Goal: Task Accomplishment & Management: Use online tool/utility

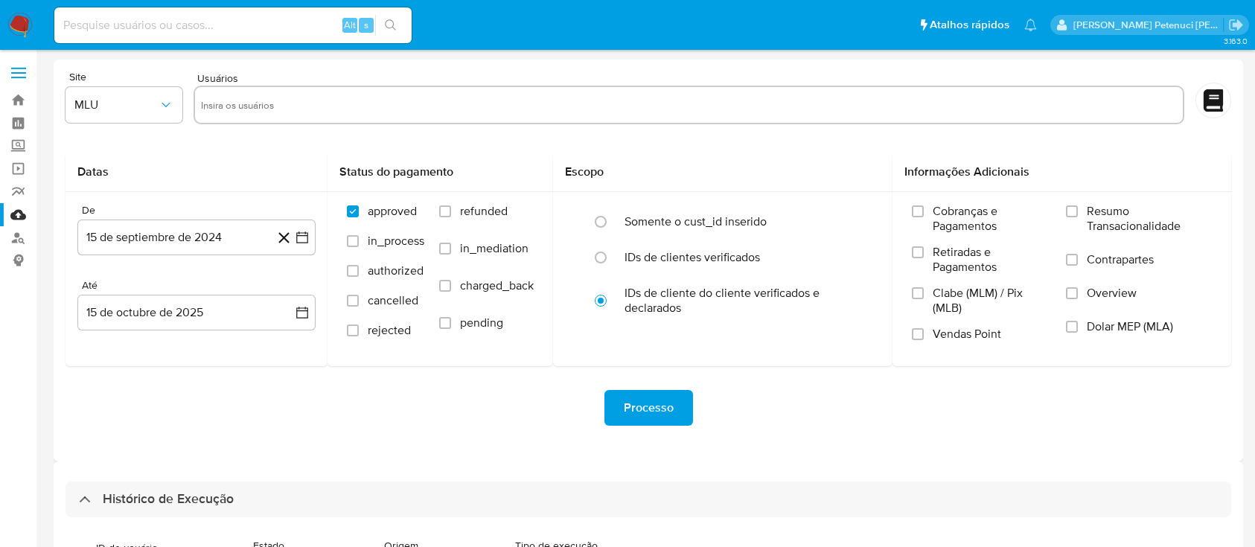
select select "10"
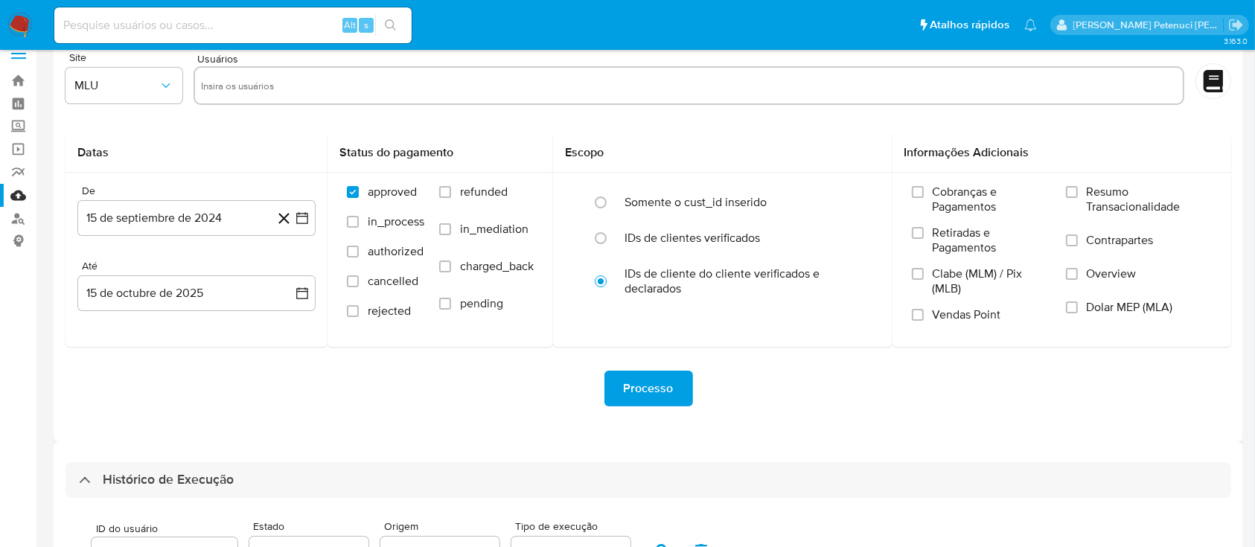
click at [185, 21] on input at bounding box center [232, 25] width 357 height 19
paste input "5Dsf9nr2QHwutUDUgFH1PsrX"
type input "5Dsf9nr2QHwutUDUgFH1PsrX"
click at [394, 15] on button "search-icon" at bounding box center [390, 25] width 31 height 21
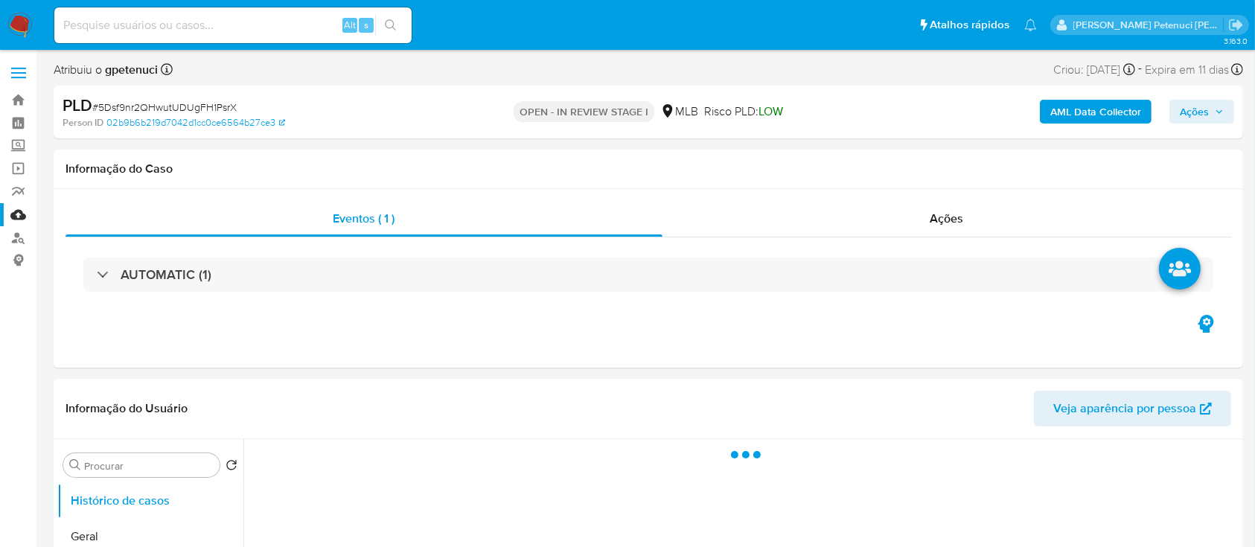
select select "10"
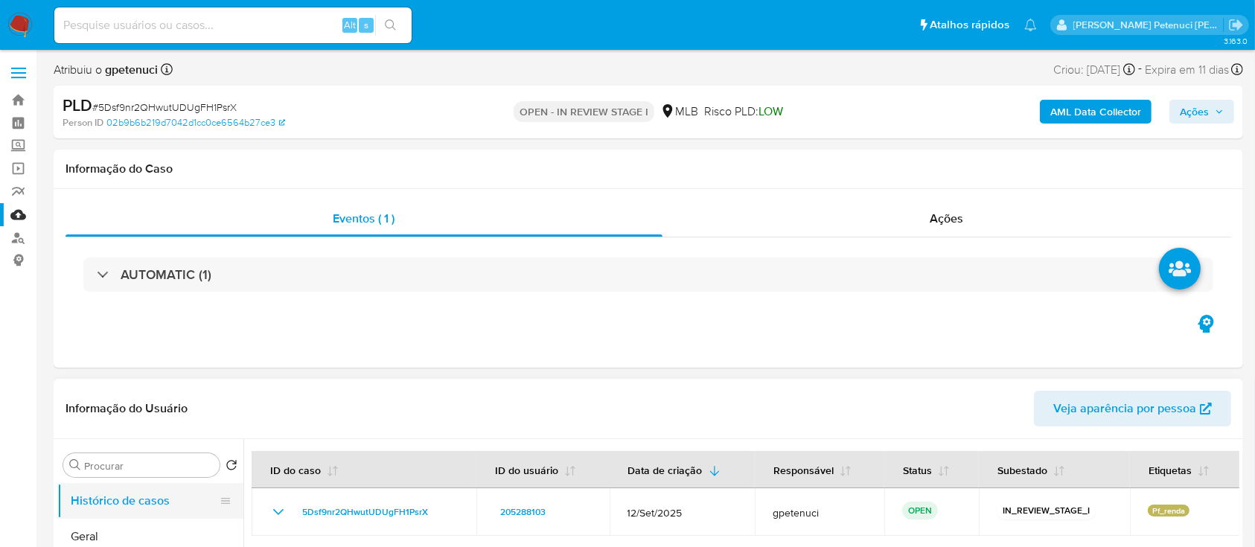
scroll to position [99, 0]
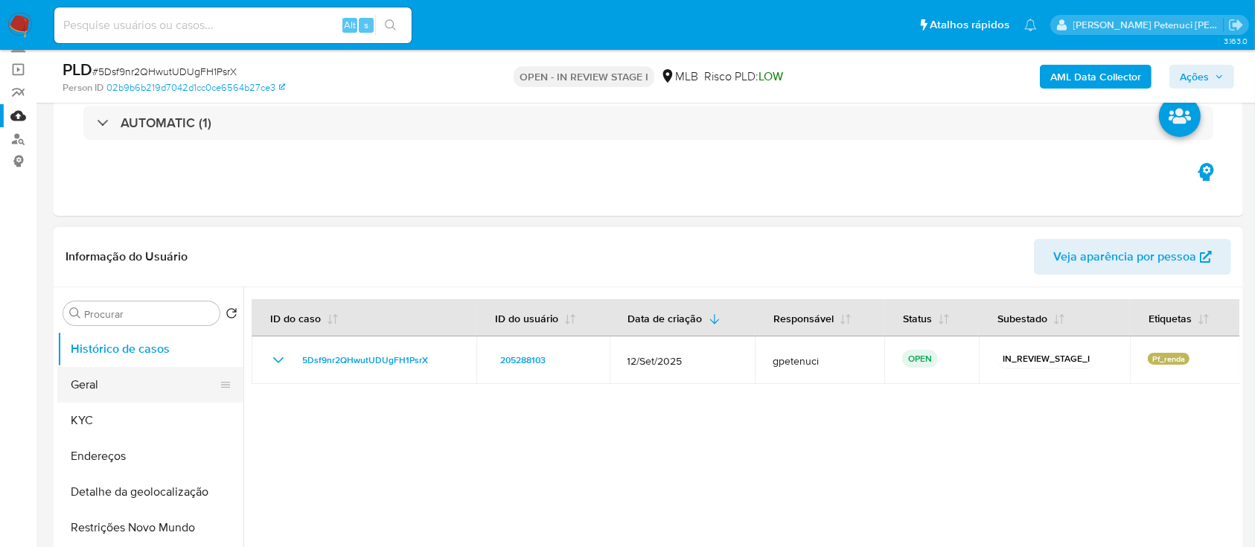
click at [156, 394] on button "Geral" at bounding box center [144, 385] width 174 height 36
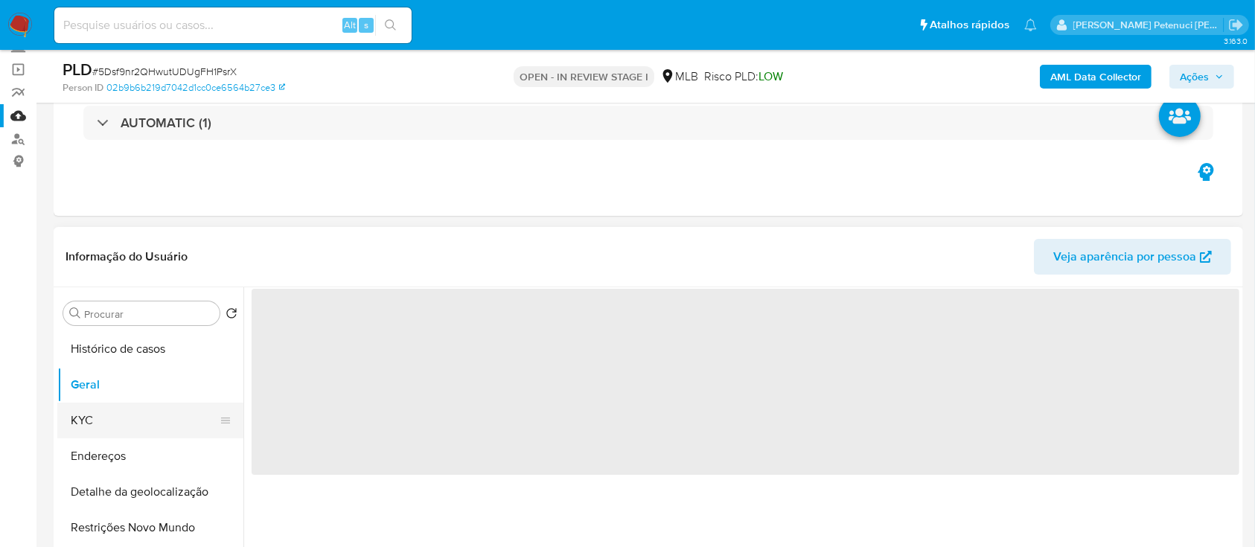
click at [113, 414] on button "KYC" at bounding box center [144, 421] width 174 height 36
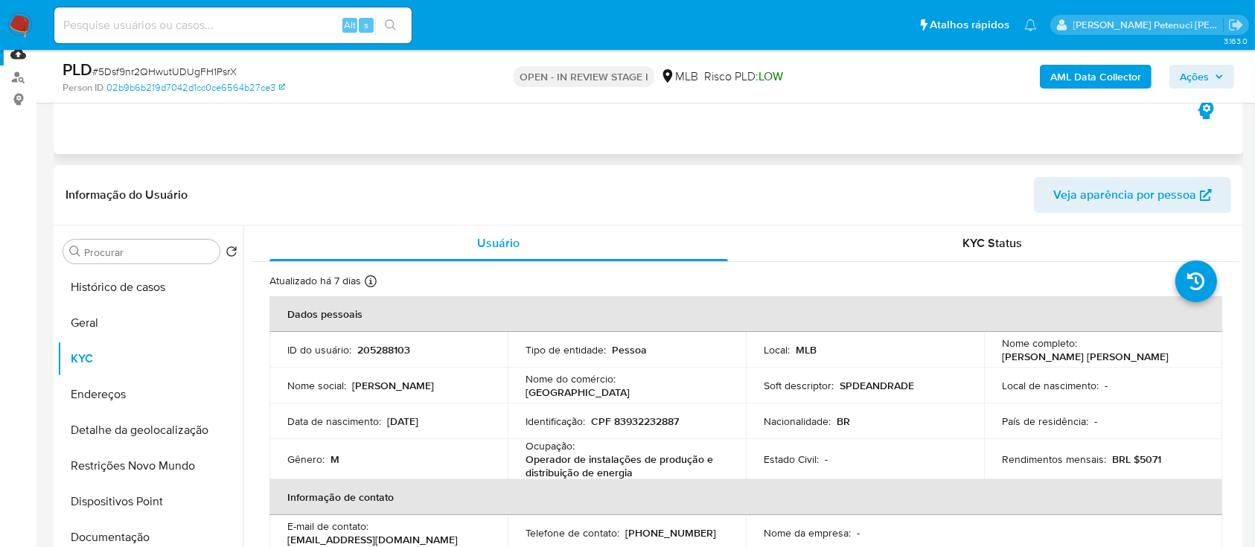
scroll to position [198, 0]
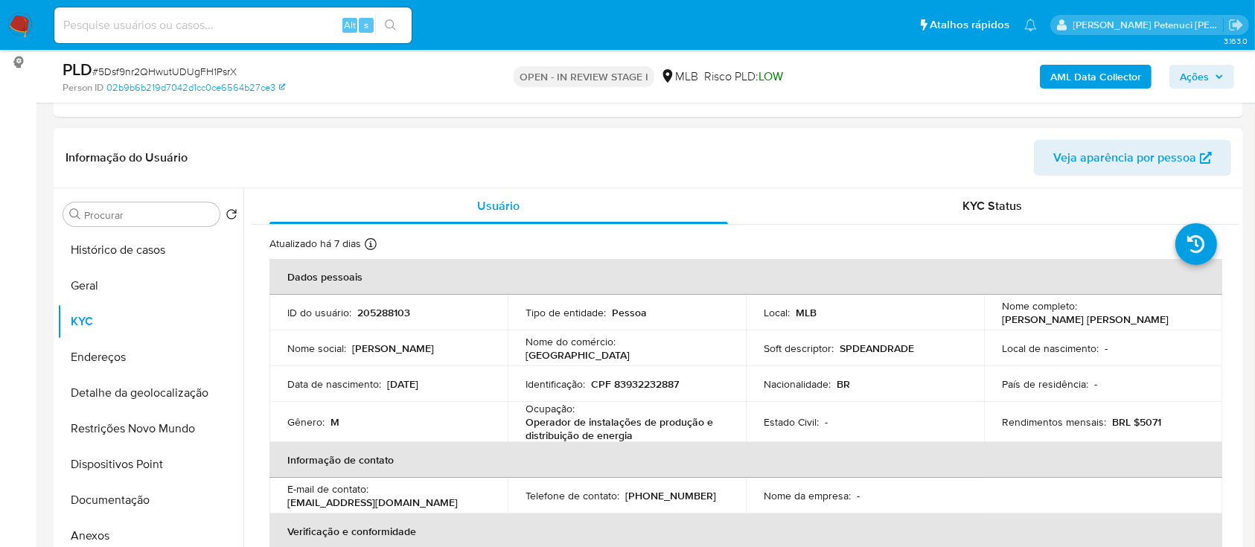
click at [391, 302] on td "ID do usuário : 205288103" at bounding box center [388, 313] width 238 height 36
click at [398, 310] on p "205288103" at bounding box center [383, 312] width 53 height 13
copy p "205288103"
click at [619, 164] on header "Informação do Usuário Veja aparência por pessoa" at bounding box center [647, 158] width 1165 height 36
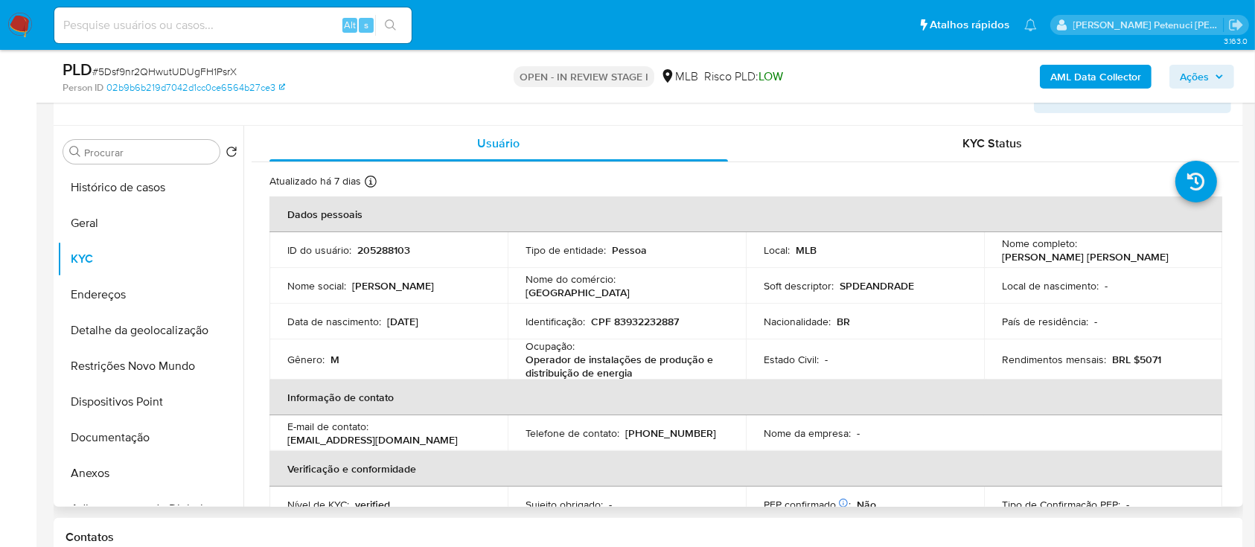
scroll to position [298, 0]
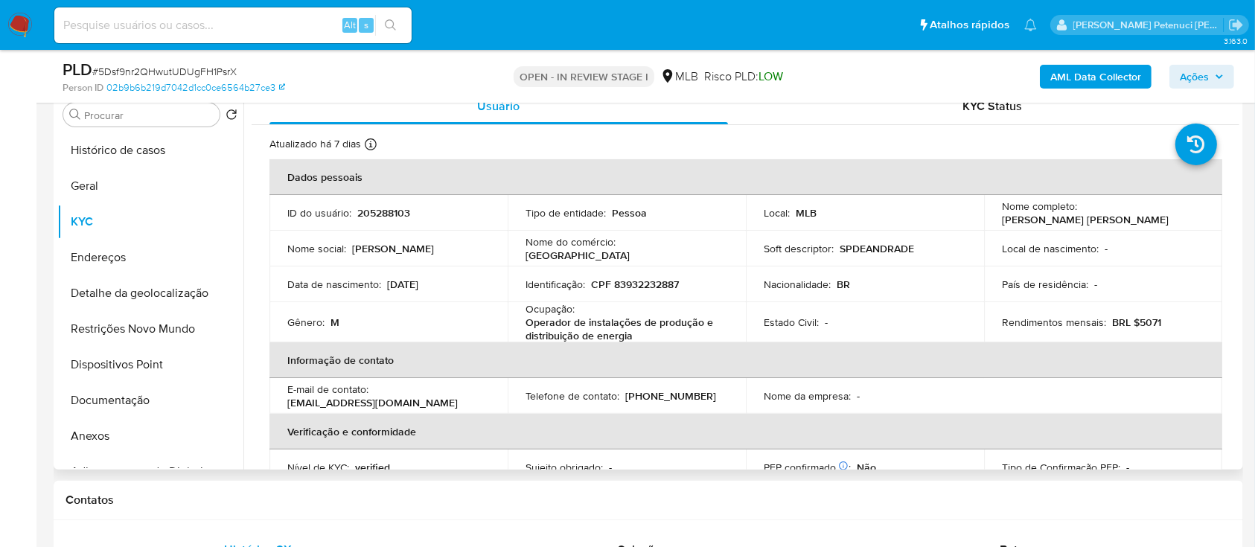
click at [599, 319] on p "Operador de instalações de produção e distribuição de energia" at bounding box center [623, 329] width 196 height 27
drag, startPoint x: 595, startPoint y: 326, endPoint x: 570, endPoint y: 330, distance: 25.7
click at [595, 327] on p "Operador de instalações de produção e distribuição de energia" at bounding box center [623, 329] width 196 height 27
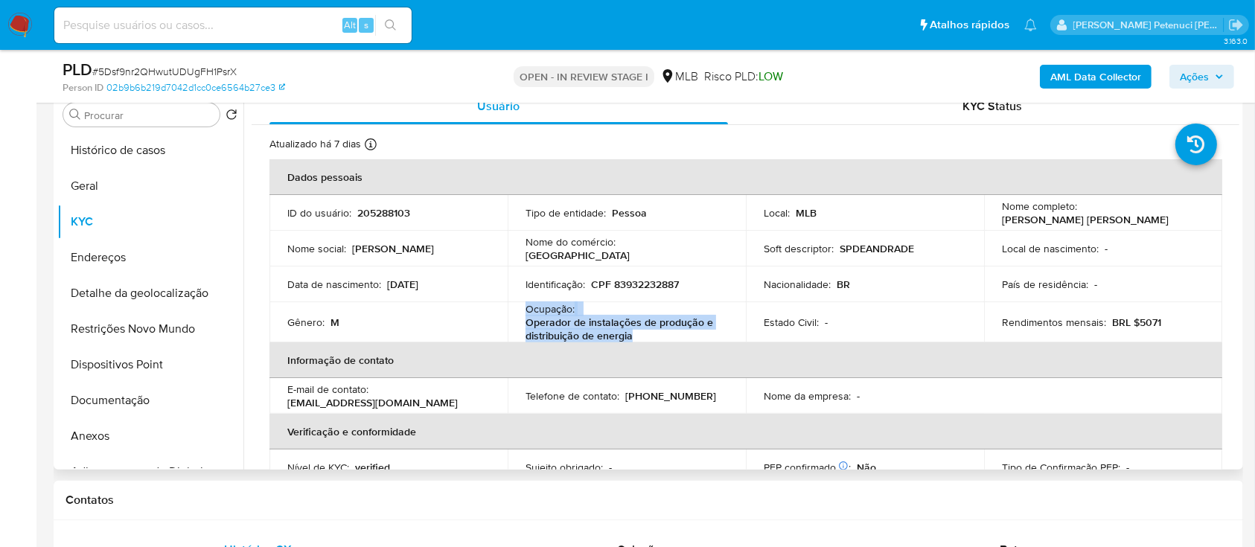
click at [528, 316] on p "Operador de instalações de produção e distribuição de energia" at bounding box center [623, 329] width 196 height 27
drag, startPoint x: 522, startPoint y: 321, endPoint x: 631, endPoint y: 330, distance: 109.8
click at [631, 330] on td "Ocupação : Operador de instalações de produção e distribuição de energia" at bounding box center [627, 322] width 238 height 40
copy p "Operador de instalações de produção e distribuição de energia"
click at [367, 212] on p "205288103" at bounding box center [383, 212] width 53 height 13
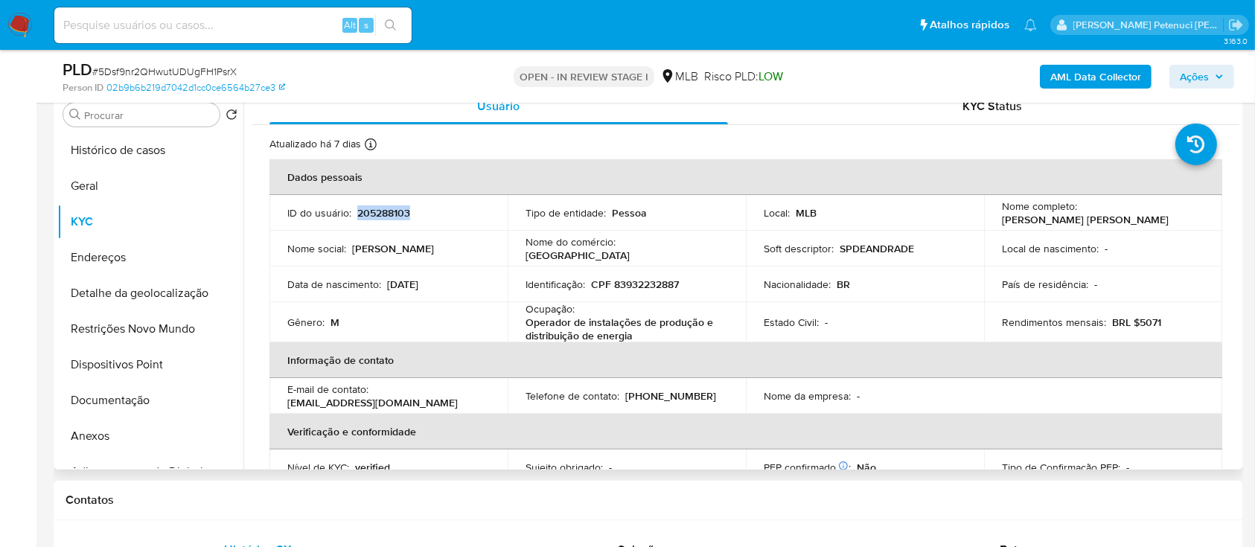
click at [367, 212] on p "205288103" at bounding box center [383, 212] width 53 height 13
copy p "205288103"
click at [11, 19] on img at bounding box center [19, 25] width 25 height 25
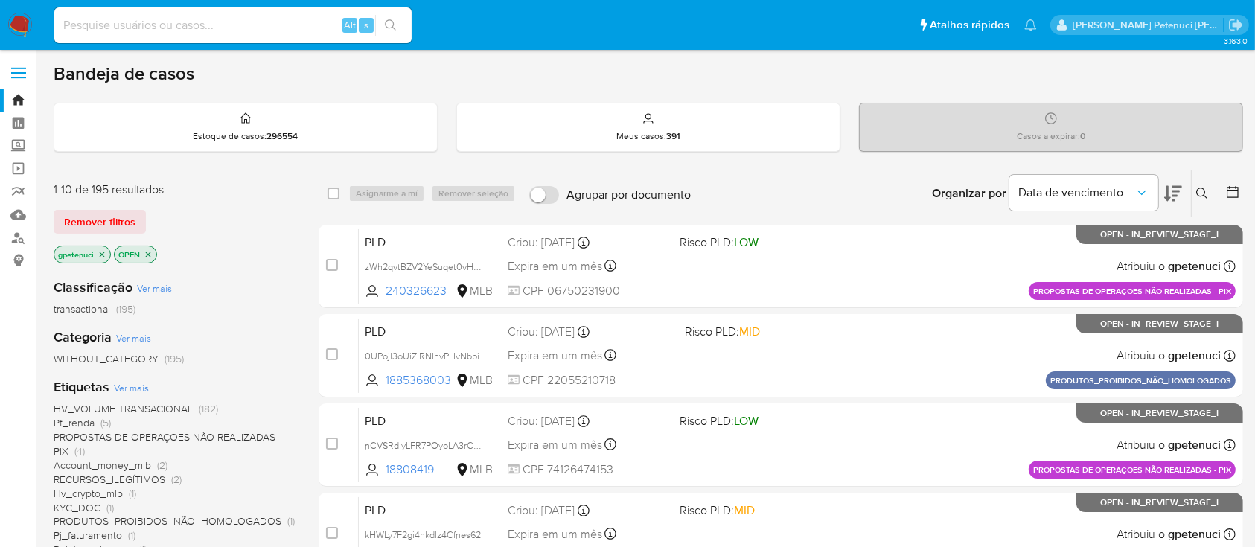
click at [118, 22] on input at bounding box center [232, 25] width 357 height 19
paste input "huk5ODsVQaRzKNBCUUzVlnGg"
type input "huk5ODsVQaRzKNBCUUzVlnGg"
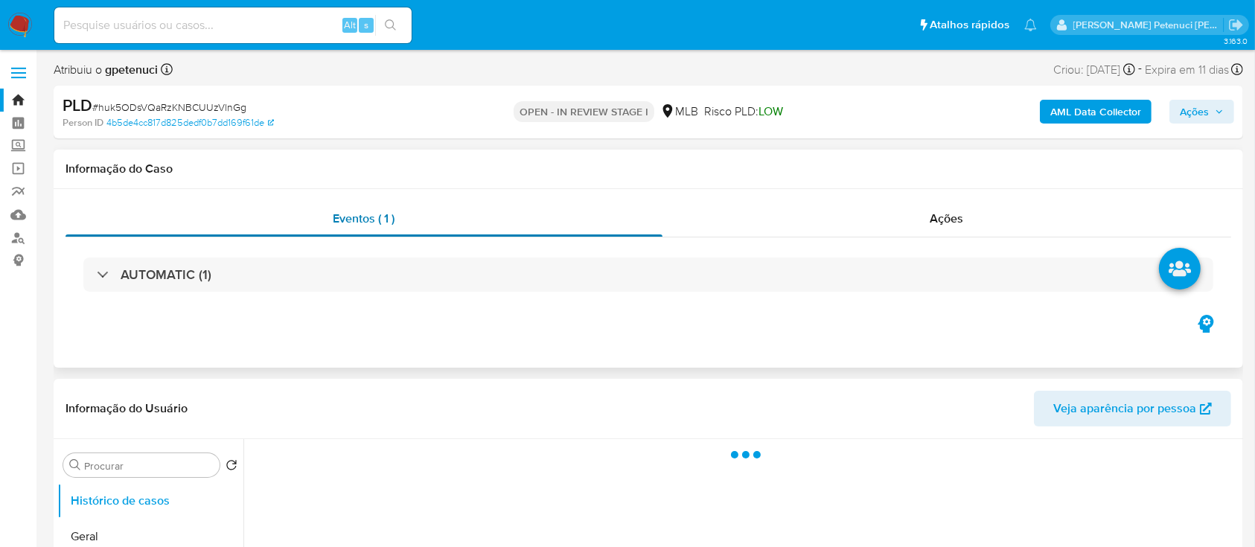
select select "10"
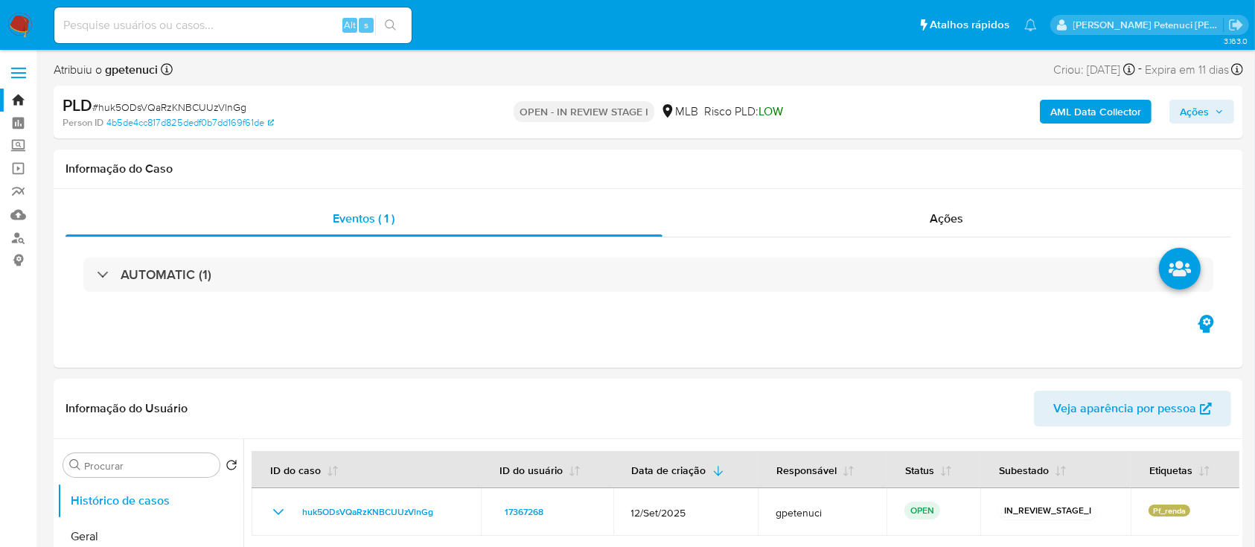
click at [1089, 115] on b "AML Data Collector" at bounding box center [1095, 112] width 91 height 24
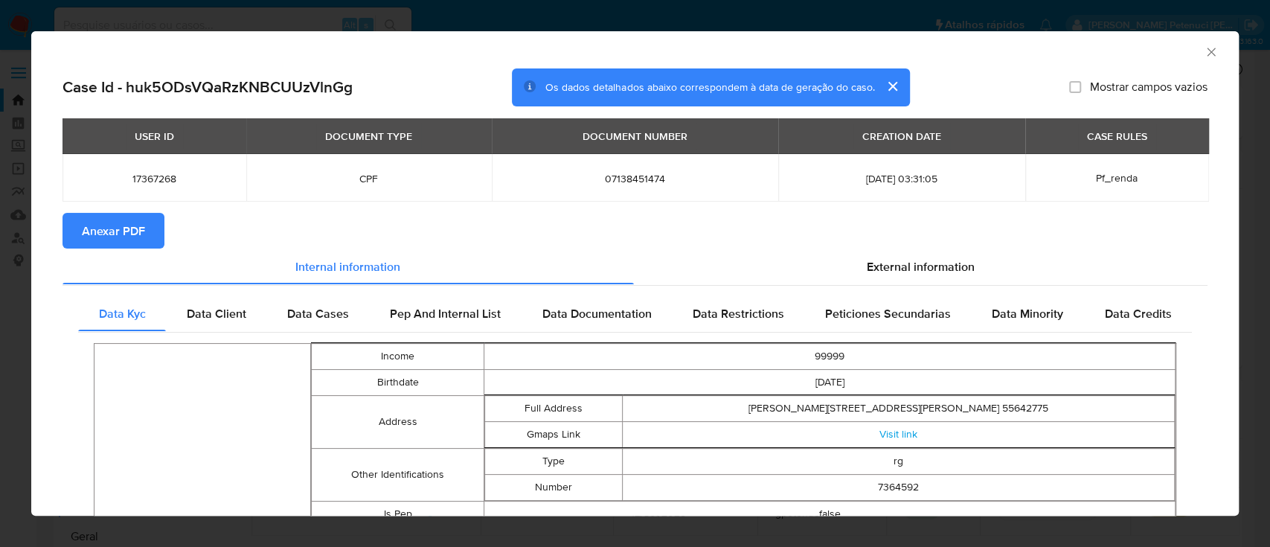
click at [121, 232] on span "Anexar PDF" at bounding box center [113, 230] width 63 height 33
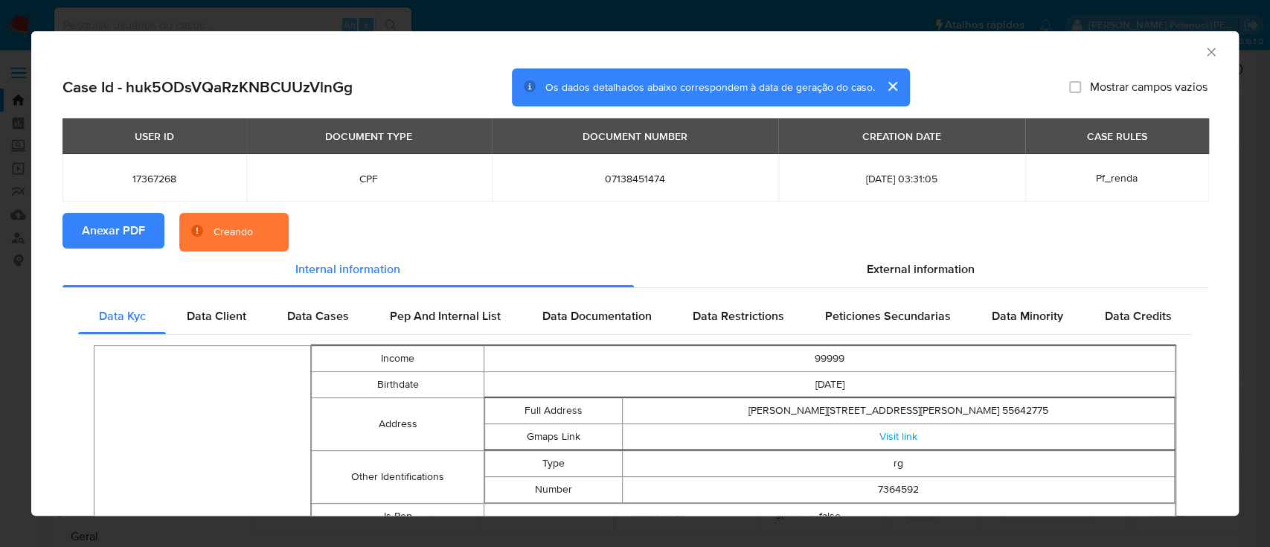
click at [196, 231] on icon "closure-recommendation-modal" at bounding box center [196, 230] width 1 height 4
click at [869, 265] on span "External information" at bounding box center [921, 268] width 108 height 17
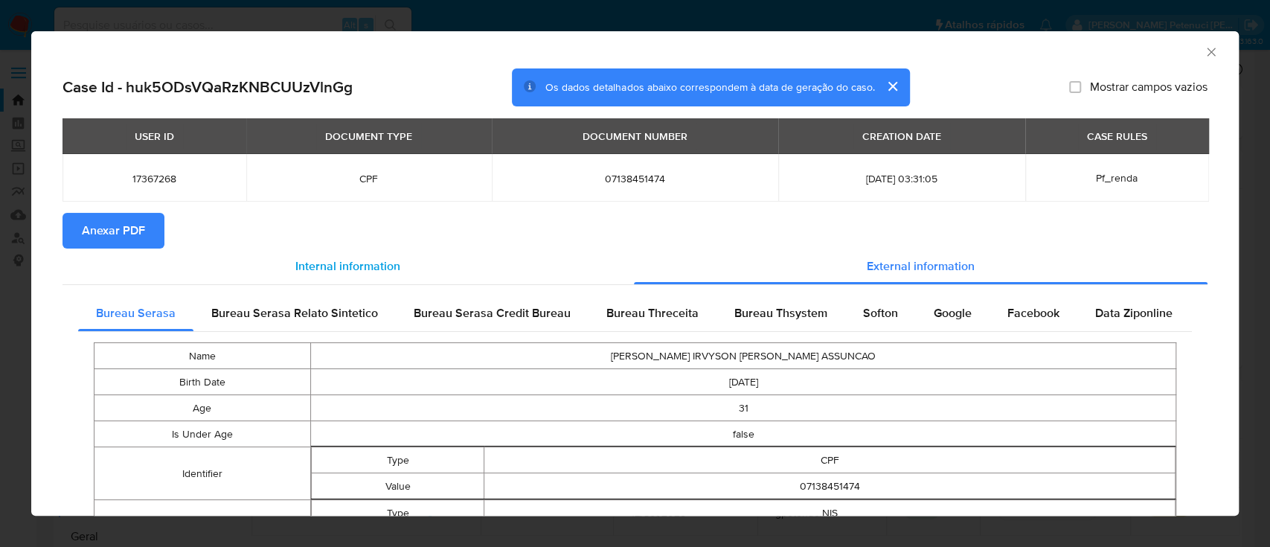
click at [408, 280] on div "Internal information" at bounding box center [349, 267] width 572 height 36
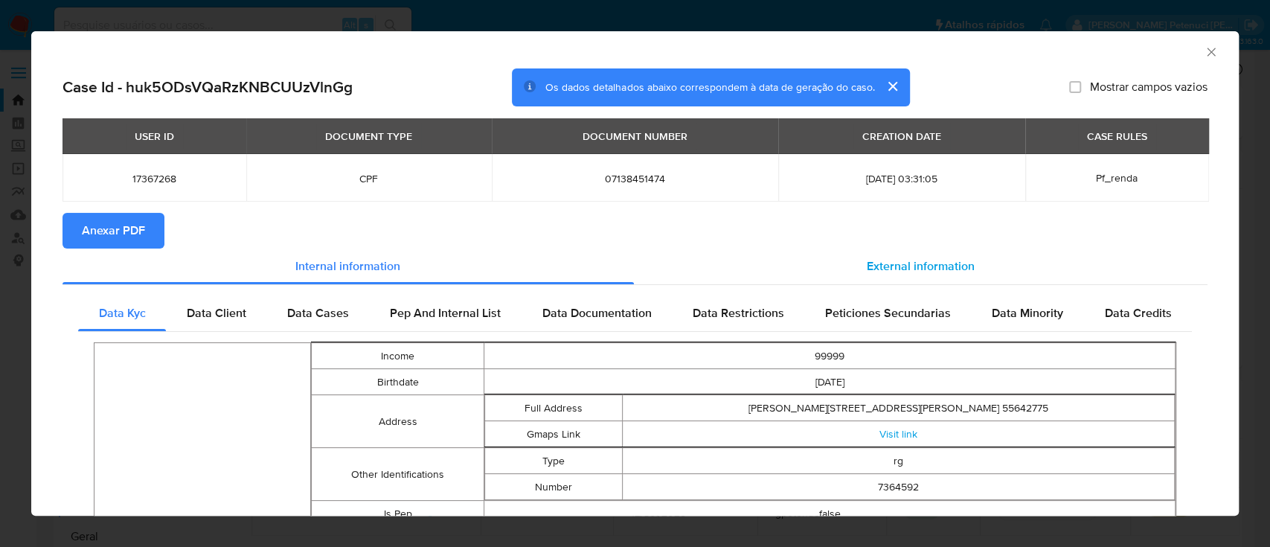
click at [870, 272] on span "External information" at bounding box center [921, 266] width 108 height 17
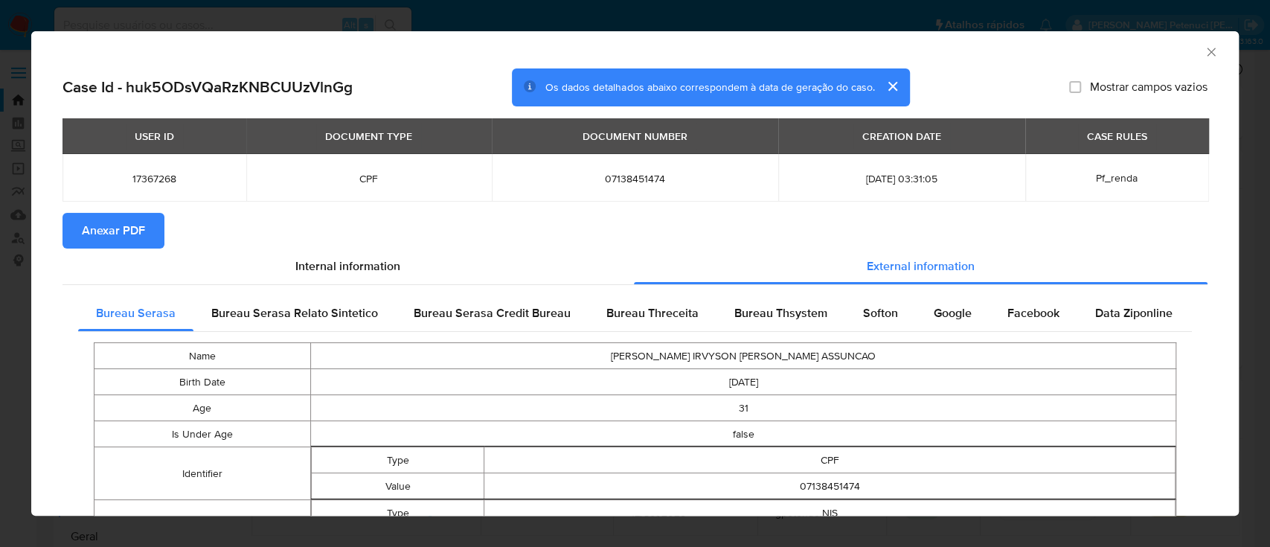
click at [116, 223] on span "Anexar PDF" at bounding box center [113, 230] width 63 height 33
click at [1204, 57] on icon "Fechar a janela" at bounding box center [1211, 52] width 15 height 15
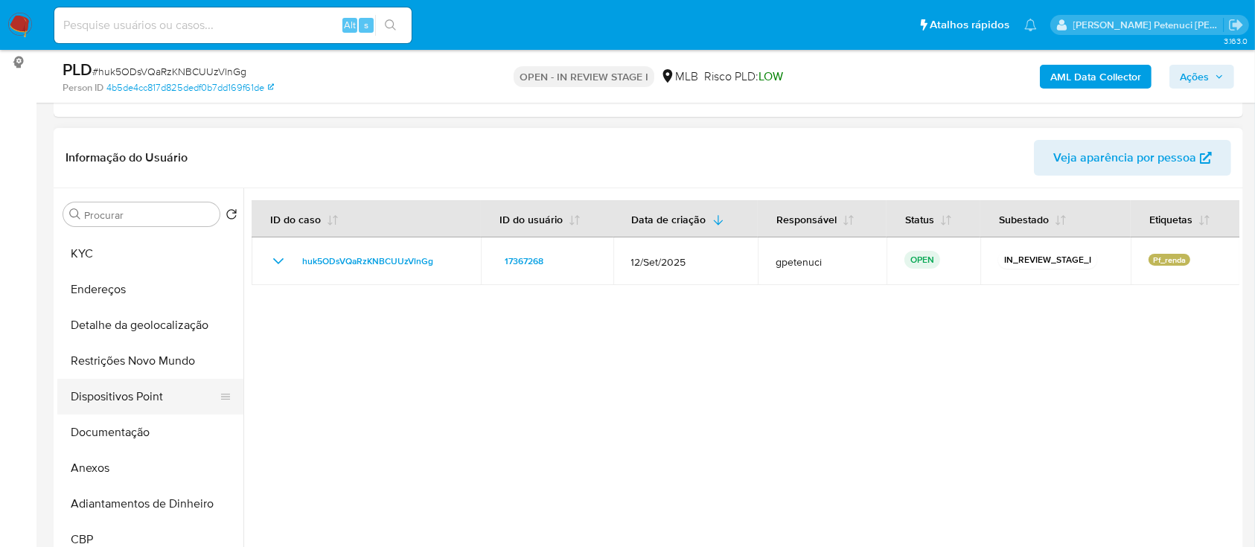
scroll to position [99, 0]
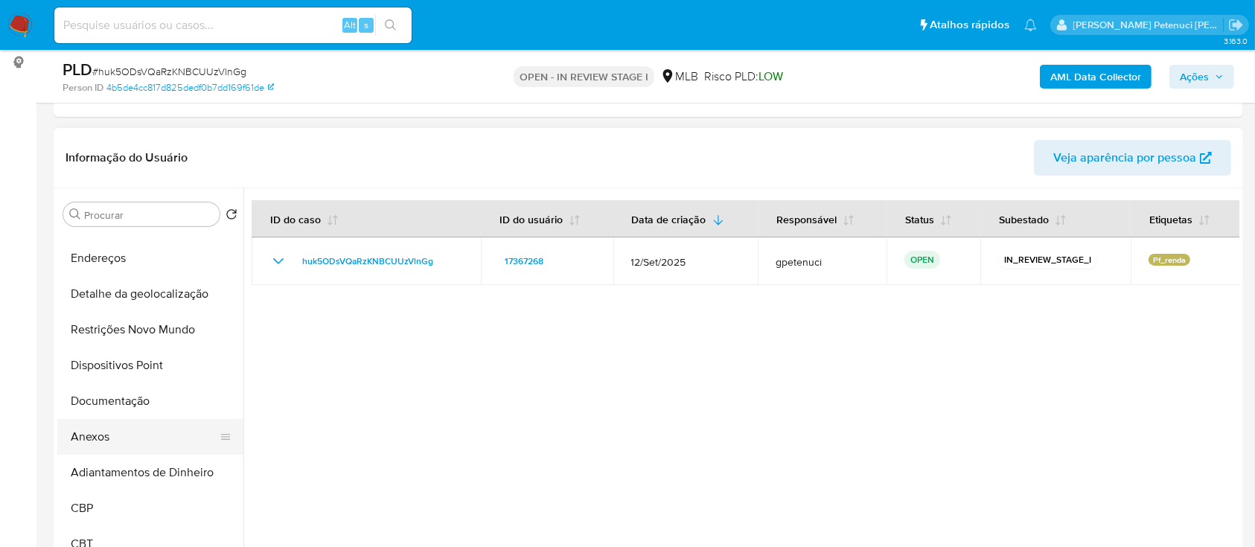
click at [99, 447] on button "Anexos" at bounding box center [144, 437] width 174 height 36
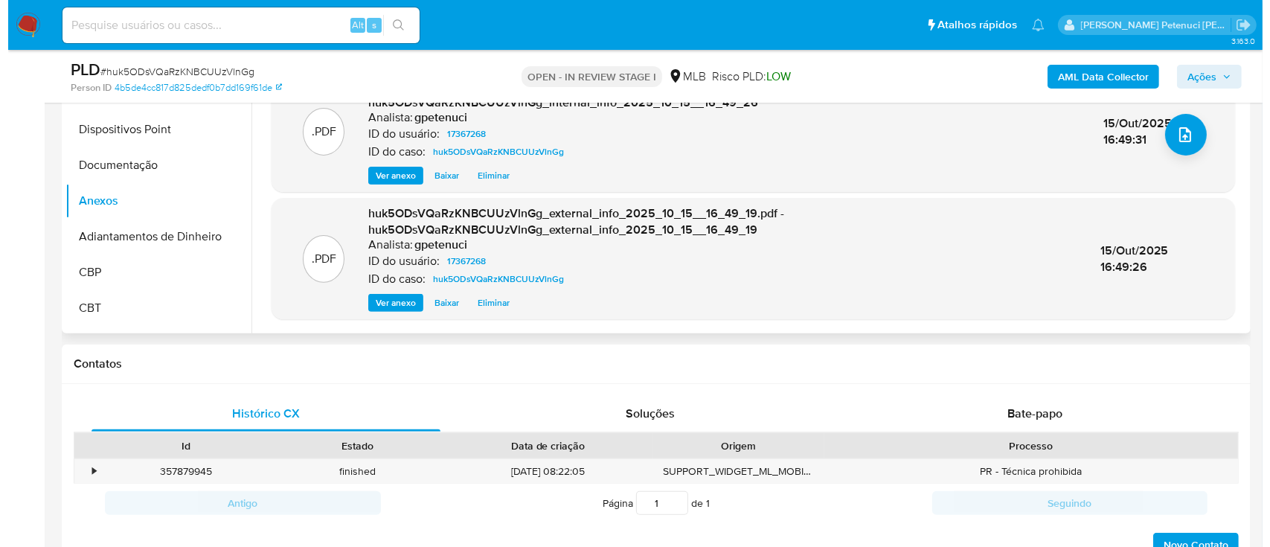
scroll to position [397, 0]
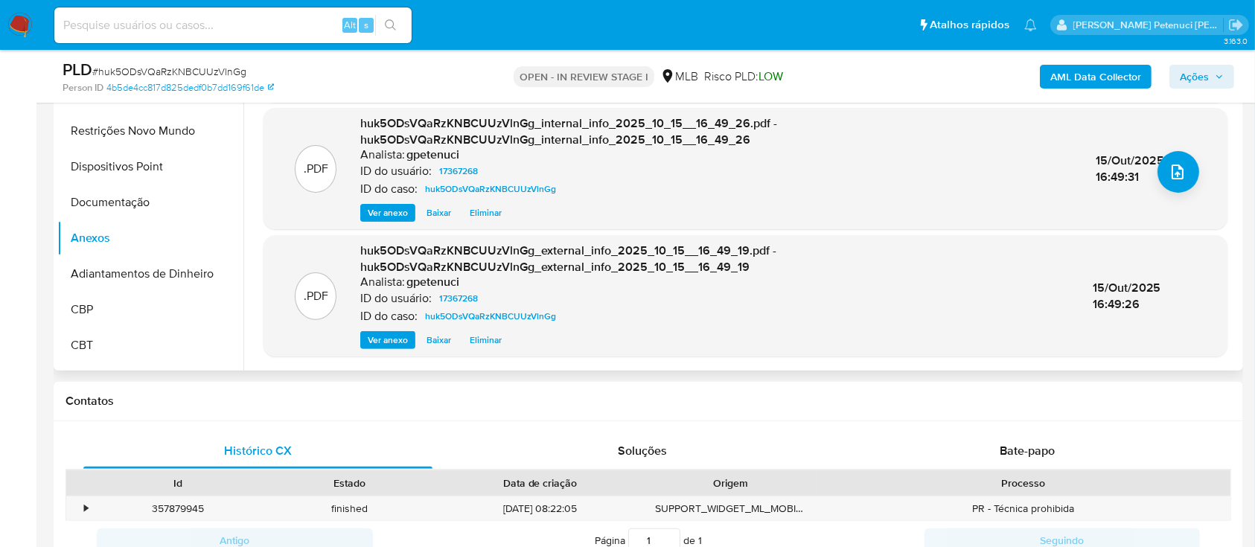
click at [488, 211] on span "Eliminar" at bounding box center [486, 212] width 32 height 15
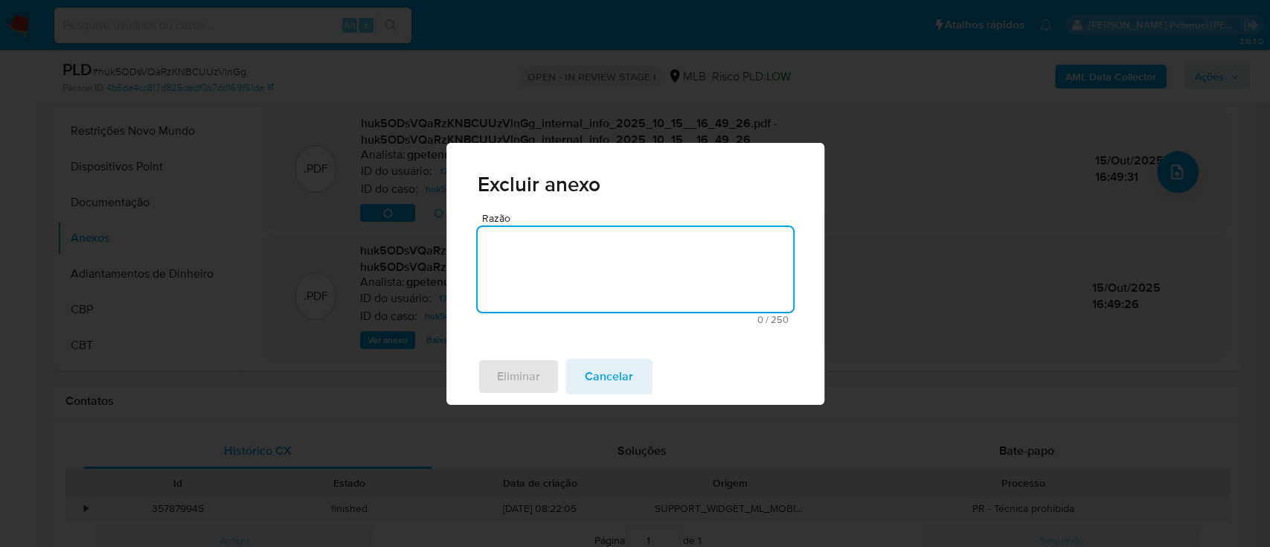
click at [599, 266] on textarea "Razão" at bounding box center [636, 269] width 316 height 85
type textarea "duplicado"
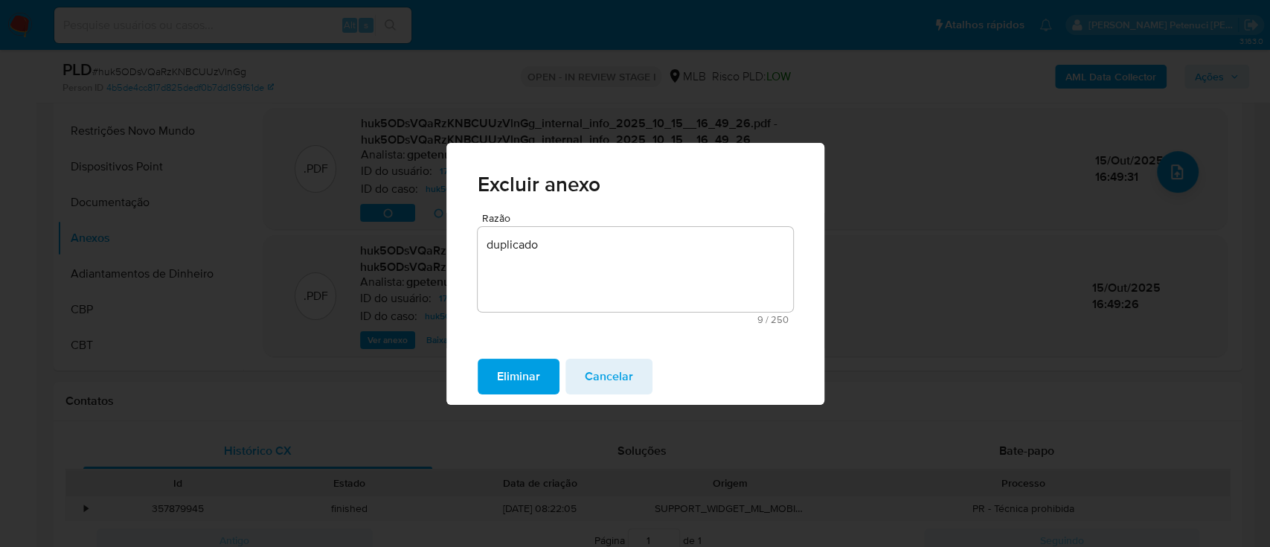
click at [547, 380] on button "Eliminar" at bounding box center [519, 377] width 82 height 36
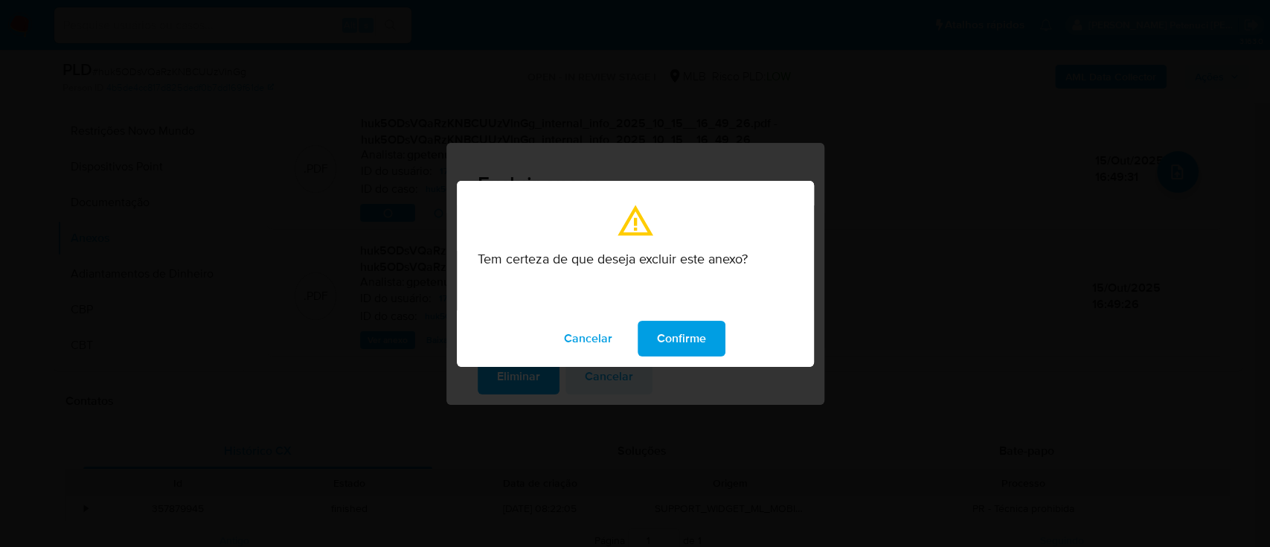
click at [691, 337] on span "Confirme" at bounding box center [681, 338] width 49 height 33
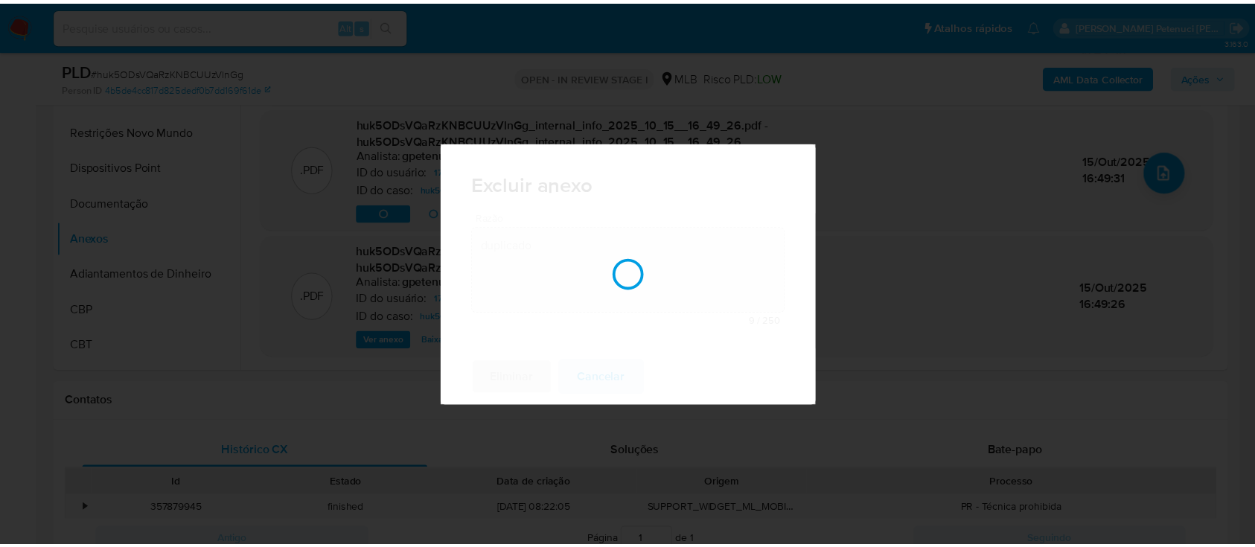
scroll to position [146, 0]
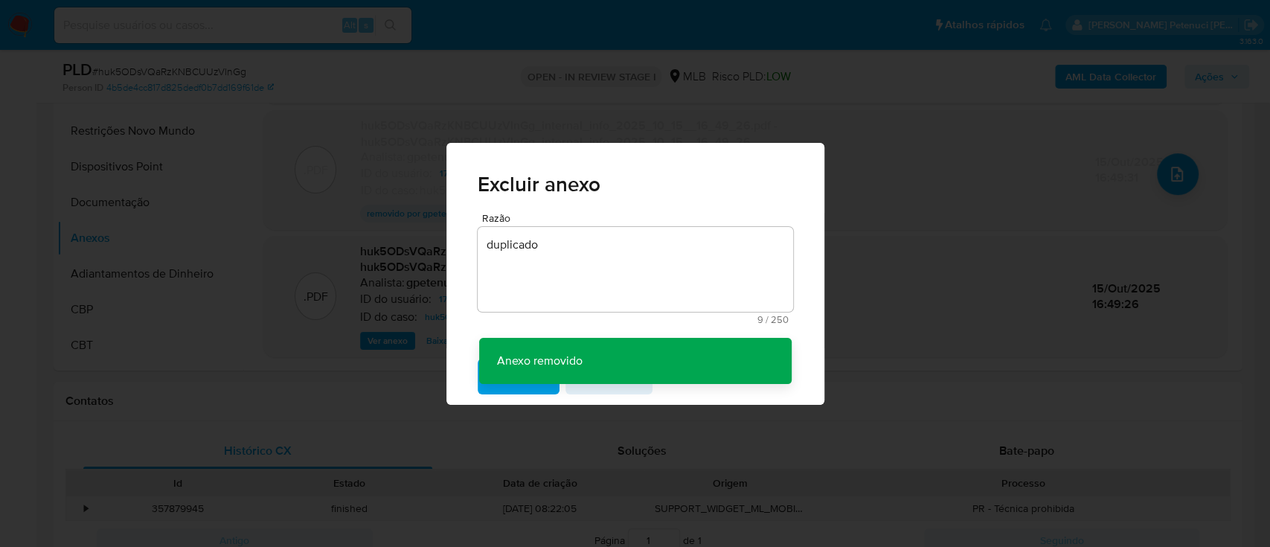
click at [398, 384] on div "Excluir anexo Razão duplicado 9 / 250 241 caracteres restantes Anexo removido A…" at bounding box center [635, 273] width 1270 height 547
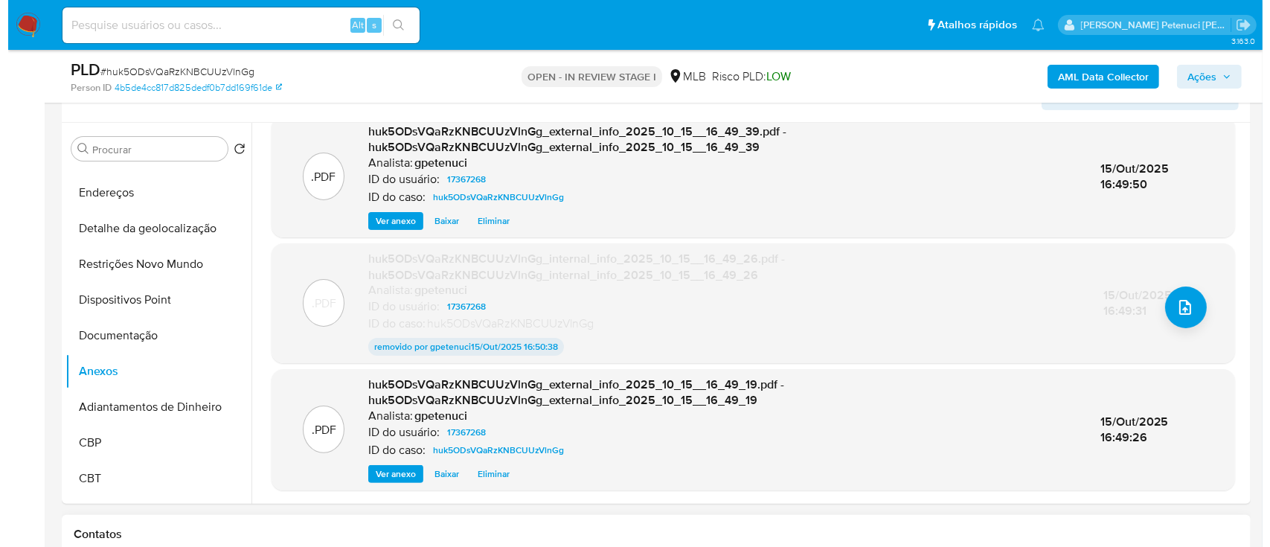
scroll to position [298, 0]
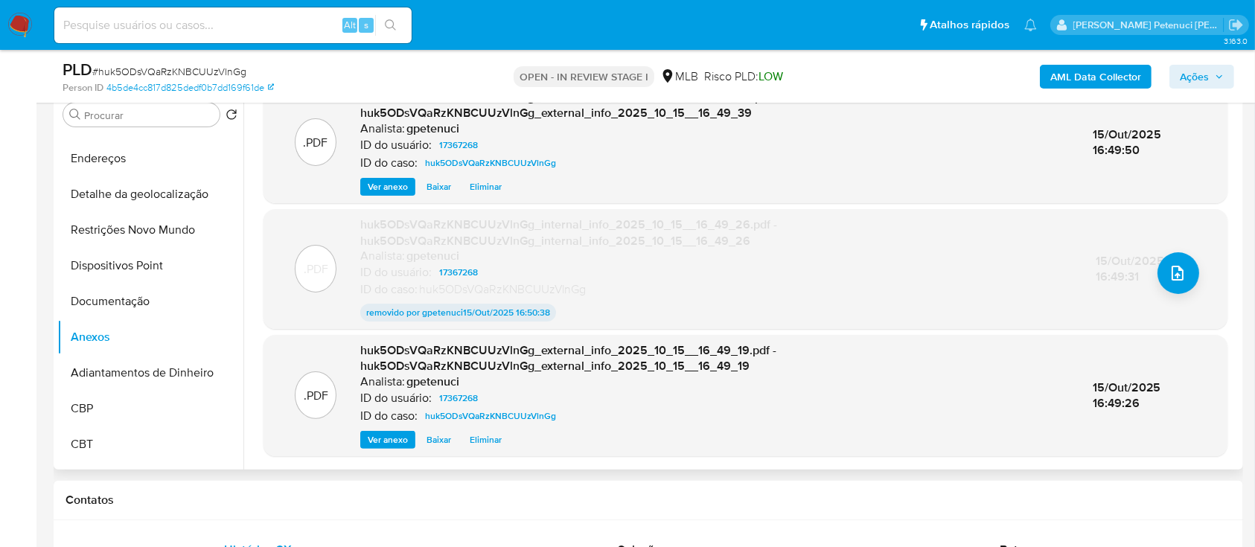
click at [484, 432] on span "Eliminar" at bounding box center [486, 439] width 32 height 15
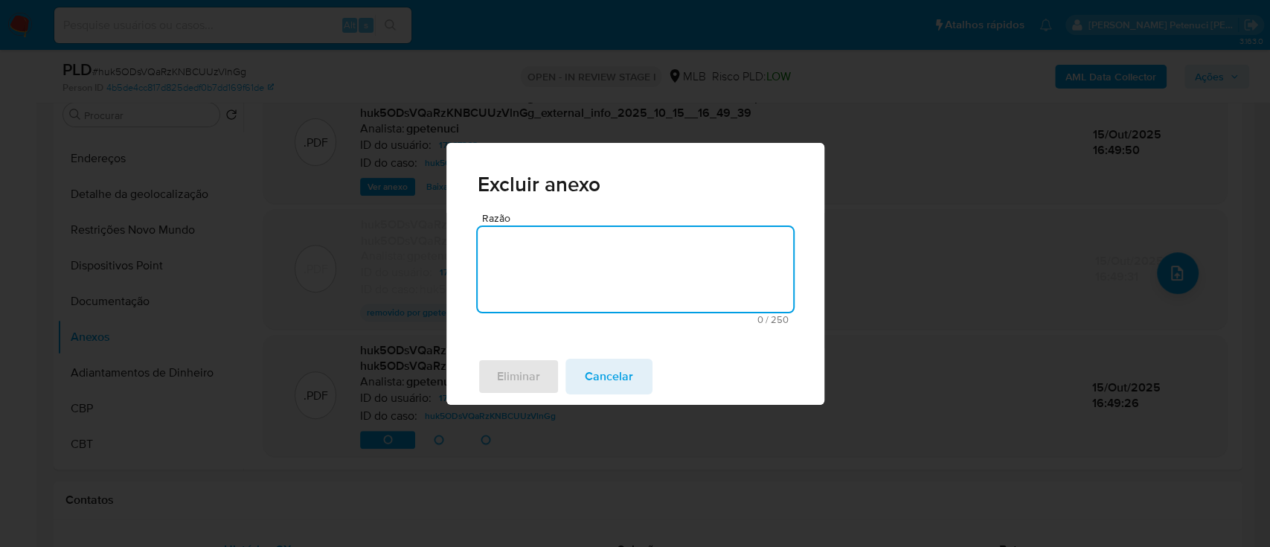
click at [560, 294] on textarea "Razão" at bounding box center [636, 269] width 316 height 85
type textarea "duplicado"
click at [541, 369] on button "Eliminar" at bounding box center [519, 377] width 82 height 36
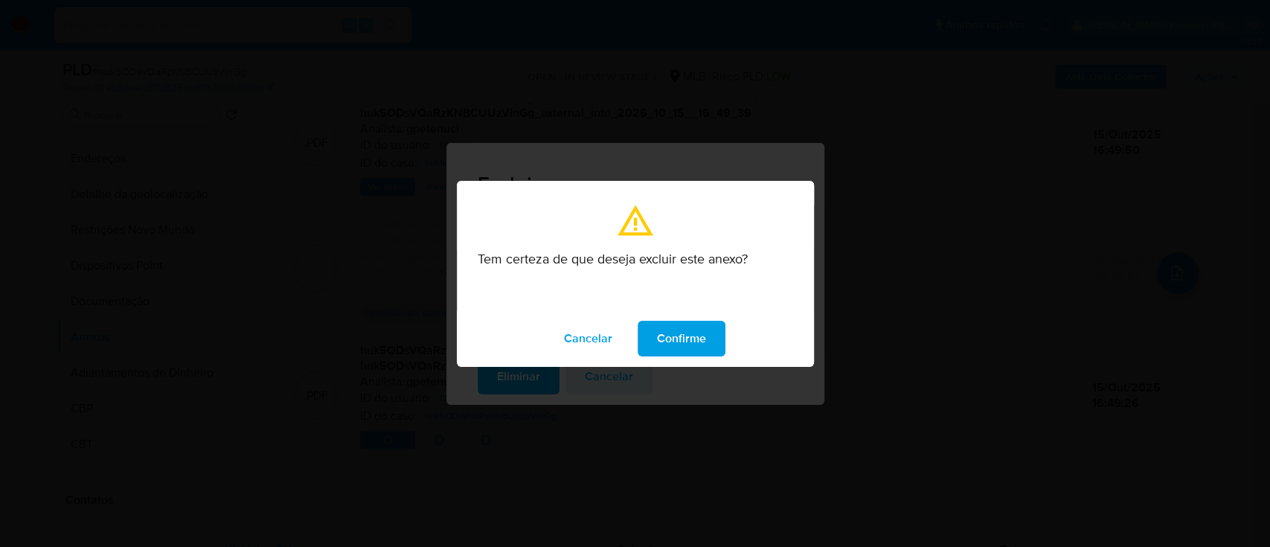
click at [654, 342] on button "Confirme" at bounding box center [682, 339] width 88 height 36
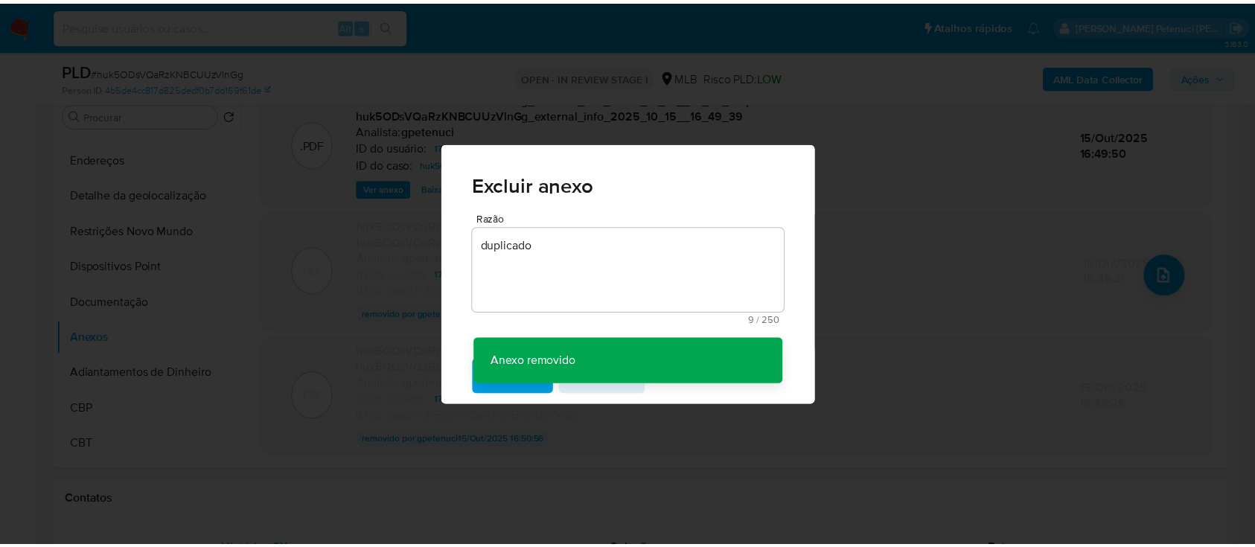
scroll to position [144, 0]
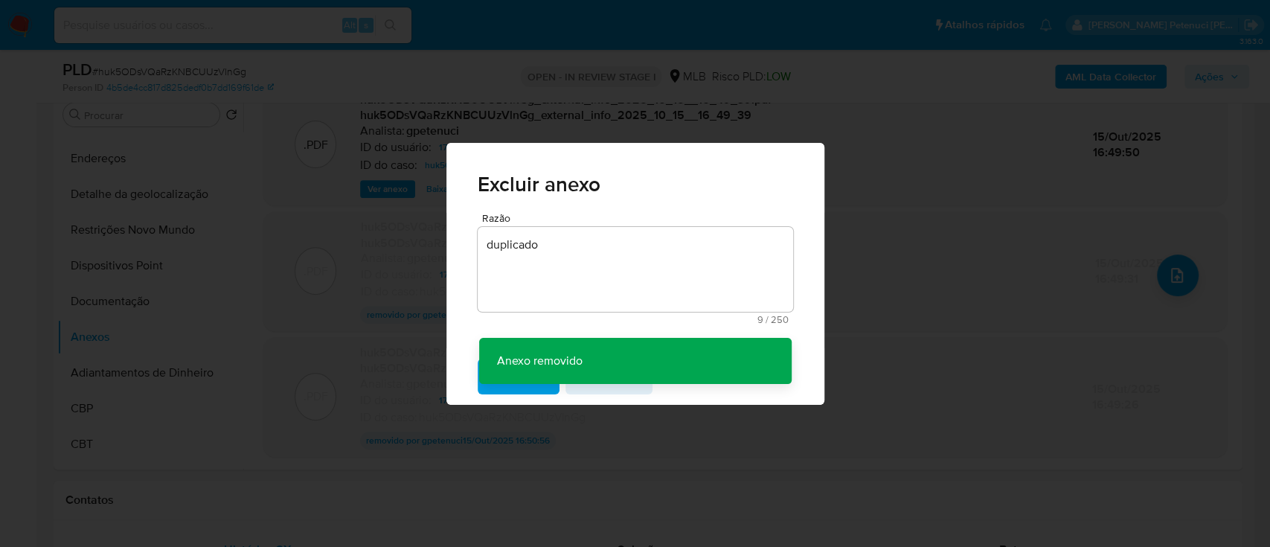
click at [643, 414] on div "Excluir anexo Razão duplicado 9 / 250 241 caracteres restantes Anexo removido A…" at bounding box center [635, 273] width 1270 height 547
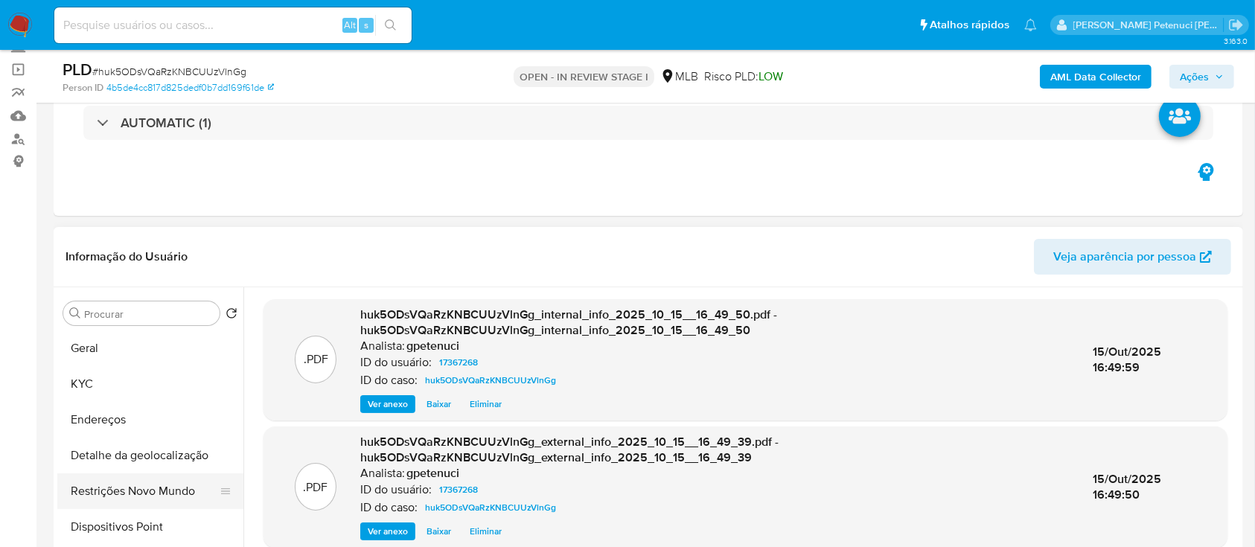
scroll to position [0, 0]
click at [152, 375] on button "Geral" at bounding box center [144, 385] width 174 height 36
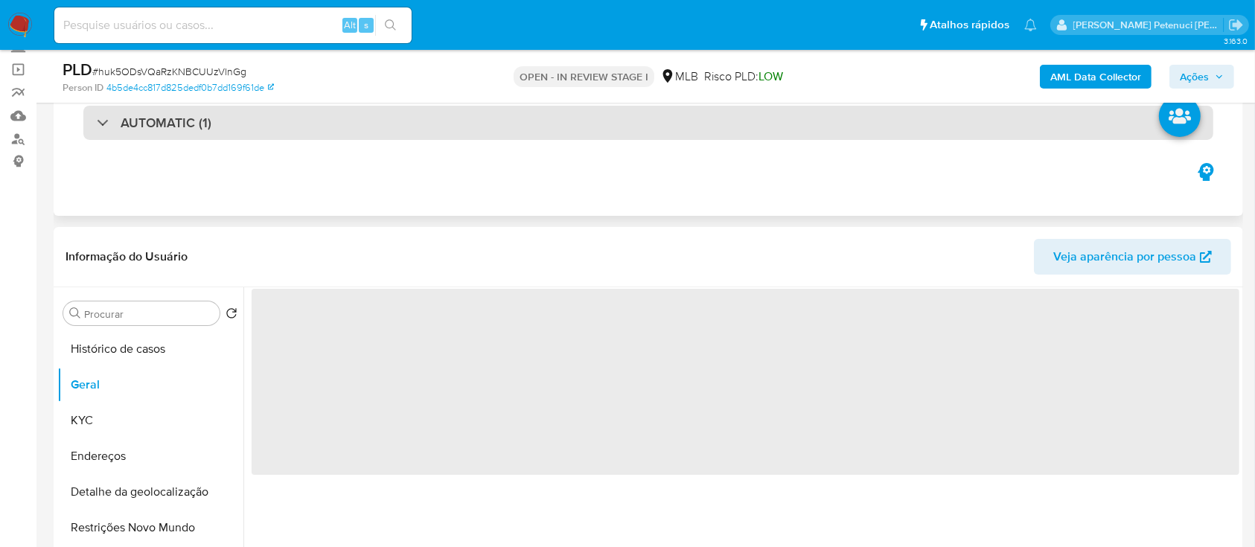
scroll to position [198, 0]
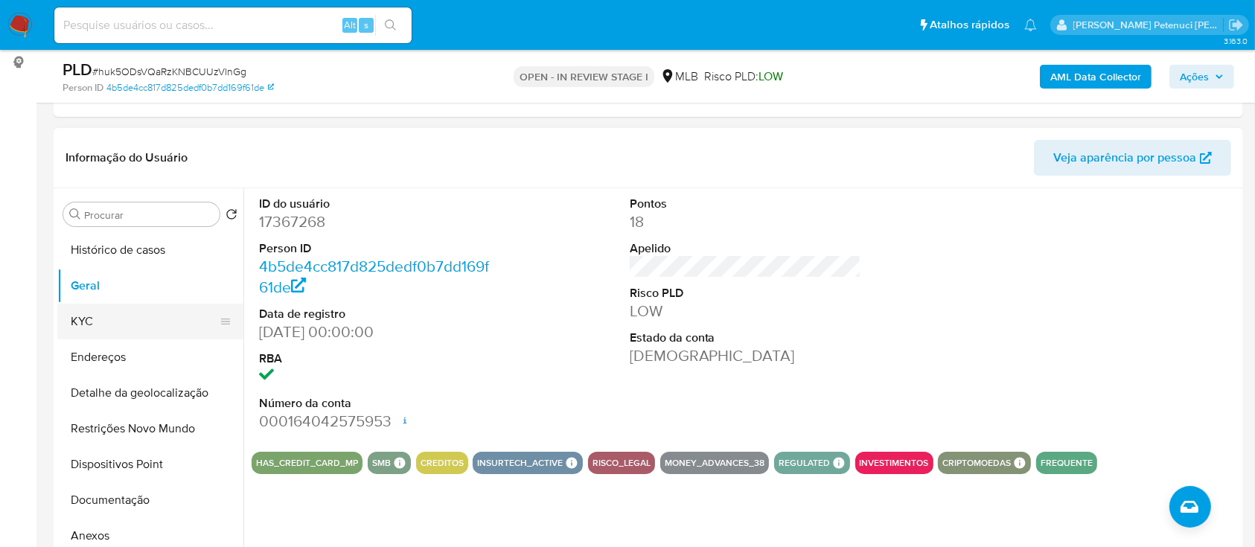
click at [111, 330] on button "KYC" at bounding box center [144, 322] width 174 height 36
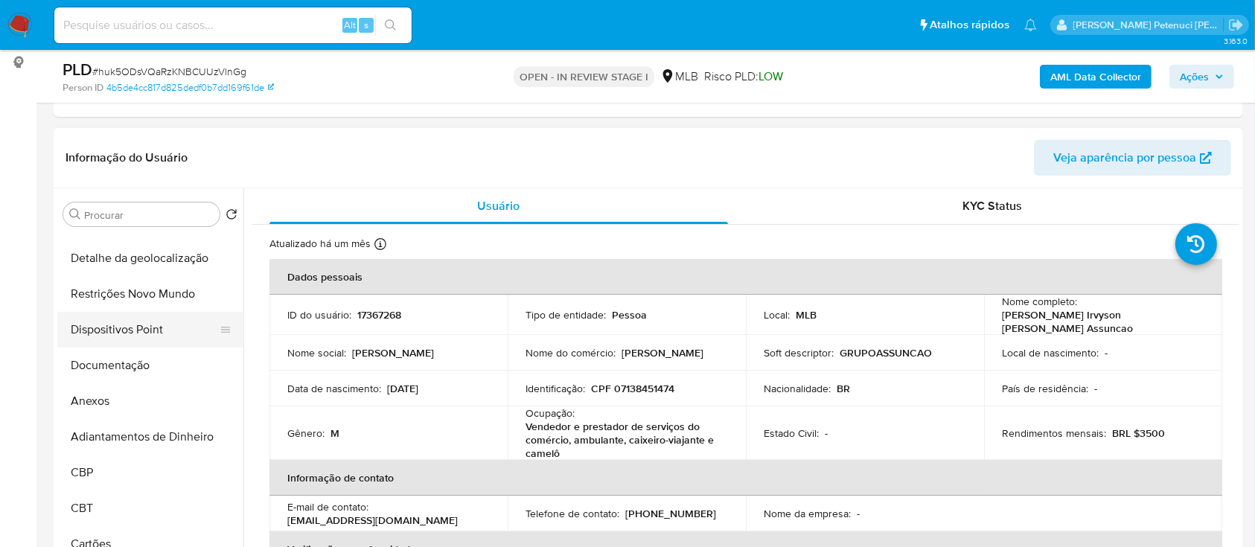
scroll to position [99, 0]
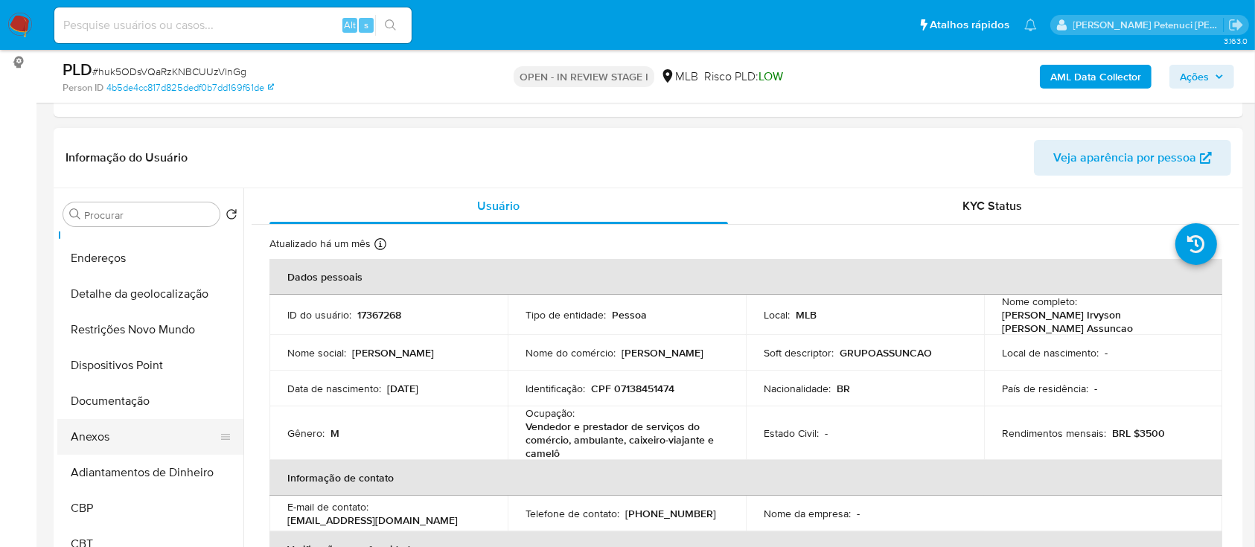
click at [112, 438] on button "Anexos" at bounding box center [144, 437] width 174 height 36
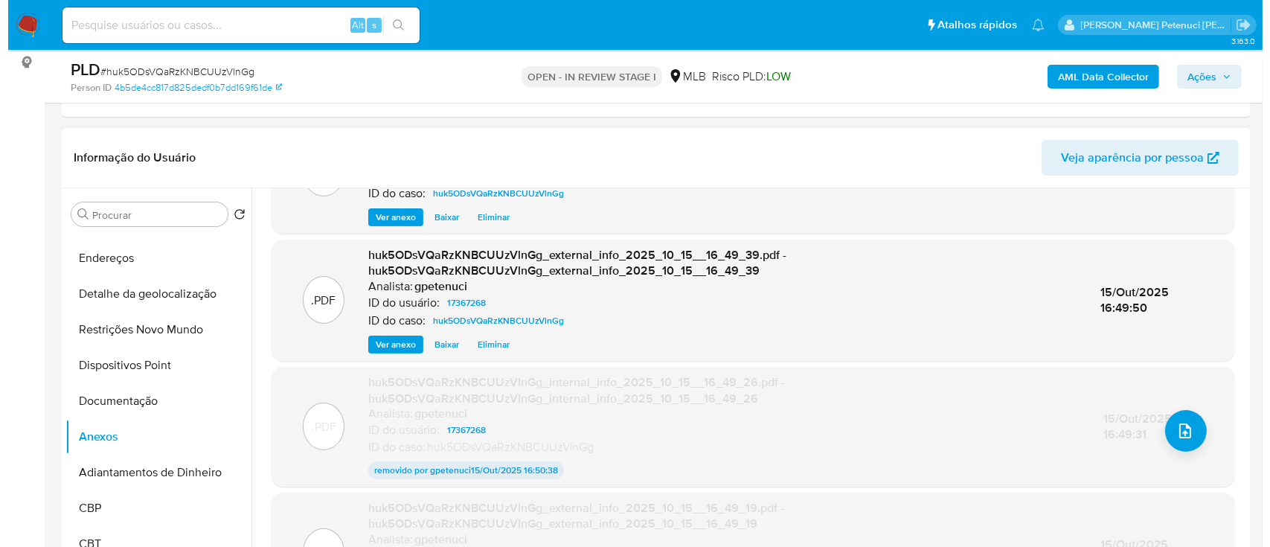
scroll to position [144, 0]
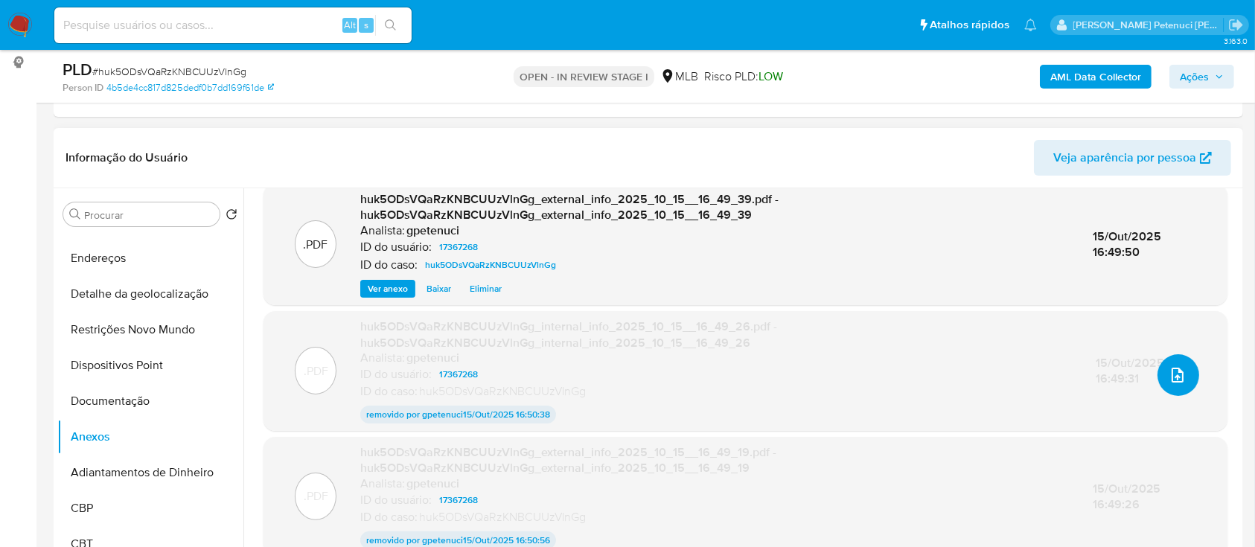
click at [1173, 380] on icon "upload-file" at bounding box center [1177, 375] width 18 height 18
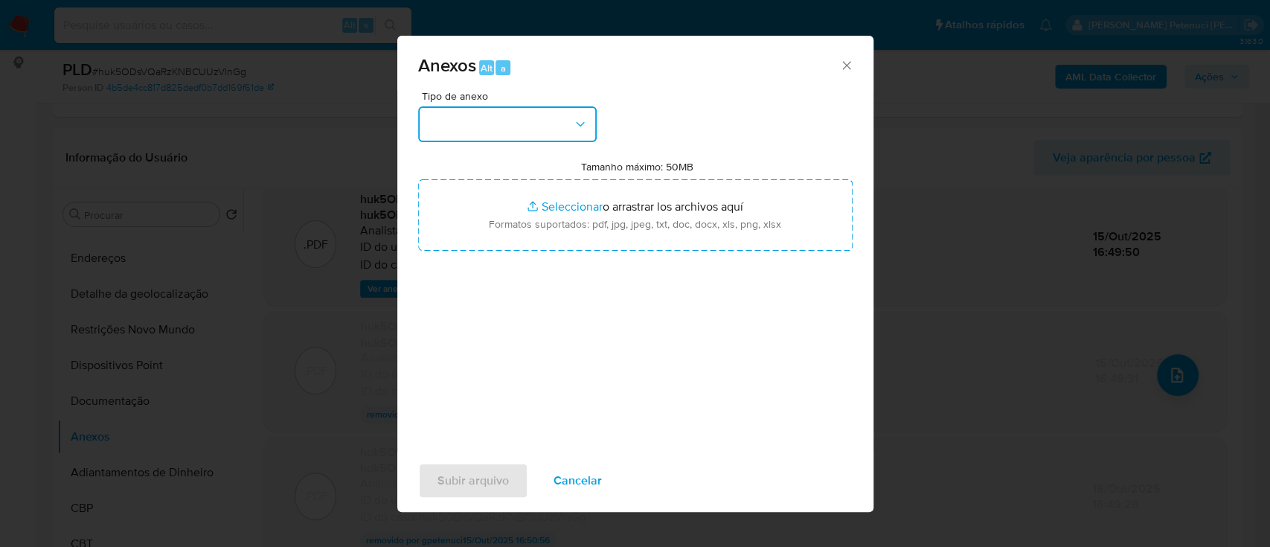
click at [534, 134] on button "button" at bounding box center [507, 124] width 179 height 36
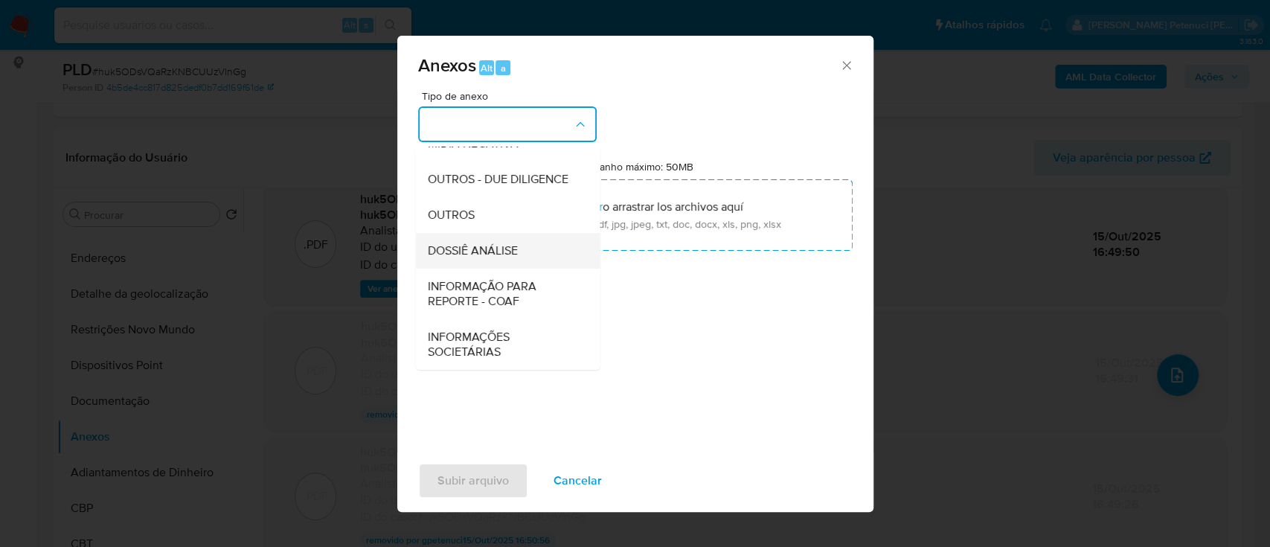
scroll to position [228, 0]
click at [513, 216] on div "OUTROS" at bounding box center [503, 215] width 152 height 36
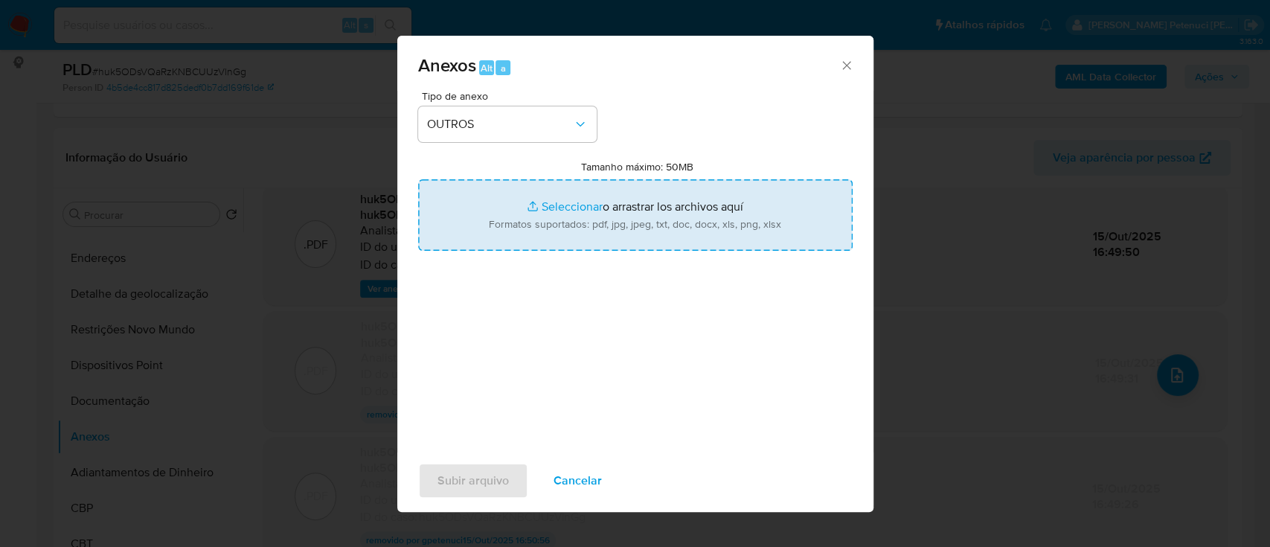
click at [566, 223] on input "Tamanho máximo: 50MB Seleccionar archivos" at bounding box center [635, 214] width 435 height 71
type input "C:\fakepath\Mulan Jose Irvyson de Sousa Assuncao _2025_10_15_07_53_02.xlsx"
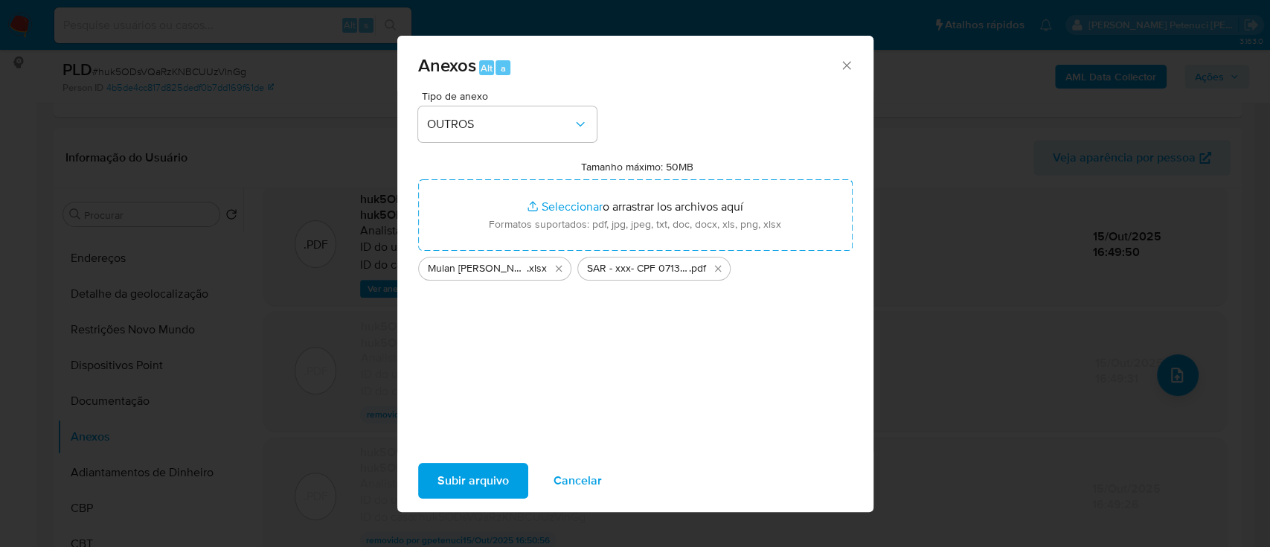
click at [488, 487] on span "Subir arquivo" at bounding box center [473, 480] width 71 height 33
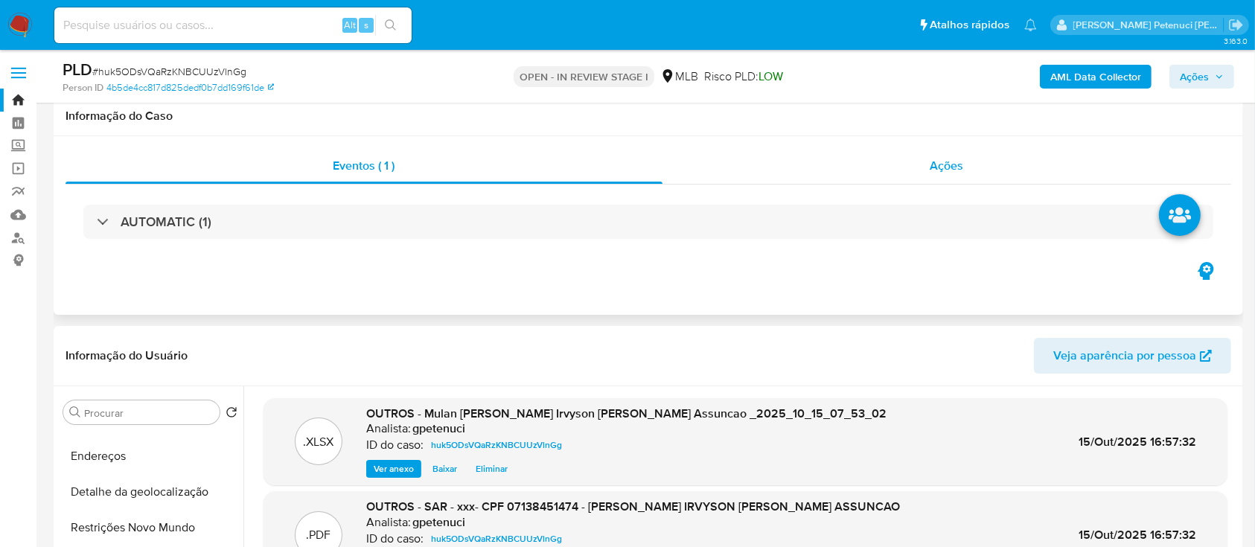
scroll to position [0, 0]
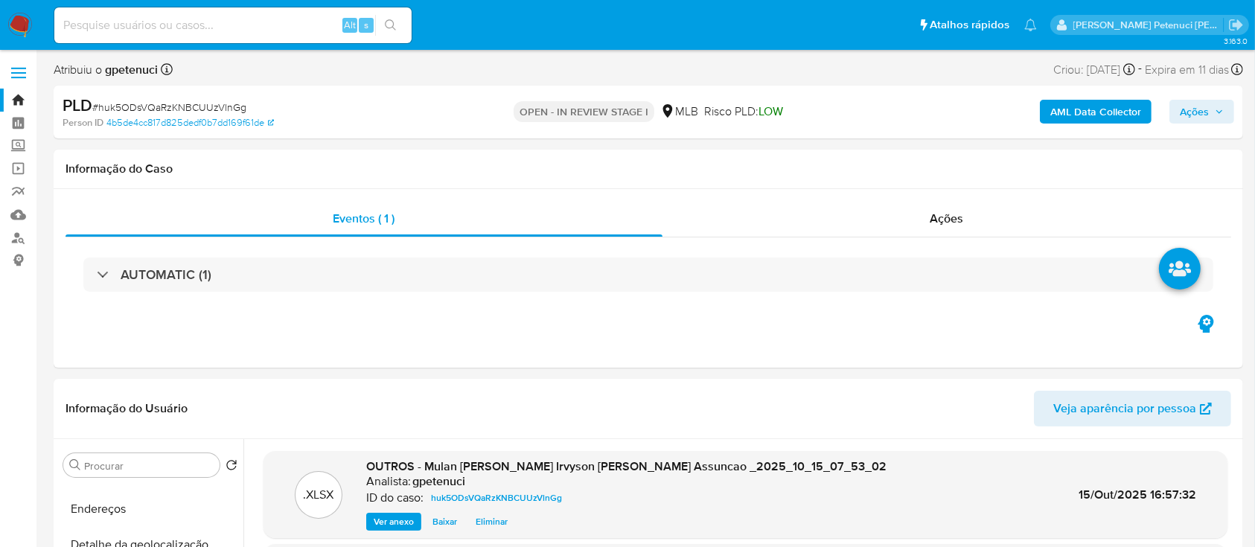
click at [1200, 114] on span "Ações" at bounding box center [1194, 112] width 29 height 24
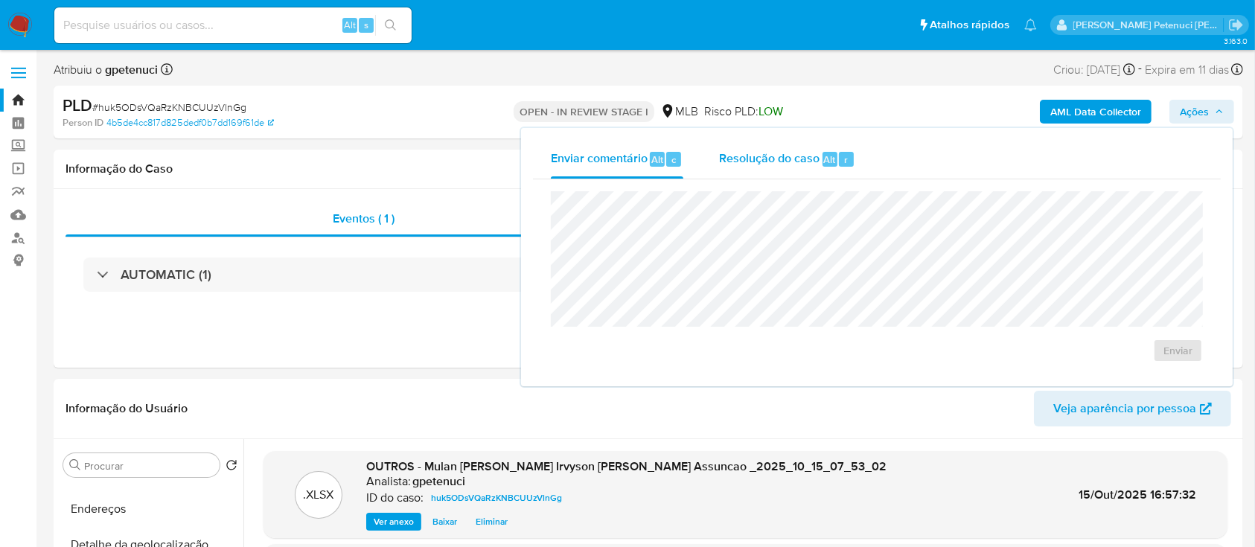
click at [784, 168] on div "Resolução do caso Alt r" at bounding box center [787, 159] width 136 height 39
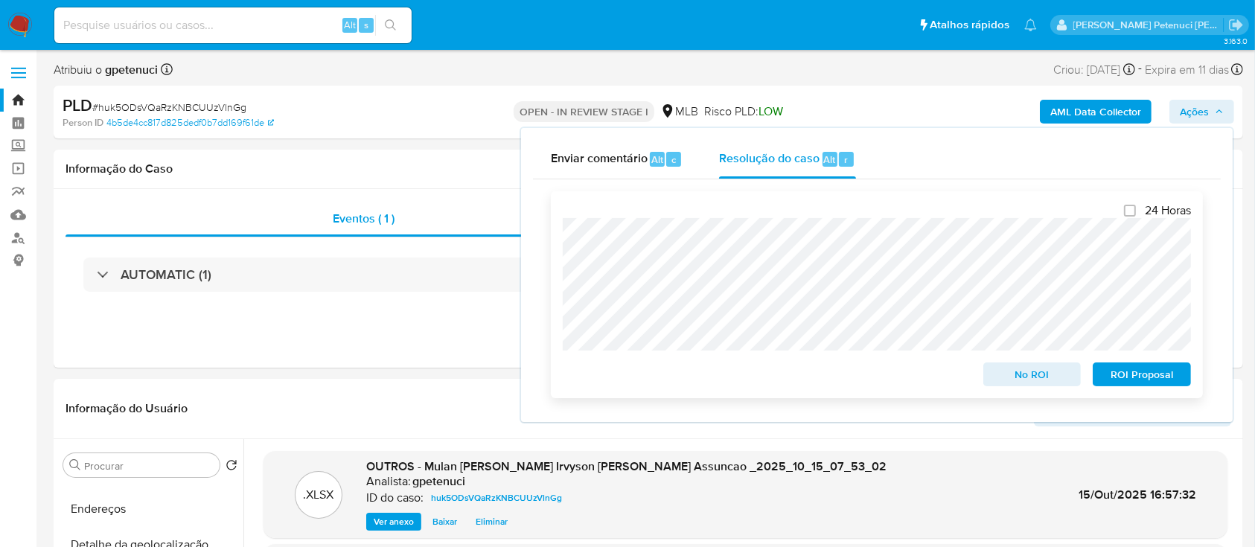
click at [1168, 384] on span "ROI Proposal" at bounding box center [1141, 374] width 77 height 21
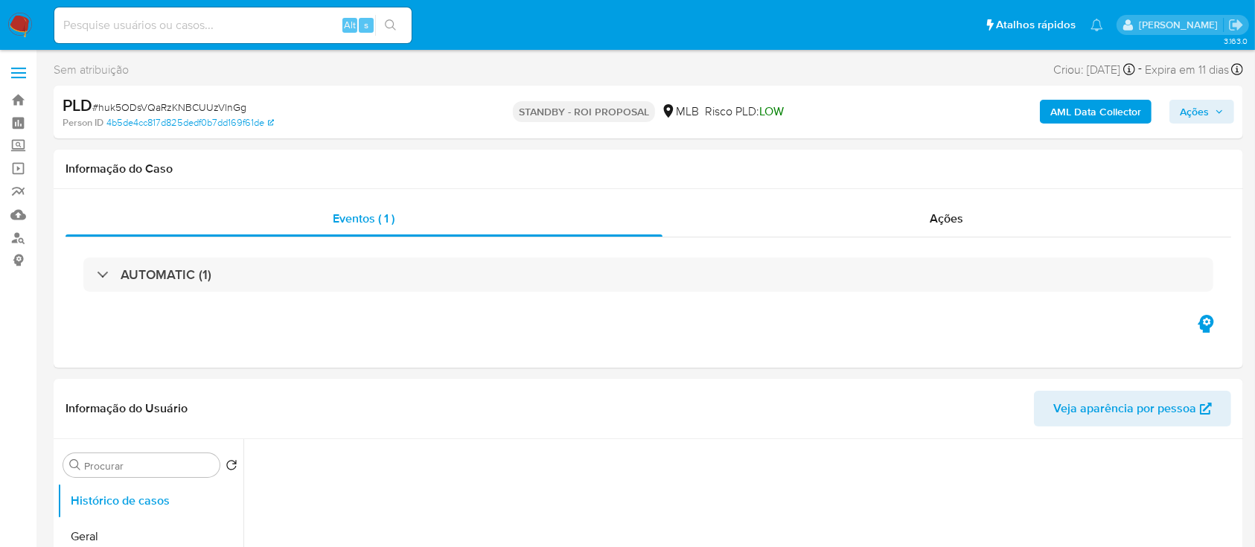
select select "10"
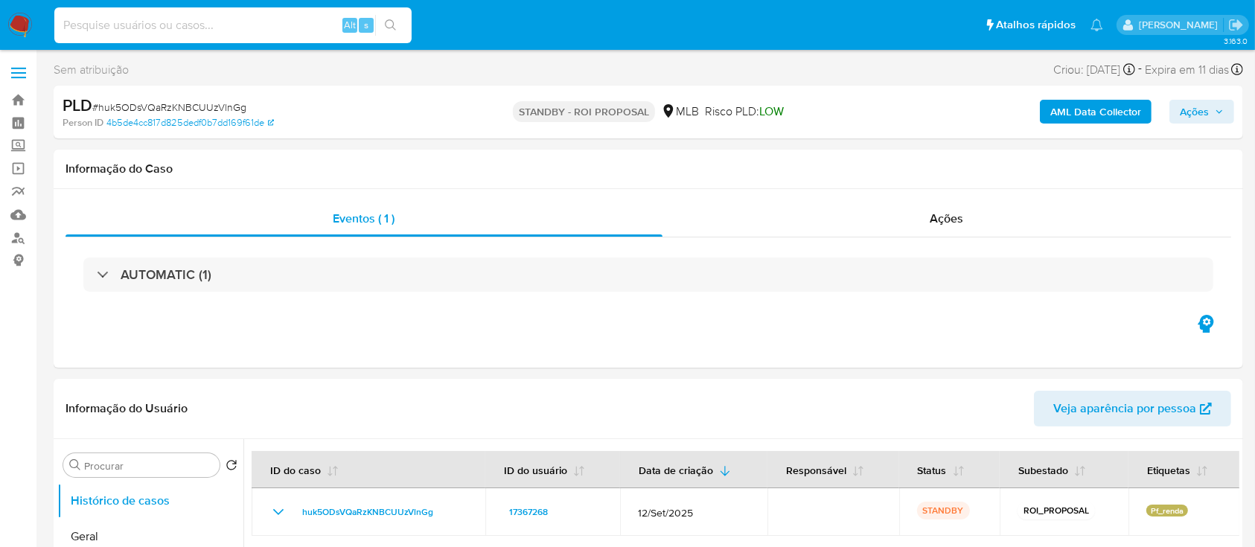
click at [185, 21] on input at bounding box center [232, 25] width 357 height 19
paste input "5Dsf9nr2QHwutUDUgFH1PsrX"
type input "5Dsf9nr2QHwutUDUgFH1PsrX"
click at [391, 19] on icon "search-icon" at bounding box center [391, 25] width 12 height 12
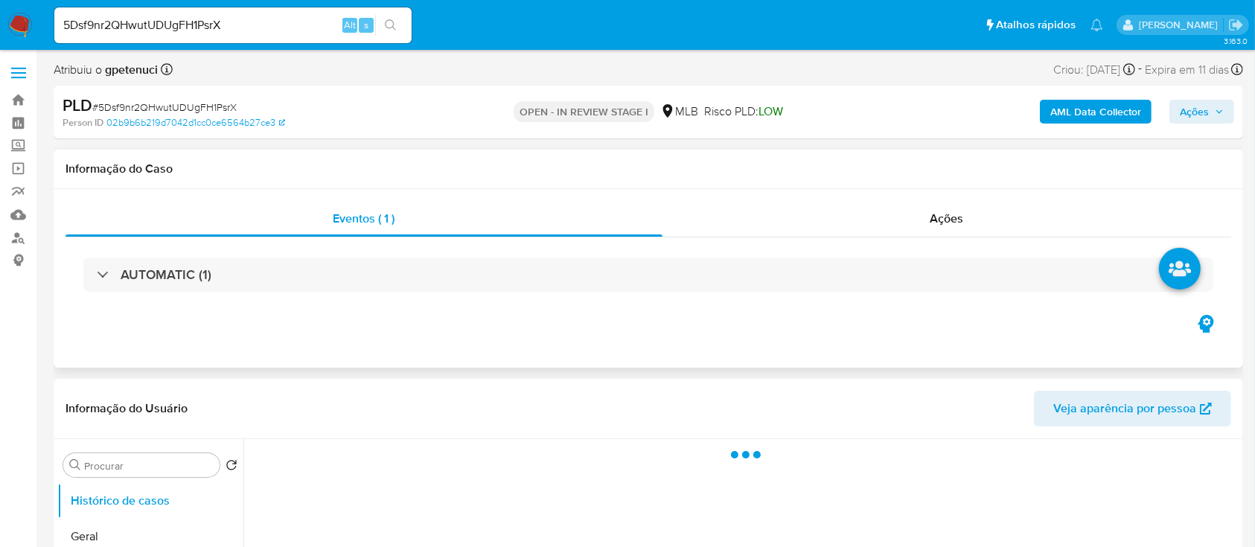
select select "10"
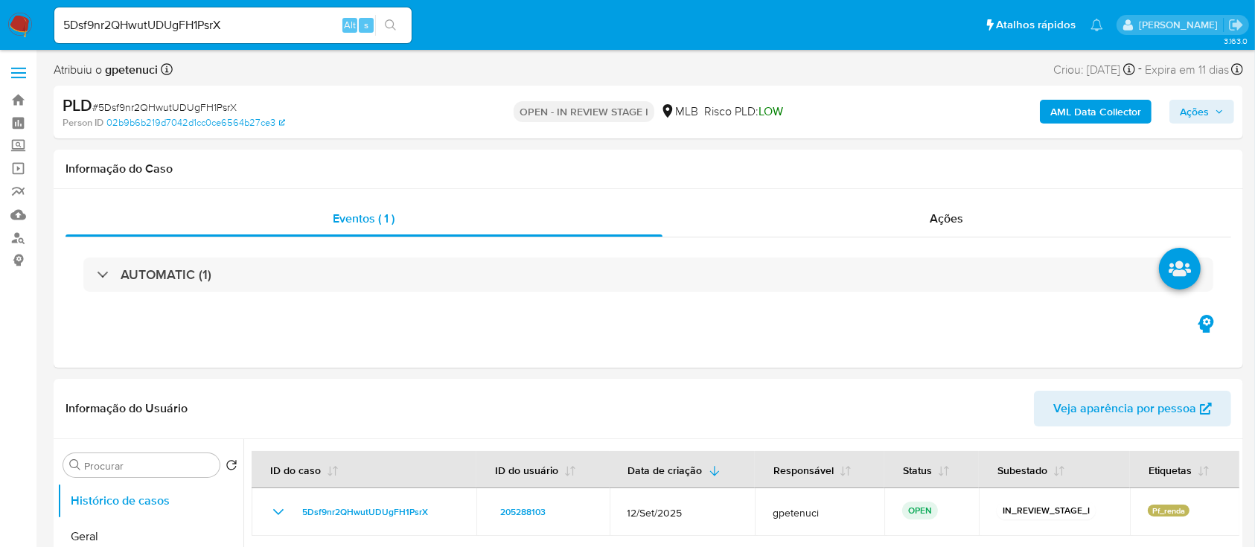
click at [1107, 103] on b "AML Data Collector" at bounding box center [1095, 112] width 91 height 24
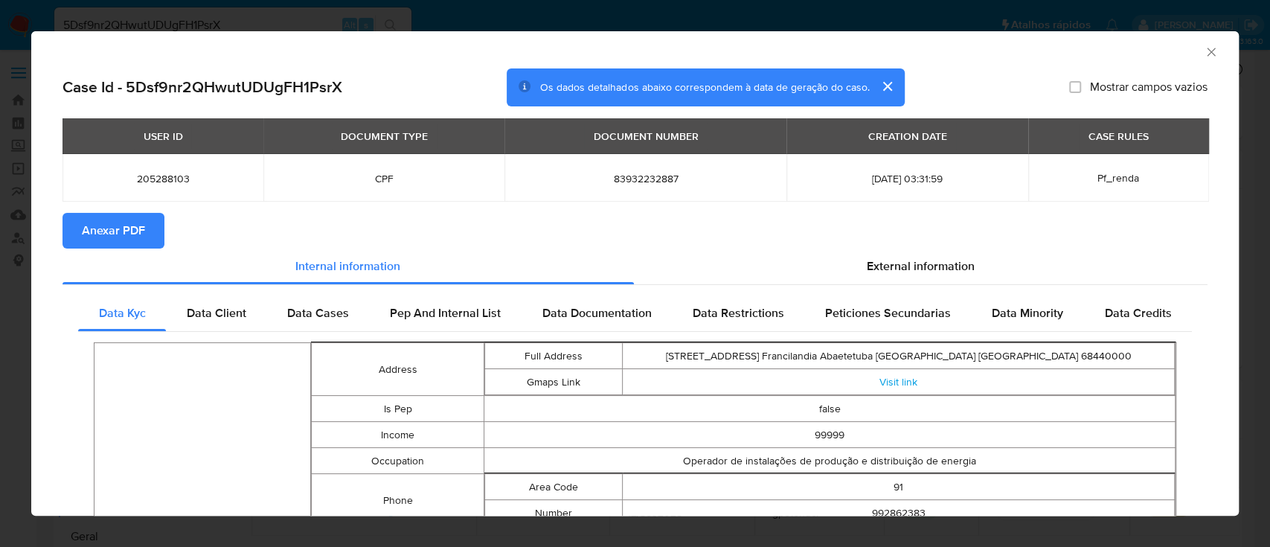
click at [125, 224] on span "Anexar PDF" at bounding box center [113, 230] width 63 height 33
click at [1204, 47] on icon "Fechar a janela" at bounding box center [1211, 52] width 15 height 15
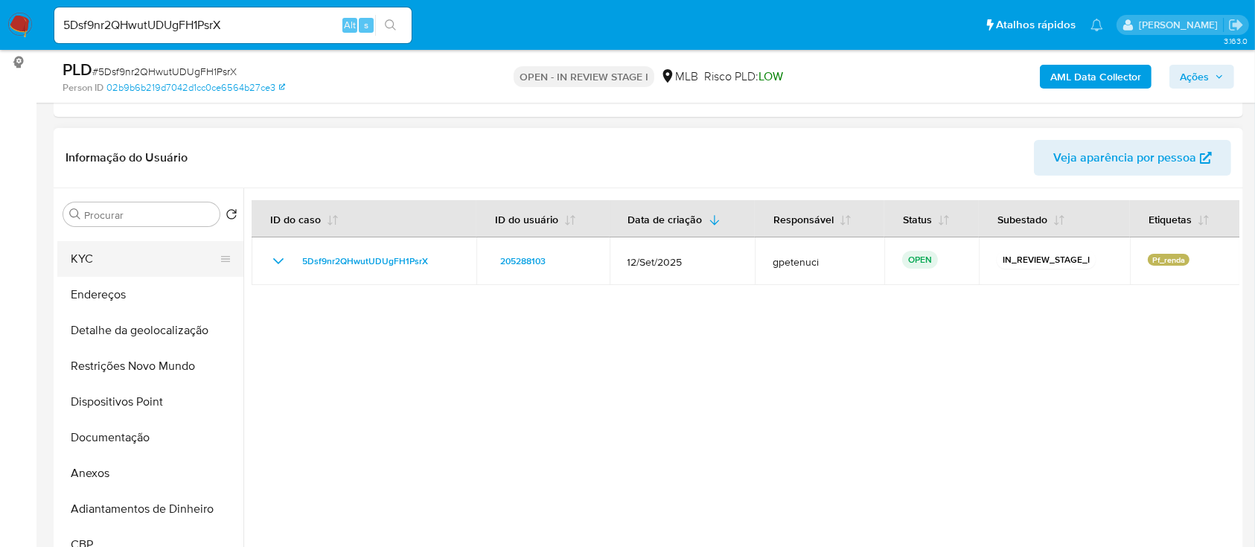
scroll to position [99, 0]
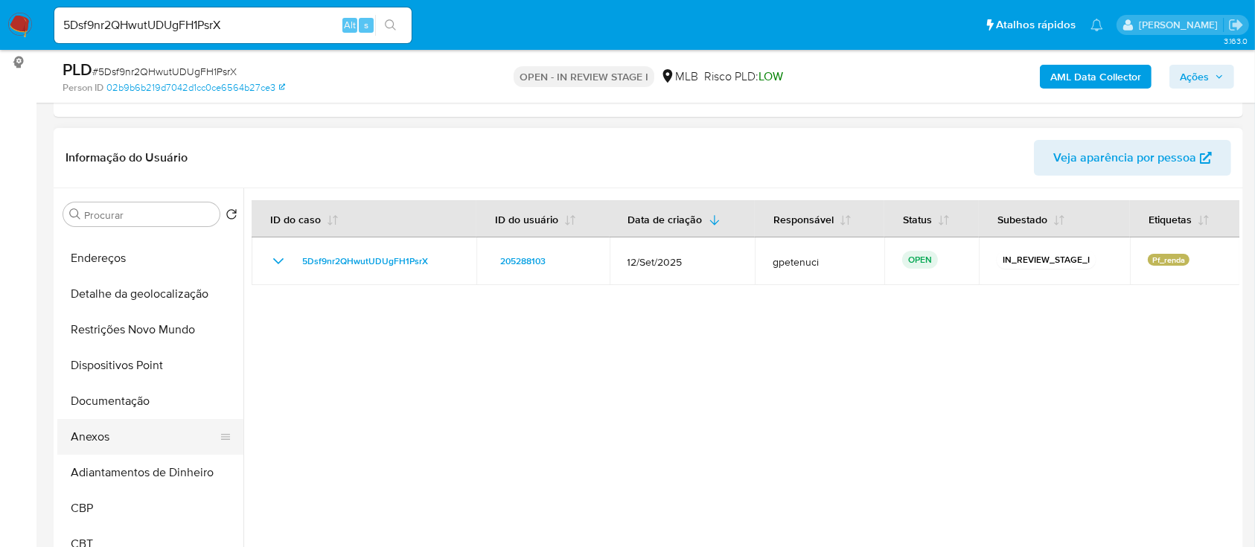
click at [106, 429] on button "Anexos" at bounding box center [144, 437] width 174 height 36
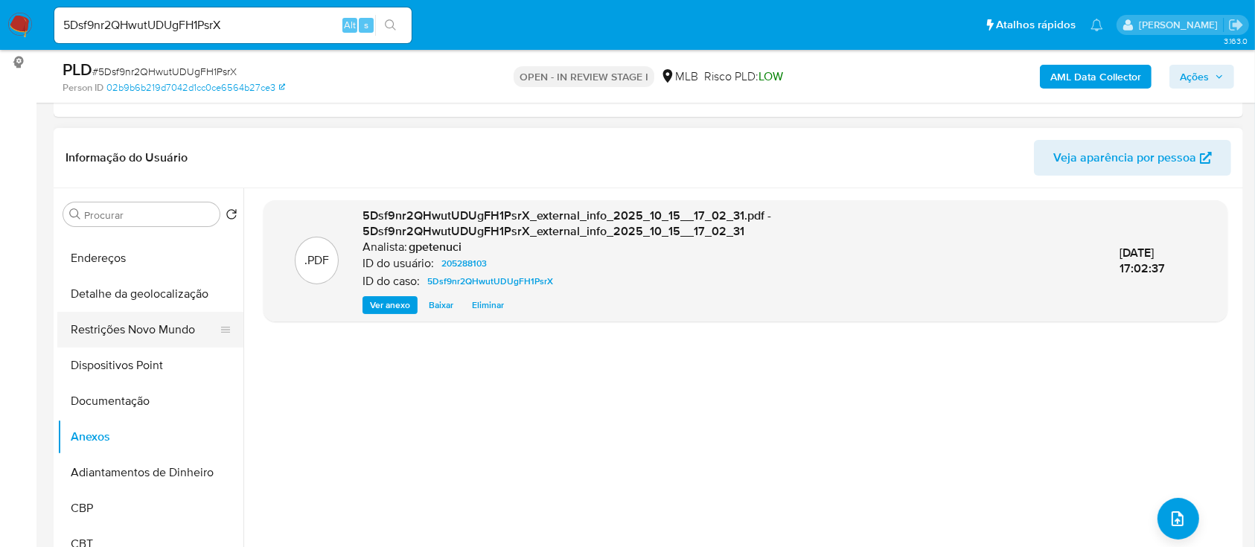
click at [140, 333] on button "Restrições Novo Mundo" at bounding box center [144, 330] width 174 height 36
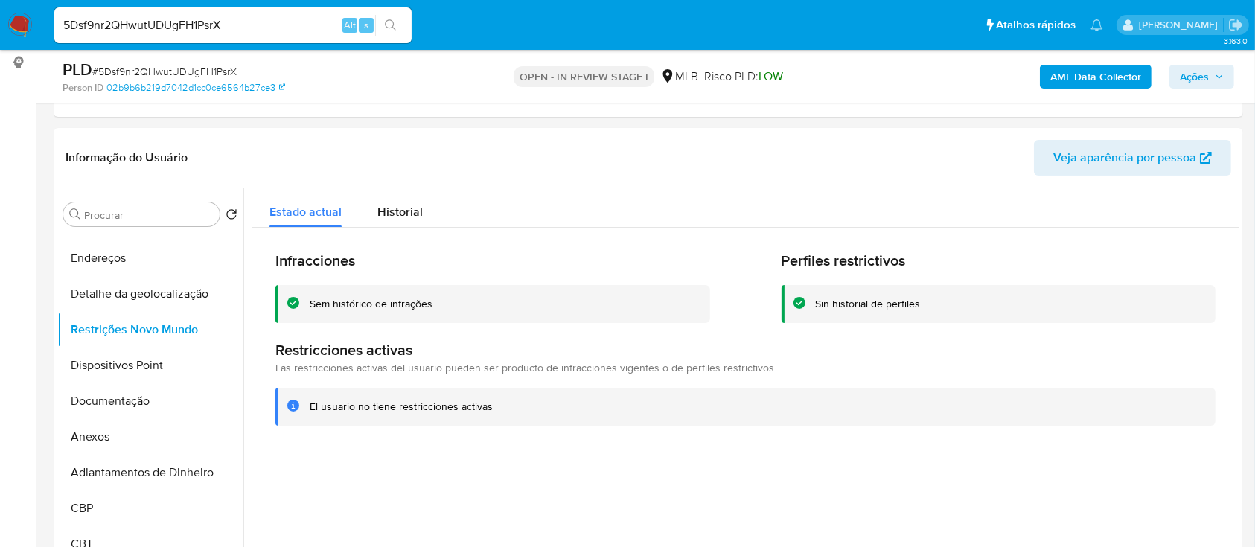
click at [1149, 65] on button "AML Data Collector" at bounding box center [1096, 77] width 112 height 24
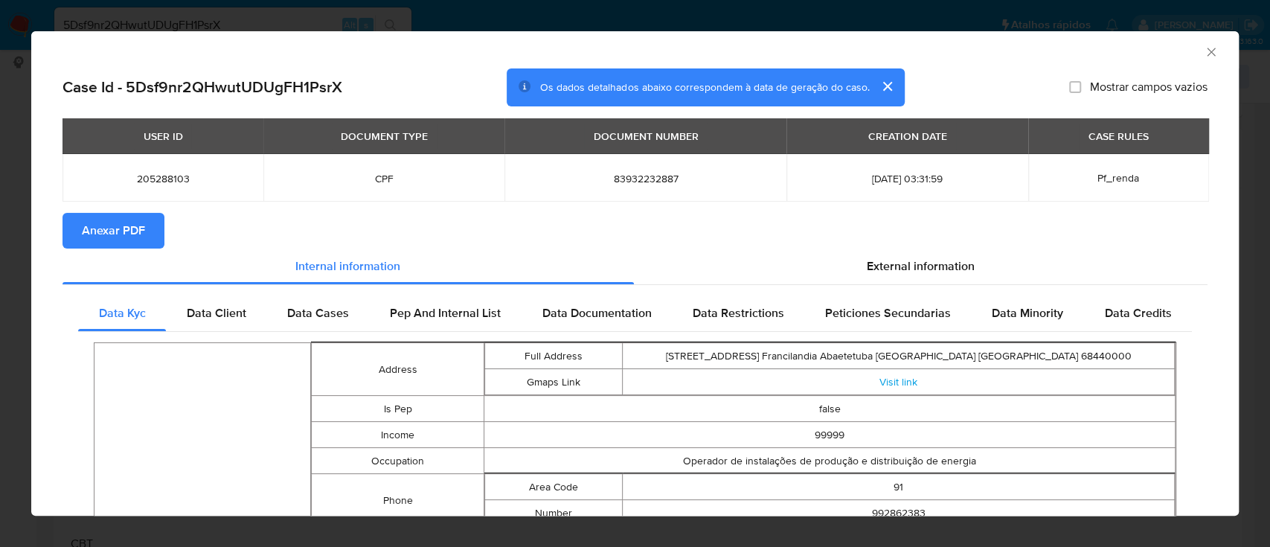
click at [1204, 56] on icon "Fechar a janela" at bounding box center [1211, 52] width 15 height 15
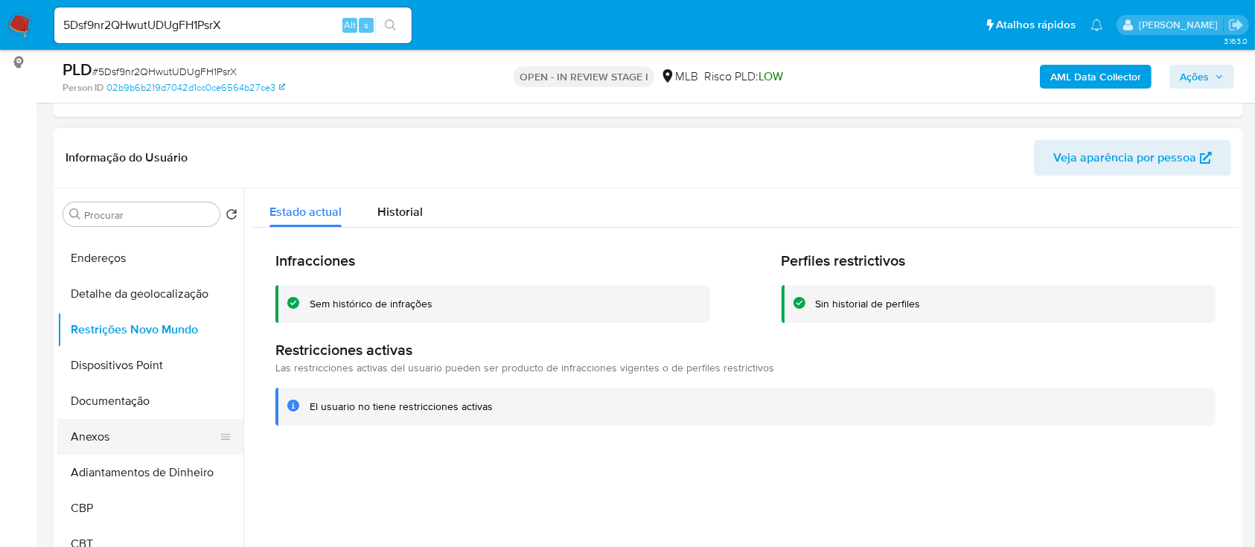
click at [101, 438] on button "Anexos" at bounding box center [144, 437] width 174 height 36
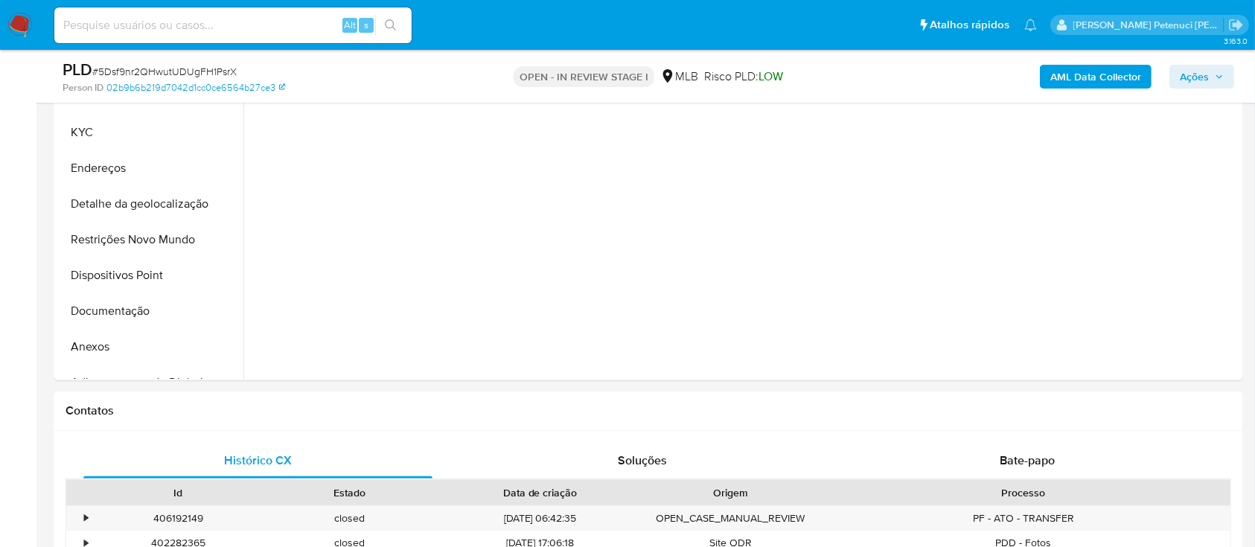
select select "10"
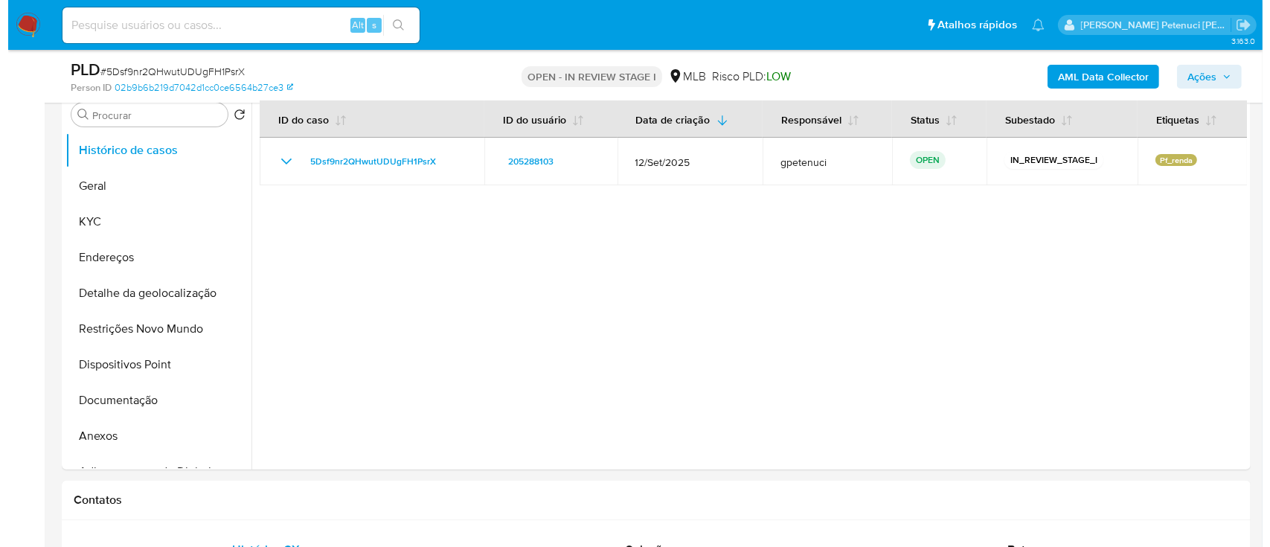
scroll to position [198, 0]
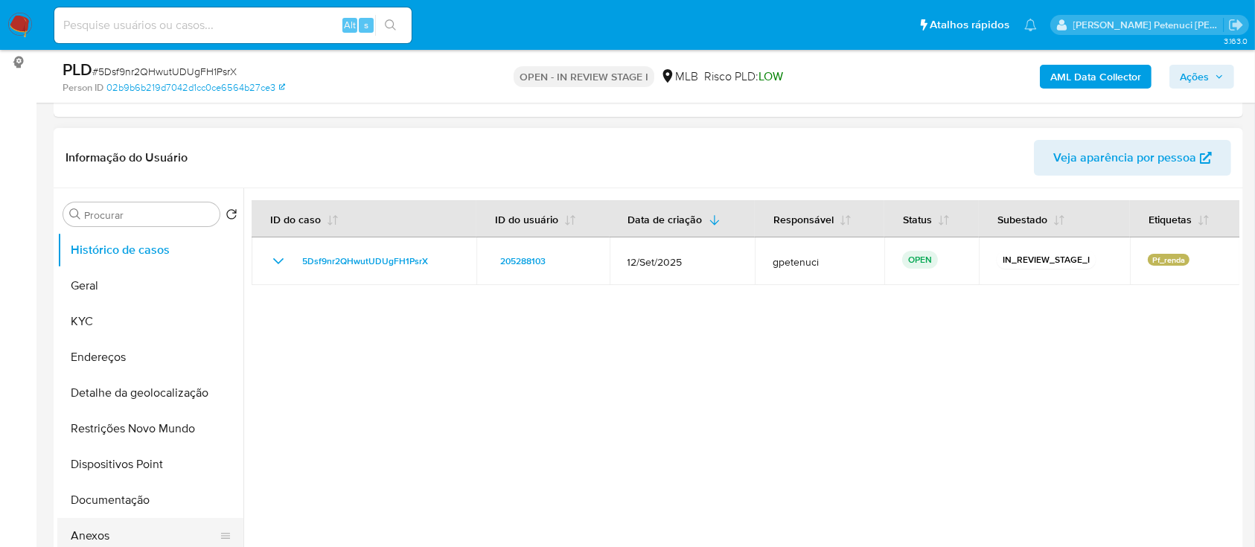
click at [102, 536] on button "Anexos" at bounding box center [144, 536] width 174 height 36
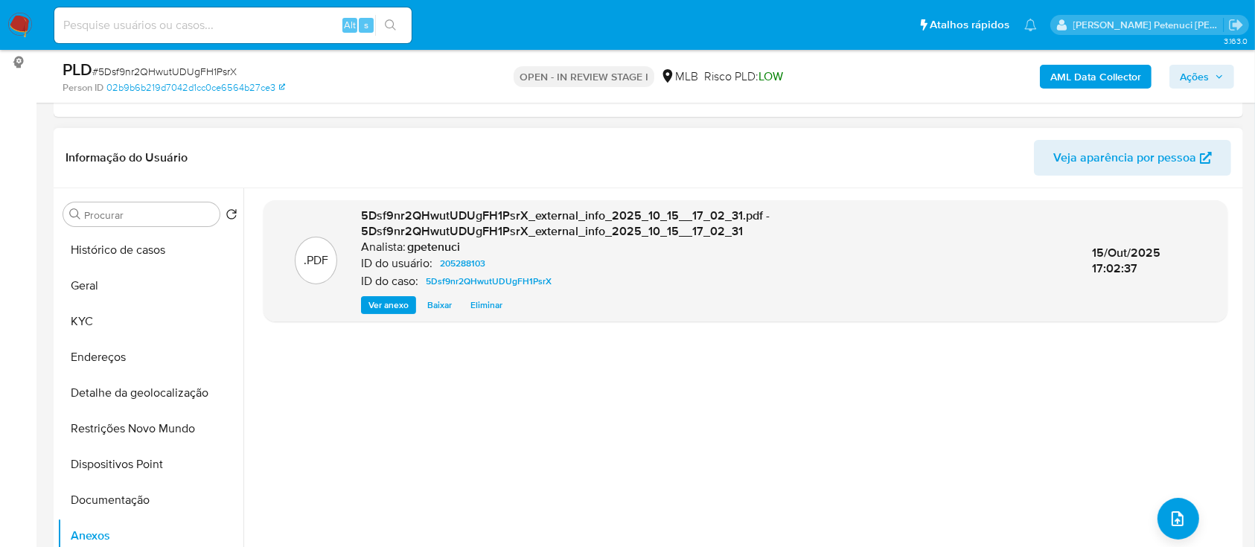
click at [393, 303] on span "Ver anexo" at bounding box center [388, 305] width 40 height 15
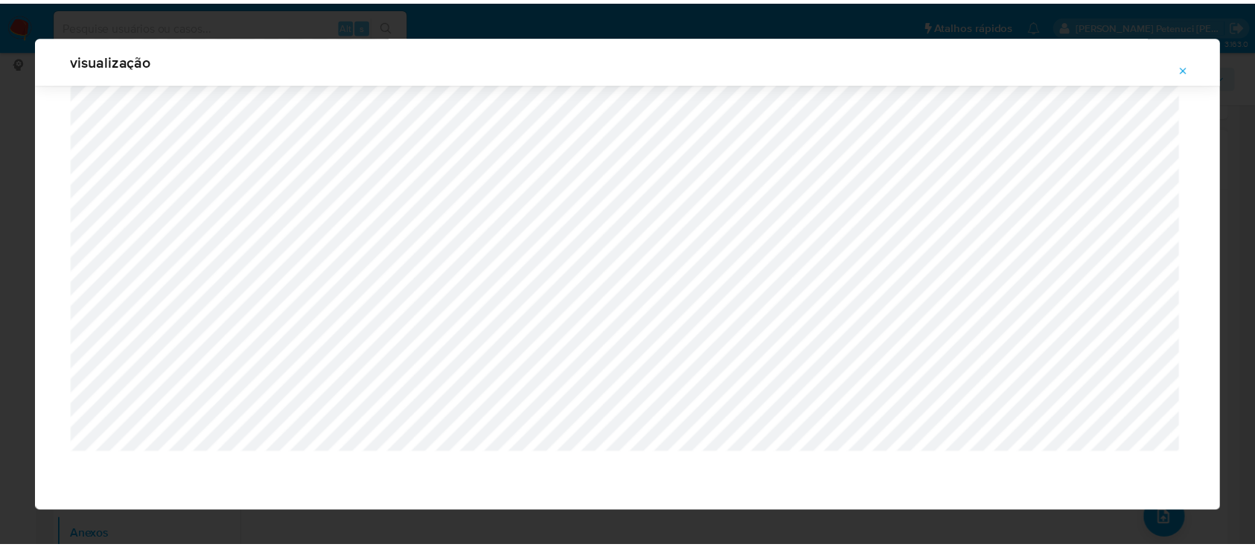
scroll to position [48, 0]
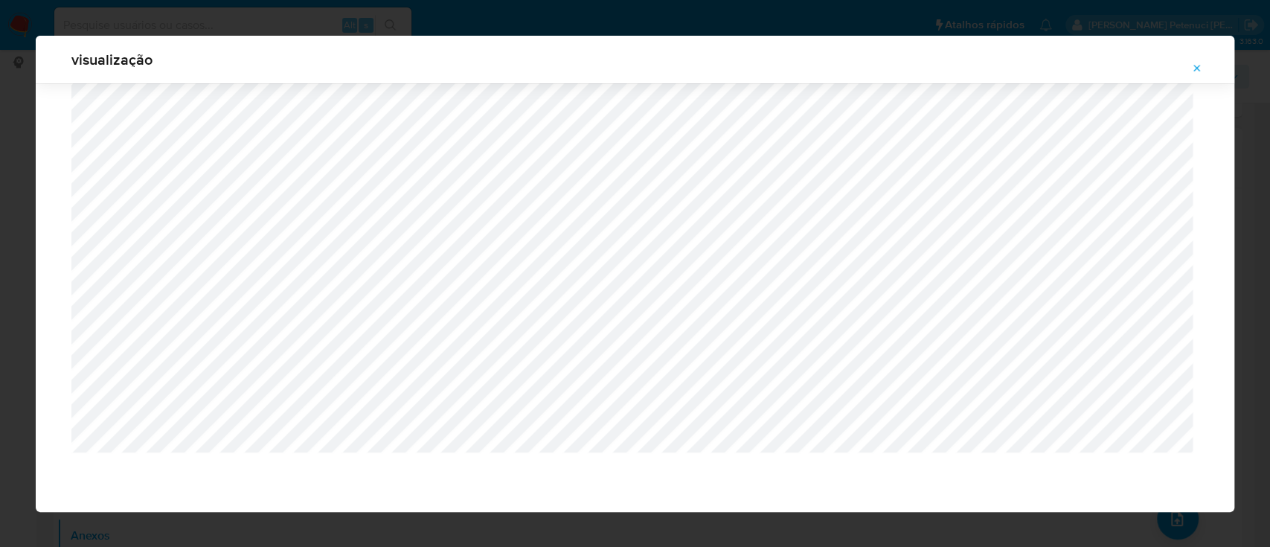
click at [1195, 64] on icon "Attachment preview" at bounding box center [1198, 69] width 12 height 12
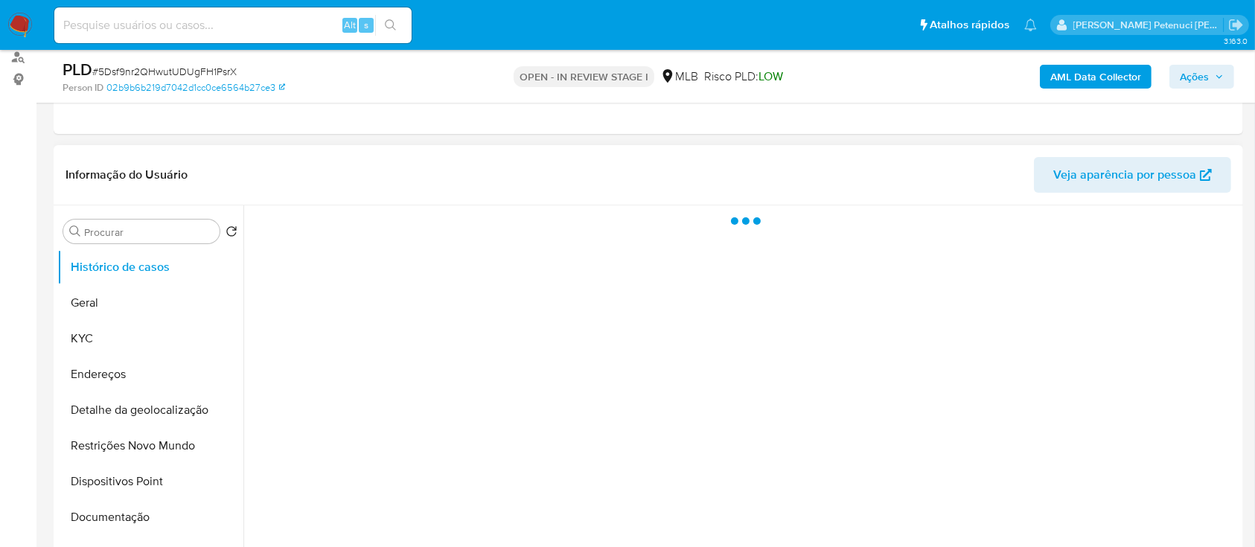
select select "10"
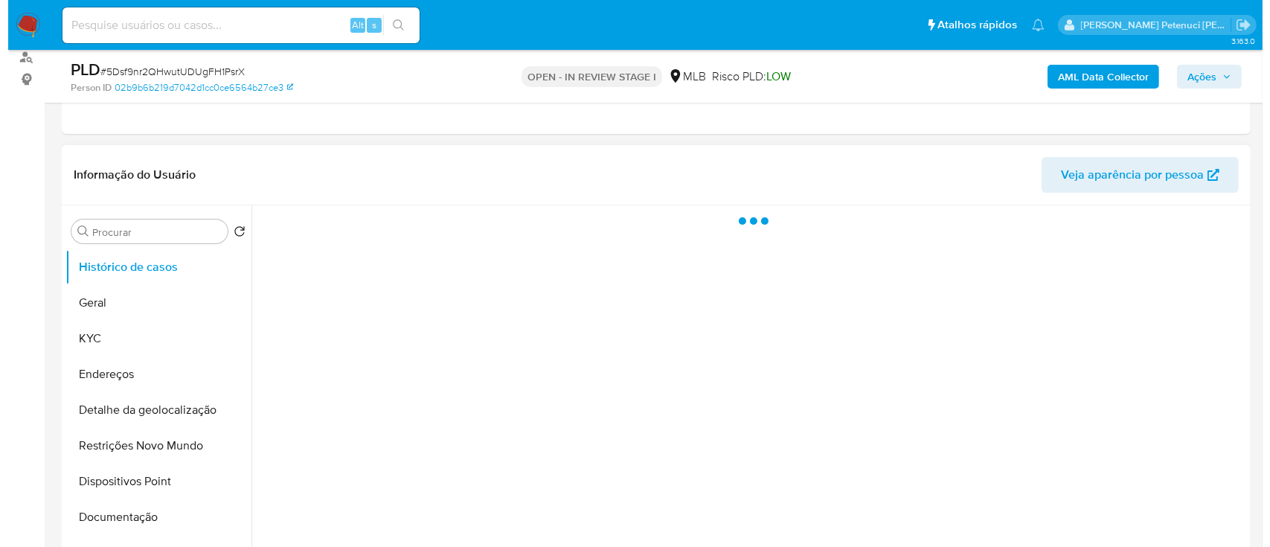
scroll to position [198, 0]
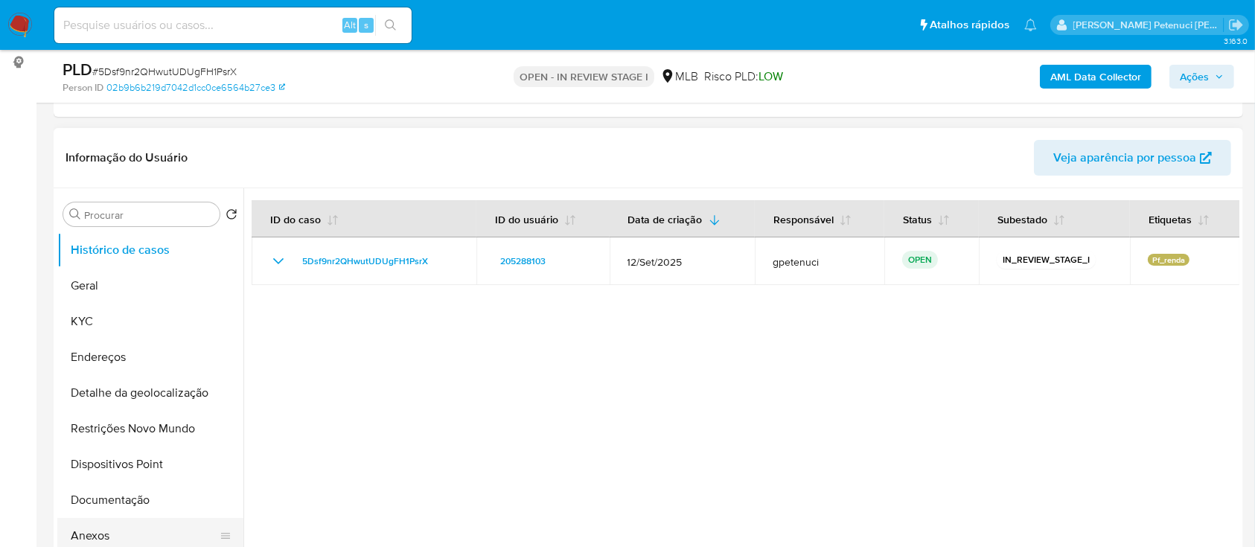
click at [119, 537] on button "Anexos" at bounding box center [144, 536] width 174 height 36
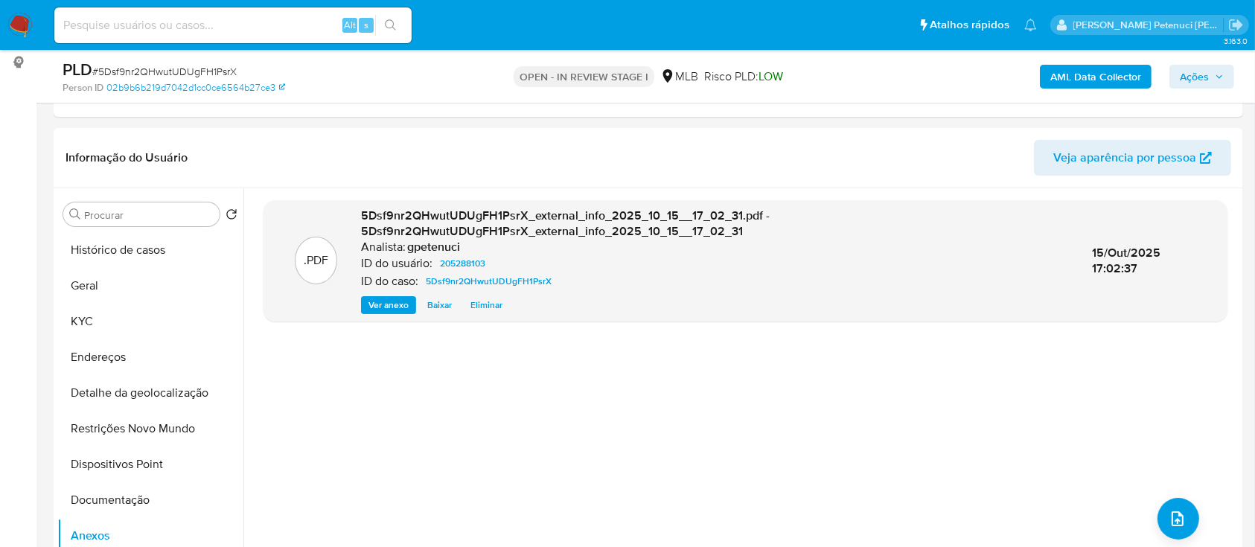
click at [1086, 76] on b "AML Data Collector" at bounding box center [1095, 77] width 91 height 24
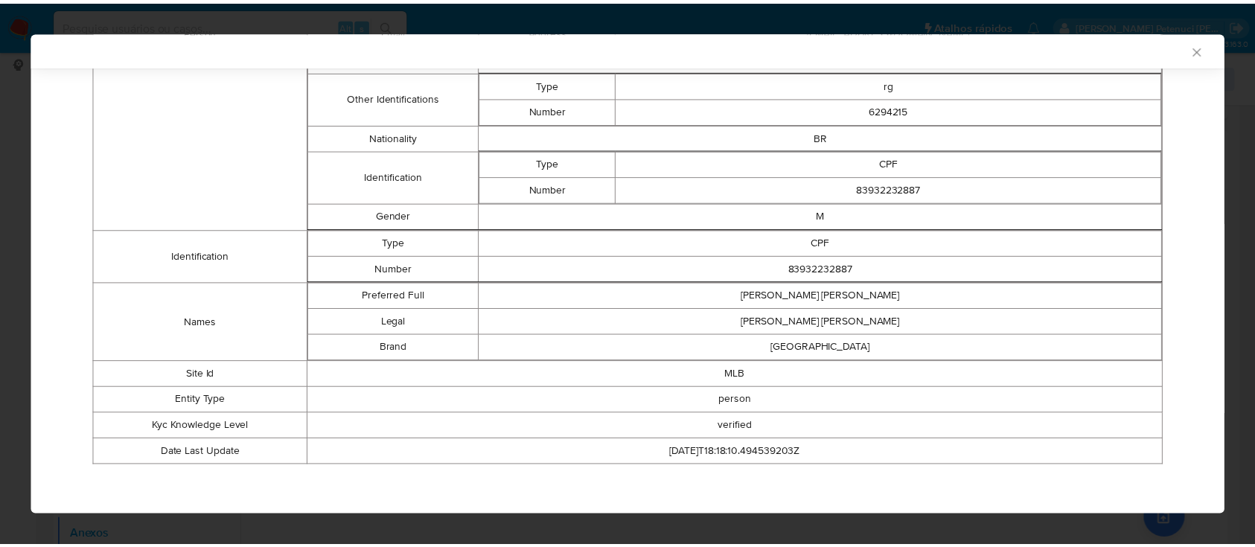
scroll to position [0, 0]
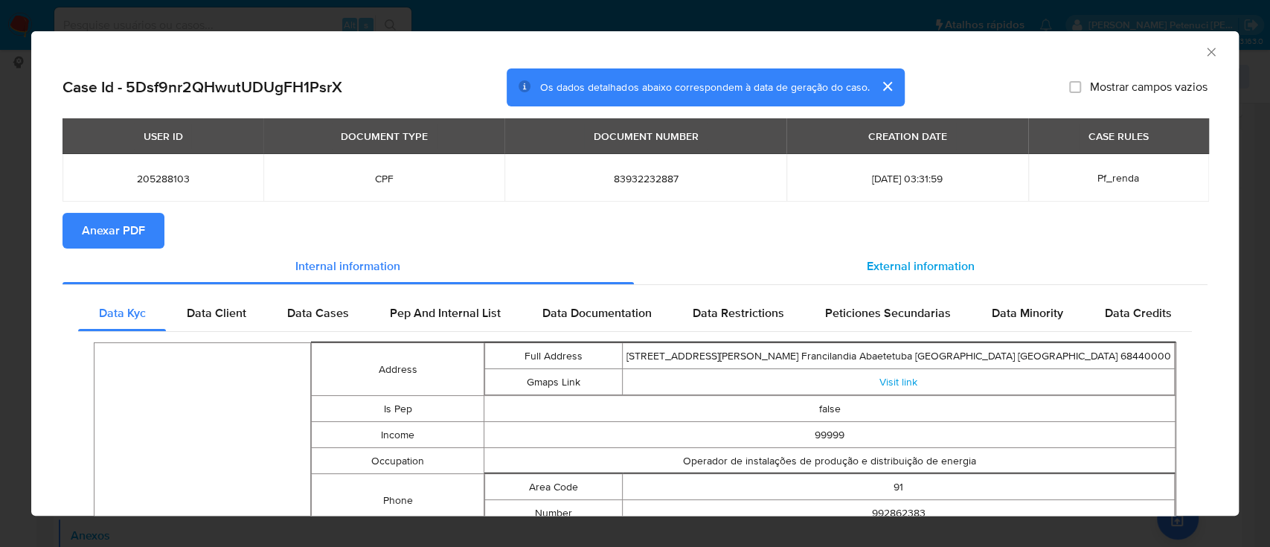
click at [792, 275] on div "External information" at bounding box center [921, 267] width 575 height 36
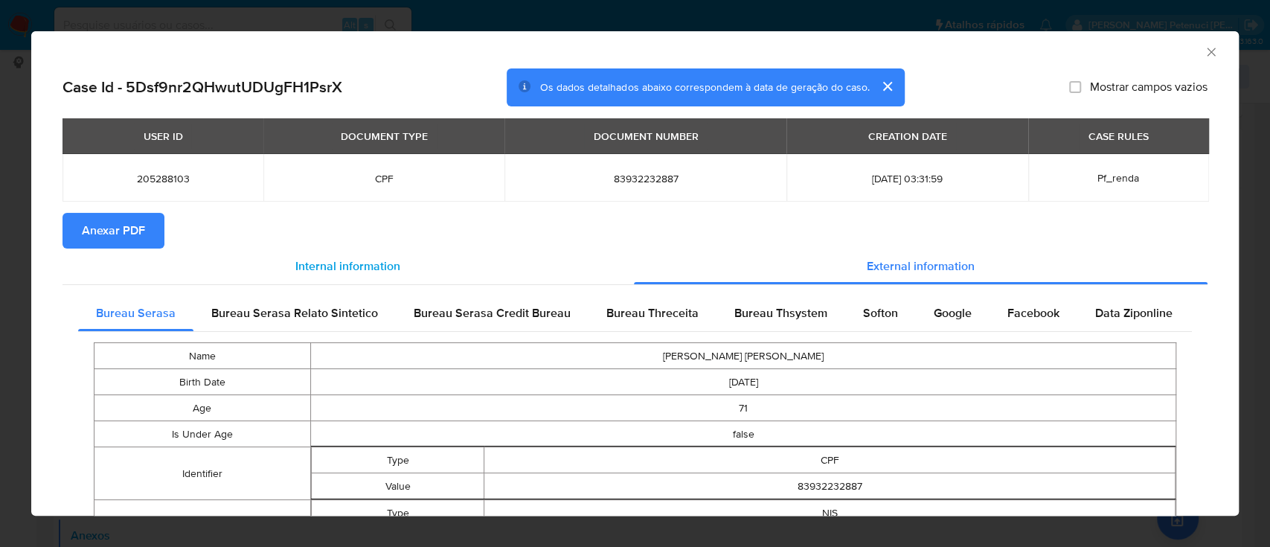
click at [487, 279] on div "Internal information" at bounding box center [349, 267] width 572 height 36
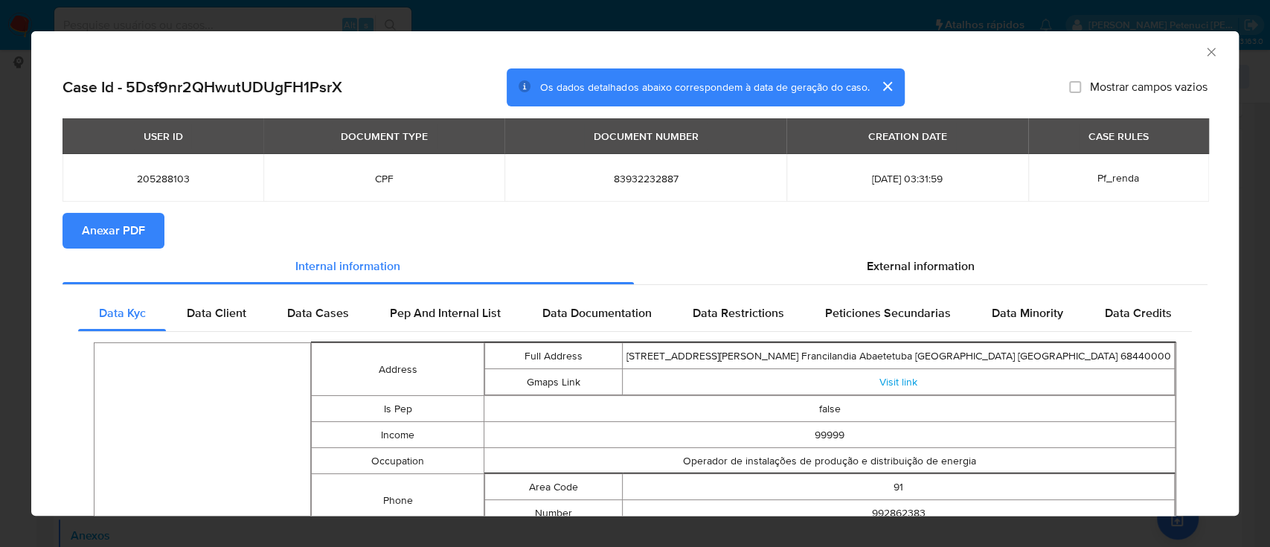
click at [151, 232] on button "Anexar PDF" at bounding box center [114, 231] width 102 height 36
click at [1204, 51] on icon "Fechar a janela" at bounding box center [1211, 52] width 15 height 15
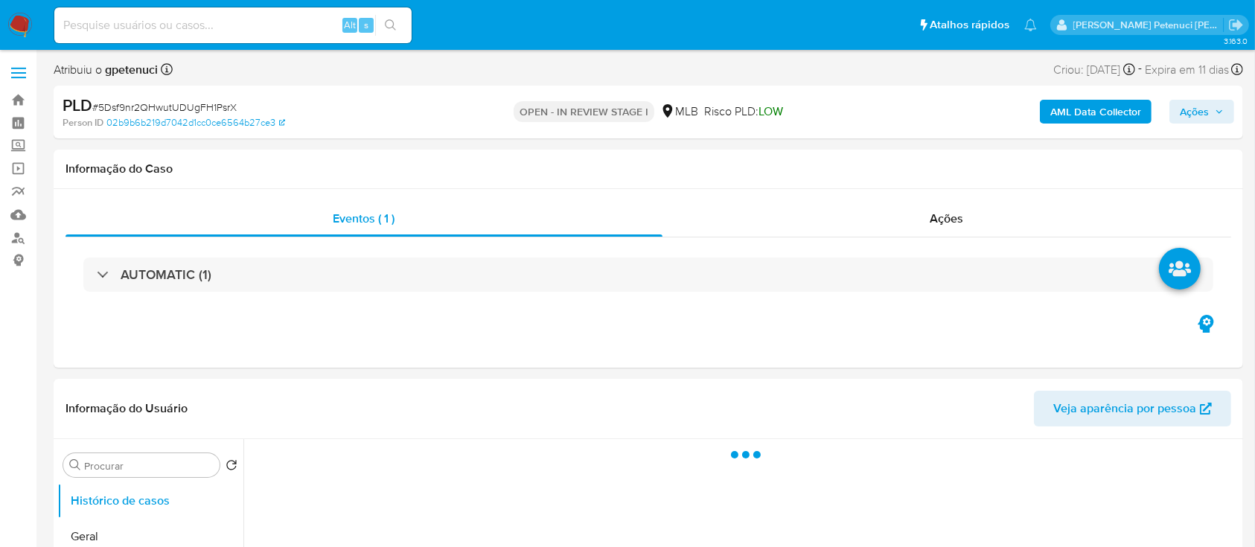
select select "10"
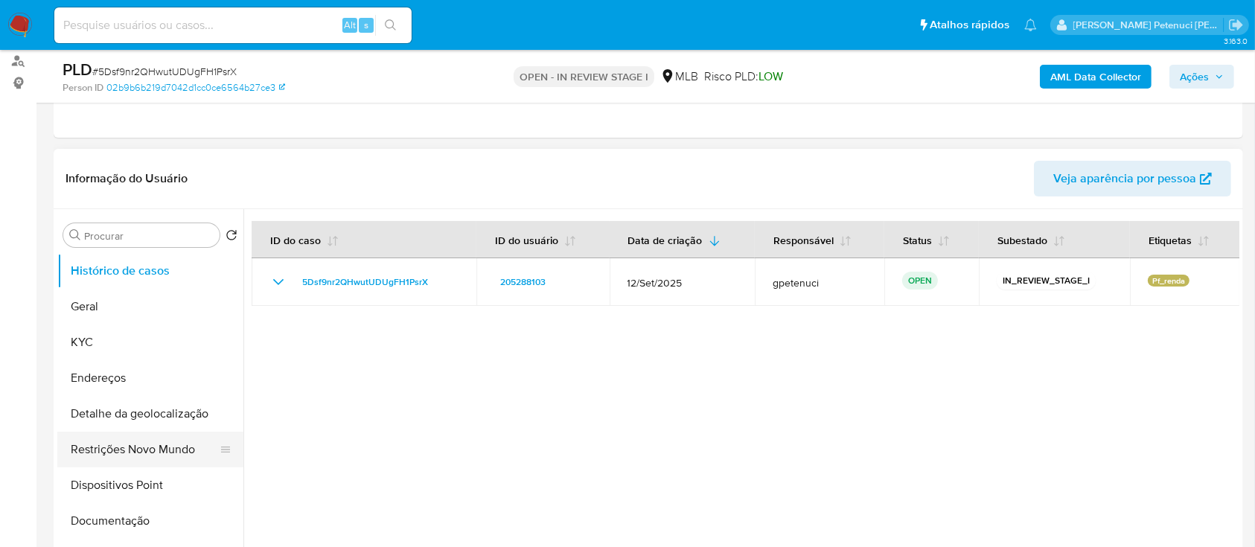
scroll to position [198, 0]
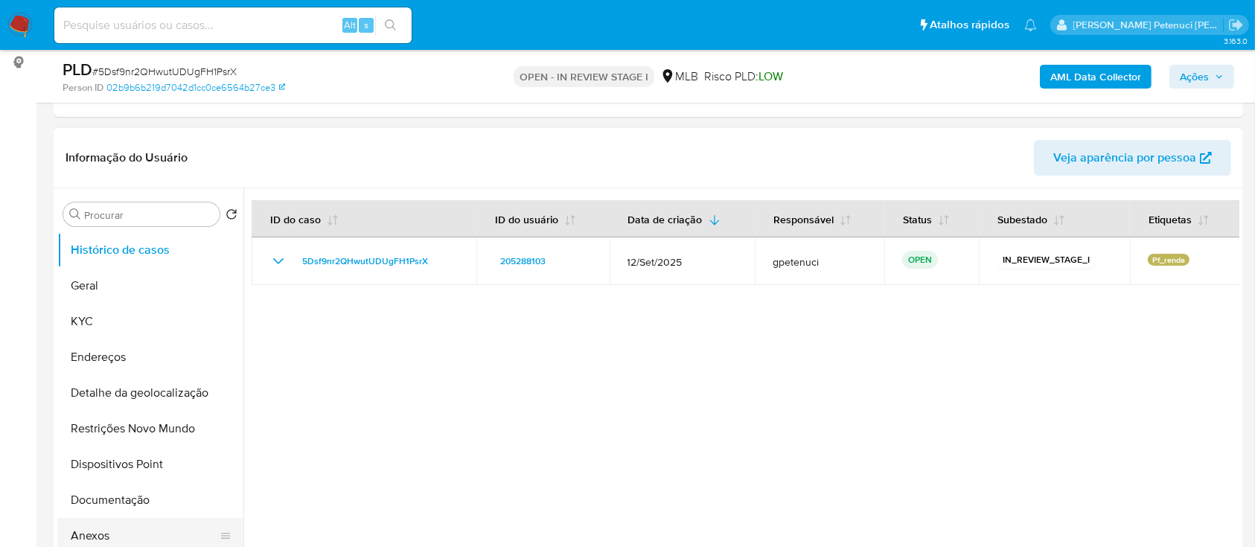
click at [173, 540] on button "Anexos" at bounding box center [144, 536] width 174 height 36
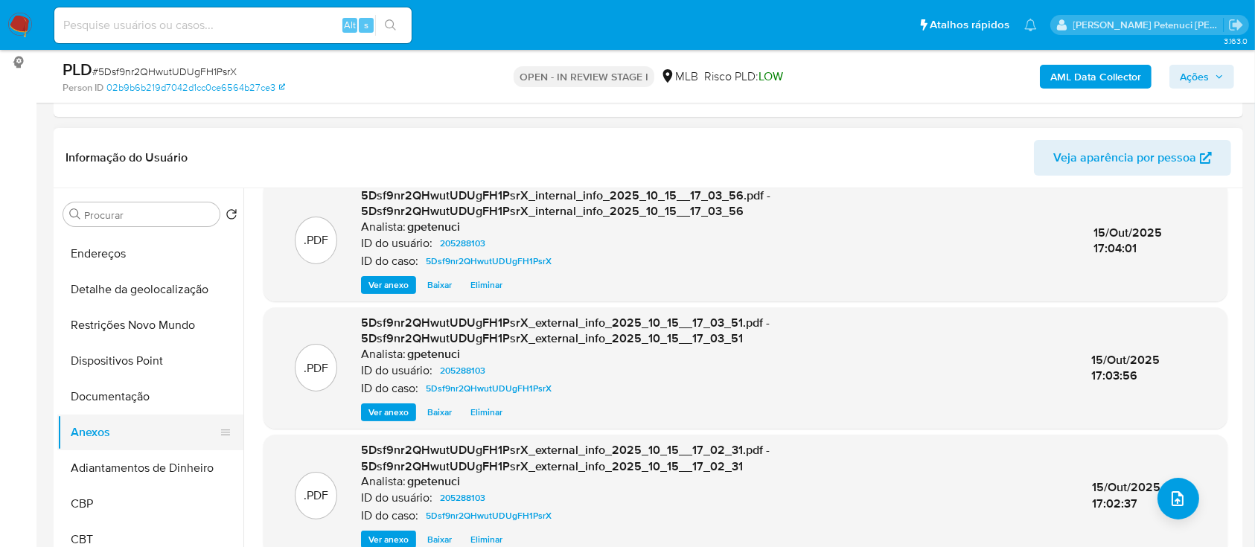
scroll to position [0, 0]
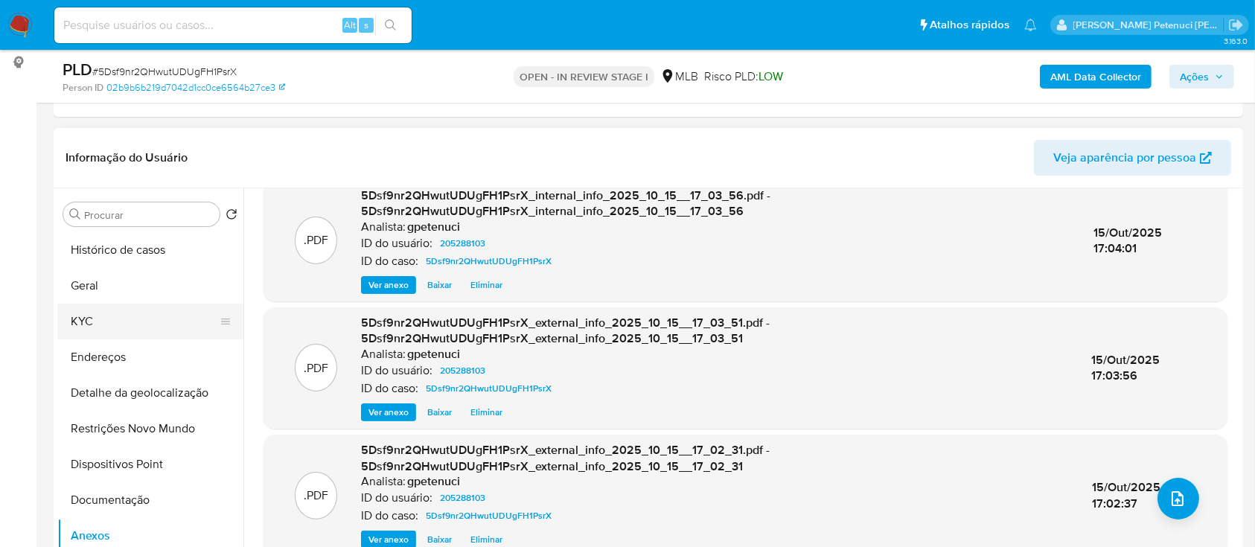
click at [147, 324] on button "KYC" at bounding box center [144, 322] width 174 height 36
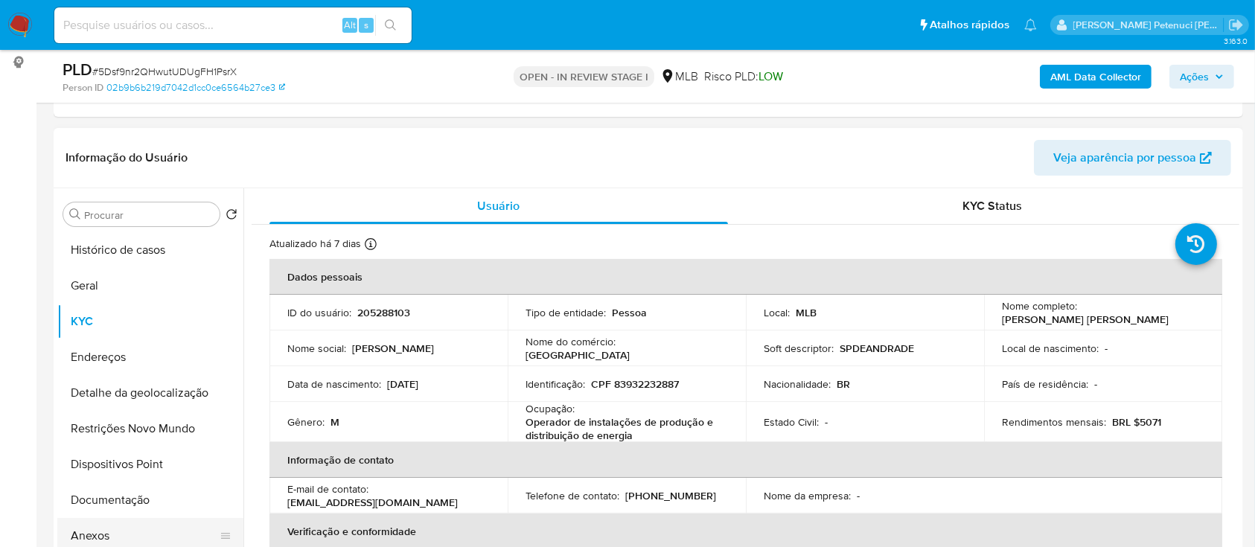
click at [89, 528] on button "Anexos" at bounding box center [144, 536] width 174 height 36
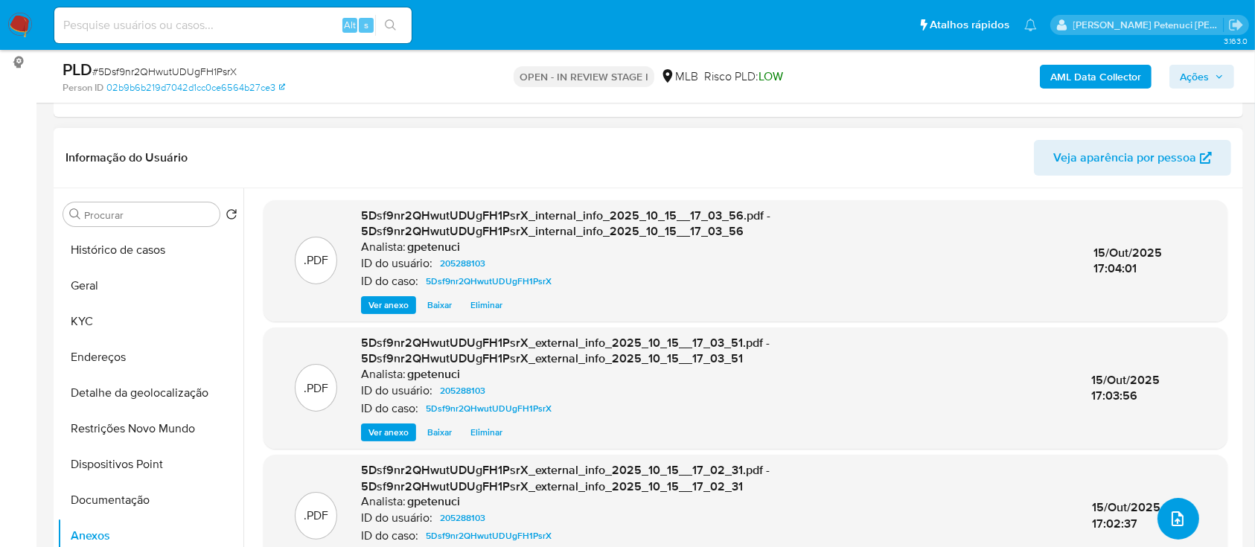
click at [1168, 512] on icon "upload-file" at bounding box center [1177, 519] width 18 height 18
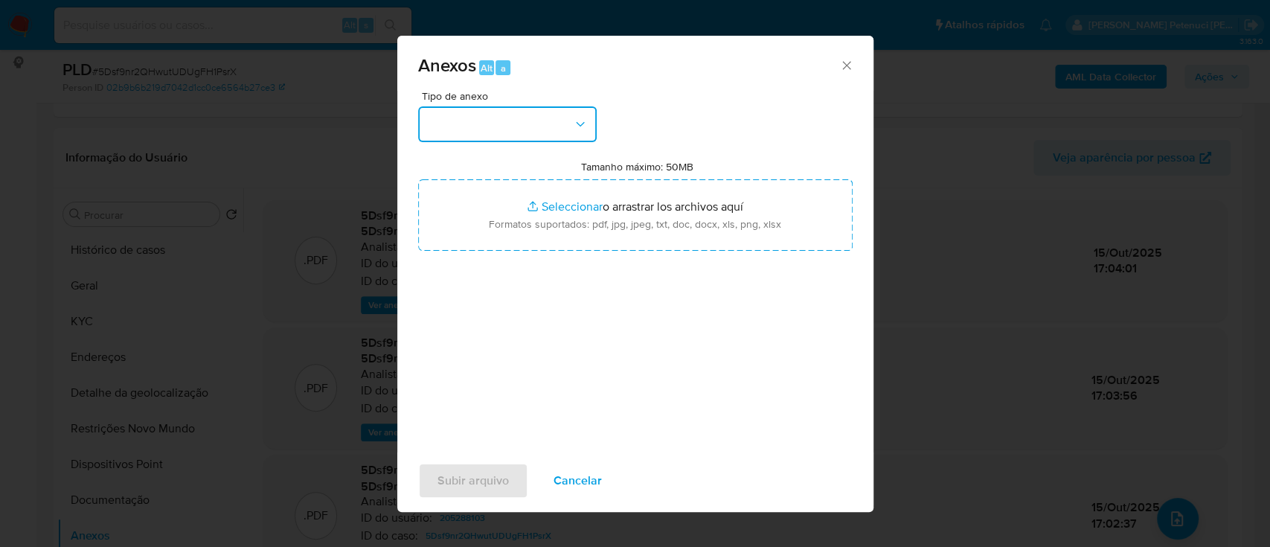
click at [526, 130] on button "button" at bounding box center [507, 124] width 179 height 36
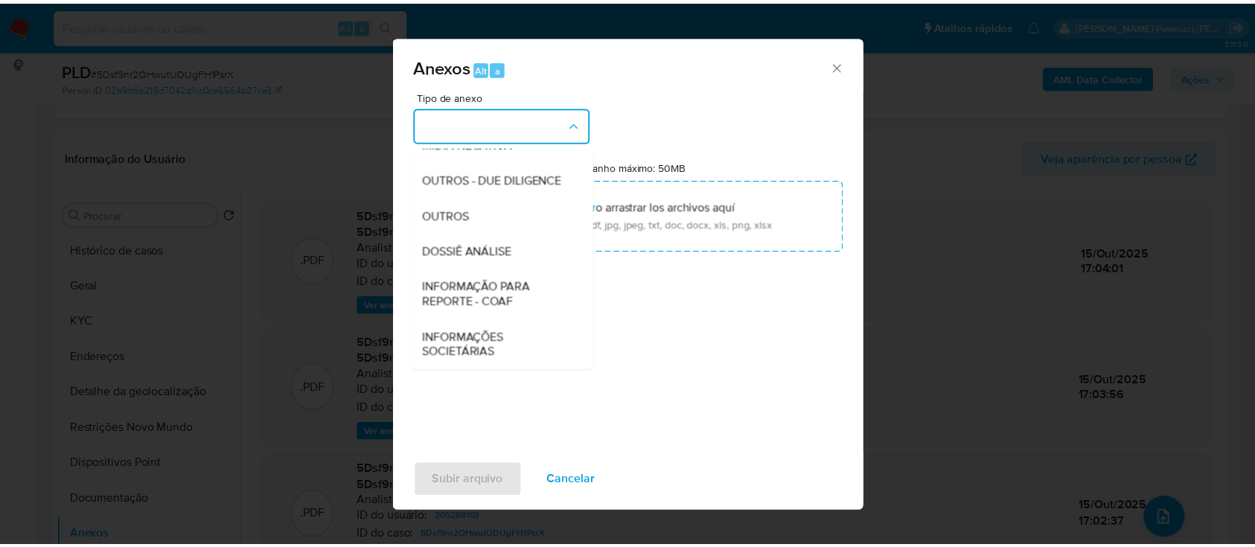
scroll to position [228, 0]
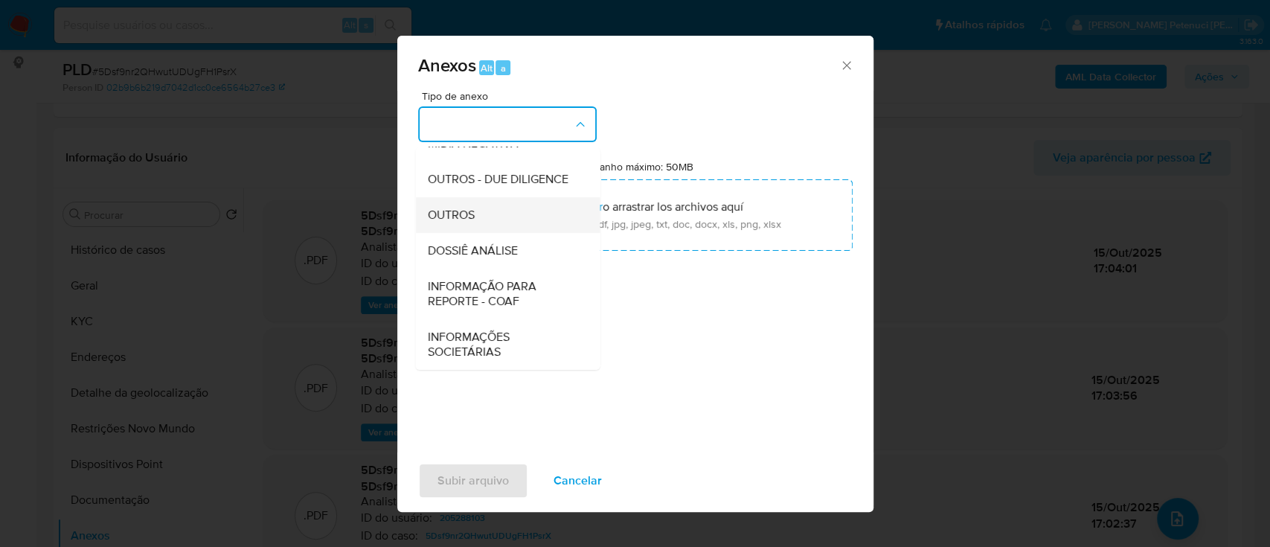
click at [487, 225] on div "OUTROS" at bounding box center [503, 215] width 152 height 36
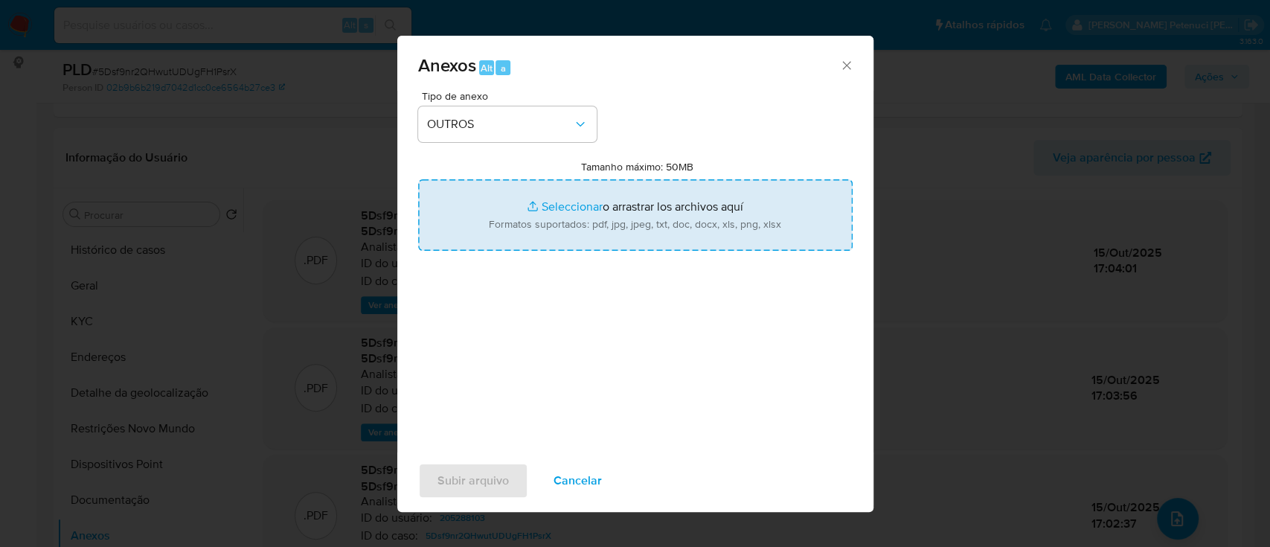
click at [500, 226] on input "Tamanho máximo: 50MB Seleccionar archivos" at bounding box center [635, 214] width 435 height 71
type input "C:\fakepath\Mulan Sergio Pereira de Andrade _2025_10_15_07_49_24.xlsx"
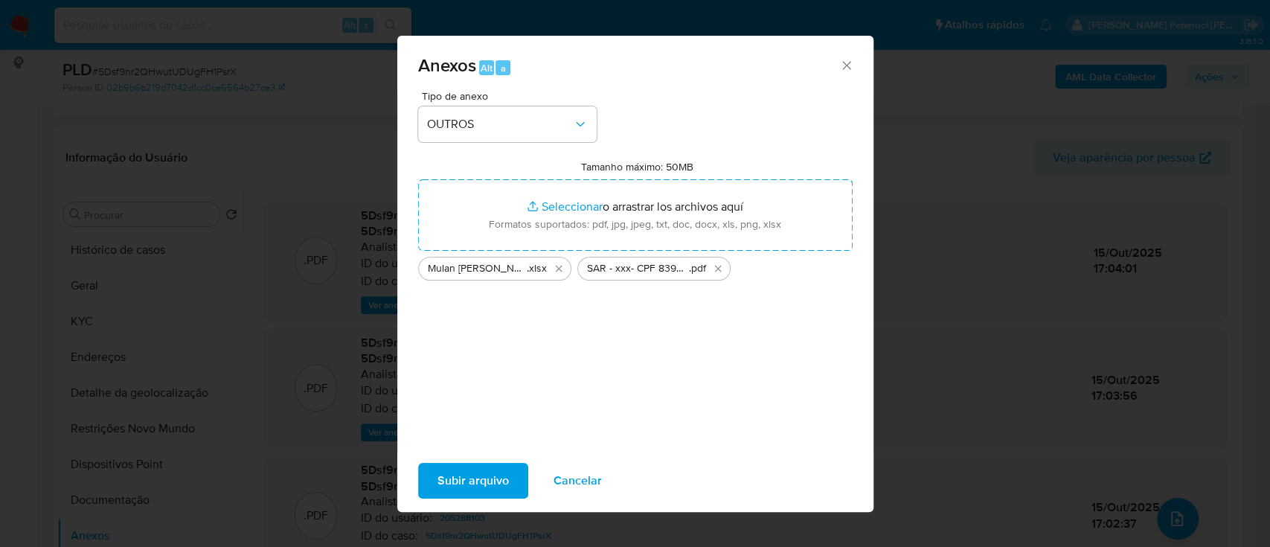
click at [455, 486] on span "Subir arquivo" at bounding box center [473, 480] width 71 height 33
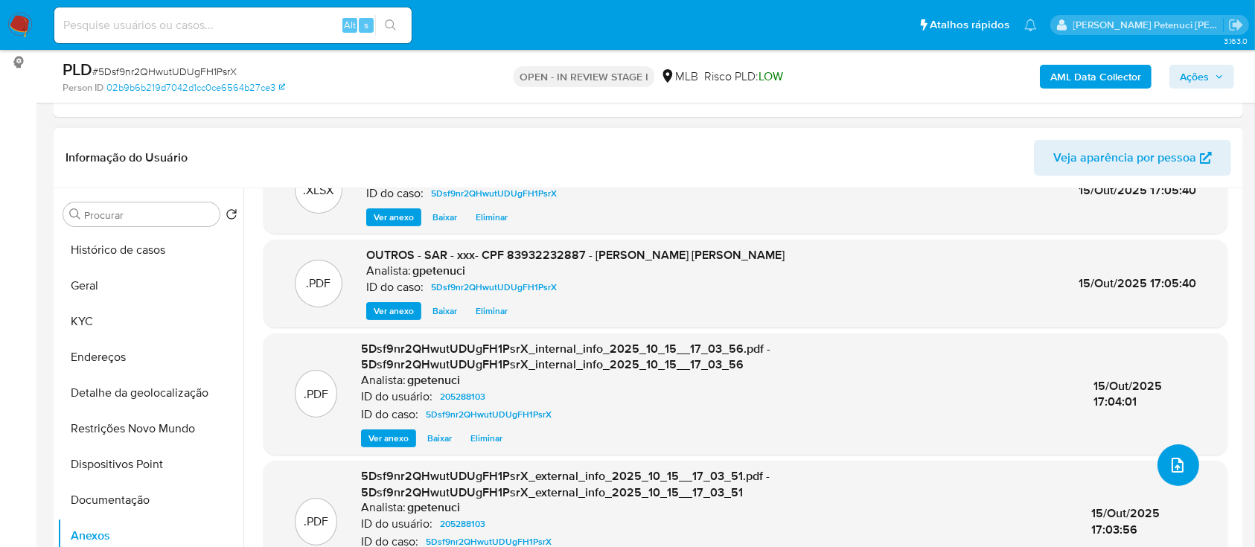
scroll to position [80, 0]
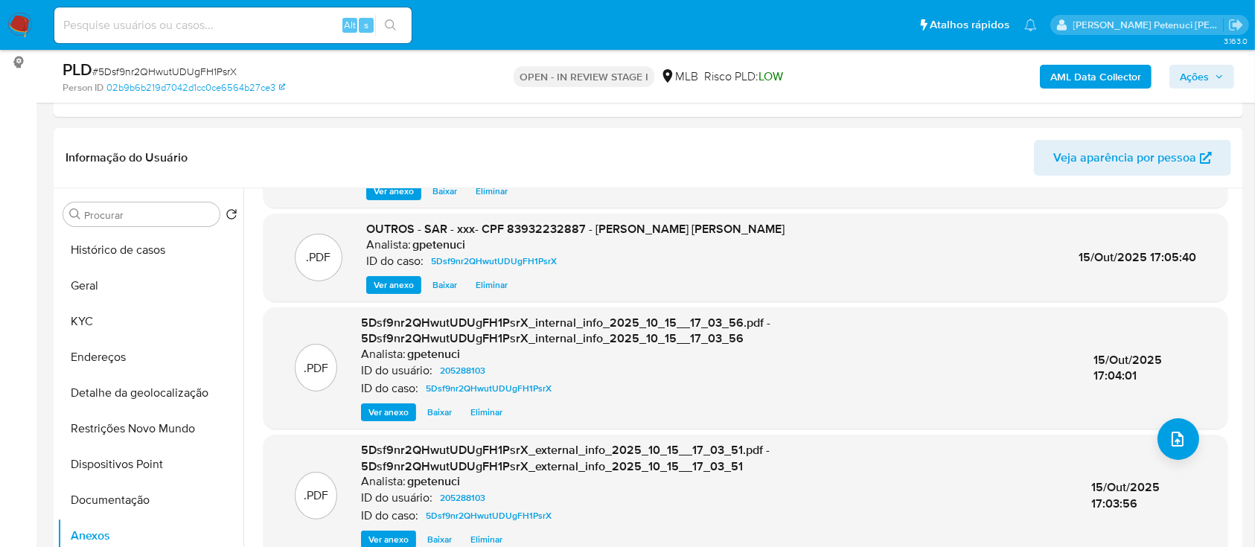
click at [1192, 80] on span "Ações" at bounding box center [1194, 77] width 29 height 24
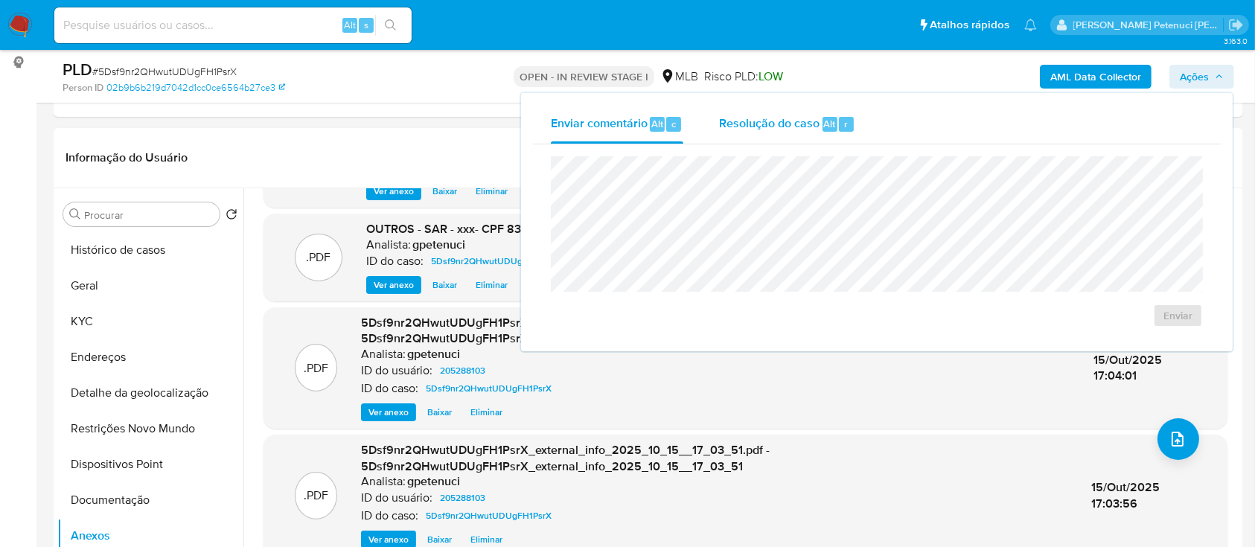
click at [770, 127] on span "Resolução do caso" at bounding box center [769, 123] width 100 height 17
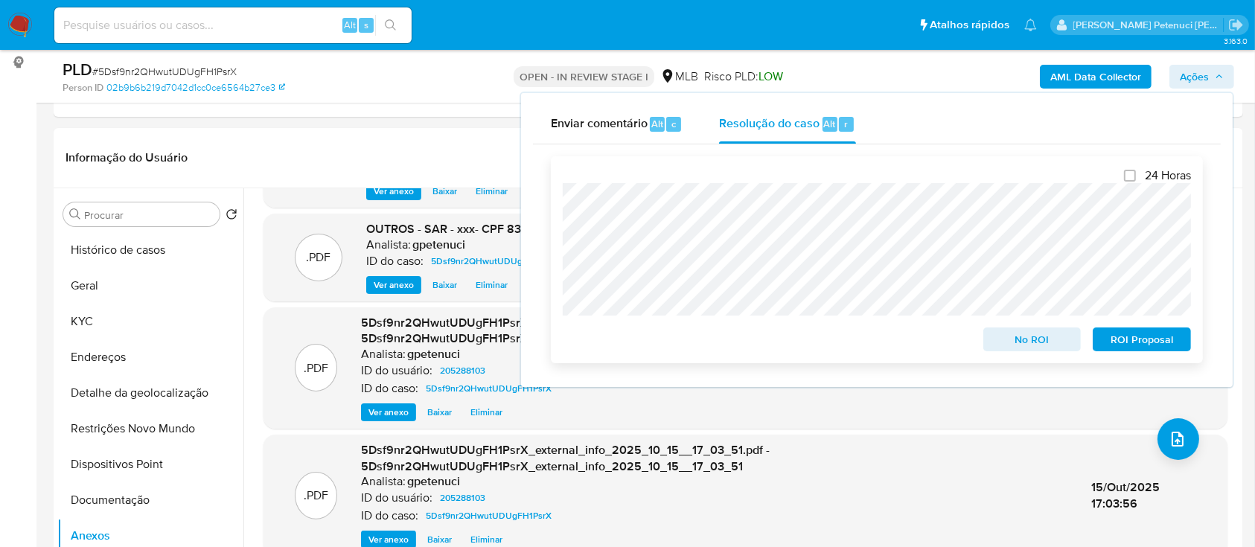
click at [1158, 340] on span "ROI Proposal" at bounding box center [1141, 339] width 77 height 21
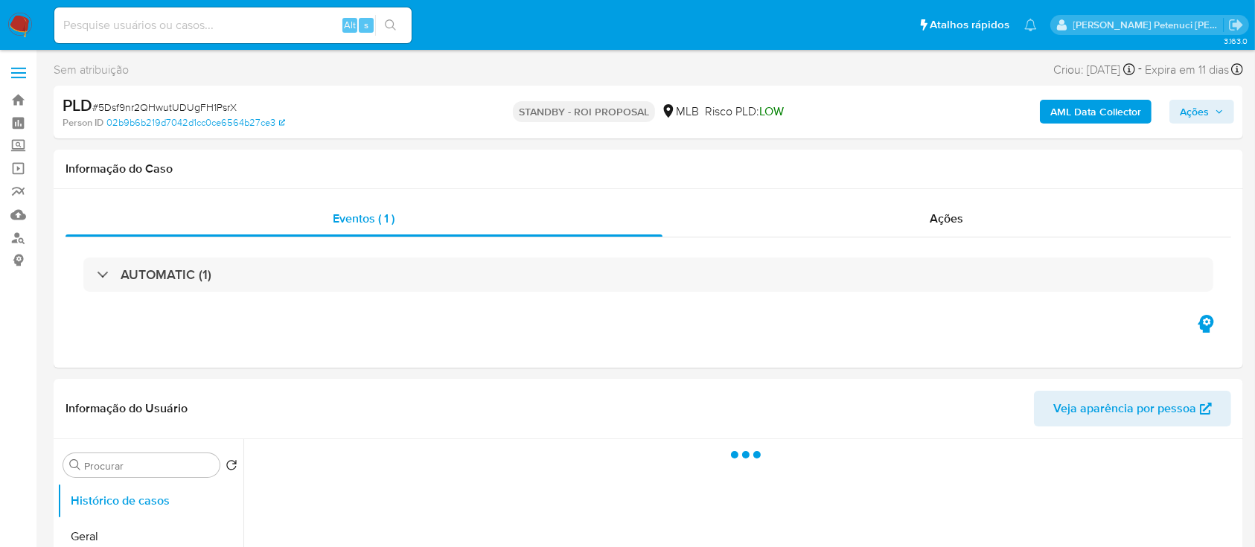
select select "10"
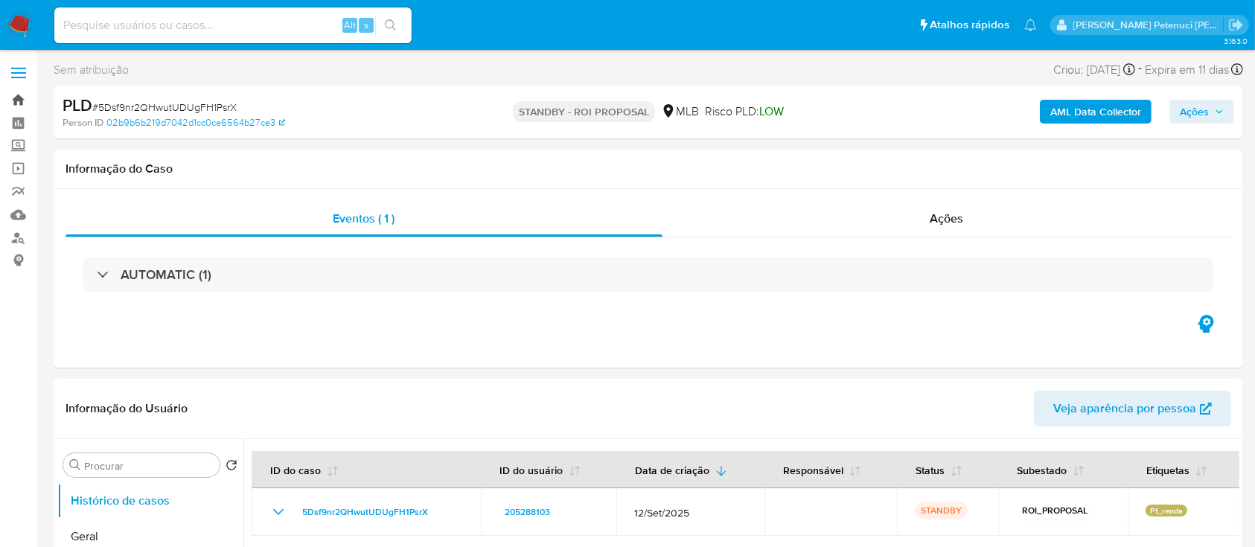
click at [22, 101] on link "Bandeja" at bounding box center [88, 100] width 177 height 23
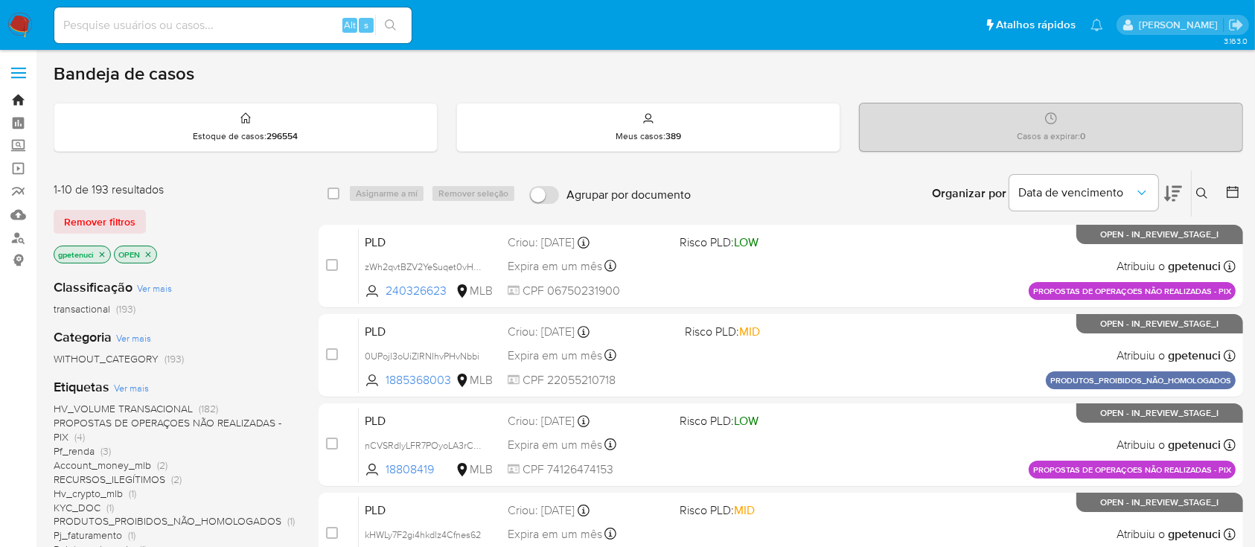
click at [20, 95] on link "Bandeja" at bounding box center [88, 100] width 177 height 23
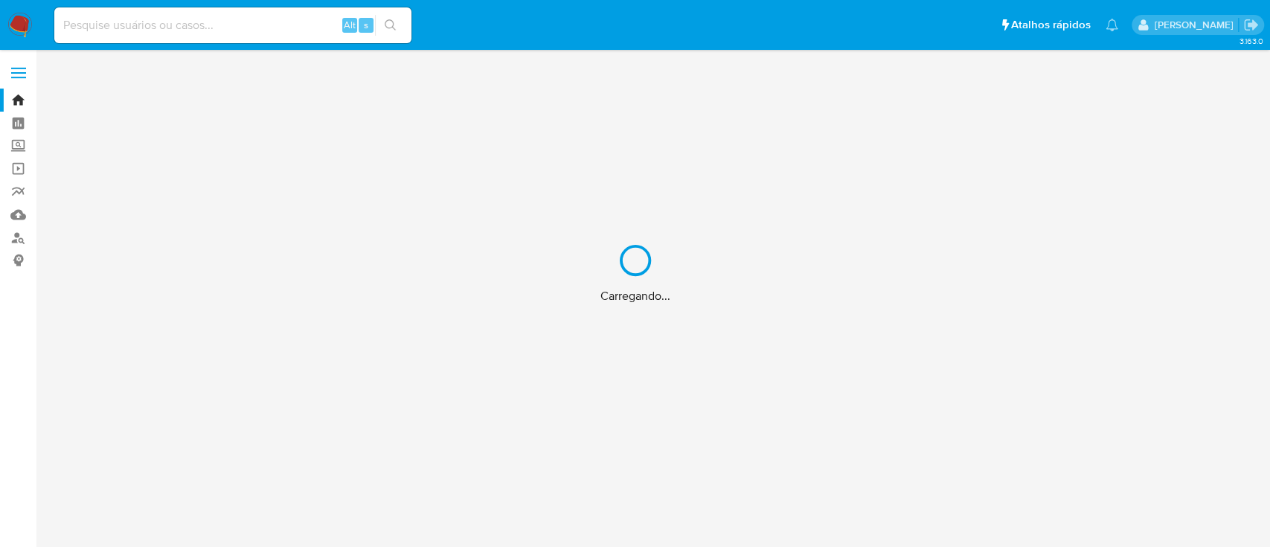
click at [14, 65] on div "Carregando..." at bounding box center [635, 273] width 1270 height 547
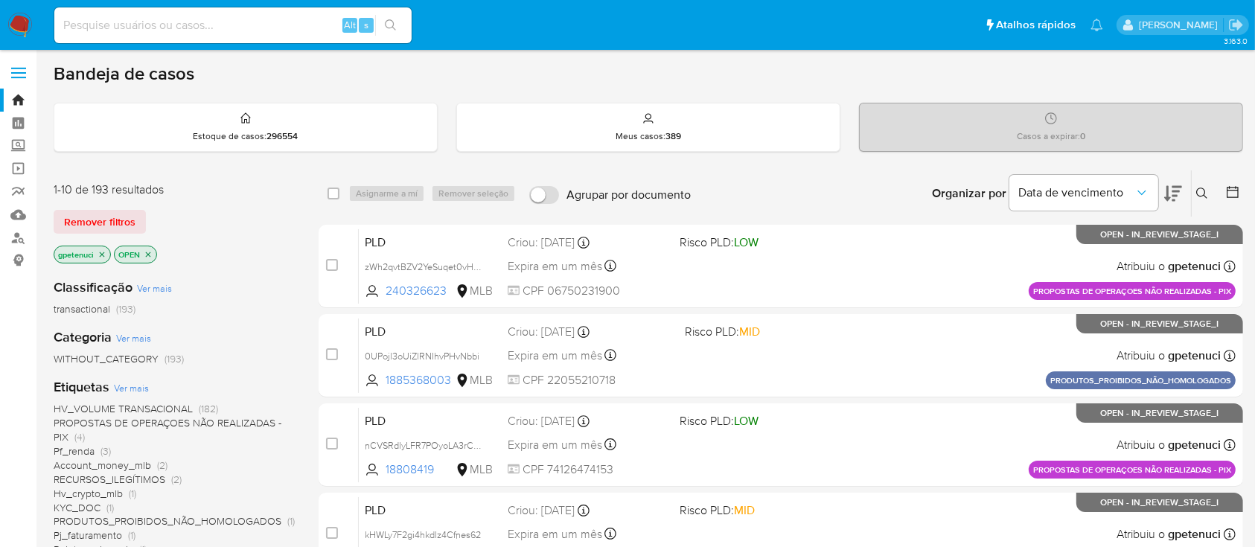
click at [22, 74] on label at bounding box center [18, 72] width 37 height 31
click at [0, 0] on input "checkbox" at bounding box center [0, 0] width 0 height 0
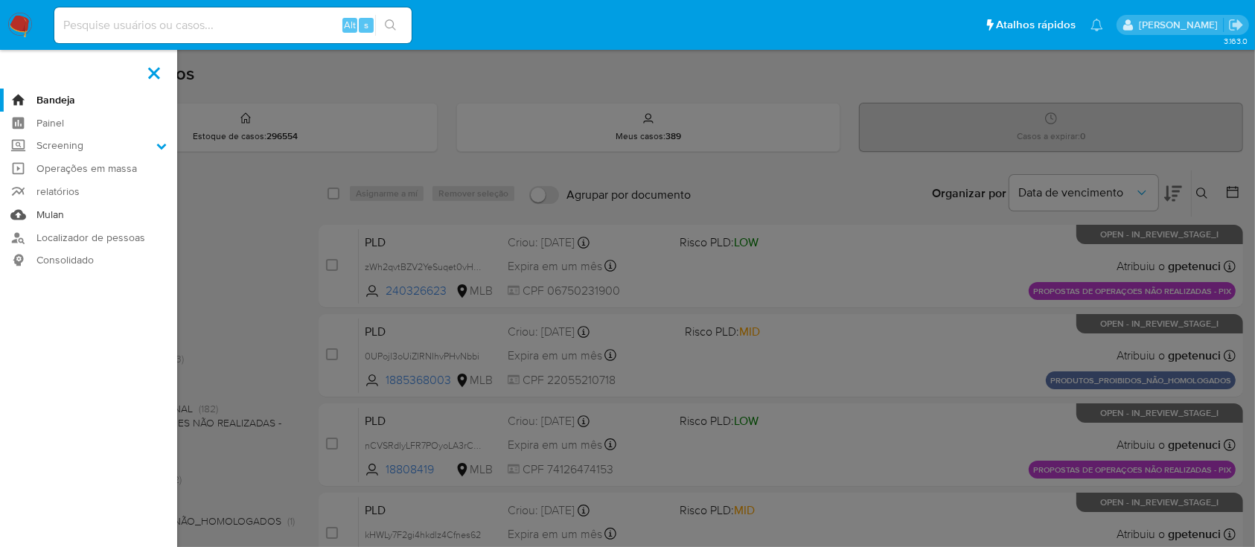
click at [57, 208] on link "Mulan" at bounding box center [88, 214] width 177 height 23
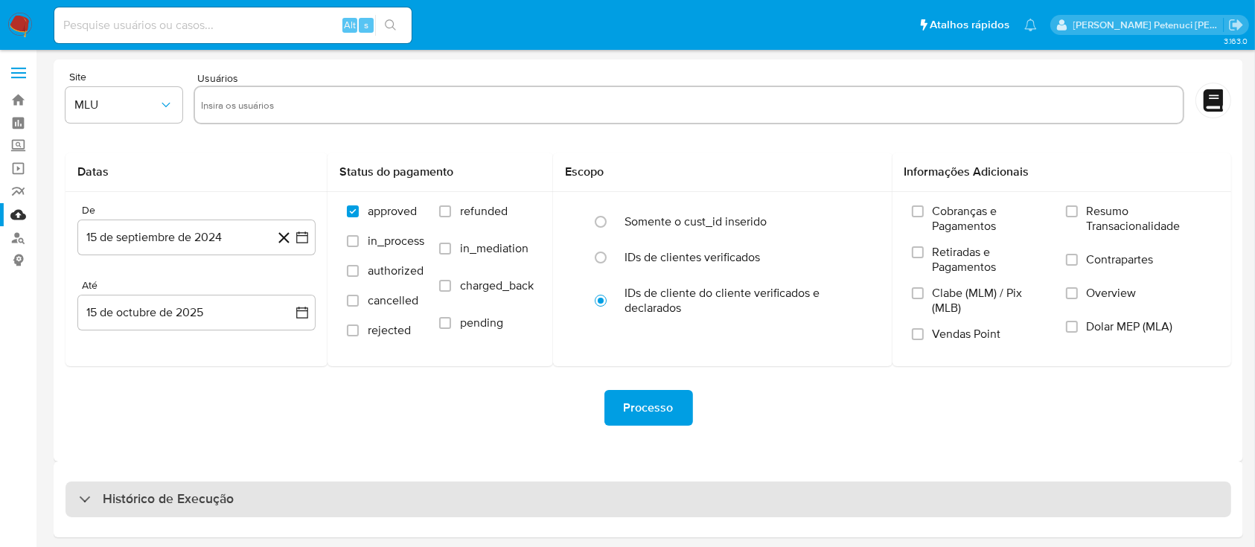
click at [129, 502] on h3 "Histórico de Execução" at bounding box center [168, 499] width 131 height 18
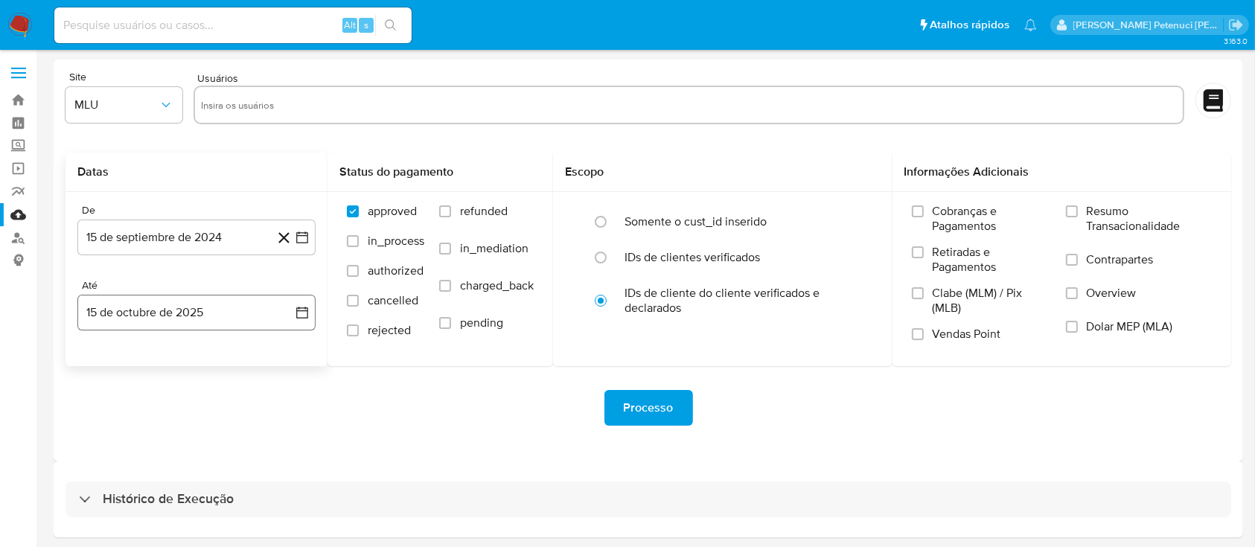
select select "10"
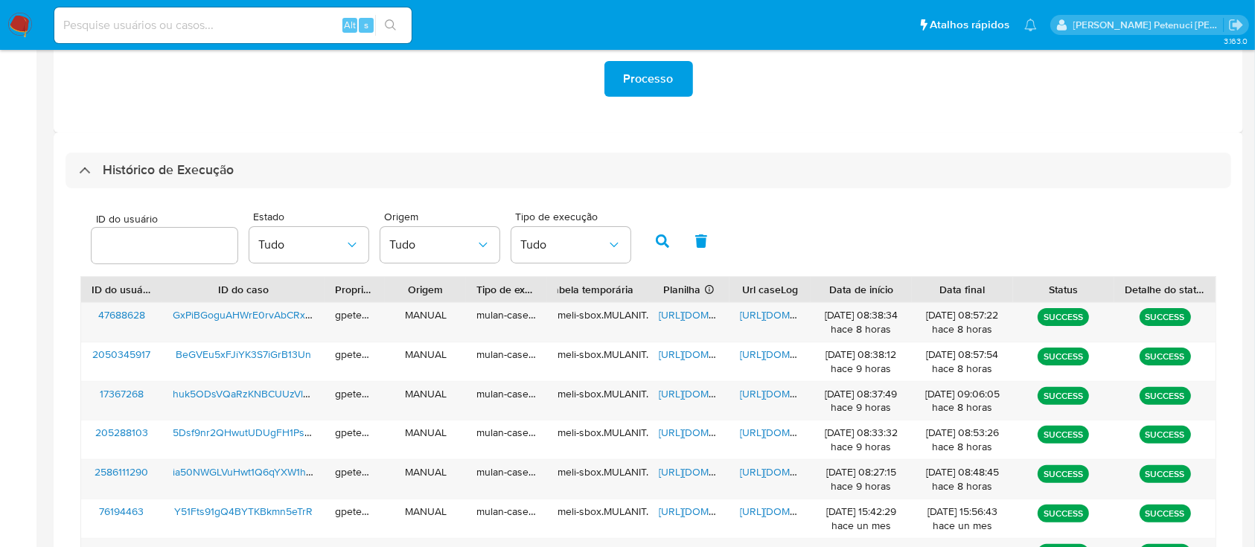
scroll to position [496, 0]
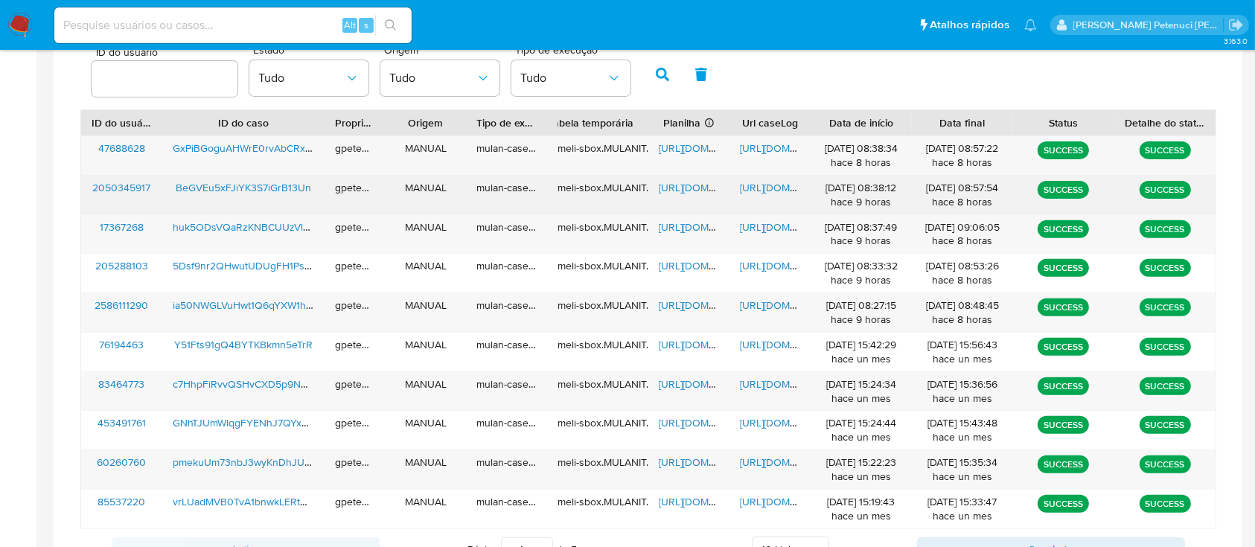
click at [274, 191] on span "BeGVEu5xFJiYK3S7iGrB13Un" at bounding box center [243, 187] width 135 height 15
click at [681, 187] on span "[URL][DOMAIN_NAME]" at bounding box center [710, 187] width 103 height 15
click at [756, 192] on span "[URL][DOMAIN_NAME]" at bounding box center [791, 187] width 103 height 15
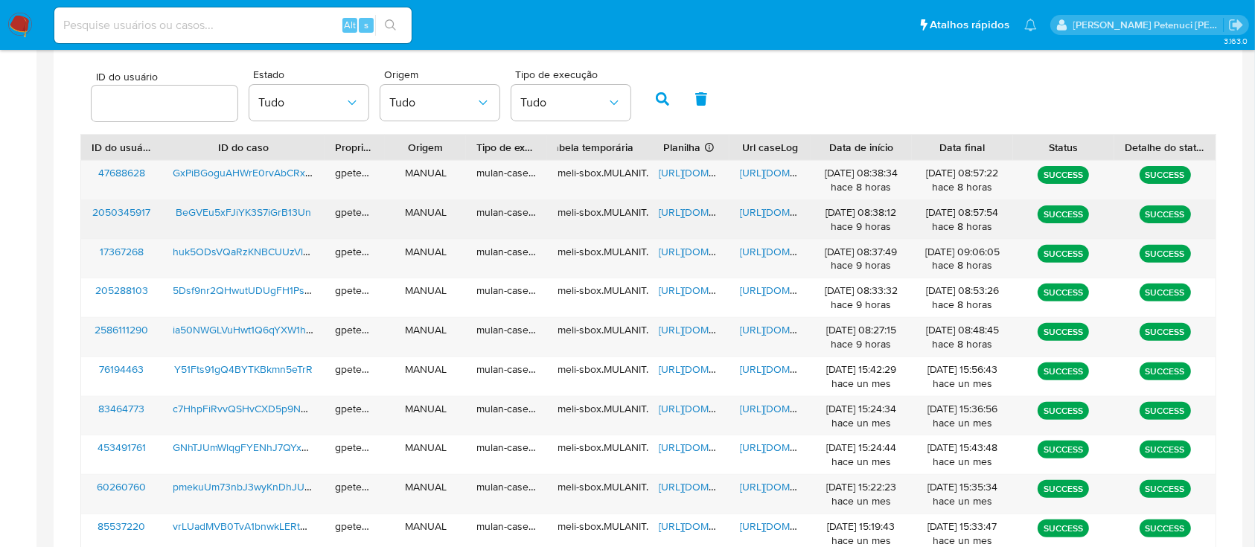
scroll to position [397, 0]
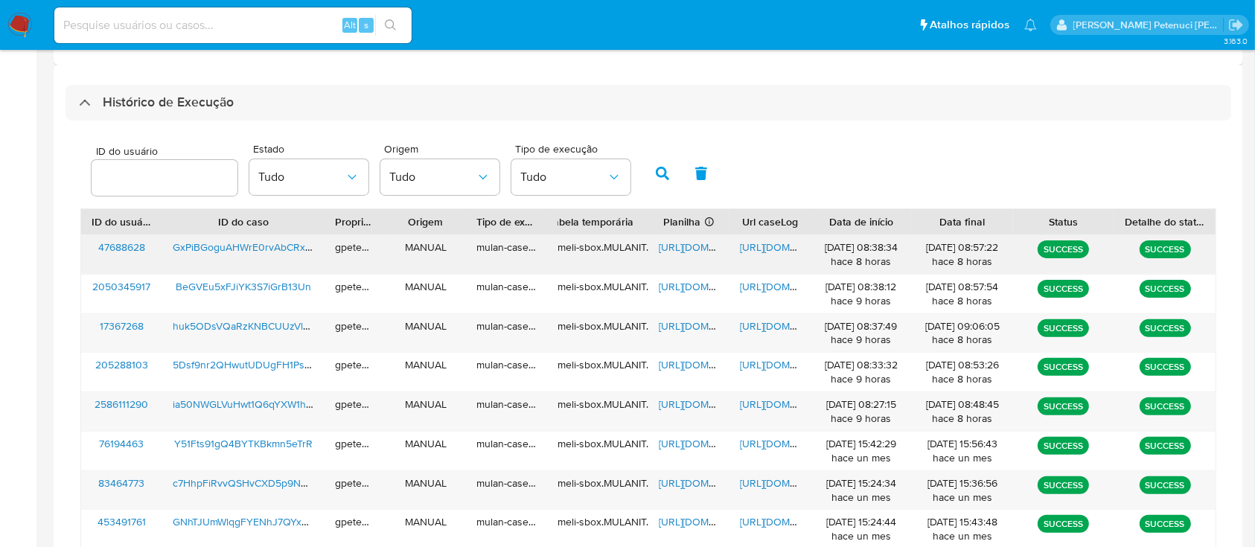
click at [221, 243] on span "GxPiBGoguAHWrE0rvAbCRx9J" at bounding box center [245, 247] width 144 height 15
click at [682, 249] on span "[URL][DOMAIN_NAME]" at bounding box center [710, 247] width 103 height 15
click at [778, 248] on span "[URL][DOMAIN_NAME]" at bounding box center [791, 247] width 103 height 15
click at [774, 245] on span "https://docs.google.com/document/d/1rcEDtN9suQYzAHFwqYAsC1j25jBh-qC2rAeY16UgeYU…" at bounding box center [791, 247] width 103 height 15
click at [686, 249] on span "https://docs.google.com/spreadsheets/d/1a4ooWLCnku6TCxQikpv3m66xpcxdIn6xjmVe6Jd…" at bounding box center [710, 247] width 103 height 15
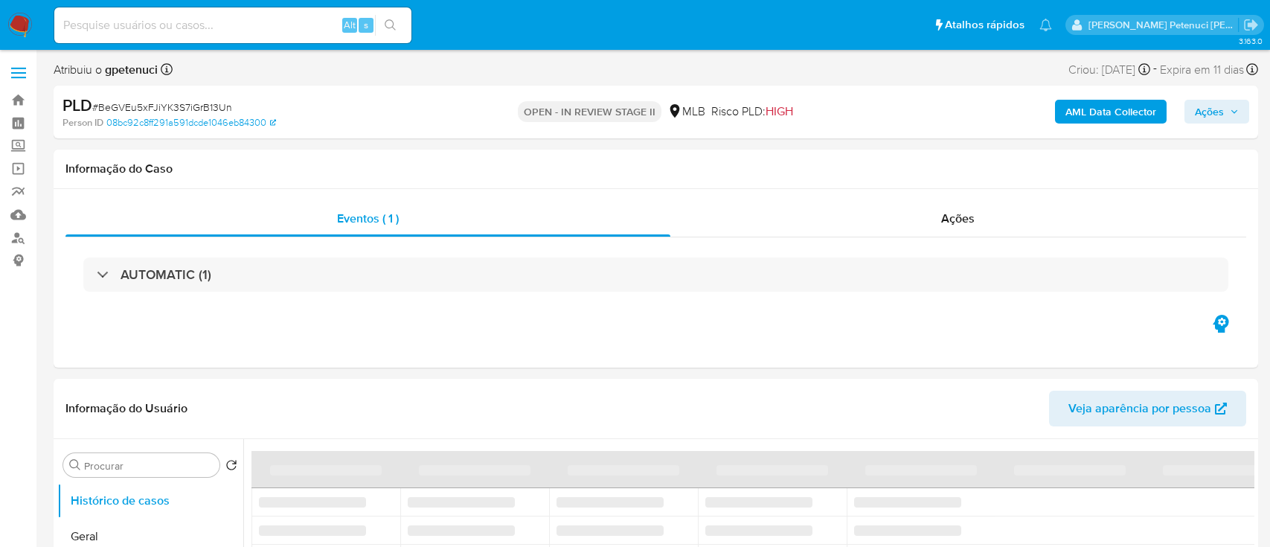
select select "10"
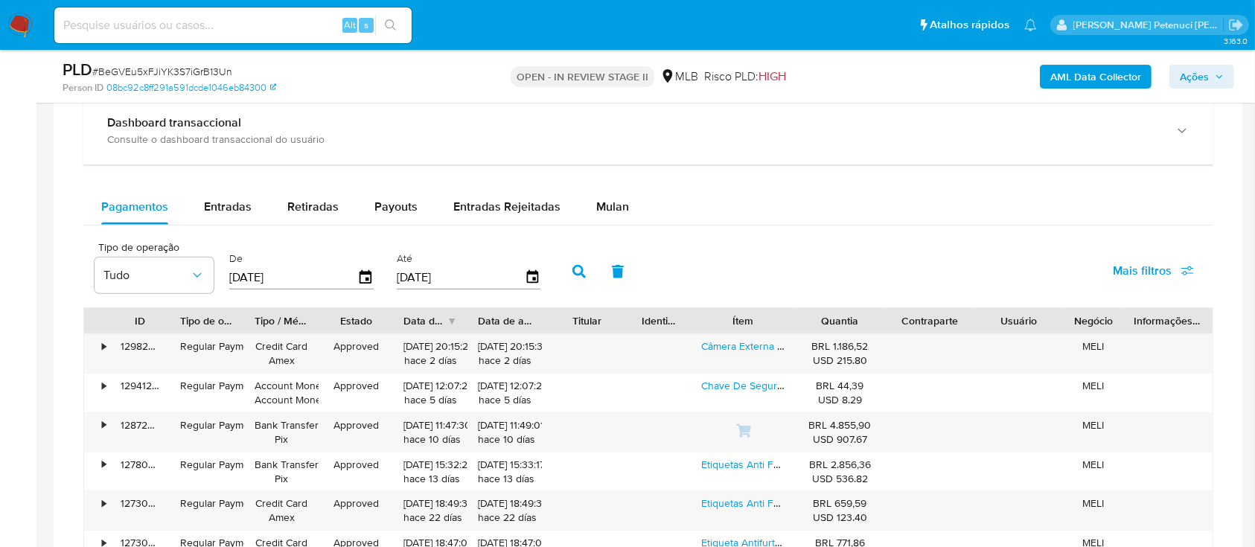
scroll to position [1191, 0]
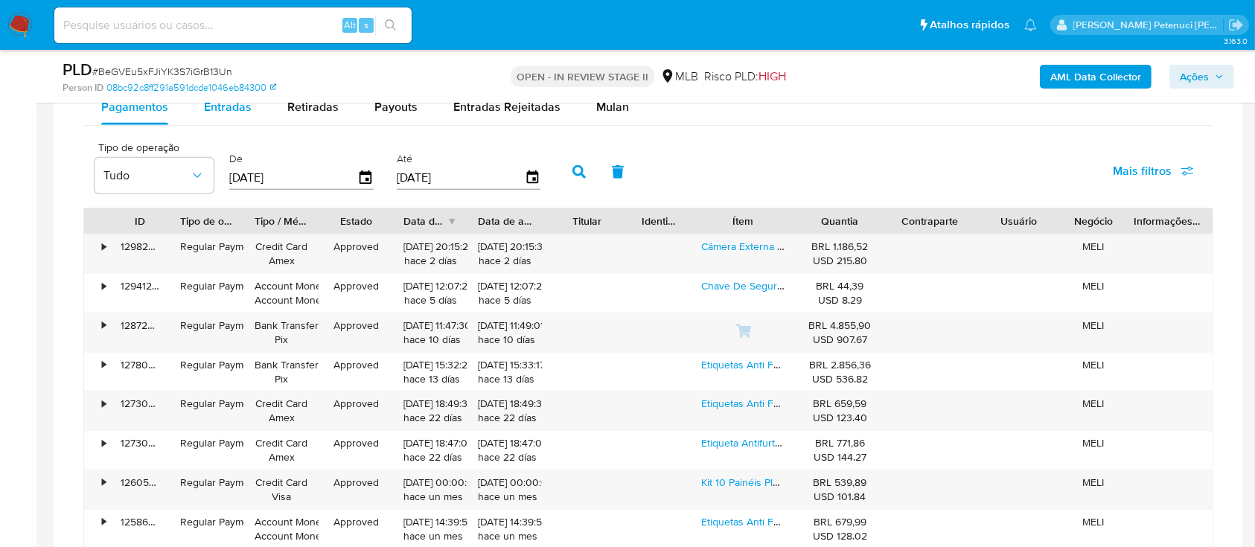
click at [226, 119] on div "Entradas" at bounding box center [228, 107] width 48 height 36
select select "10"
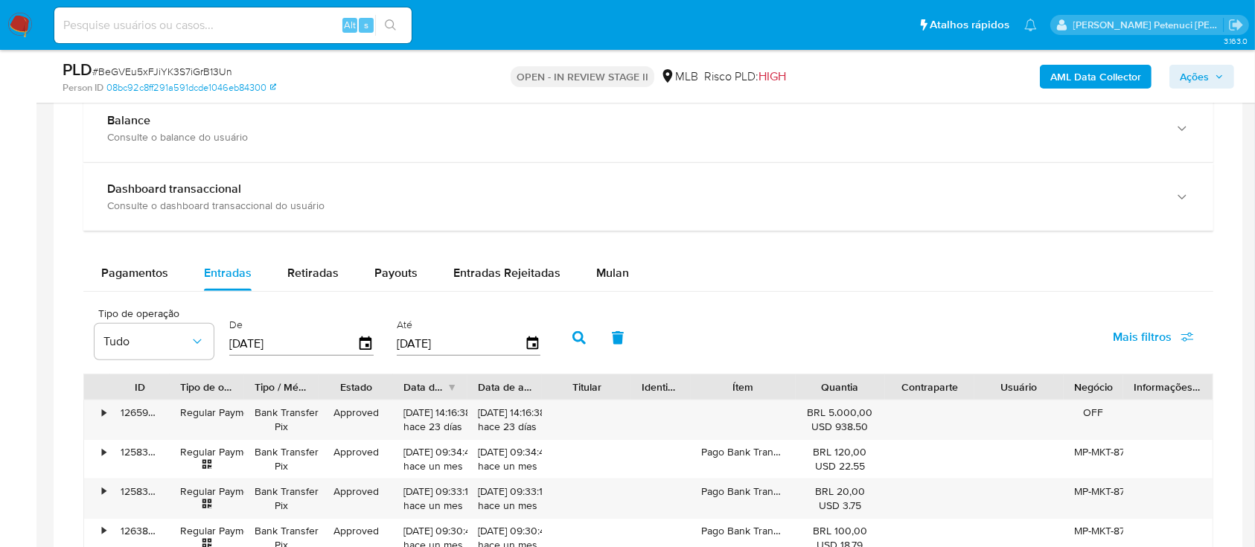
scroll to position [992, 0]
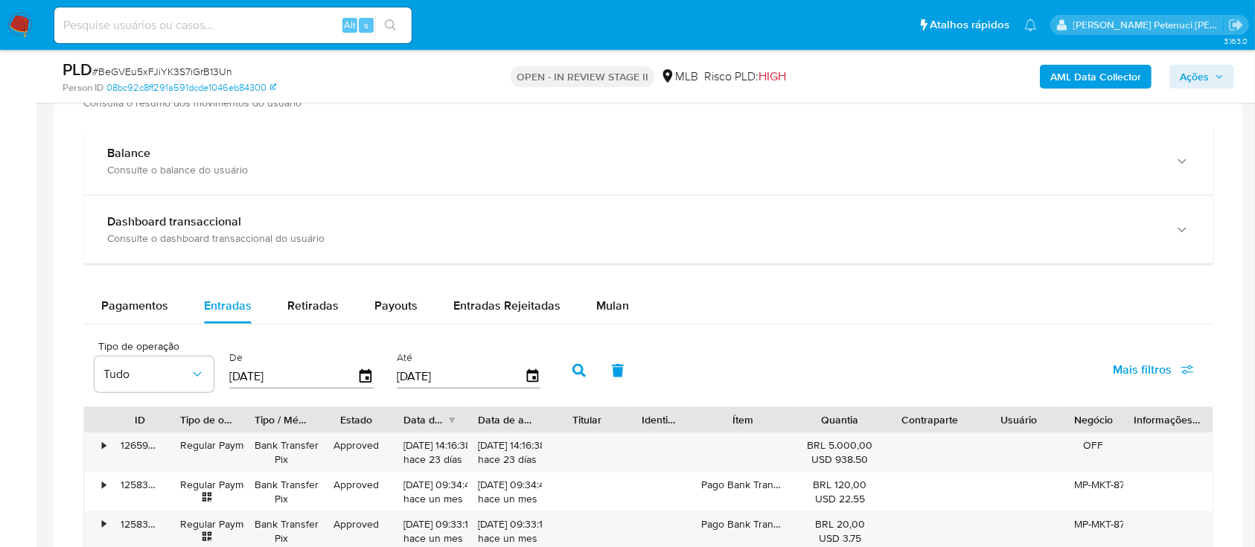
click at [288, 374] on input "[DATE]" at bounding box center [293, 377] width 128 height 24
click at [532, 375] on icon "button" at bounding box center [532, 377] width 26 height 26
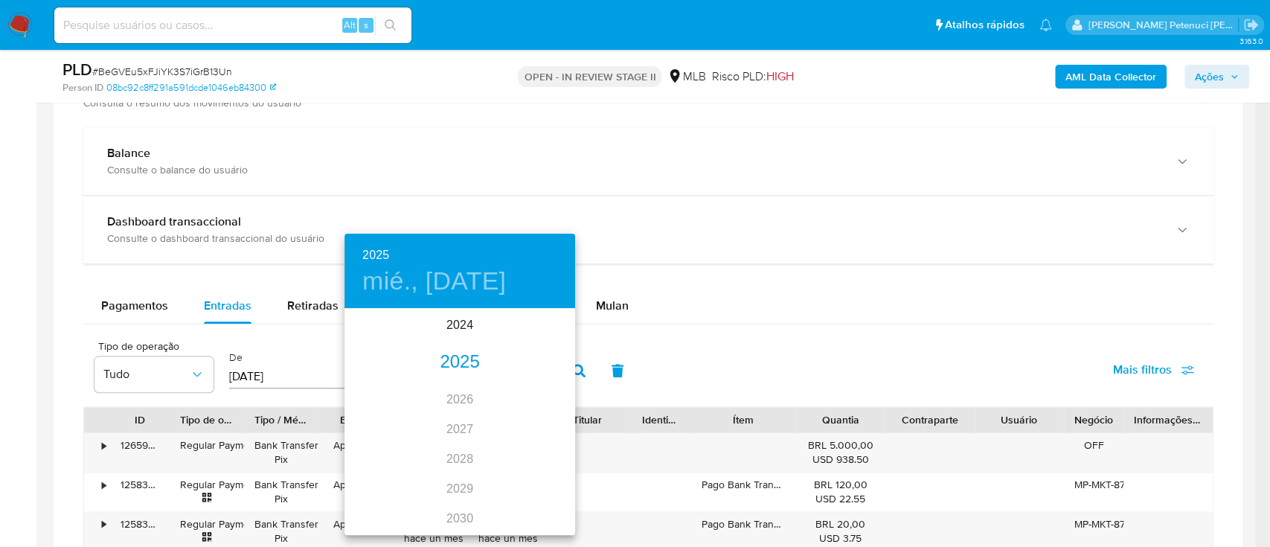
click at [374, 274] on h4 "mié., oct. 15" at bounding box center [434, 281] width 144 height 31
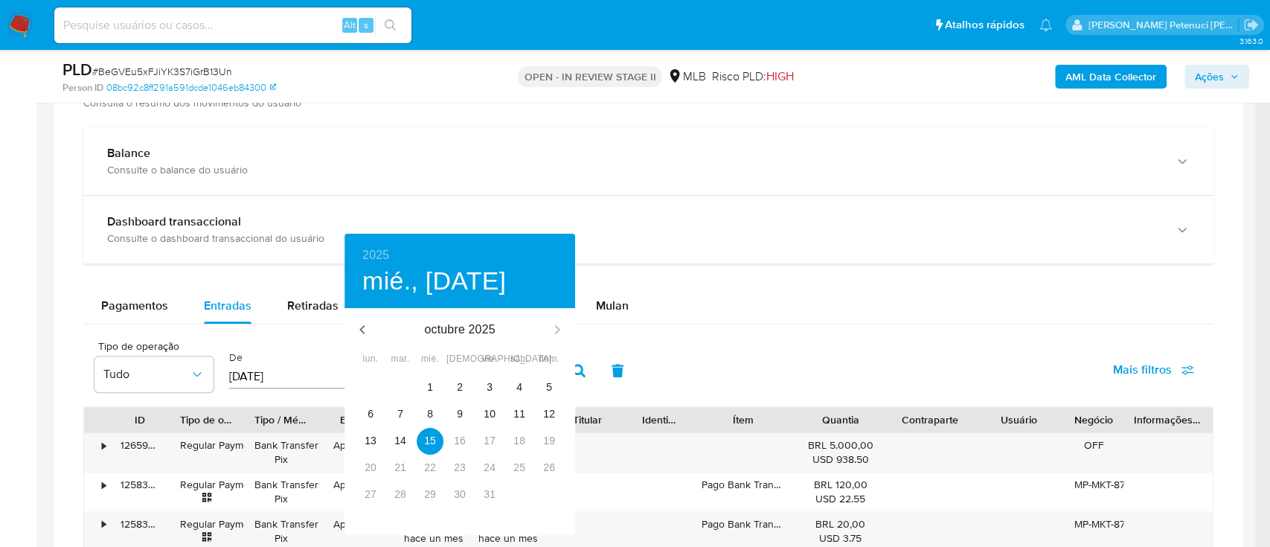
click at [464, 334] on p "octubre 2025" at bounding box center [459, 330] width 159 height 18
click at [358, 326] on icon "button" at bounding box center [363, 330] width 18 height 18
click at [553, 333] on icon "button" at bounding box center [558, 330] width 18 height 18
click at [362, 330] on icon "button" at bounding box center [361, 329] width 5 height 9
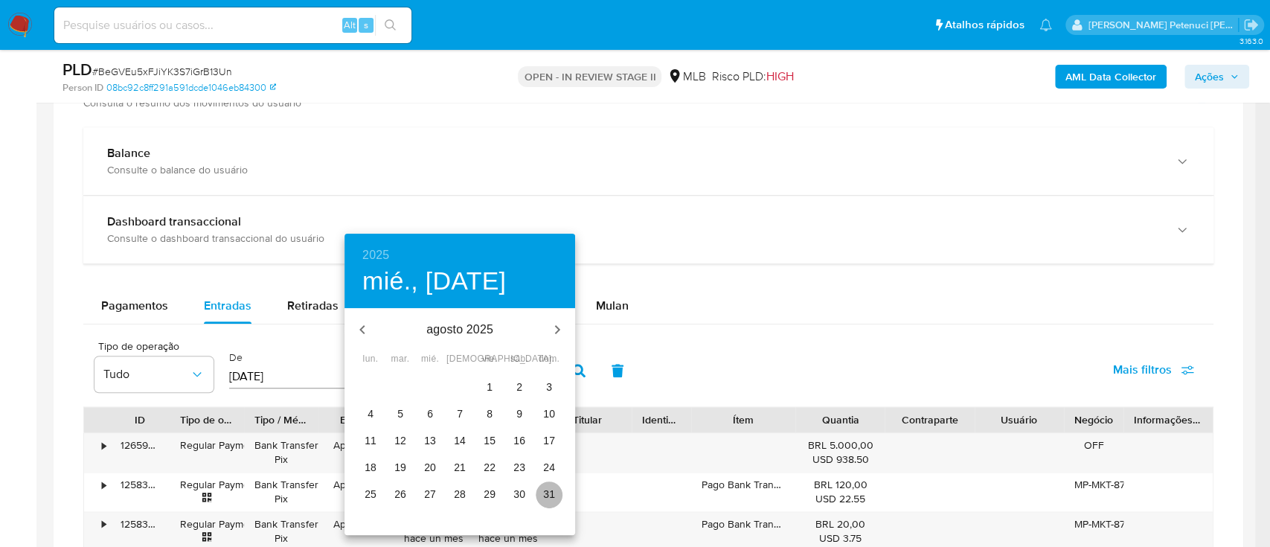
click at [550, 489] on p "31" at bounding box center [549, 494] width 12 height 15
type input "31/08/2025"
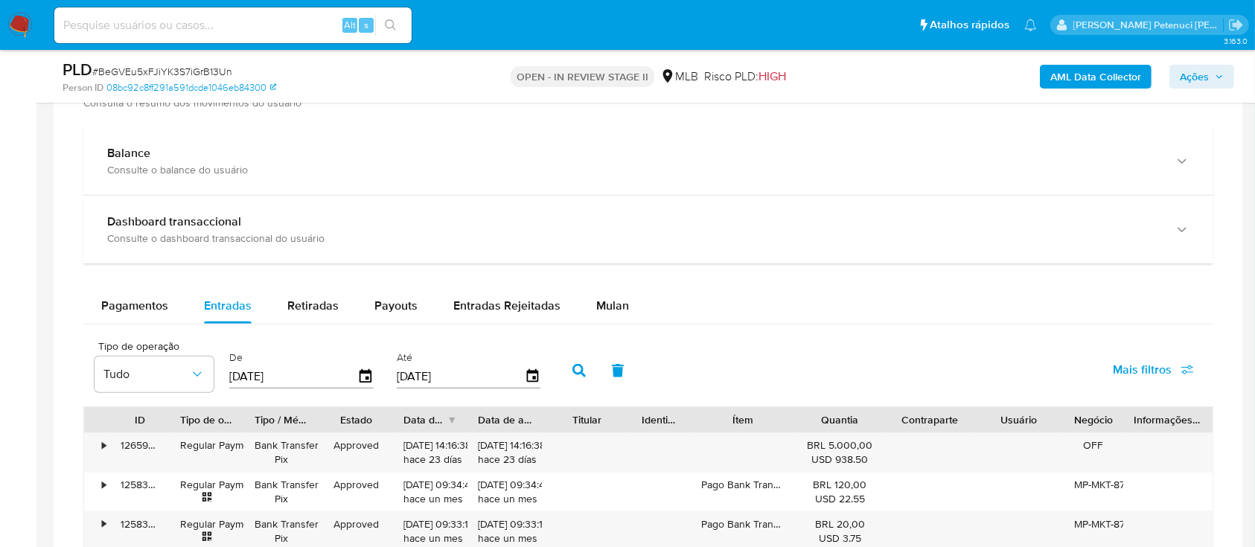
click at [583, 369] on icon "button" at bounding box center [578, 370] width 13 height 13
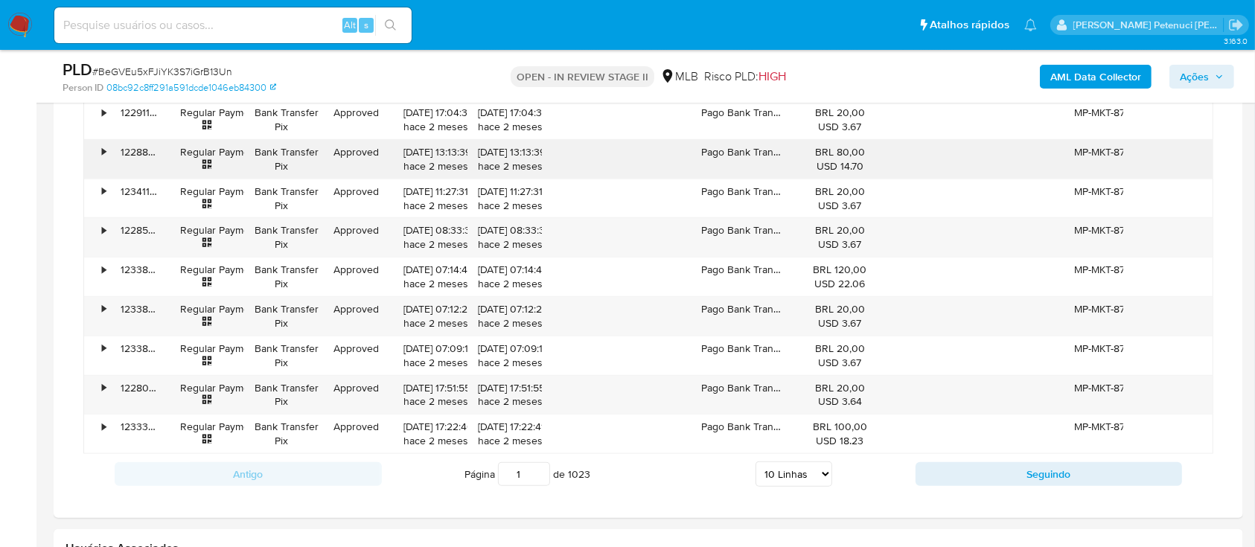
scroll to position [1389, 0]
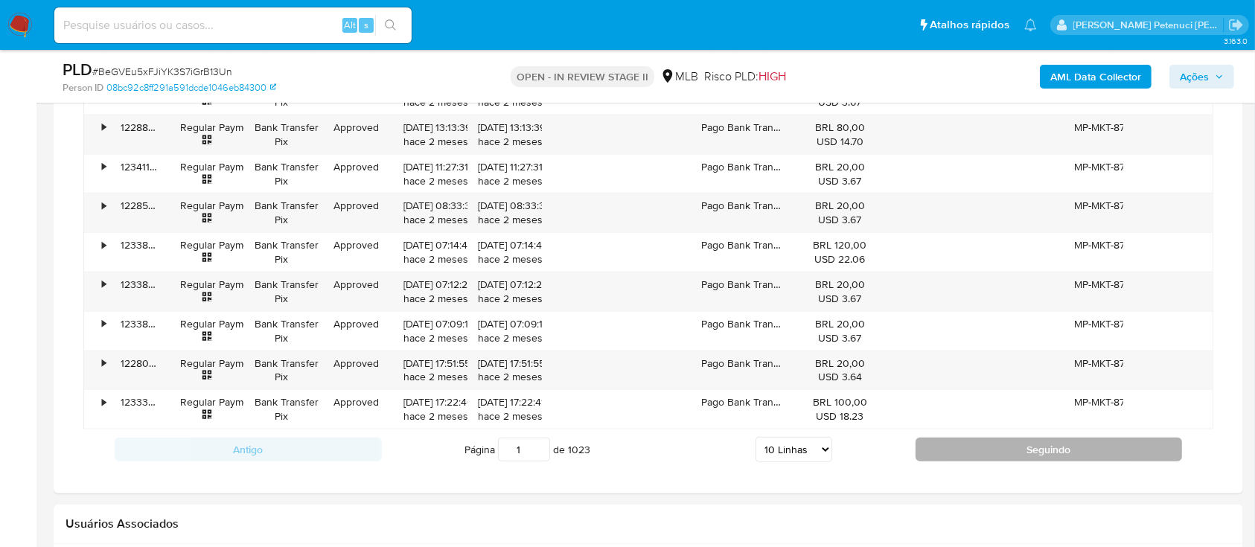
click at [1059, 453] on button "Seguindo" at bounding box center [1048, 450] width 267 height 24
click at [1049, 451] on button "Seguindo" at bounding box center [1048, 450] width 267 height 24
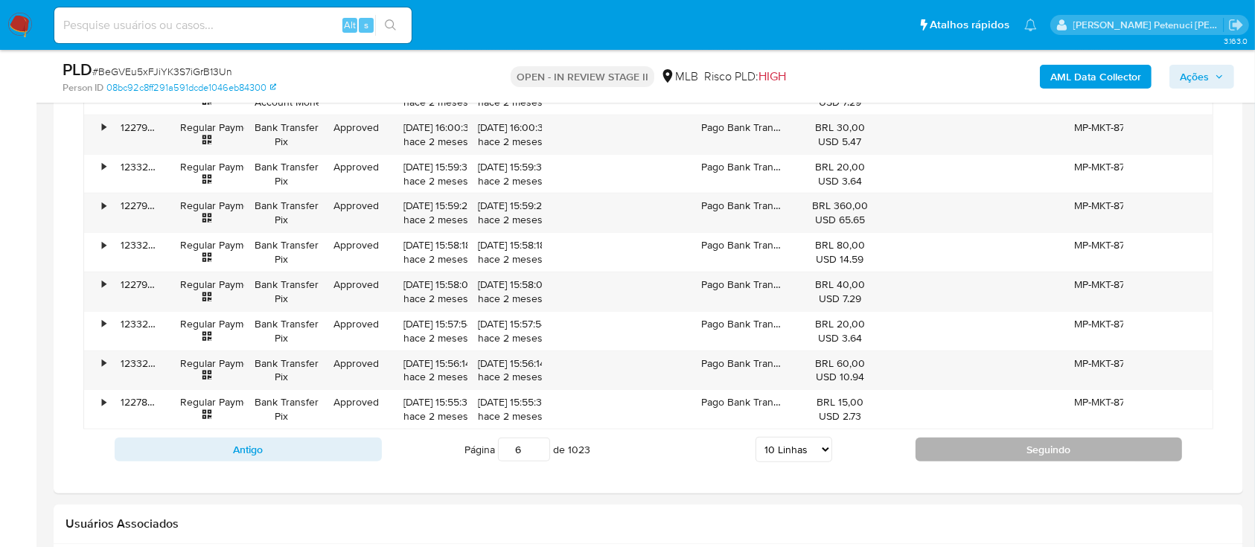
click at [1049, 451] on button "Seguindo" at bounding box center [1048, 450] width 267 height 24
click at [1026, 455] on button "Seguindo" at bounding box center [1048, 450] width 267 height 24
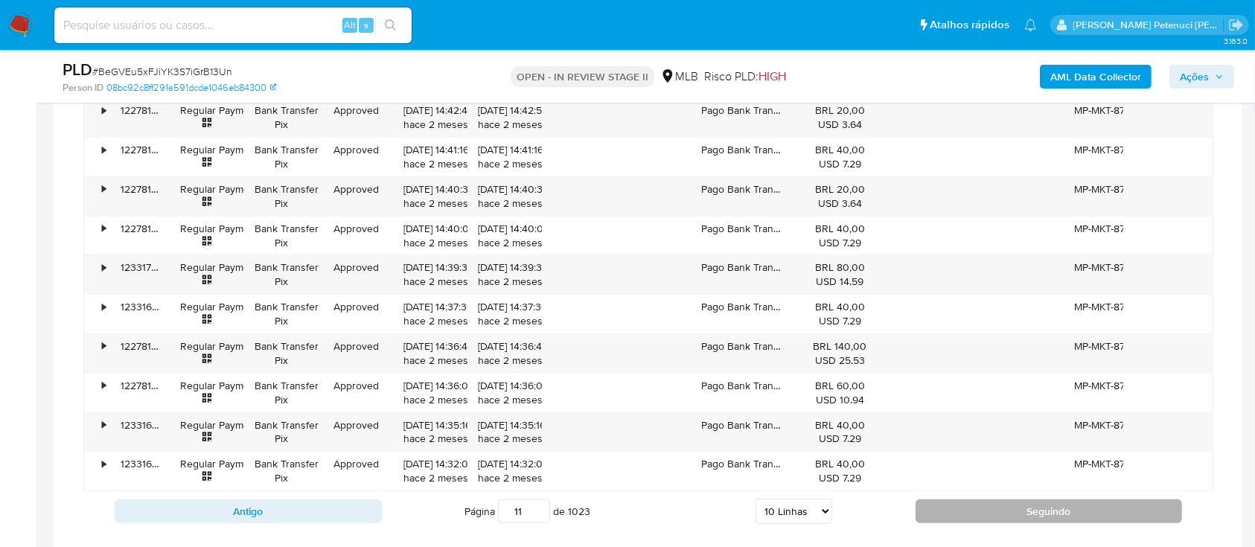
scroll to position [1290, 0]
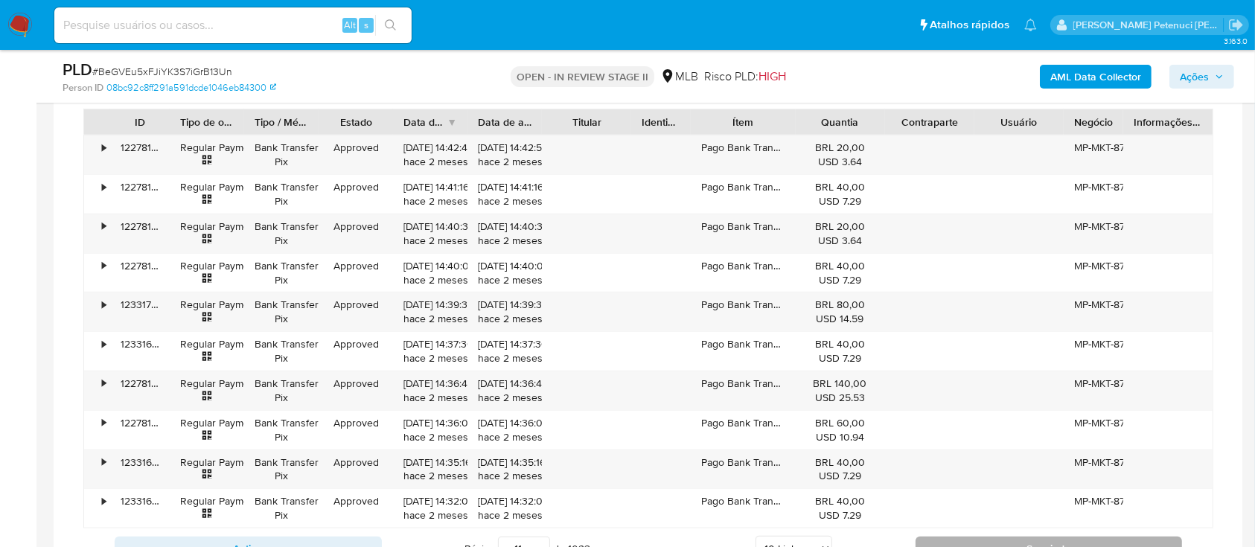
click at [1037, 537] on button "Seguindo" at bounding box center [1048, 549] width 267 height 24
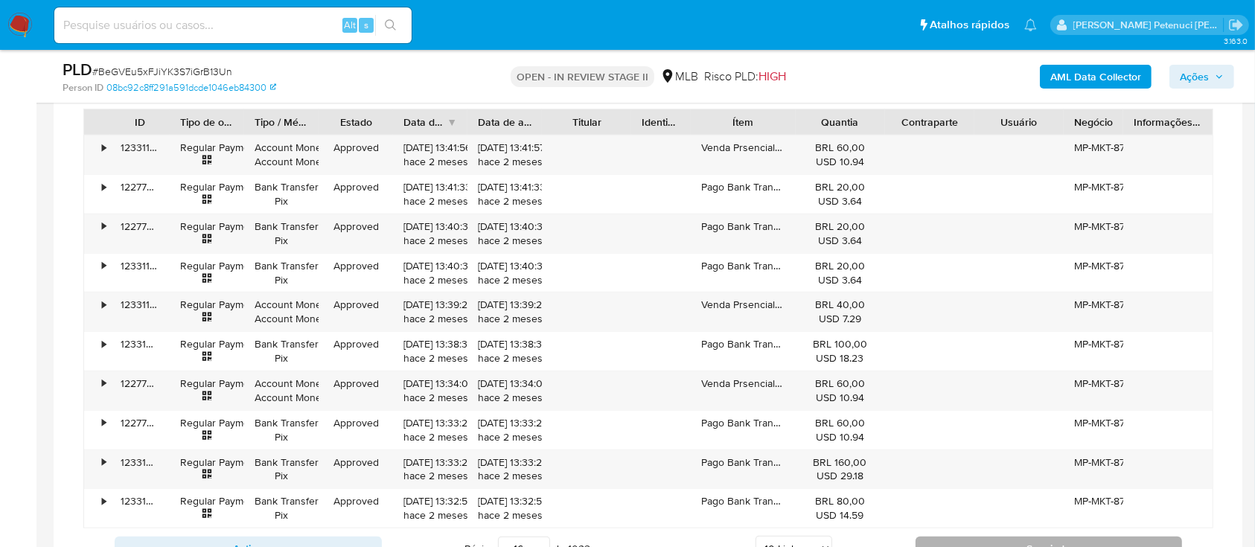
click at [1037, 537] on button "Seguindo" at bounding box center [1048, 549] width 267 height 24
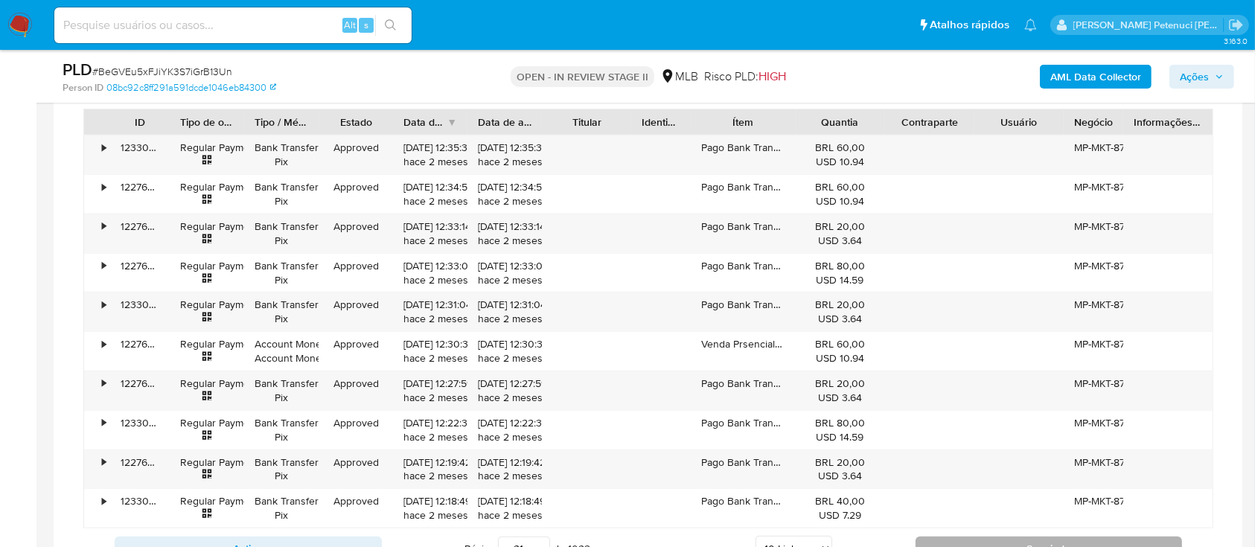
click at [1037, 537] on button "Seguindo" at bounding box center [1048, 549] width 267 height 24
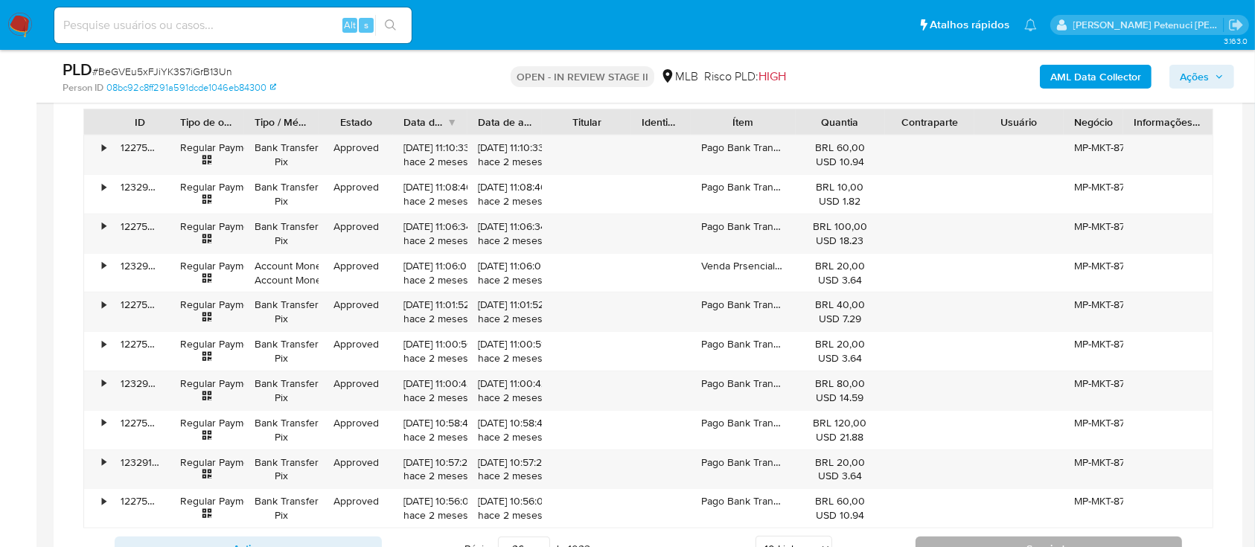
click at [1037, 537] on button "Seguindo" at bounding box center [1048, 549] width 267 height 24
type input "30"
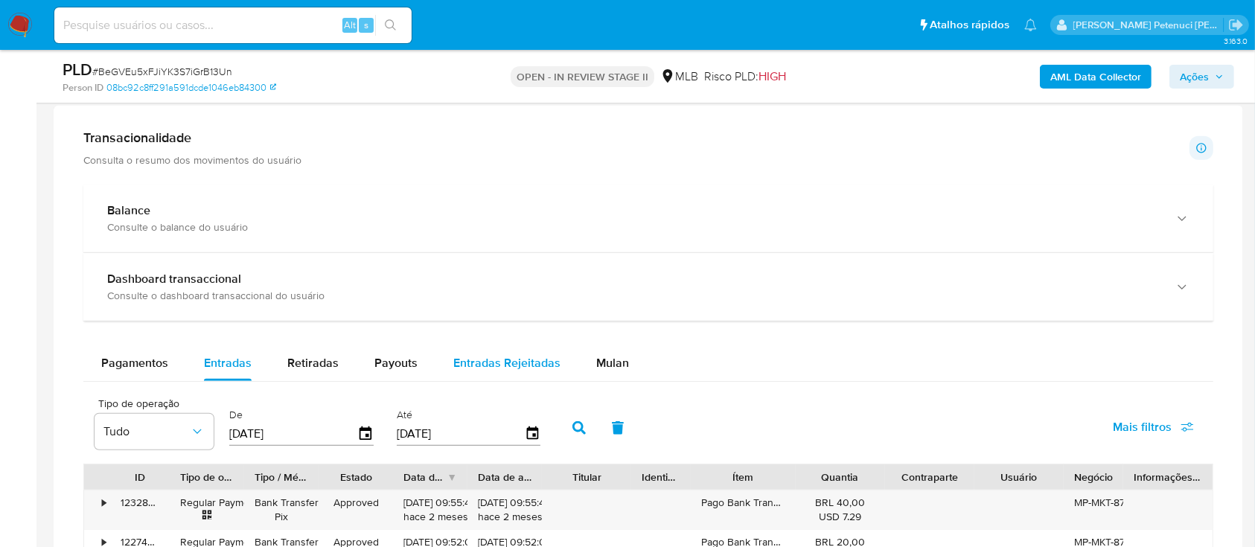
scroll to position [933, 0]
click at [589, 362] on button "Mulan" at bounding box center [612, 365] width 68 height 36
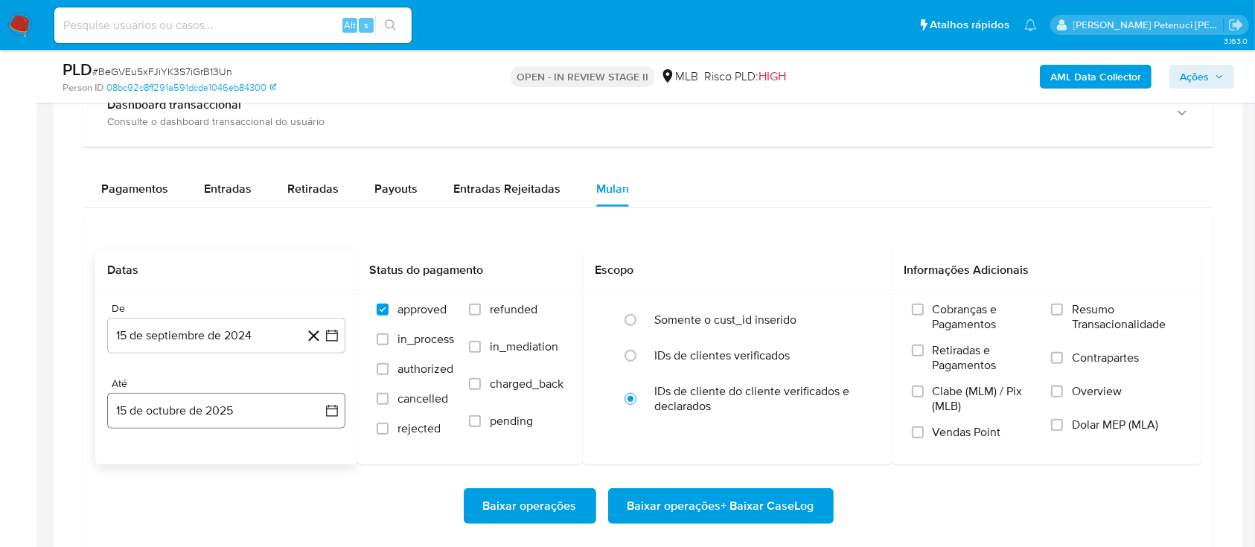
scroll to position [1231, 0]
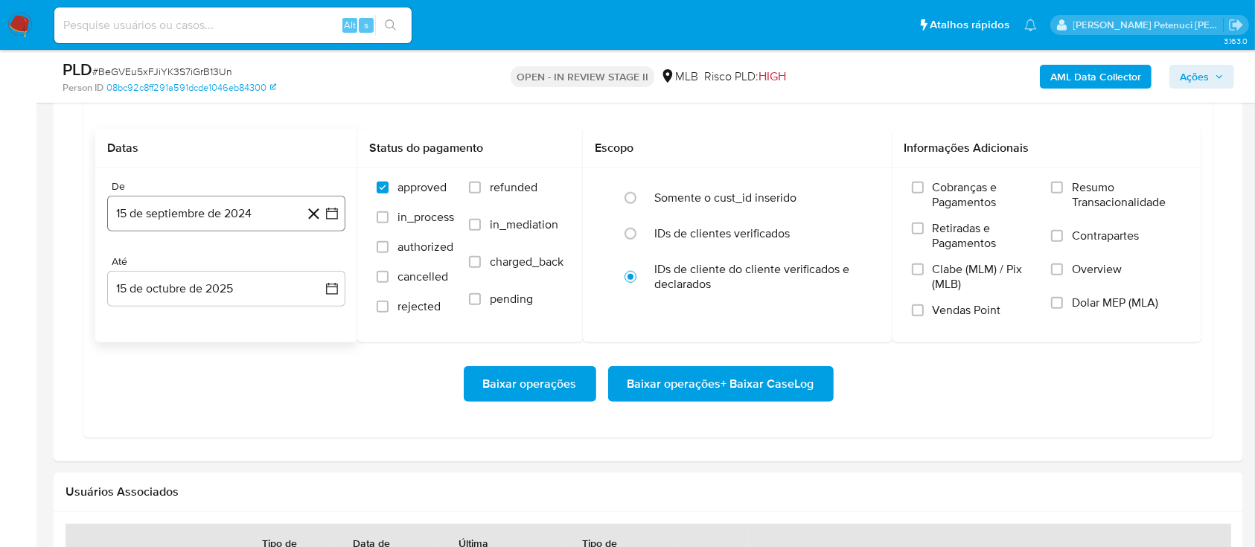
click at [231, 217] on button "15 de septiembre de 2024" at bounding box center [226, 214] width 238 height 36
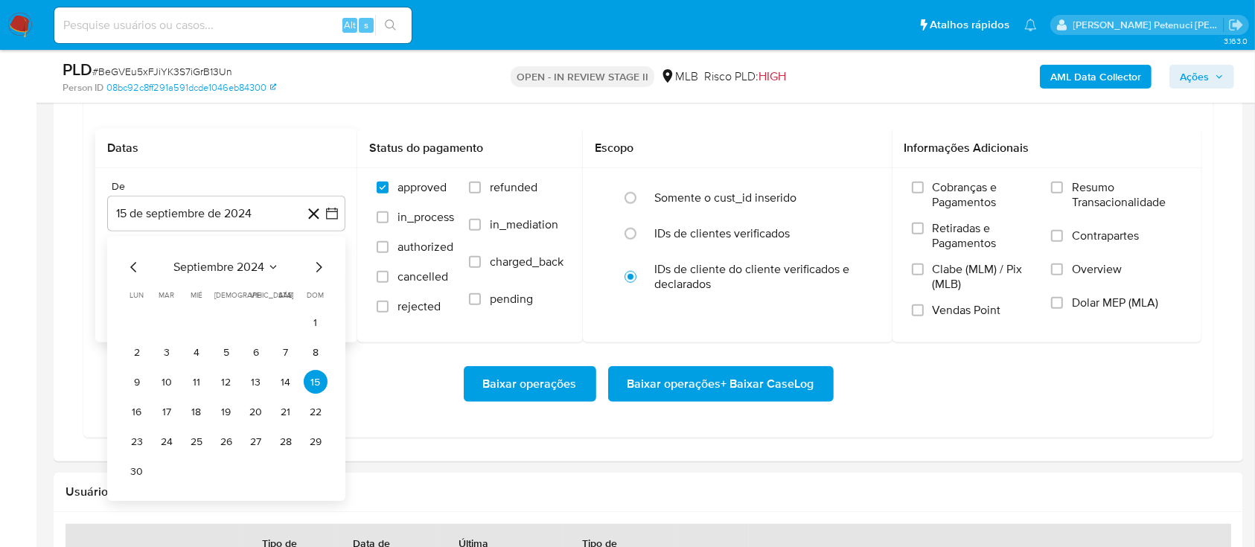
click at [228, 260] on span "septiembre 2024" at bounding box center [218, 267] width 91 height 15
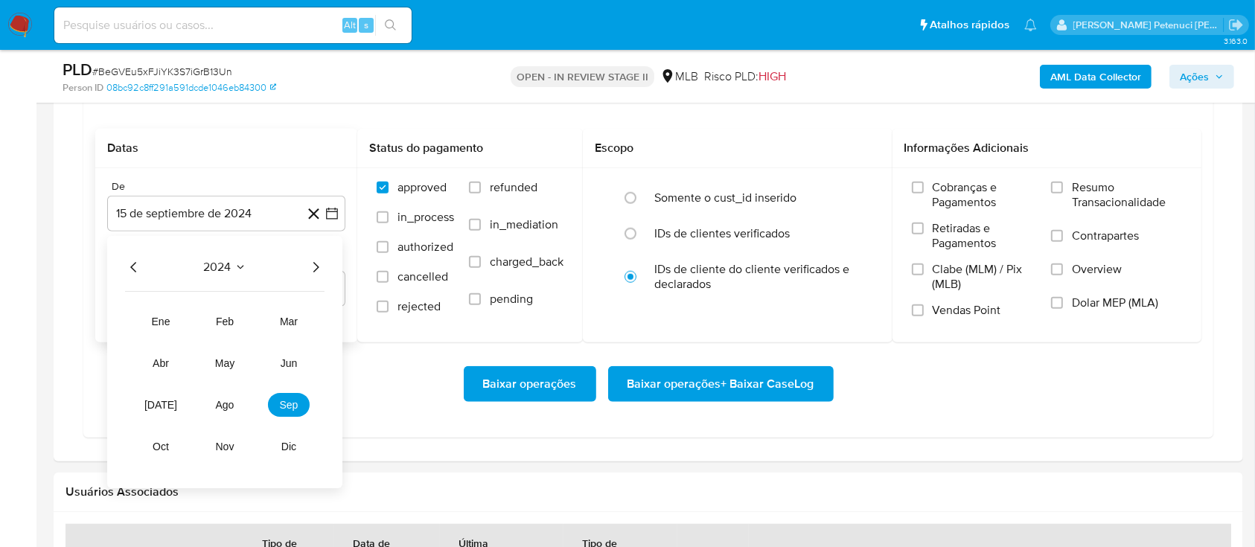
click at [319, 267] on icon "Año siguiente" at bounding box center [316, 268] width 18 height 18
click at [220, 403] on span "ago" at bounding box center [225, 406] width 19 height 12
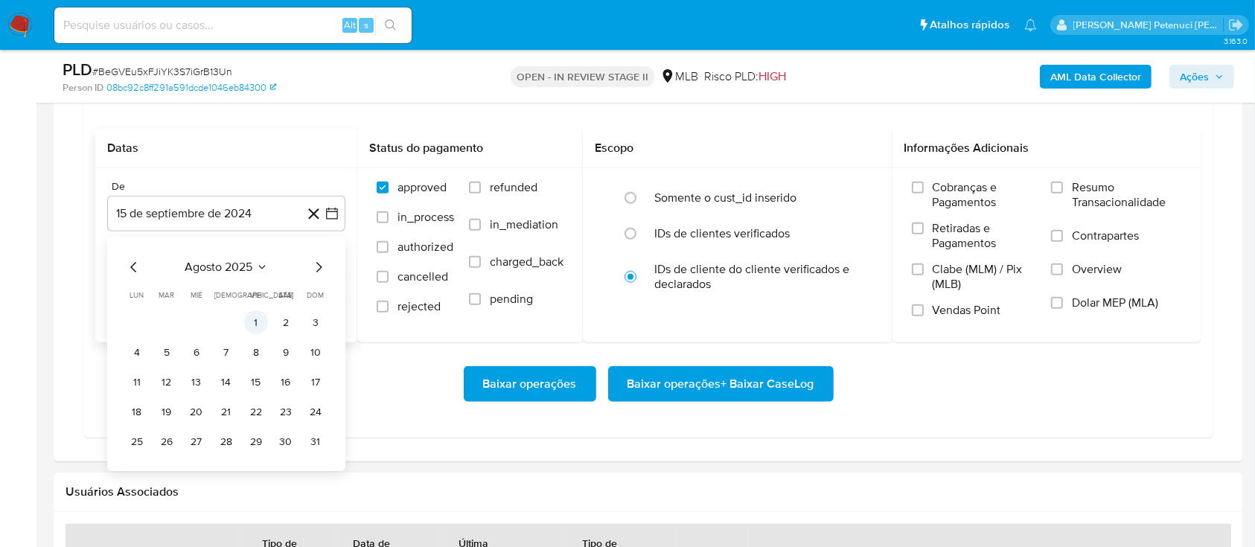
click at [257, 320] on button "1" at bounding box center [256, 323] width 24 height 24
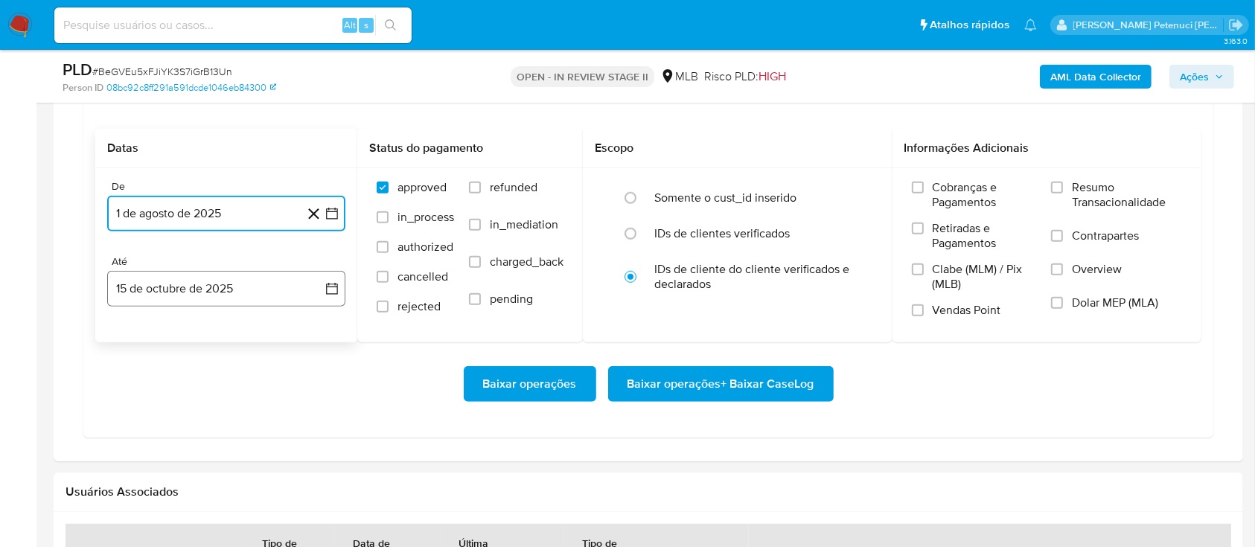
click at [234, 301] on button "15 de octubre de 2025" at bounding box center [226, 289] width 238 height 36
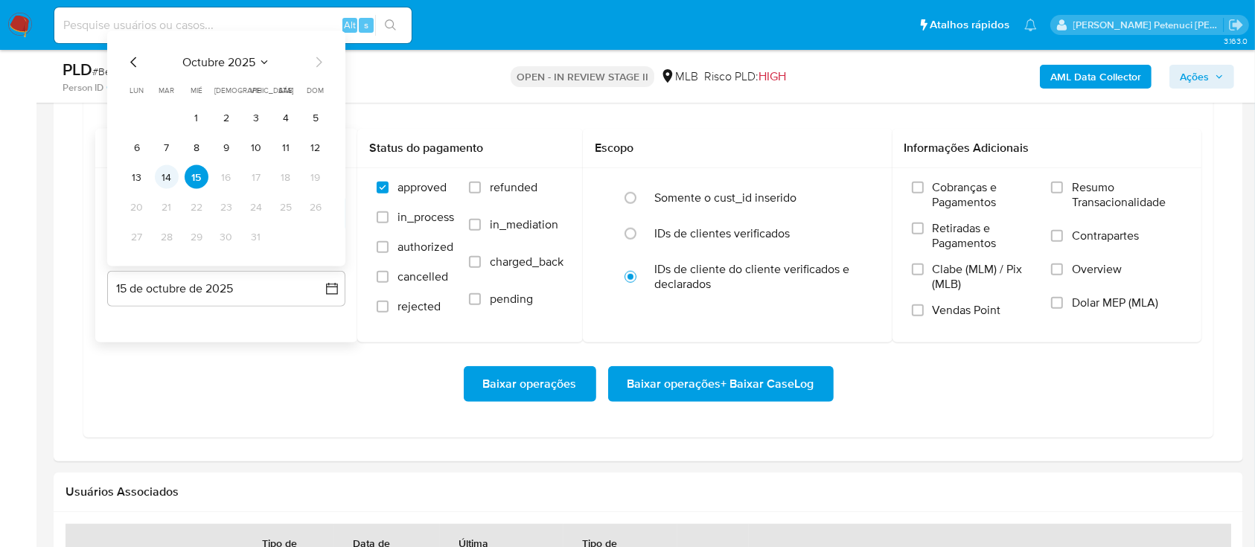
click at [168, 176] on button "14" at bounding box center [167, 177] width 24 height 24
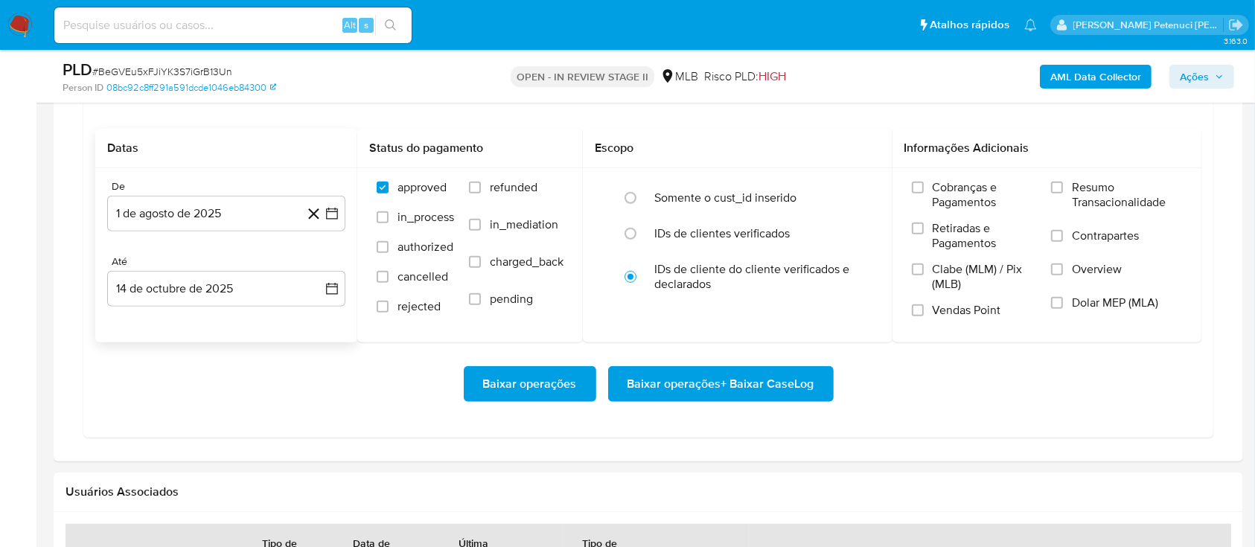
click at [246, 384] on div "Baixar operações Baixar operações + Baixar CaseLog" at bounding box center [648, 384] width 1106 height 36
click at [1119, 183] on span "Resumo Transacionalidade" at bounding box center [1127, 195] width 110 height 30
click at [1063, 183] on input "Resumo Transacionalidade" at bounding box center [1057, 188] width 12 height 12
click at [717, 390] on span "Baixar operações + Baixar CaseLog" at bounding box center [720, 384] width 187 height 33
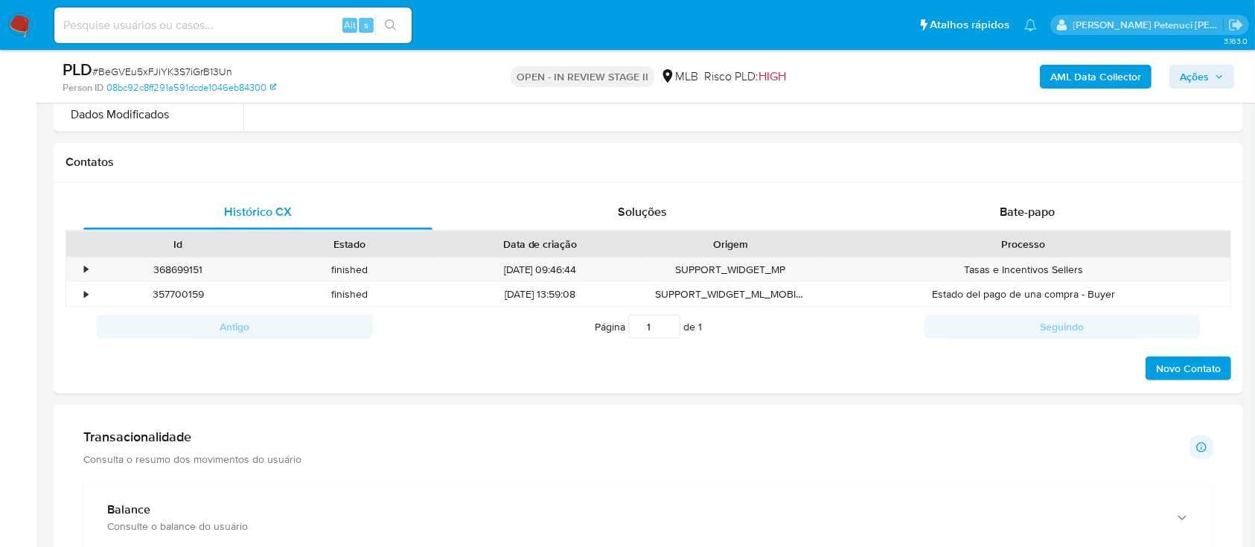
scroll to position [0, 0]
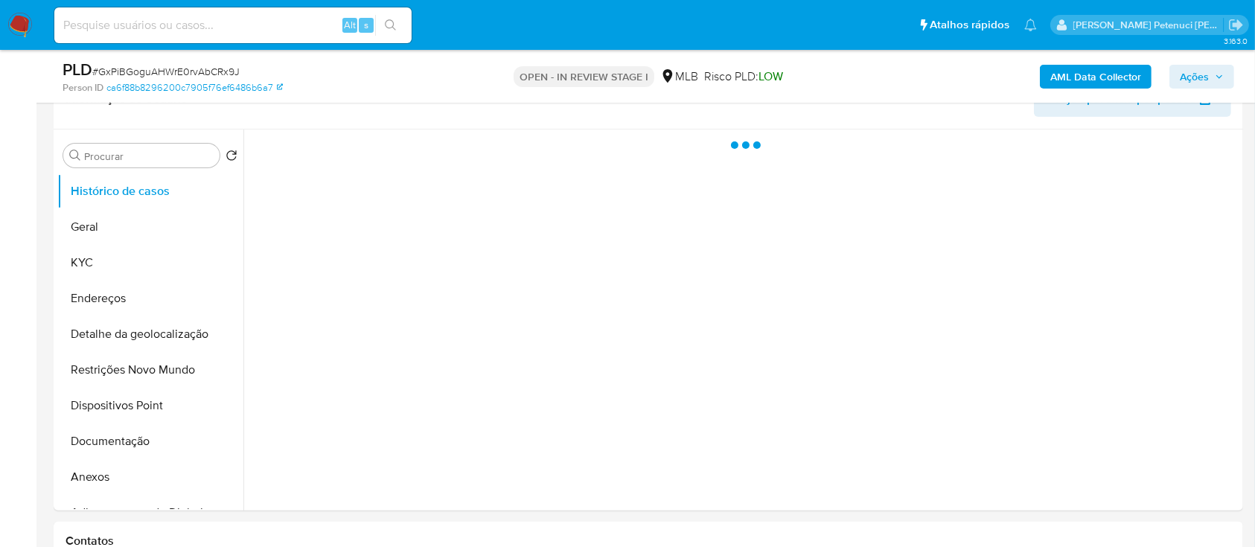
scroll to position [298, 0]
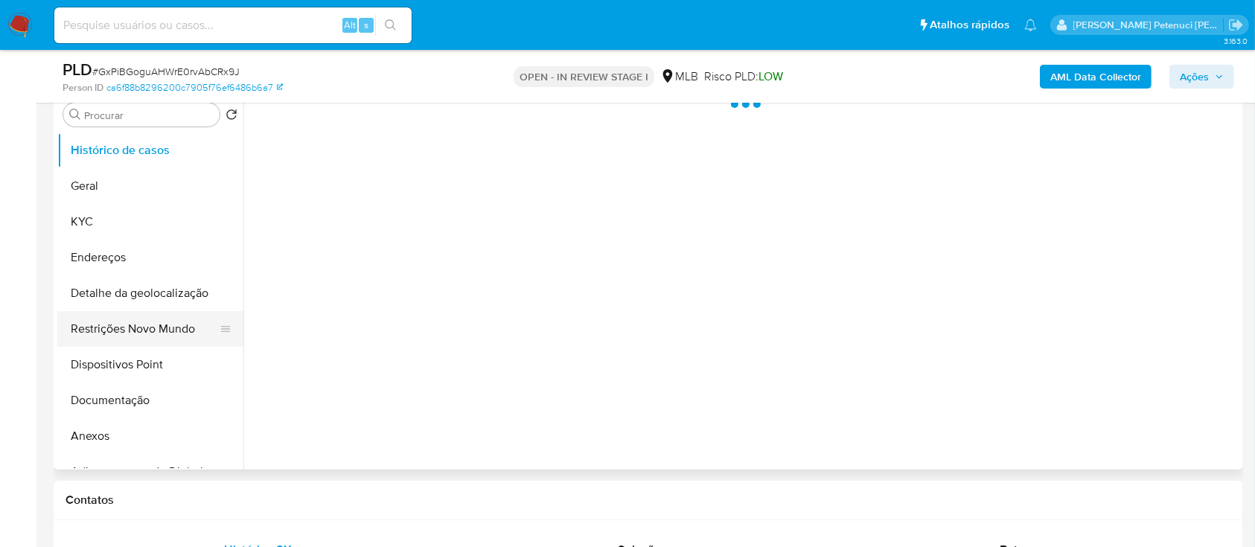
select select "10"
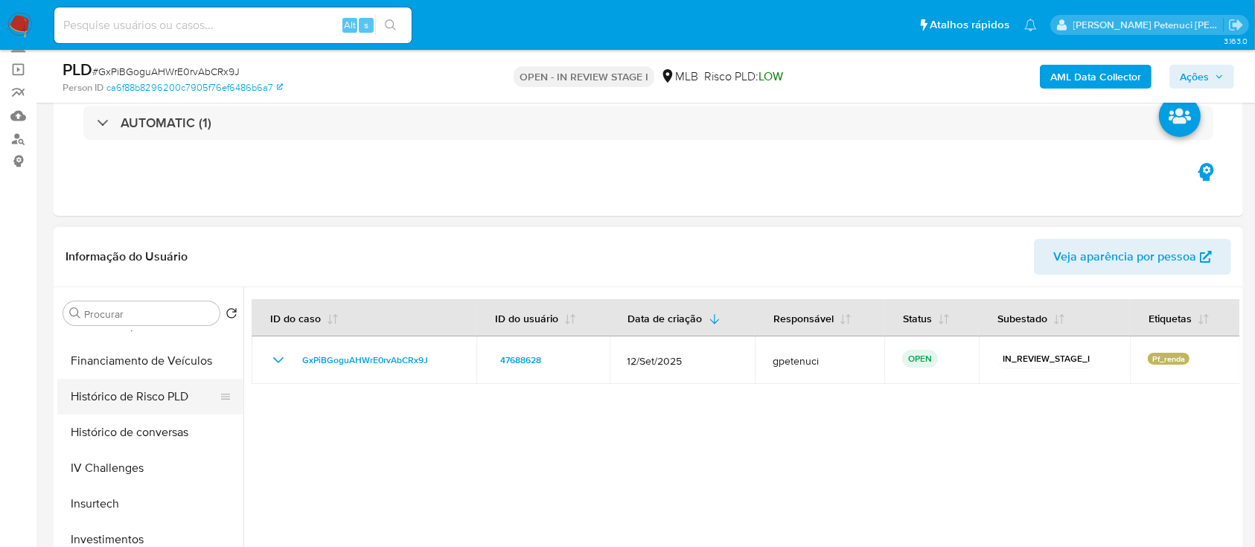
scroll to position [0, 0]
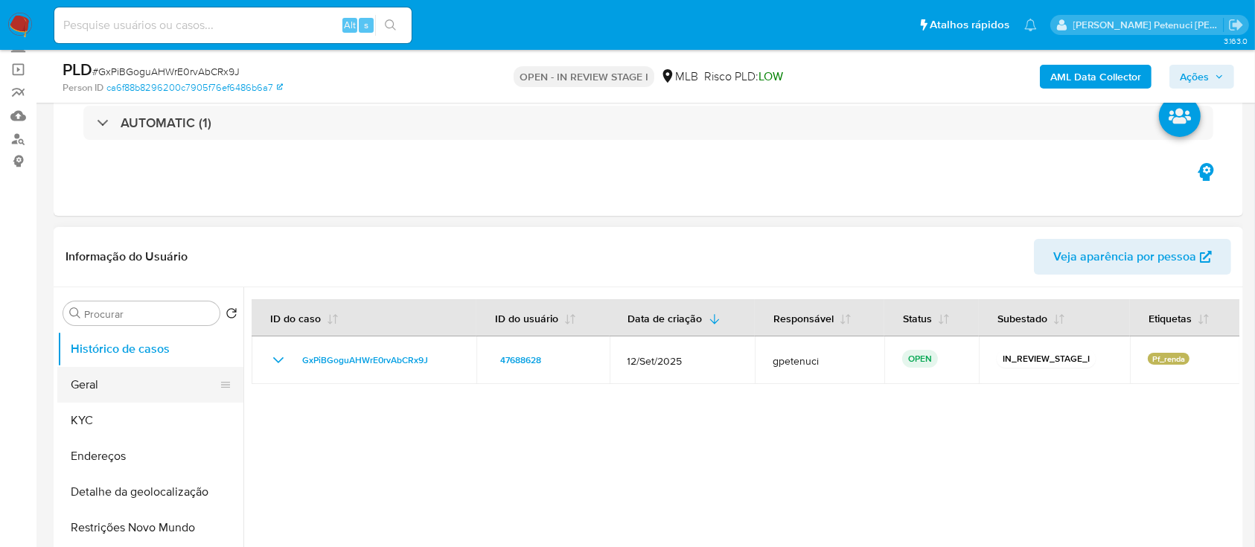
click at [159, 394] on button "Geral" at bounding box center [144, 385] width 174 height 36
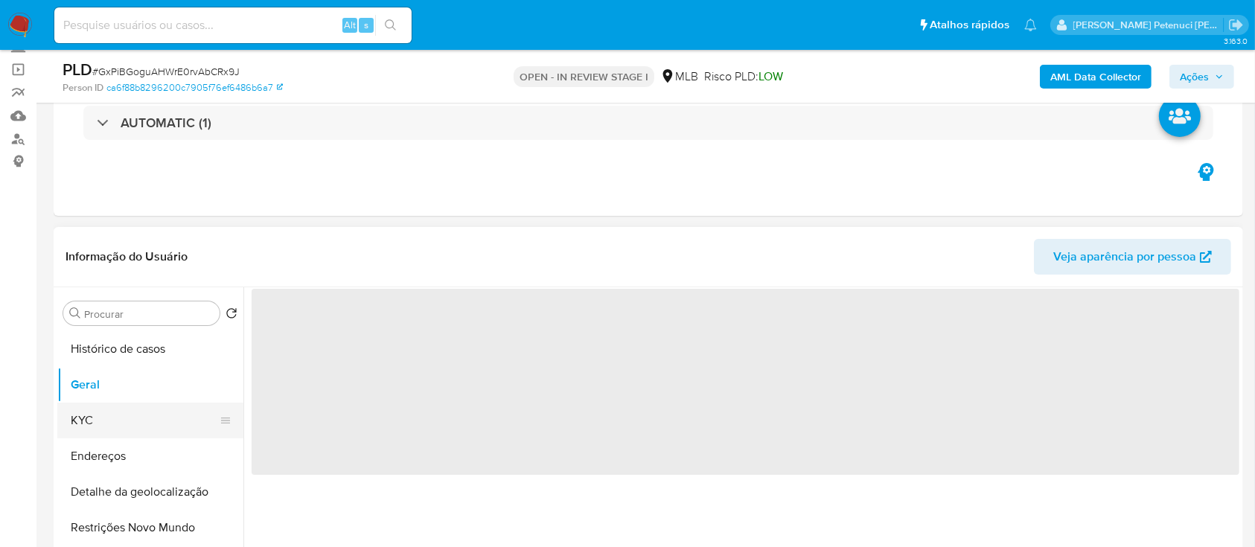
click at [147, 427] on button "KYC" at bounding box center [144, 421] width 174 height 36
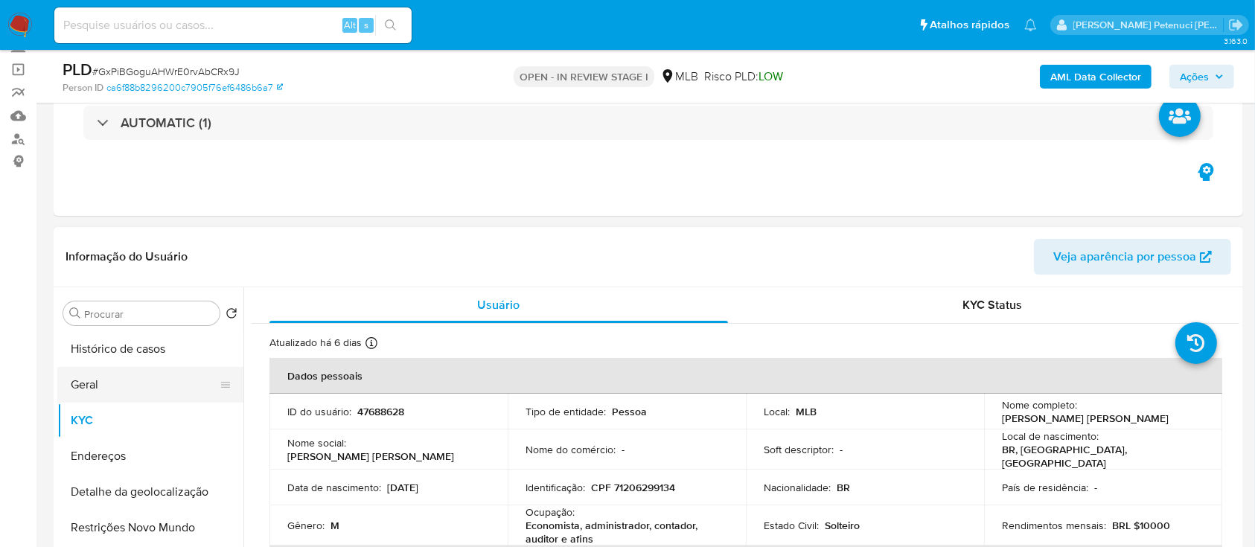
click at [123, 380] on button "Geral" at bounding box center [144, 385] width 174 height 36
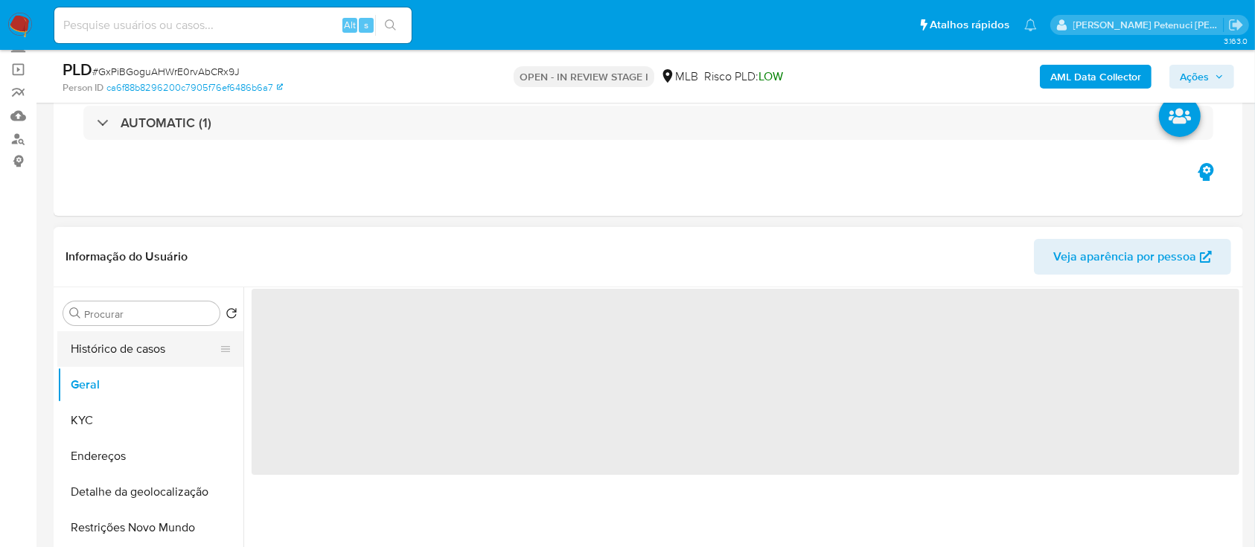
click at [132, 355] on button "Histórico de casos" at bounding box center [144, 349] width 174 height 36
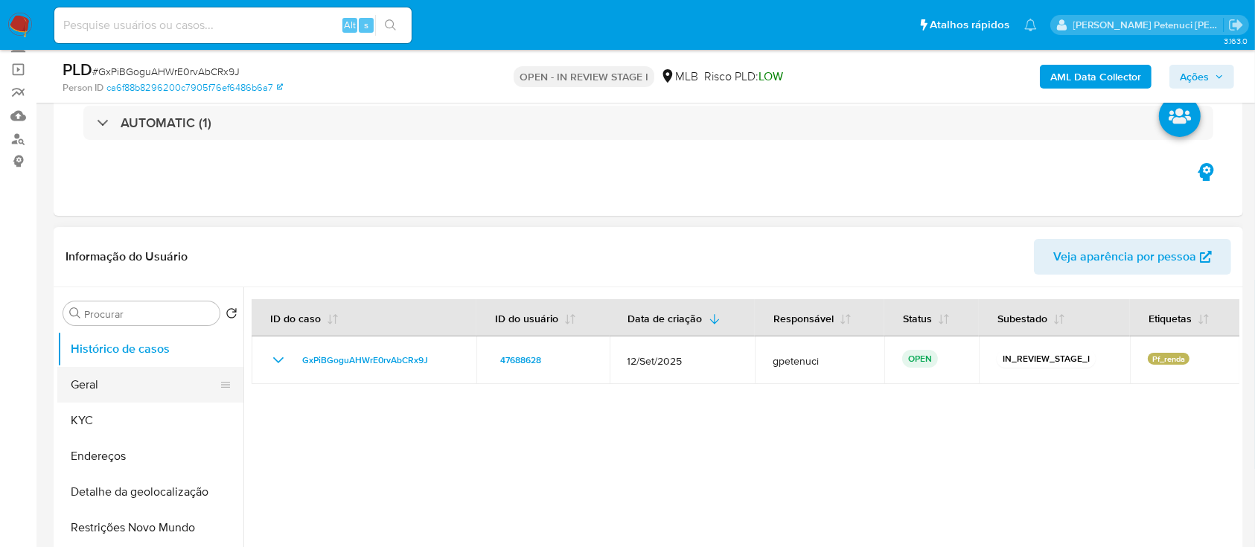
click at [161, 386] on button "Geral" at bounding box center [144, 385] width 174 height 36
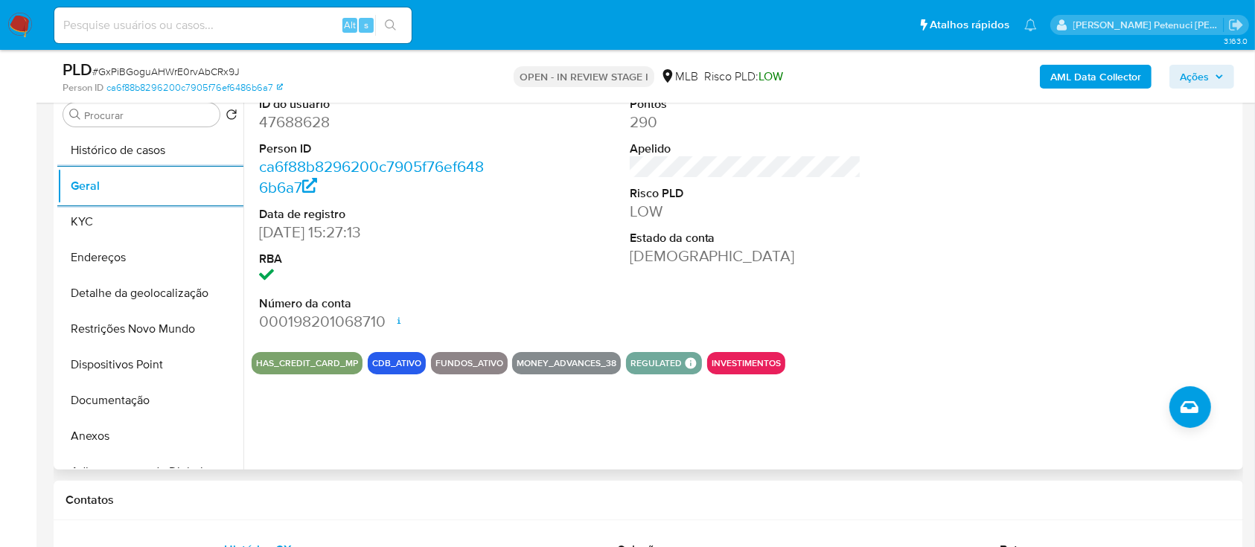
scroll to position [198, 0]
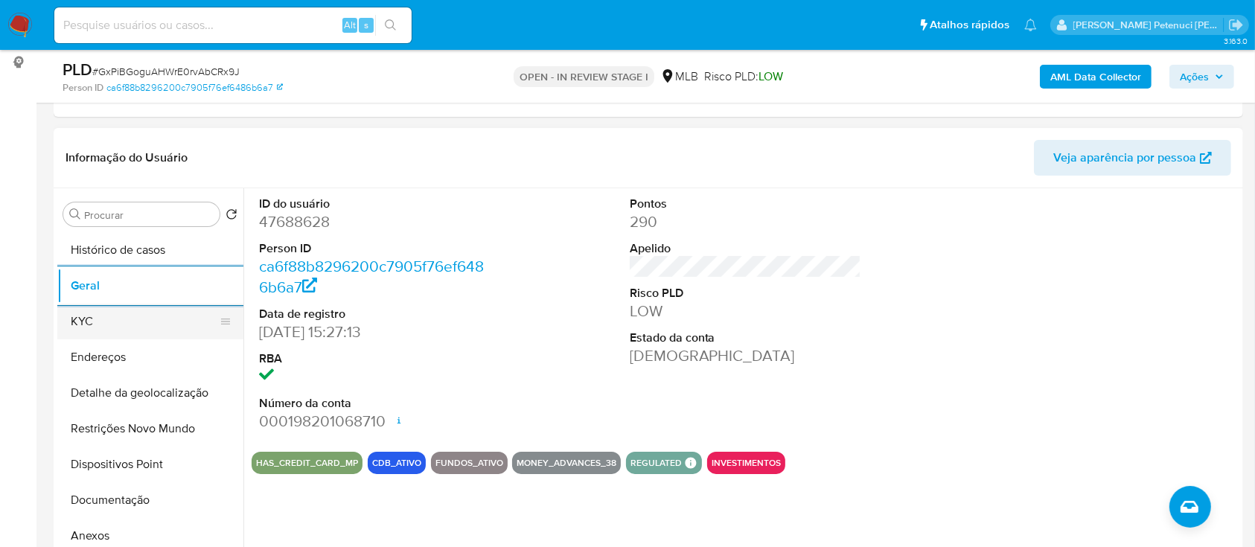
click at [114, 304] on button "KYC" at bounding box center [144, 322] width 174 height 36
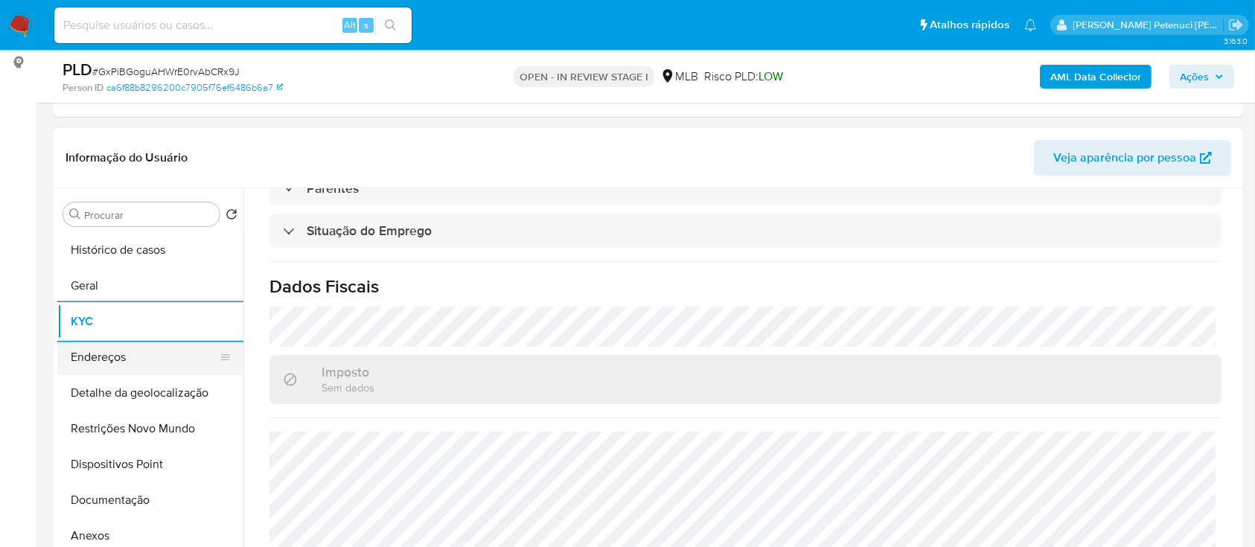
click at [131, 357] on button "Endereços" at bounding box center [144, 357] width 174 height 36
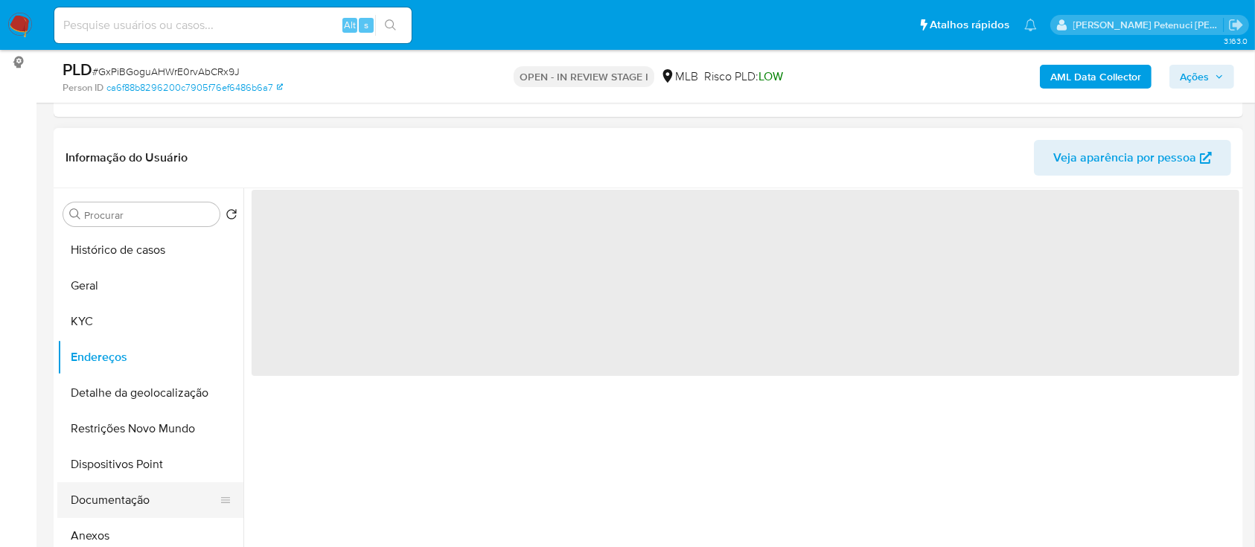
scroll to position [0, 0]
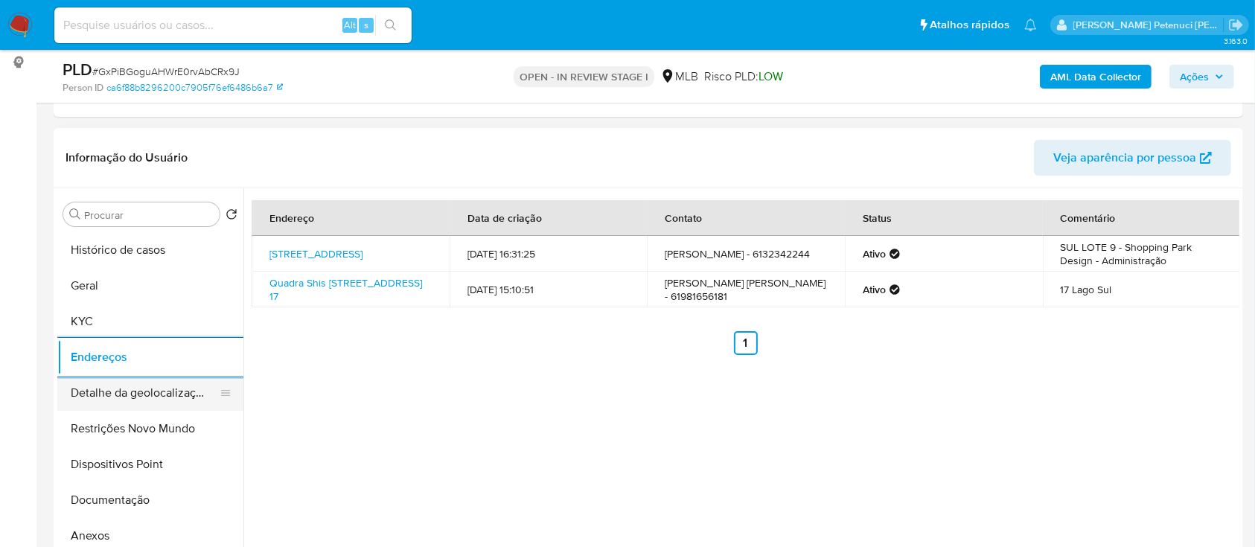
click at [134, 397] on button "Detalhe da geolocalização" at bounding box center [144, 393] width 174 height 36
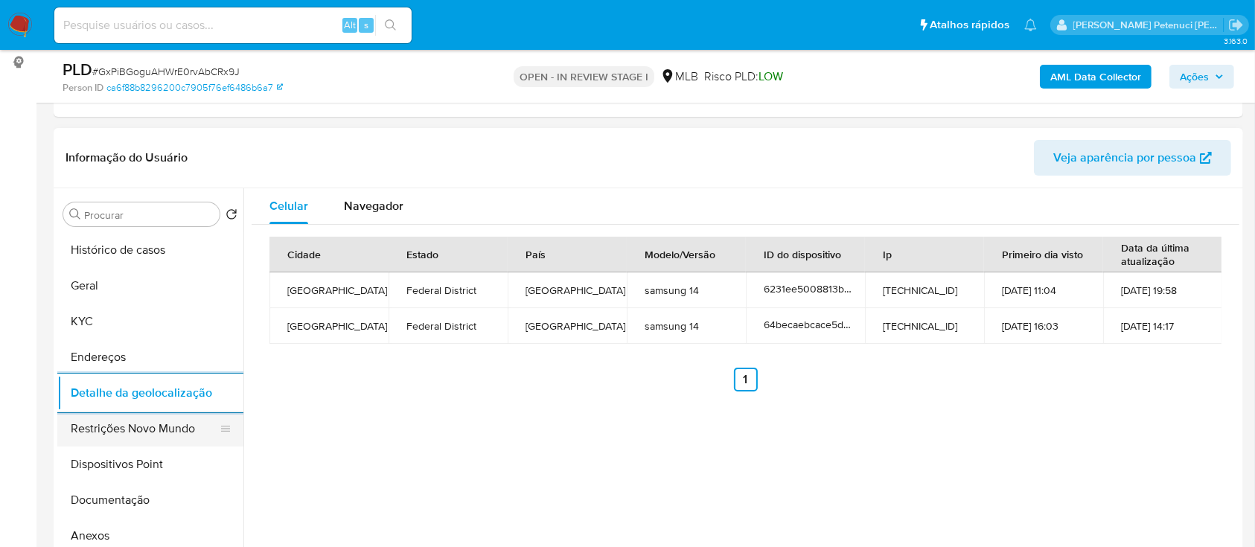
click at [116, 428] on button "Restrições Novo Mundo" at bounding box center [144, 429] width 174 height 36
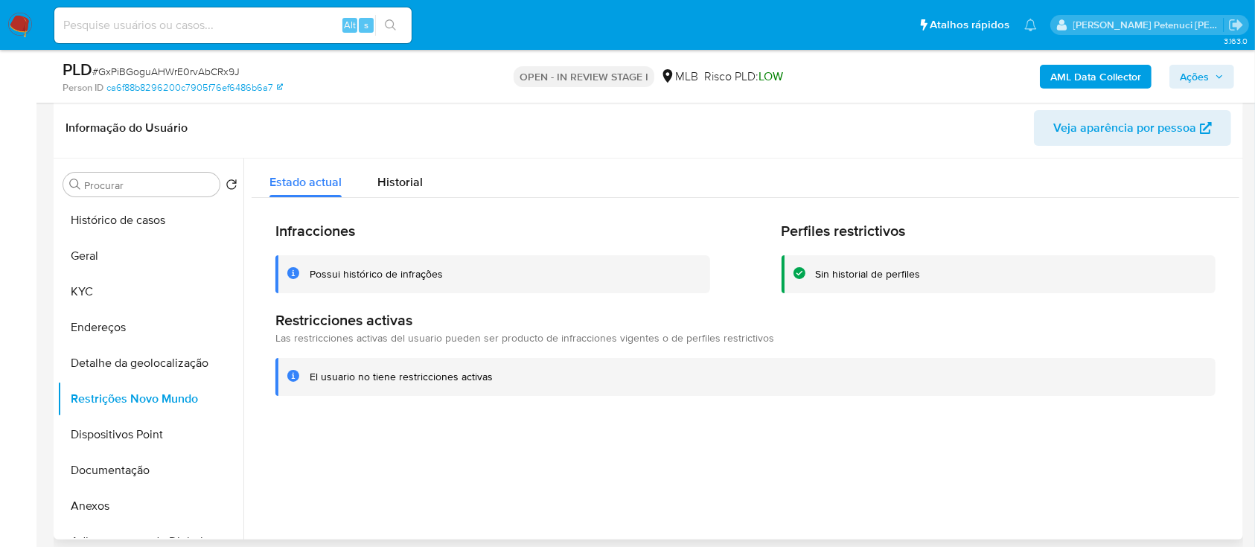
scroll to position [198, 0]
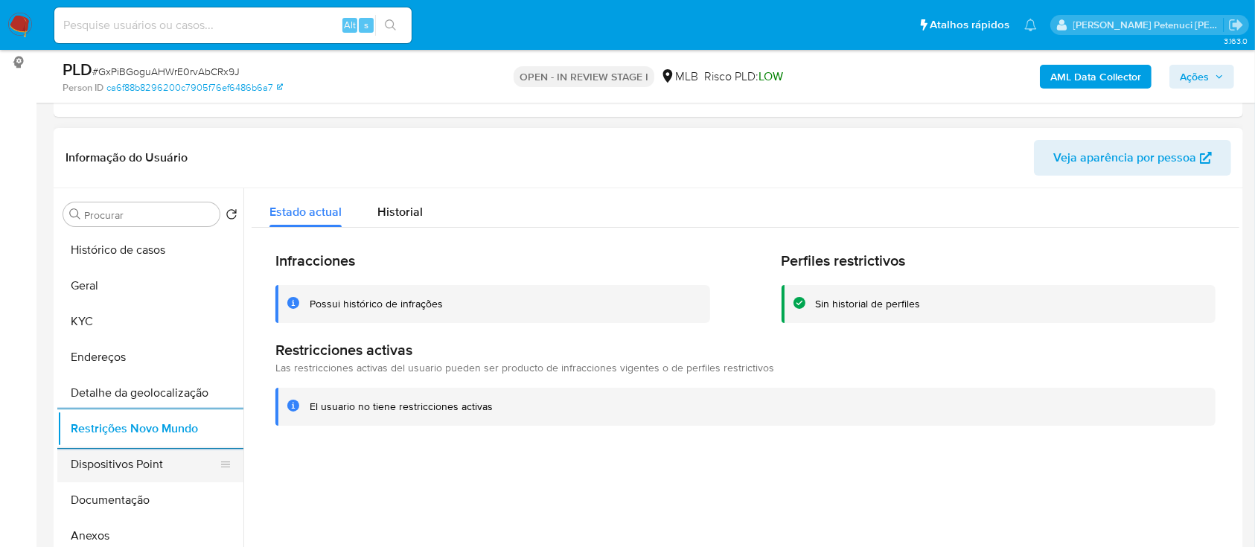
click at [149, 459] on button "Dispositivos Point" at bounding box center [144, 465] width 174 height 36
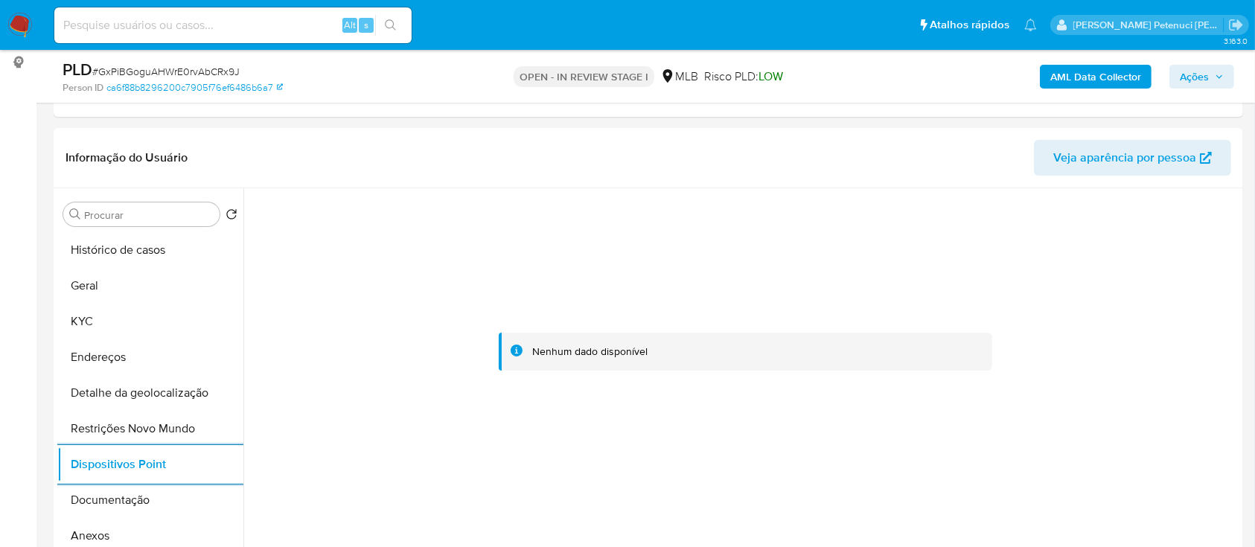
click at [292, 505] on div at bounding box center [746, 351] width 988 height 327
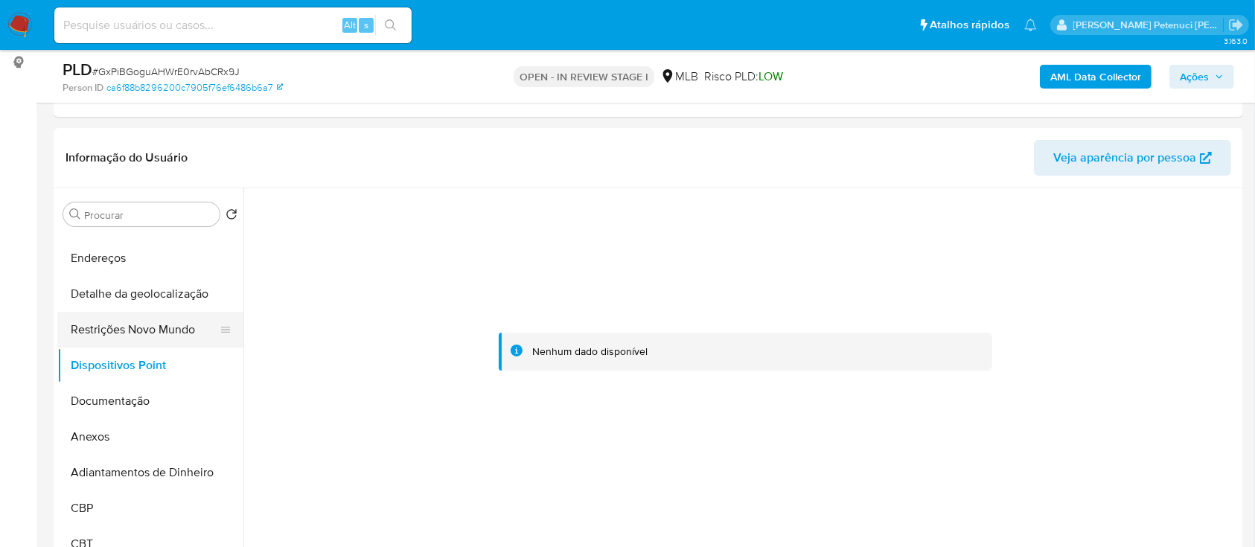
click at [180, 335] on button "Restrições Novo Mundo" at bounding box center [144, 330] width 174 height 36
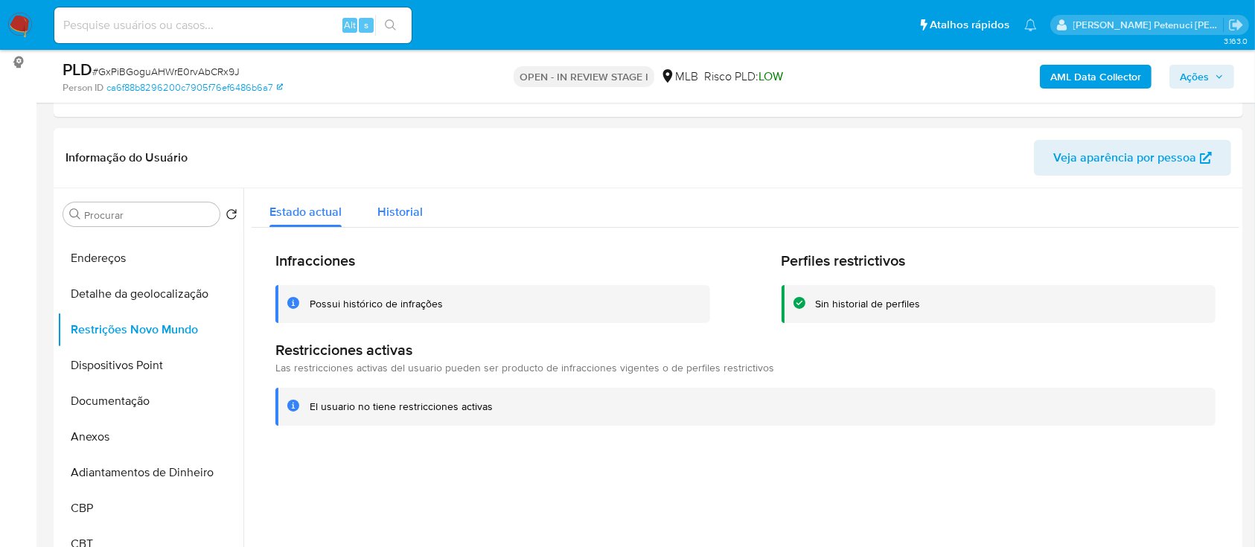
click at [410, 214] on span "Historial" at bounding box center [399, 211] width 45 height 17
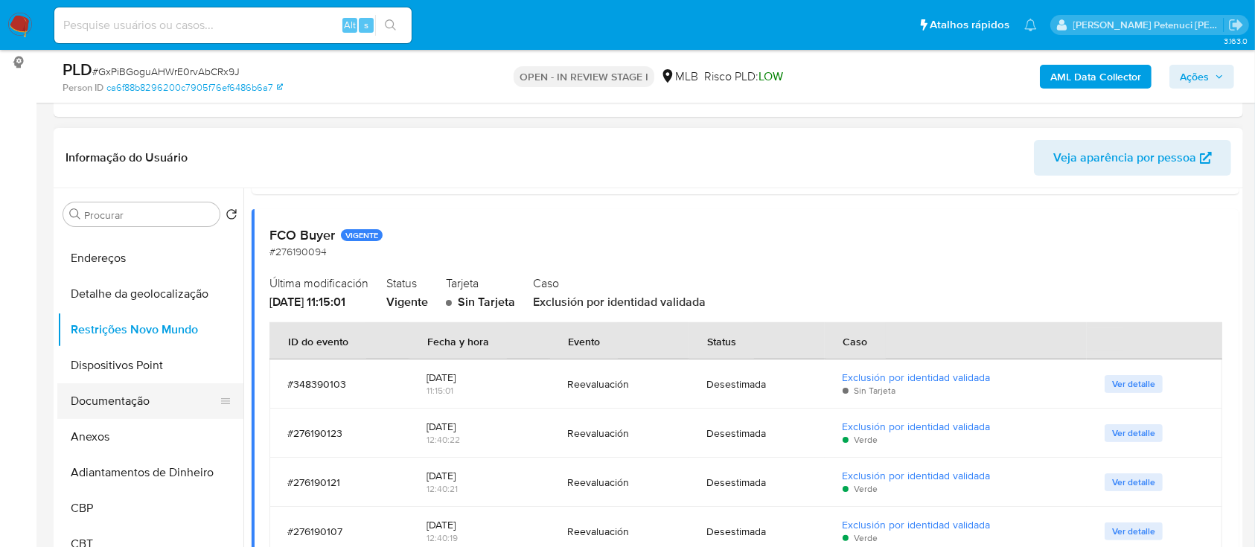
click at [147, 403] on button "Documentação" at bounding box center [144, 401] width 174 height 36
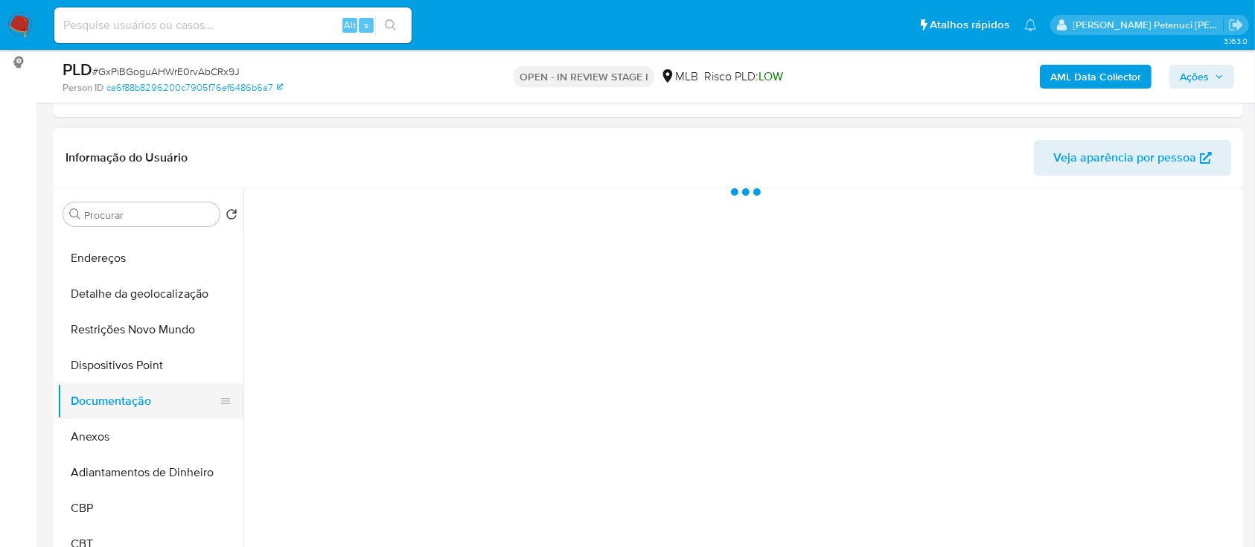
scroll to position [0, 0]
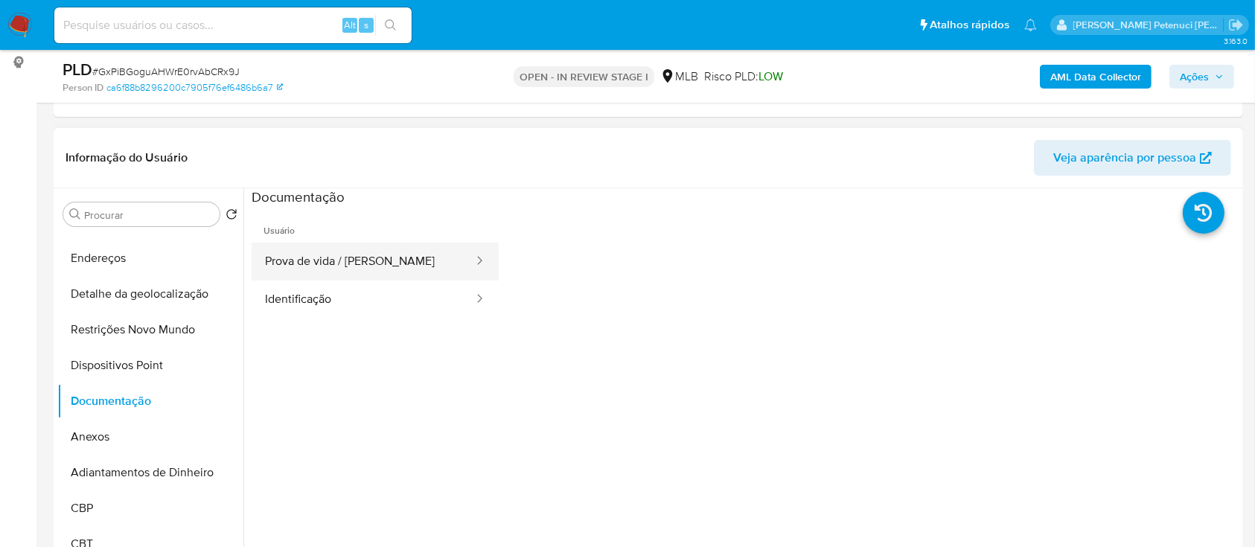
click at [365, 269] on button "Prova de vida / Selfie" at bounding box center [363, 262] width 223 height 38
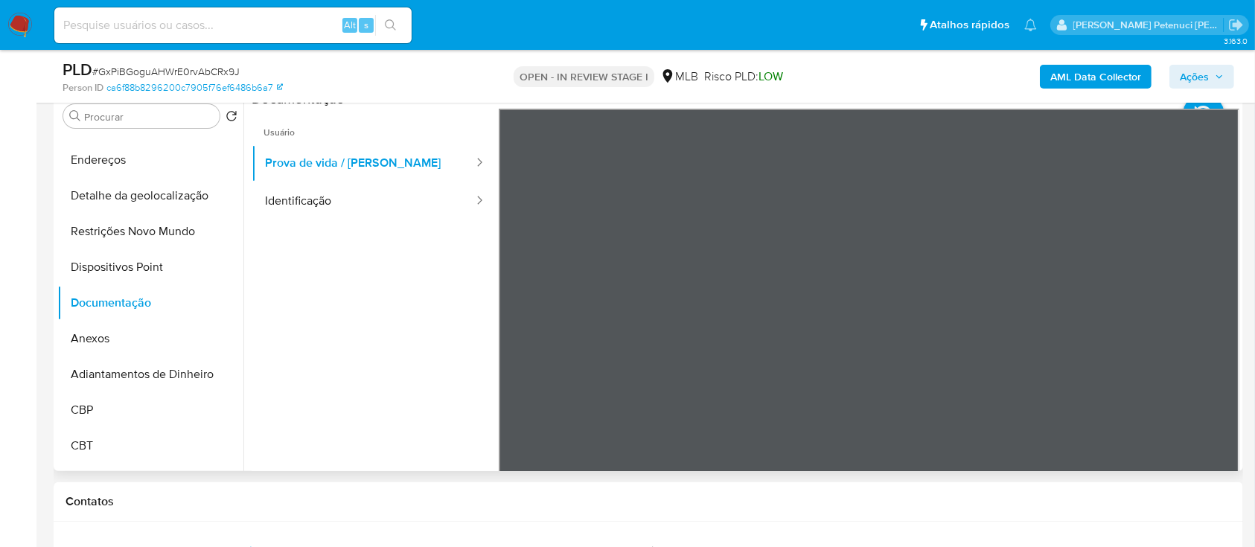
scroll to position [298, 0]
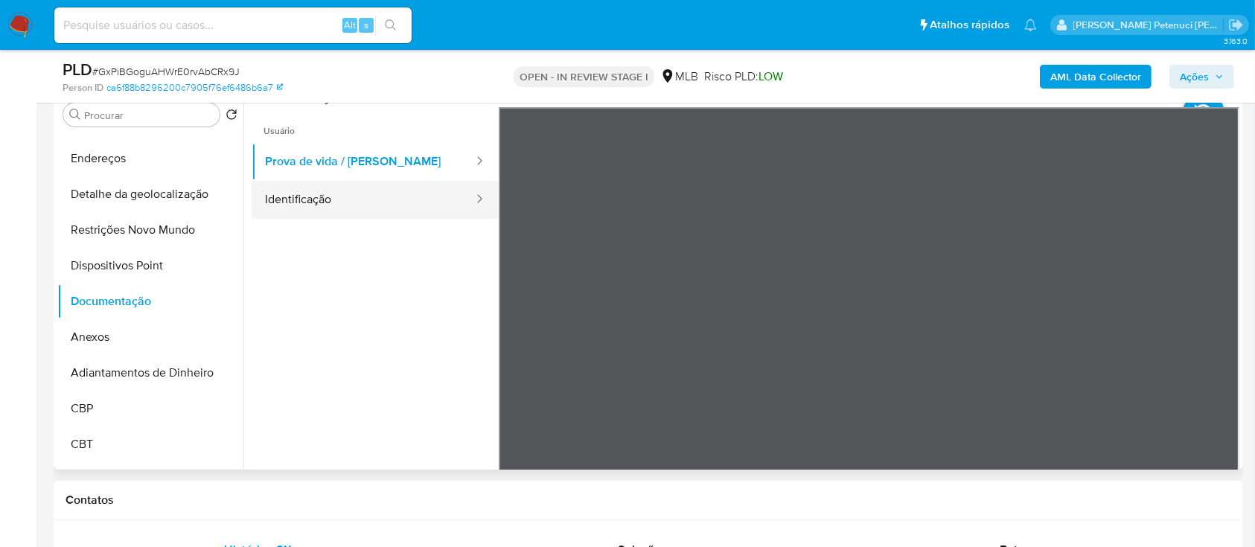
click at [295, 197] on button "Identificação" at bounding box center [363, 200] width 223 height 38
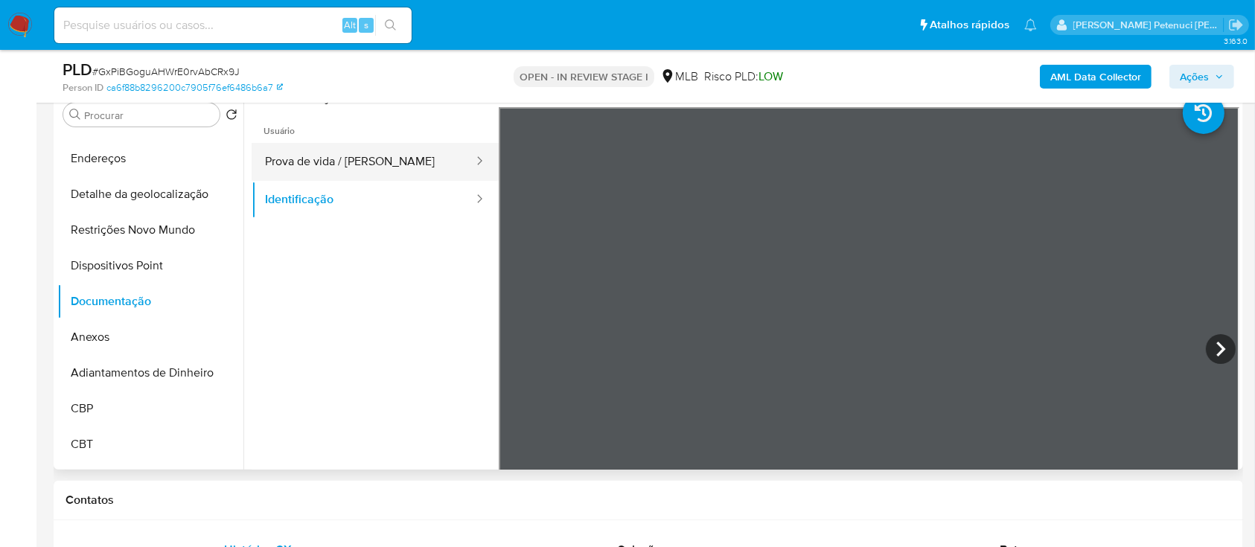
click at [403, 176] on button "Prova de vida / Selfie" at bounding box center [363, 162] width 223 height 38
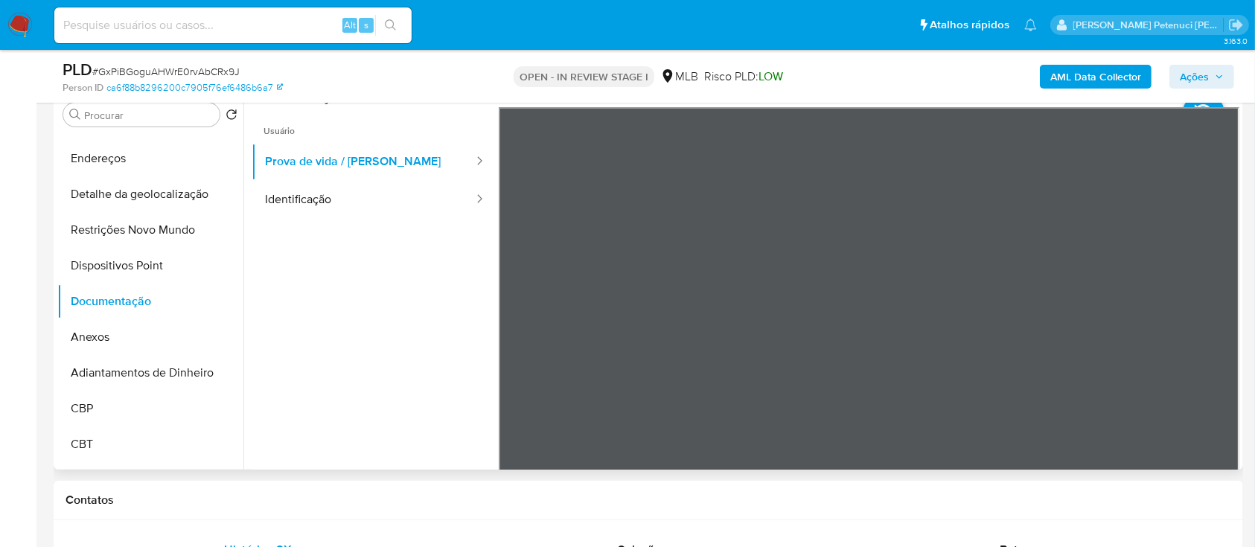
click at [472, 313] on ul "Usuário Prova de vida / Selfie Identificação" at bounding box center [375, 321] width 247 height 429
click at [160, 241] on button "Restrições Novo Mundo" at bounding box center [144, 230] width 174 height 36
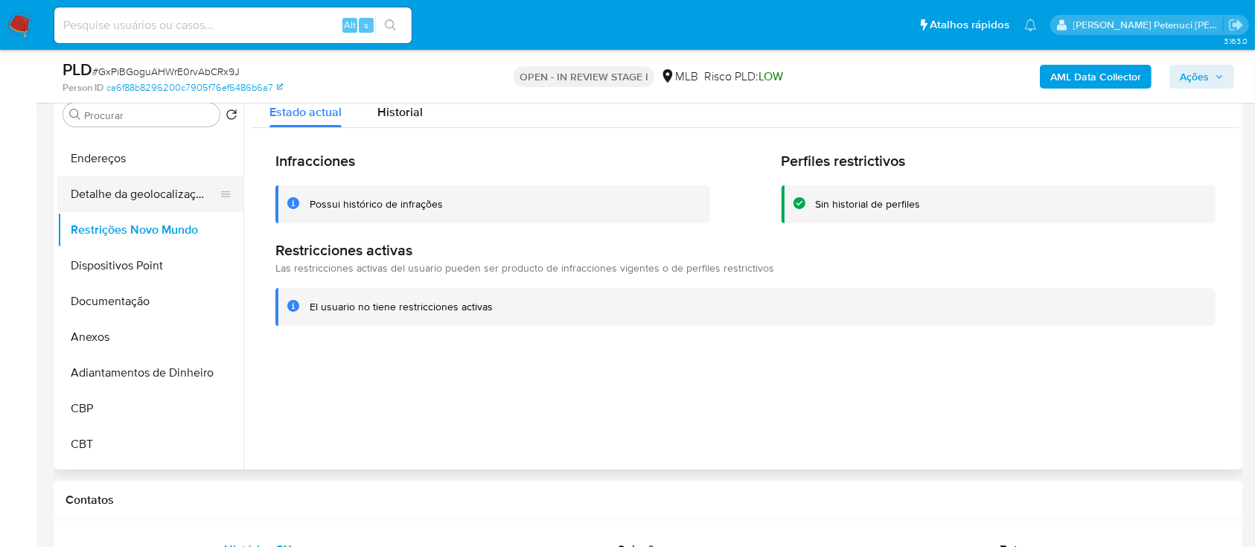
click at [130, 188] on button "Detalhe da geolocalização" at bounding box center [144, 194] width 174 height 36
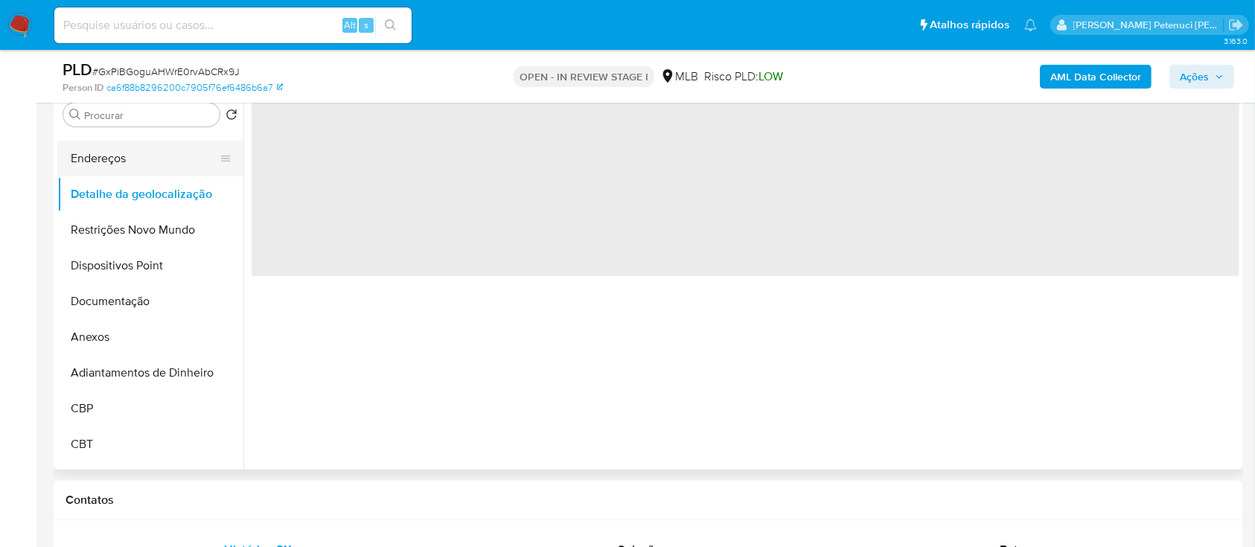
click at [138, 159] on button "Endereços" at bounding box center [144, 159] width 174 height 36
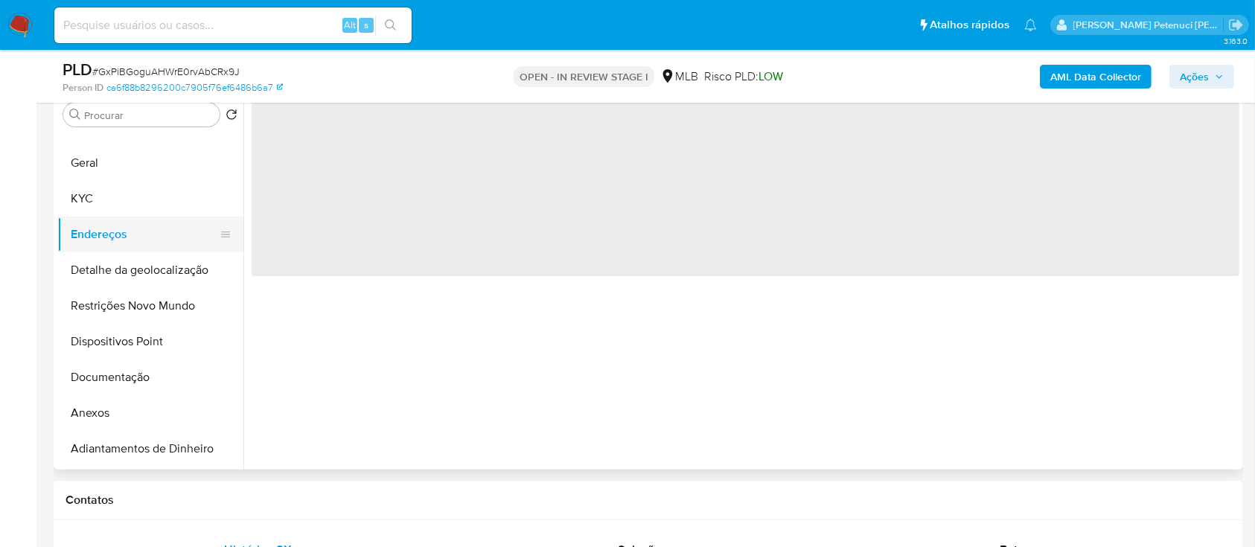
scroll to position [0, 0]
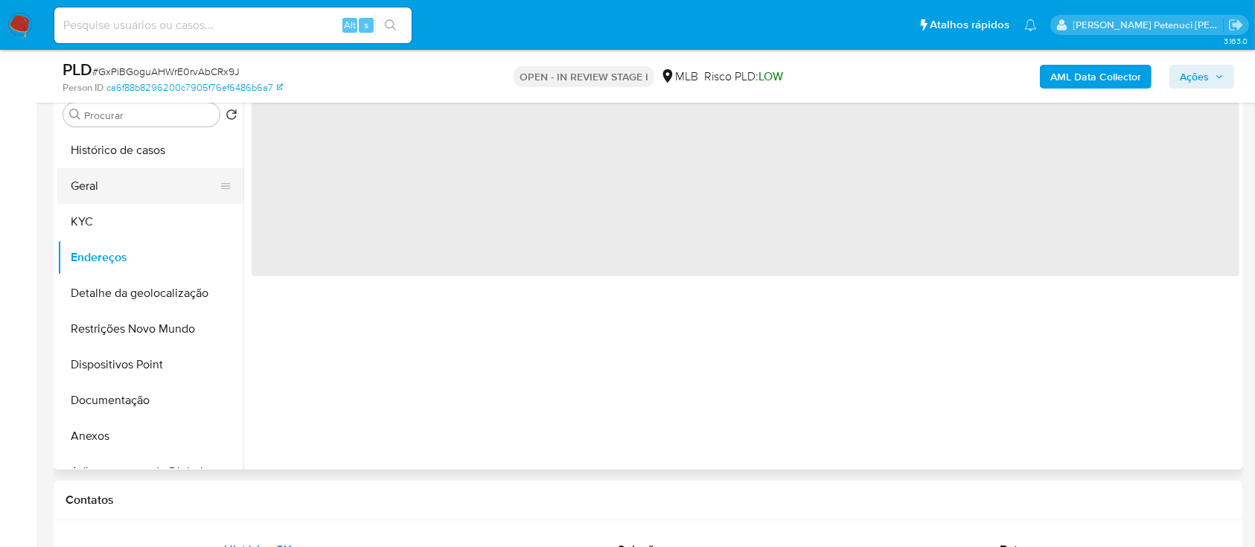
click at [150, 199] on button "Geral" at bounding box center [144, 186] width 174 height 36
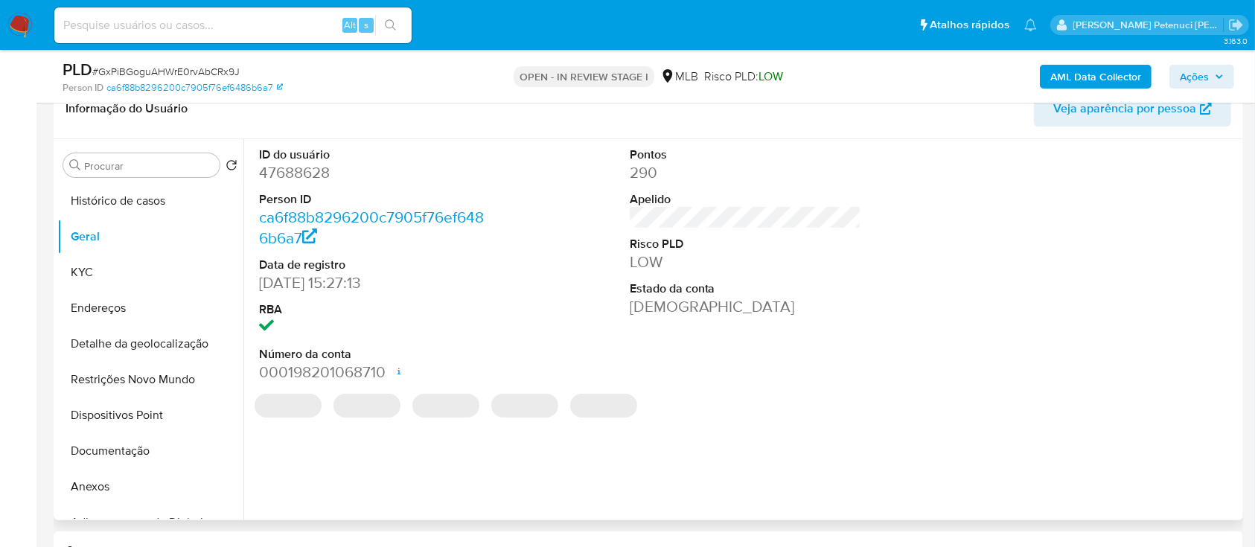
scroll to position [198, 0]
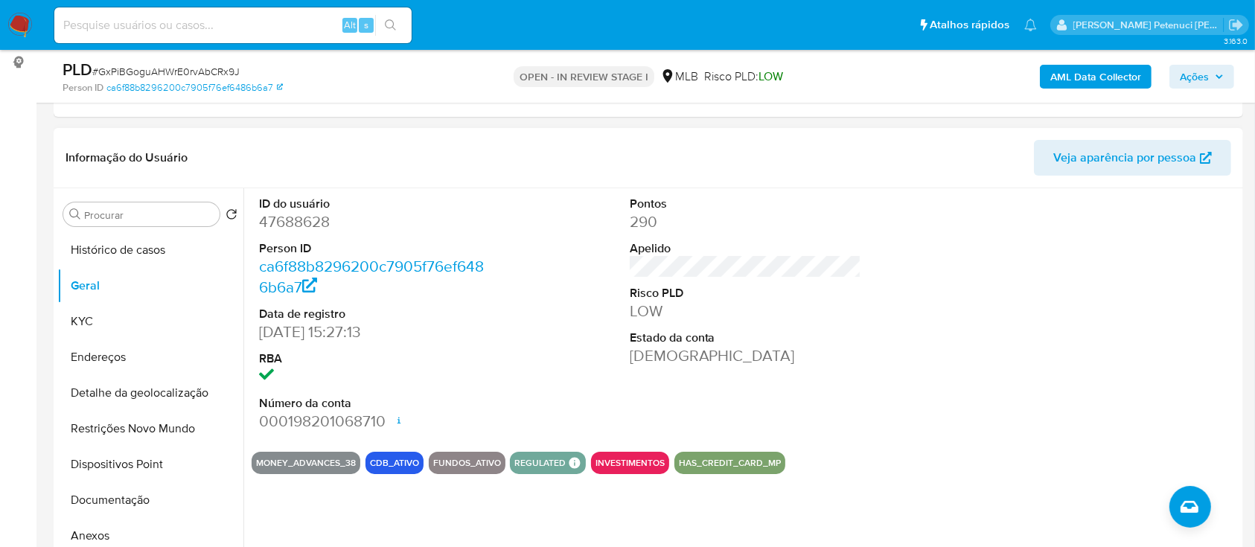
click at [307, 217] on dd "47688628" at bounding box center [375, 221] width 232 height 21
copy dd "47688628"
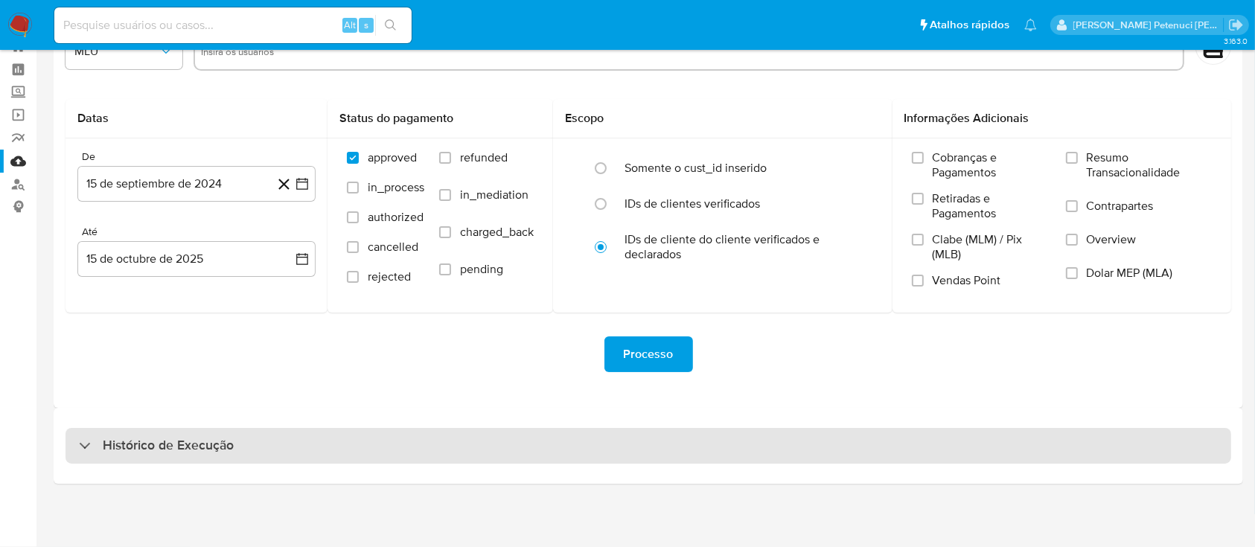
click at [199, 442] on h3 "Histórico de Execução" at bounding box center [168, 446] width 131 height 18
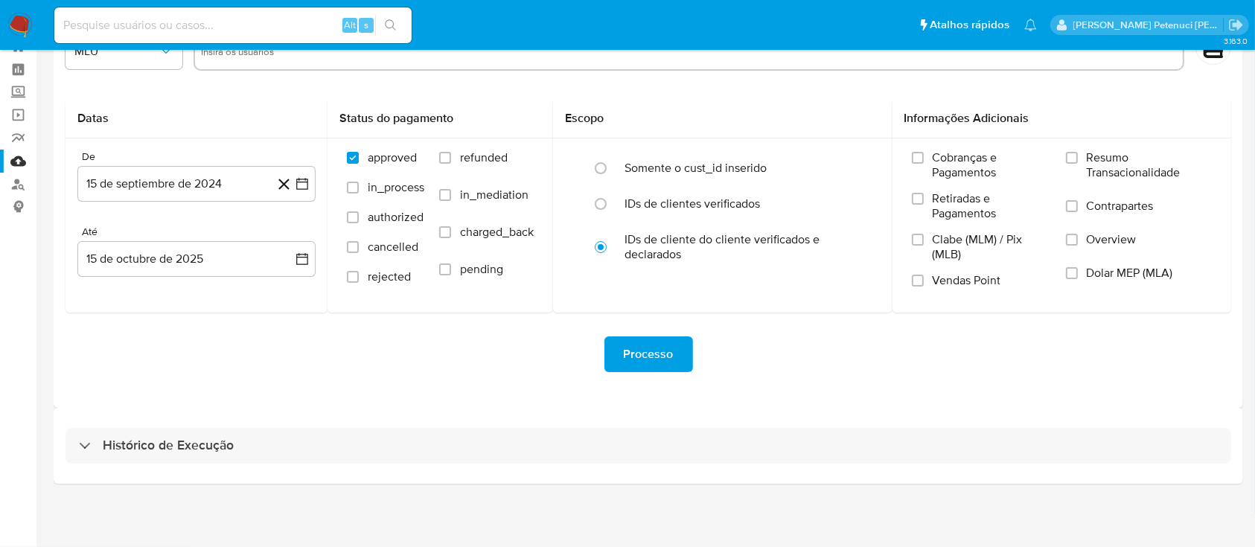
select select "10"
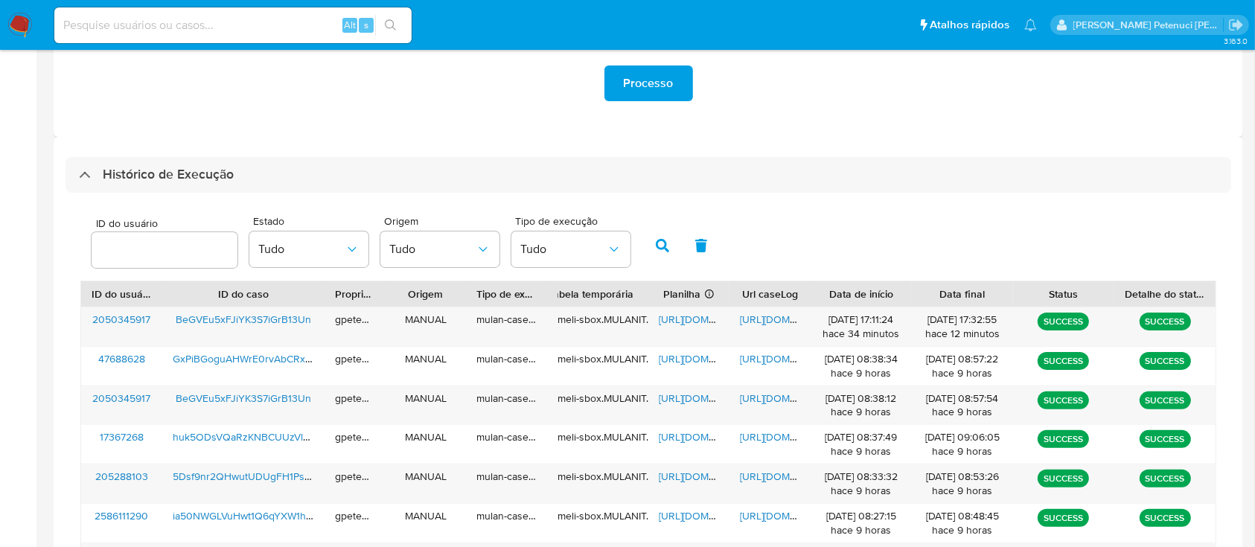
scroll to position [351, 0]
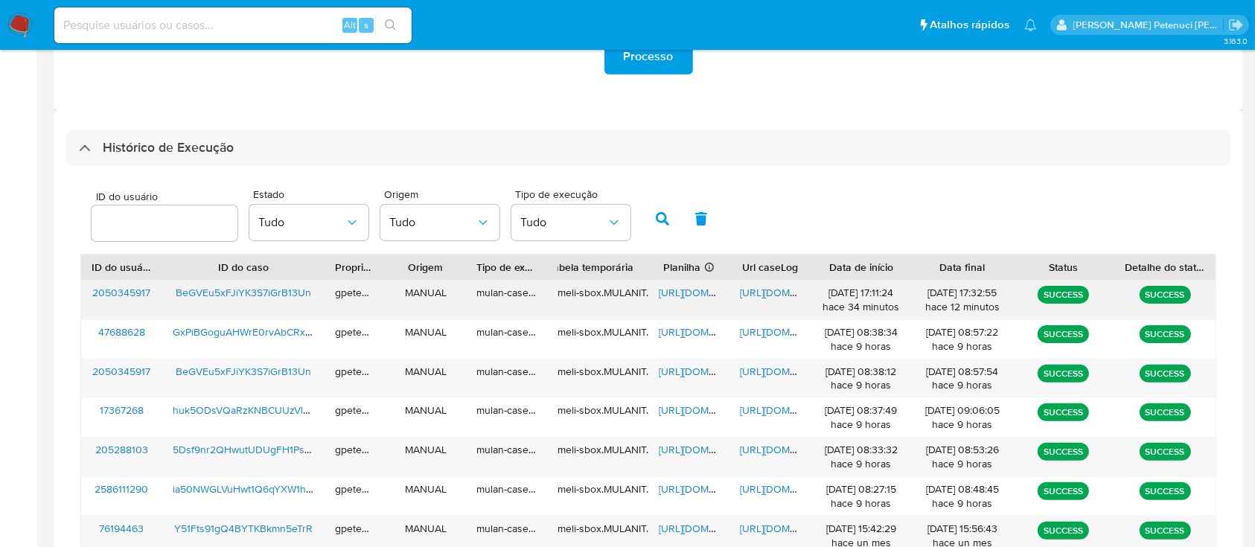
click at [699, 289] on span "https://docs.google.com/spreadsheets/d/13DCVQyrdDGBHL7wScZcuijJ9uToJ89pSxXtCWCj…" at bounding box center [710, 292] width 103 height 15
click at [778, 293] on span "https://docs.google.com/document/d/1FTeBOy15ibHocdjZIP4sVxe_jjmY8_2xuqd-mzF0h8o…" at bounding box center [791, 292] width 103 height 15
click at [237, 292] on span "BeGVEu5xFJiYK3S7iGrB13Un" at bounding box center [243, 292] width 135 height 15
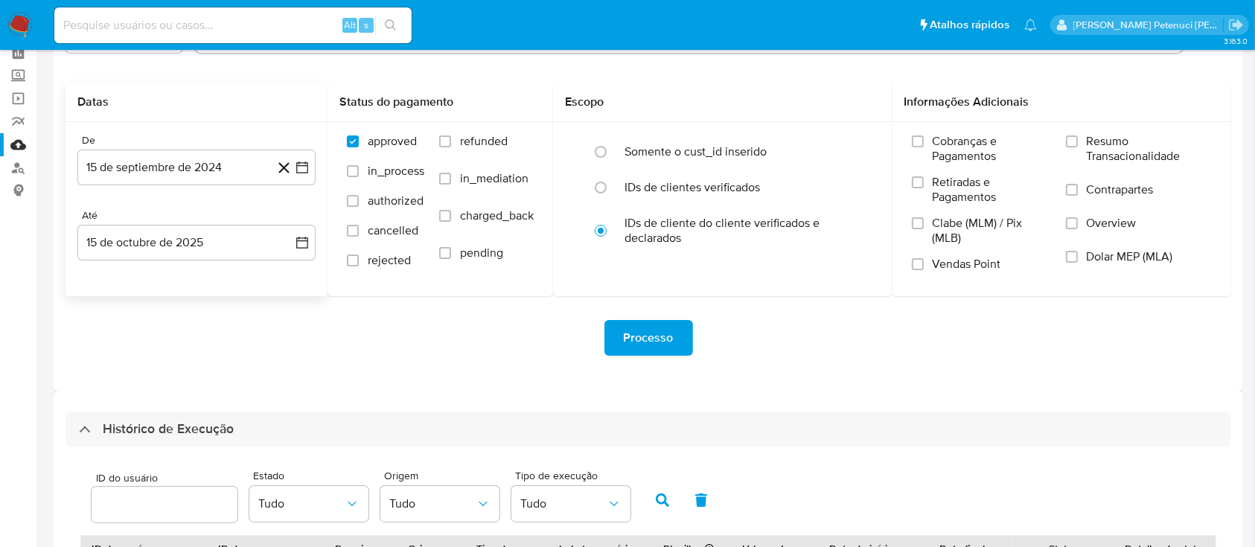
scroll to position [0, 0]
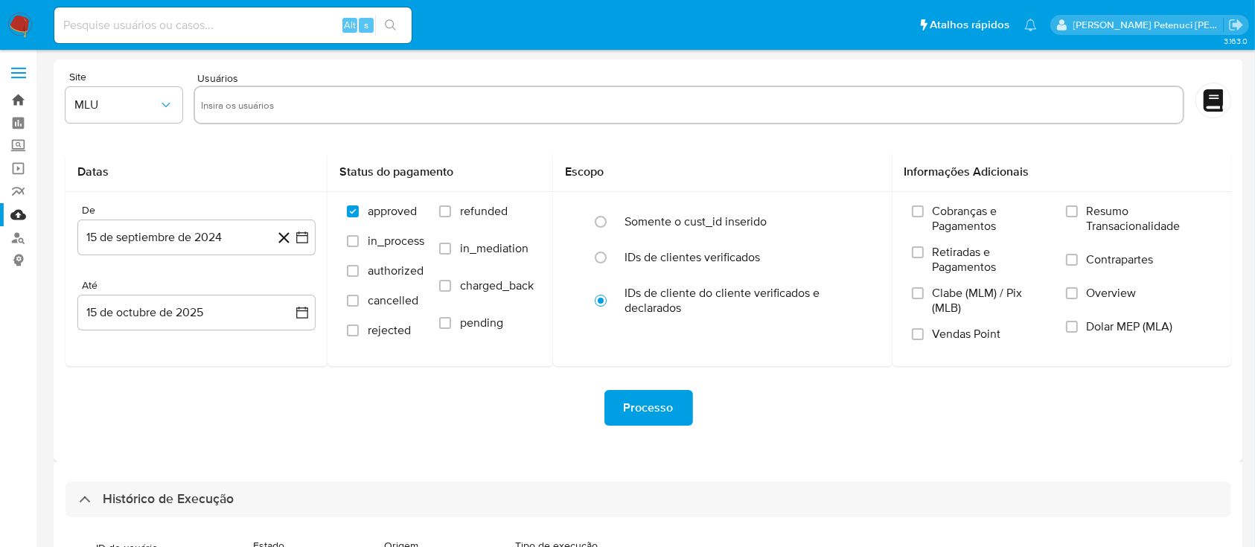
click at [13, 92] on link "Bandeja" at bounding box center [88, 100] width 177 height 23
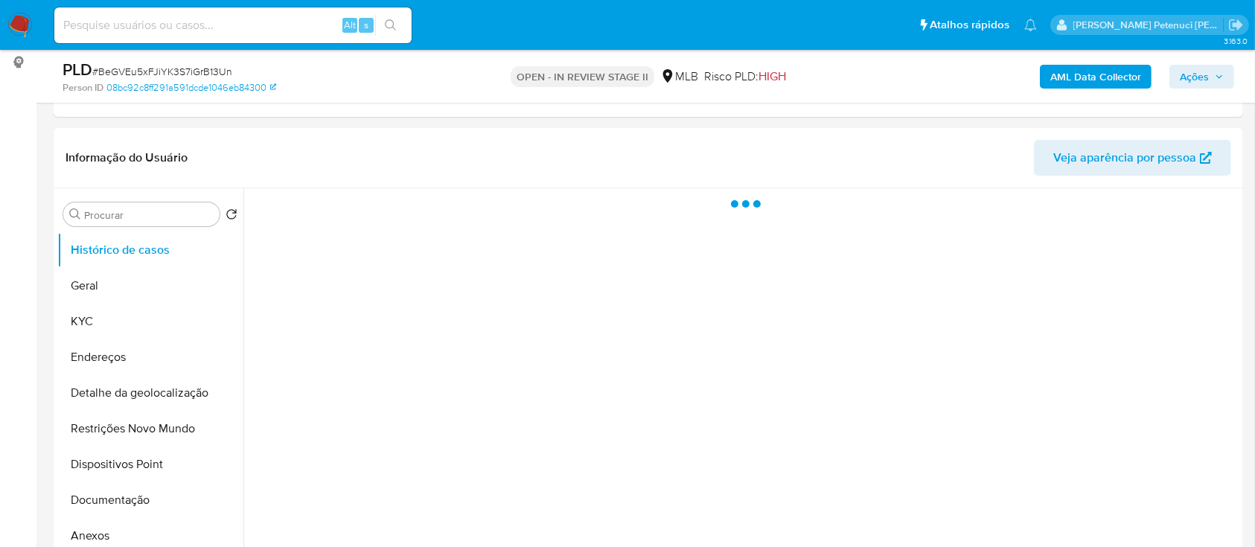
select select "10"
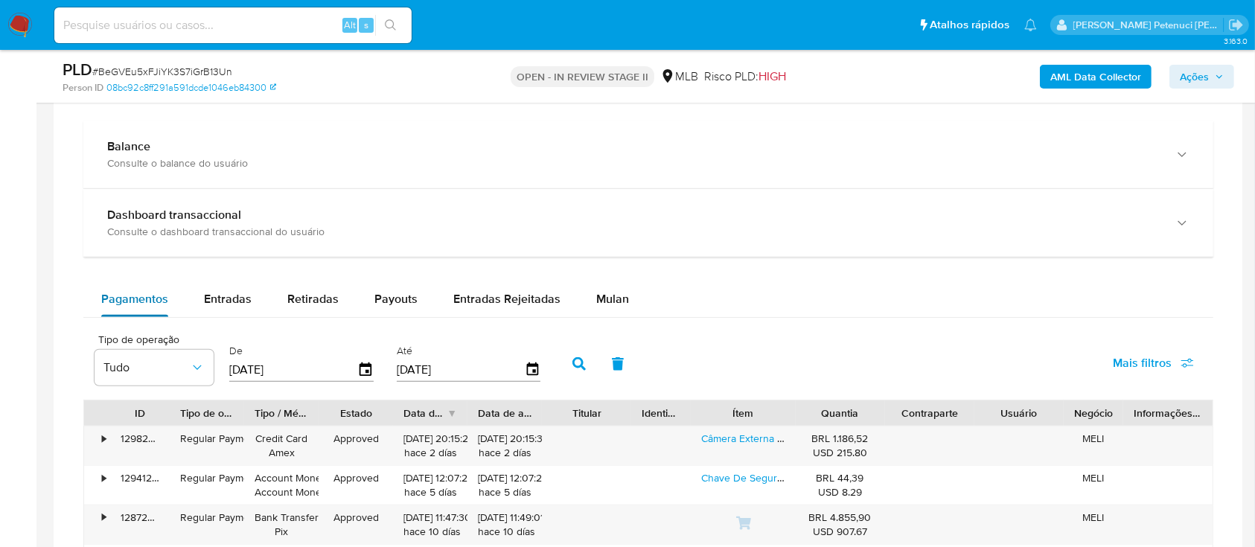
scroll to position [1091, 0]
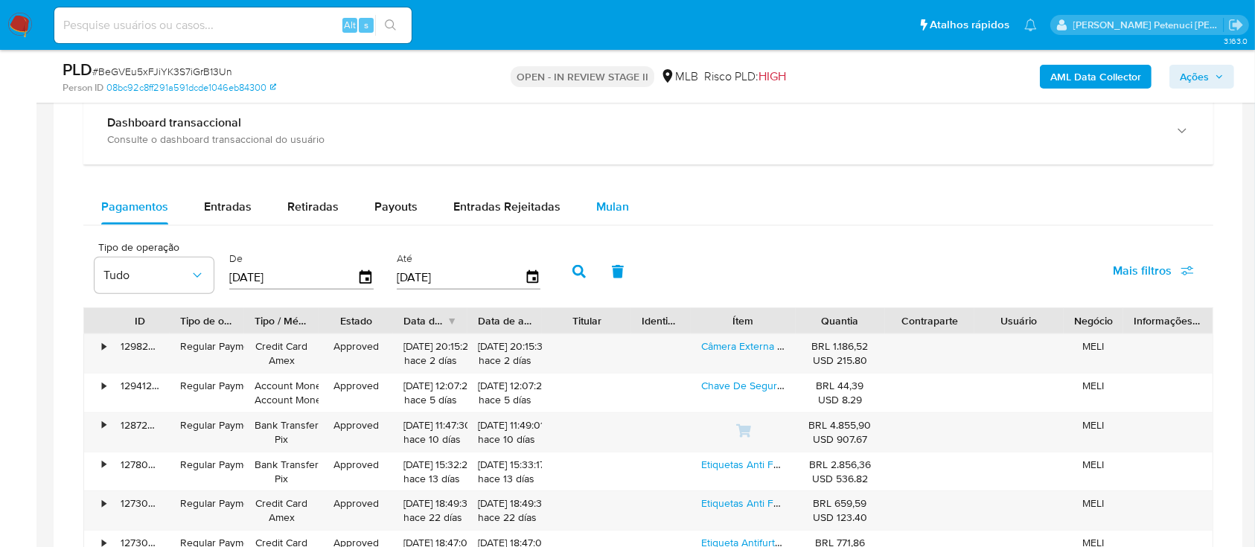
drag, startPoint x: 619, startPoint y: 196, endPoint x: 599, endPoint y: 219, distance: 30.6
click at [619, 195] on div "Mulan" at bounding box center [612, 207] width 33 height 36
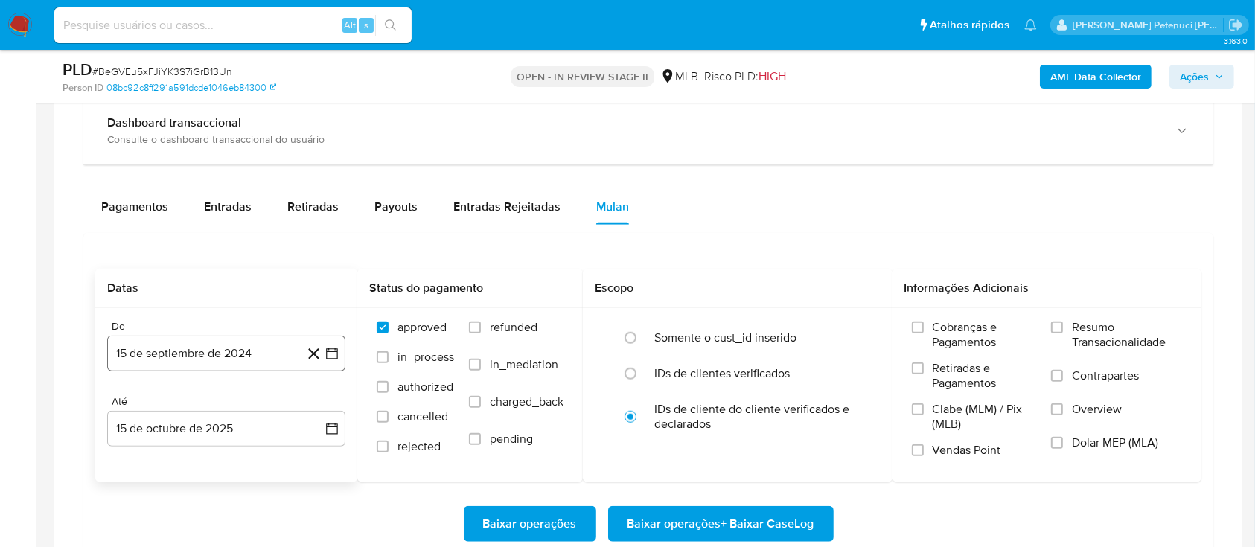
click at [205, 348] on button "15 de septiembre de 2024" at bounding box center [226, 354] width 238 height 36
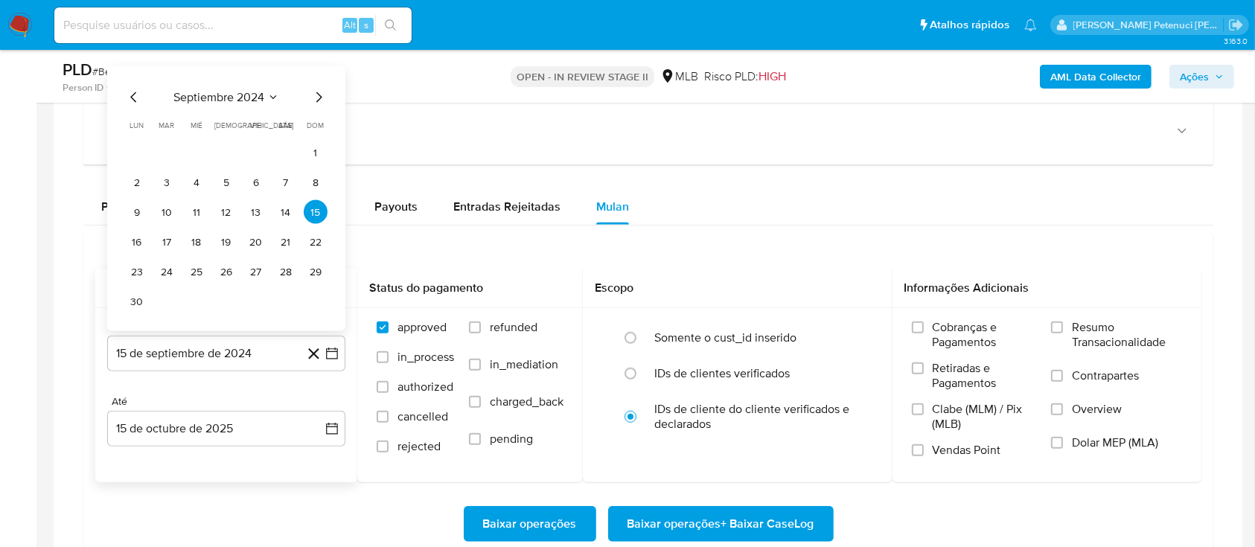
click at [240, 95] on span "septiembre 2024" at bounding box center [218, 97] width 91 height 15
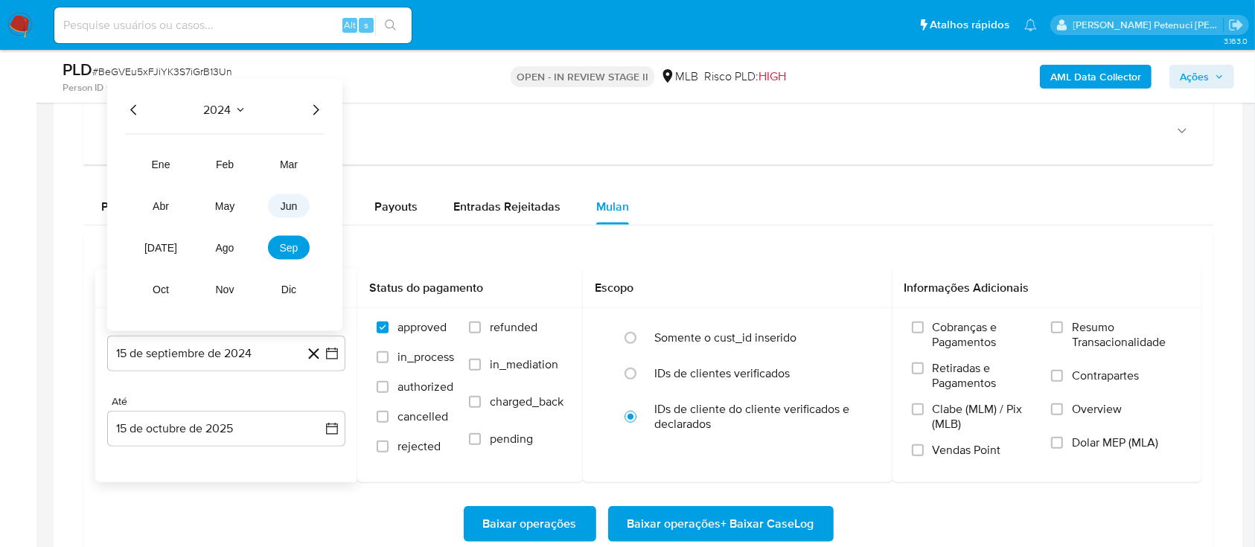
click at [295, 212] on button "jun" at bounding box center [289, 206] width 42 height 24
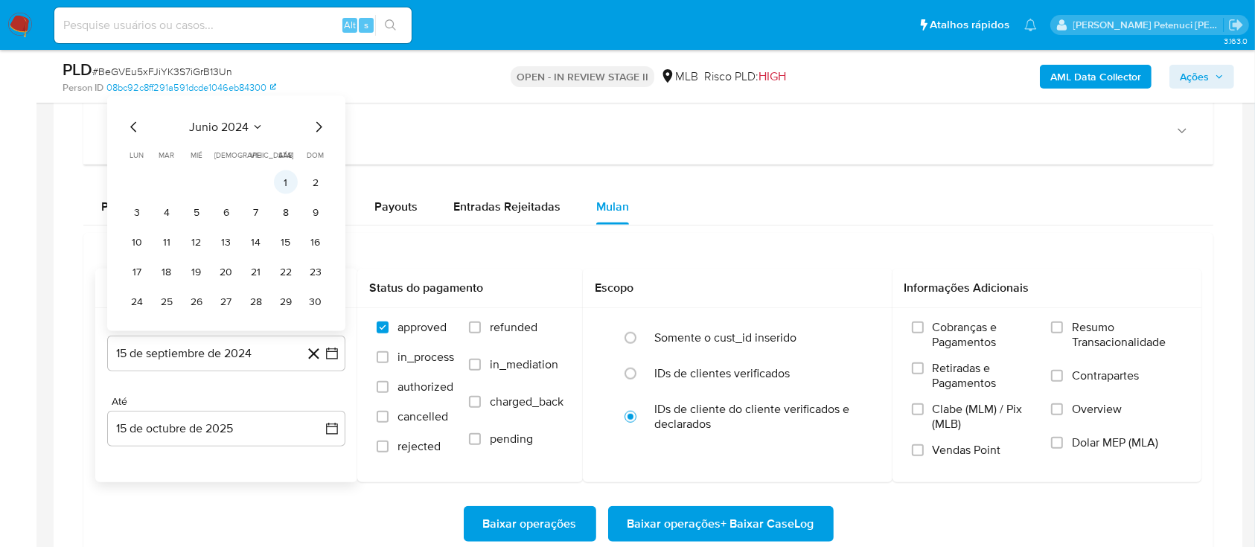
click at [277, 176] on button "1" at bounding box center [286, 182] width 24 height 24
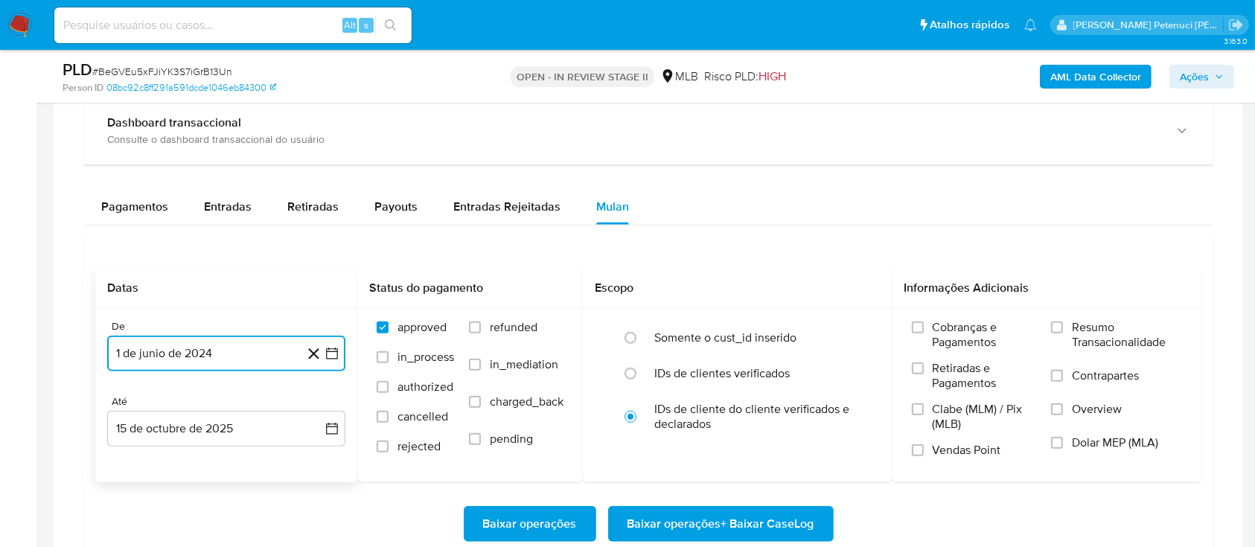
click at [256, 365] on button "1 de junio de 2024" at bounding box center [226, 354] width 238 height 36
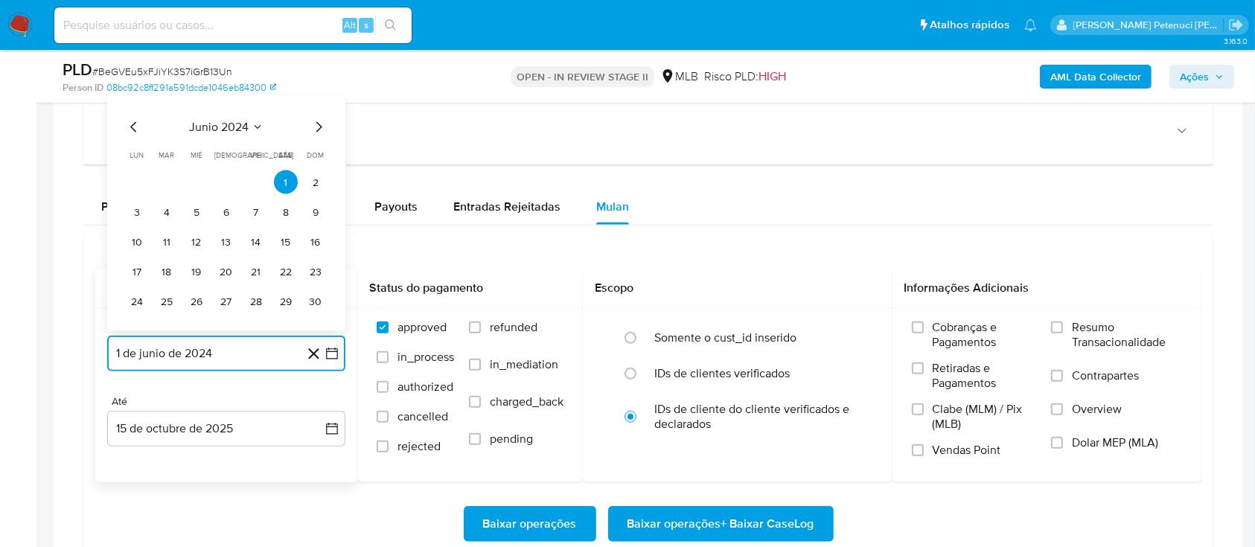
click at [243, 125] on span "junio 2024" at bounding box center [219, 127] width 60 height 15
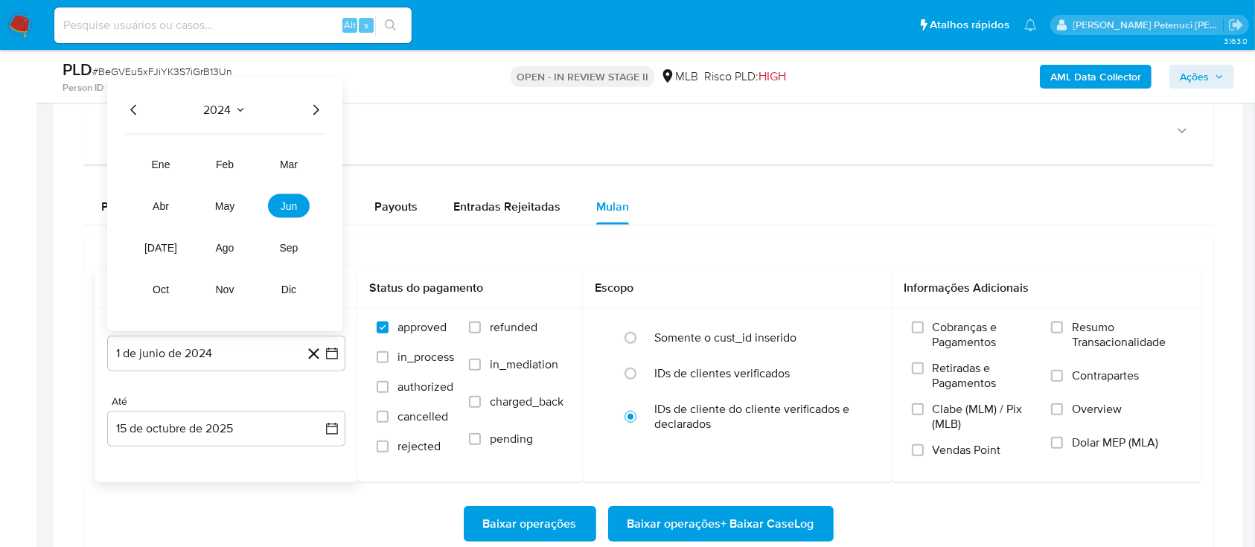
click at [310, 115] on icon "Año siguiente" at bounding box center [316, 110] width 18 height 18
click at [296, 217] on tr "ene feb mar abr may jun jul ago sep oct nov dic" at bounding box center [225, 227] width 170 height 149
click at [295, 206] on span "jun" at bounding box center [289, 206] width 17 height 12
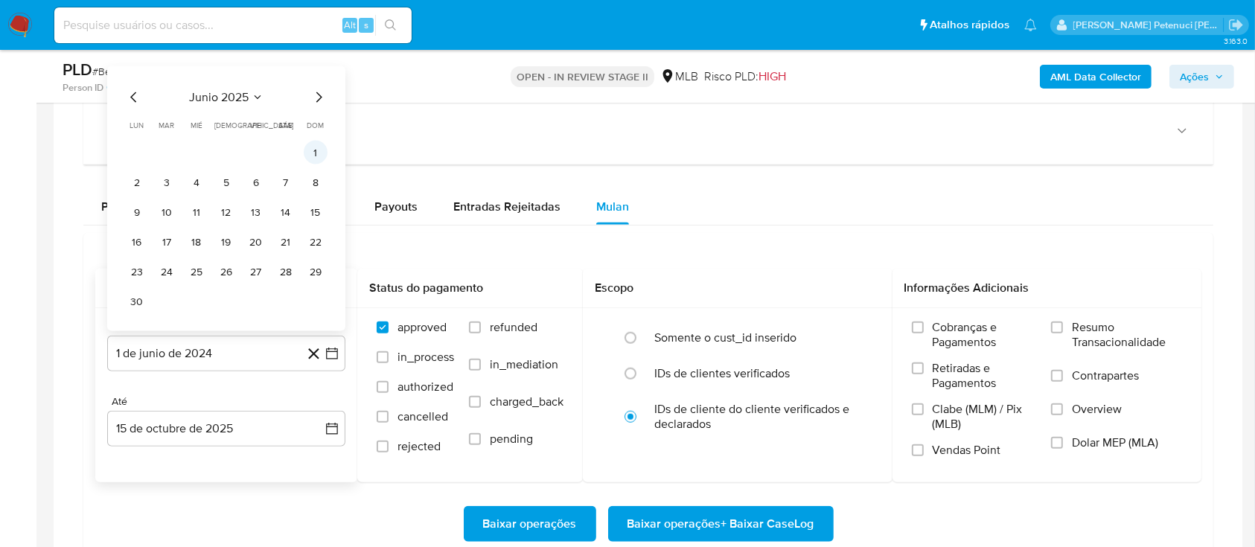
click at [311, 154] on button "1" at bounding box center [316, 153] width 24 height 24
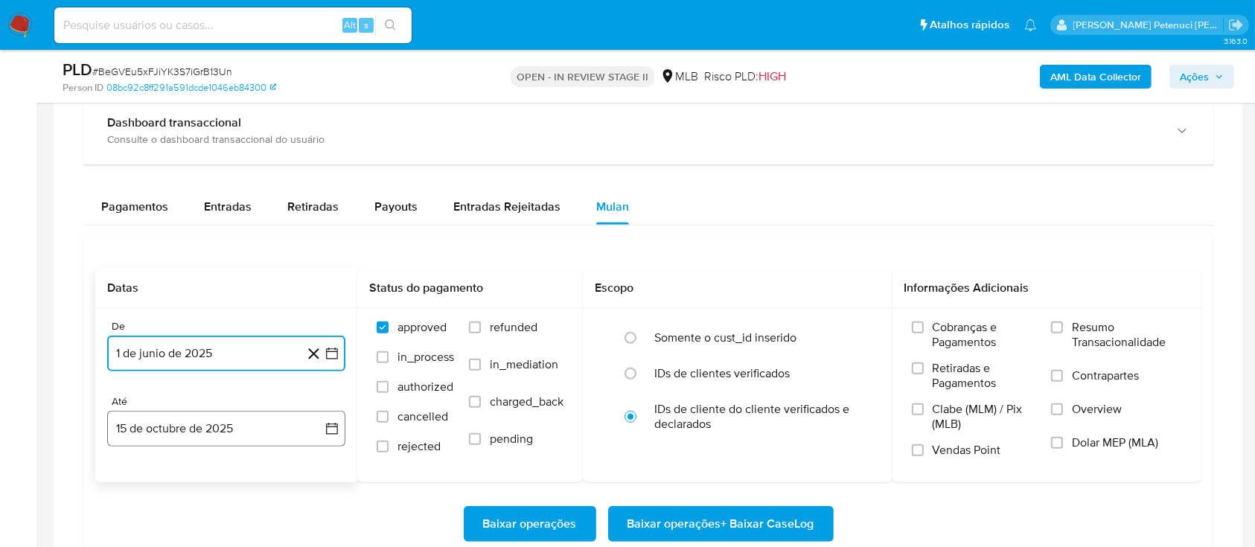
click at [288, 444] on button "15 de octubre de 2025" at bounding box center [226, 429] width 238 height 36
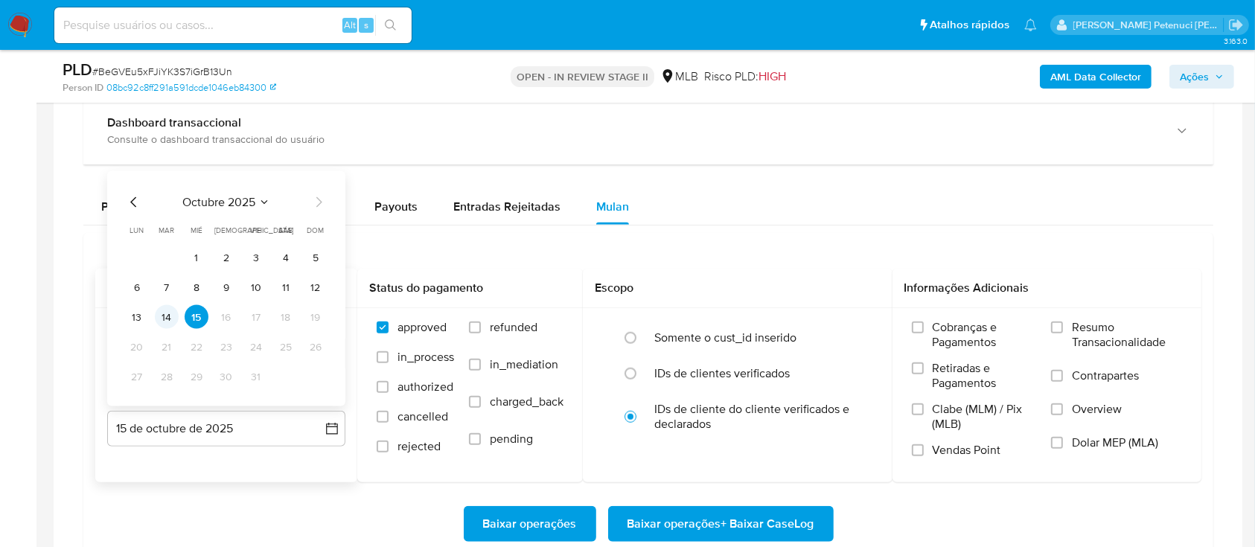
click at [177, 324] on td "14" at bounding box center [167, 317] width 24 height 24
click at [168, 319] on button "14" at bounding box center [167, 317] width 24 height 24
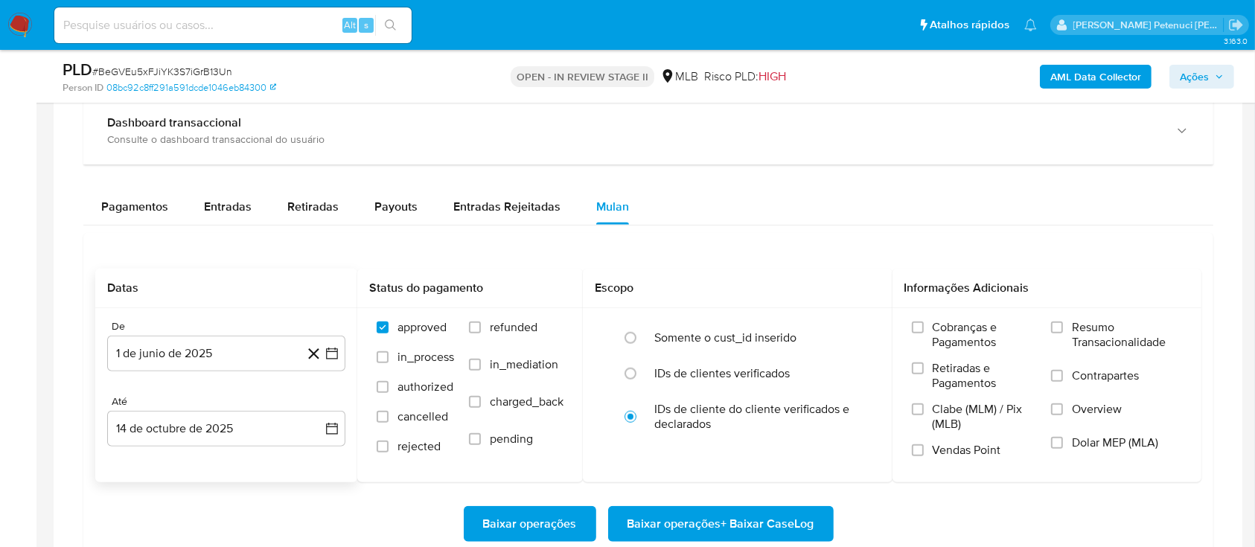
click at [221, 490] on div "Baixar operações Baixar operações + Baixar CaseLog" at bounding box center [648, 523] width 1106 height 83
click at [1065, 328] on label "Resumo Transacionalidade" at bounding box center [1116, 344] width 131 height 48
click at [1063, 328] on input "Resumo Transacionalidade" at bounding box center [1057, 328] width 12 height 12
click at [818, 526] on button "Baixar operações + Baixar CaseLog" at bounding box center [721, 524] width 226 height 36
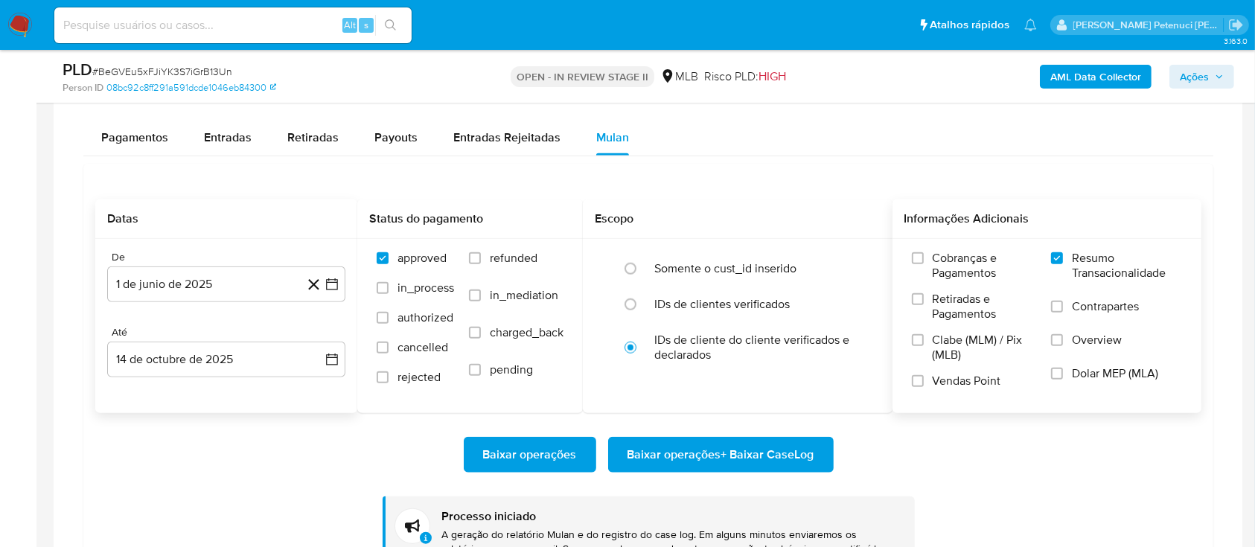
scroll to position [1191, 0]
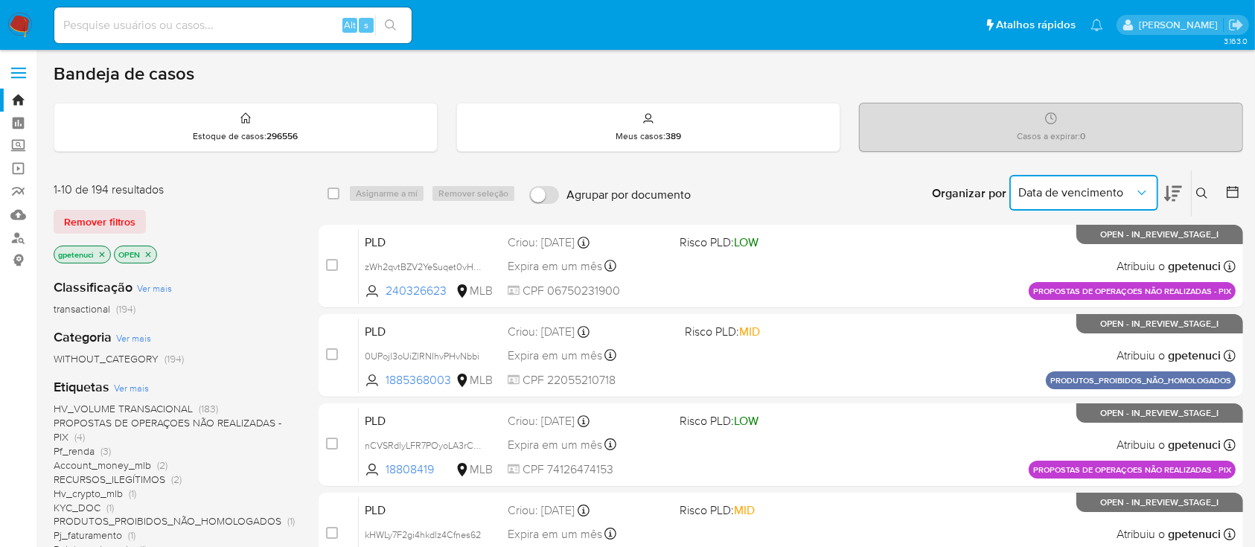
click at [1140, 185] on icon "Organizar por" at bounding box center [1141, 192] width 15 height 15
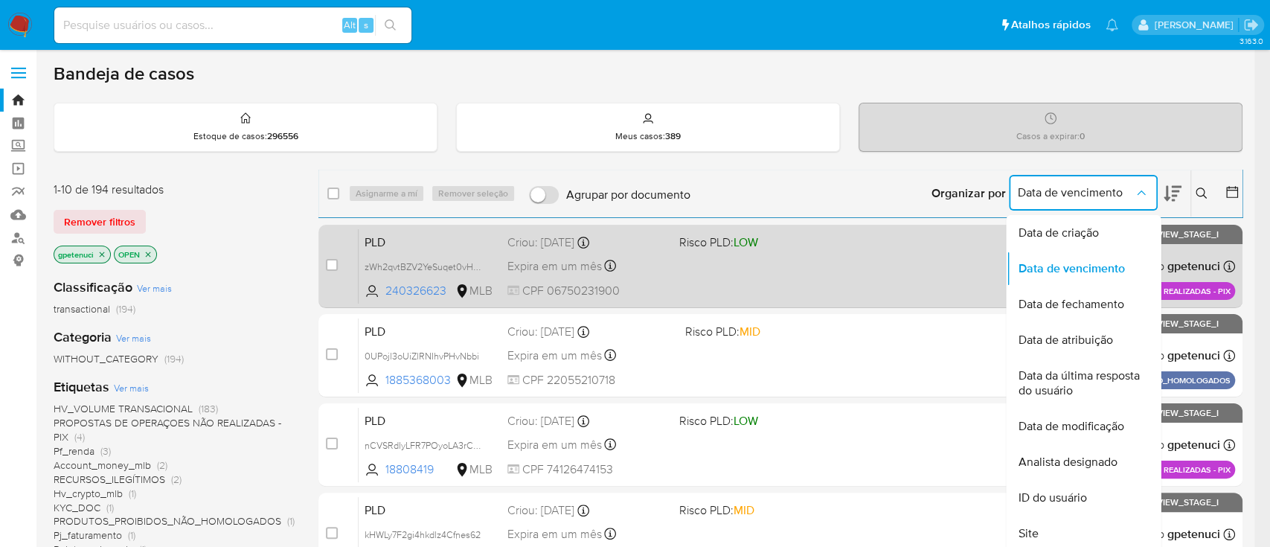
click at [1107, 223] on div "Data de criação" at bounding box center [1079, 233] width 122 height 36
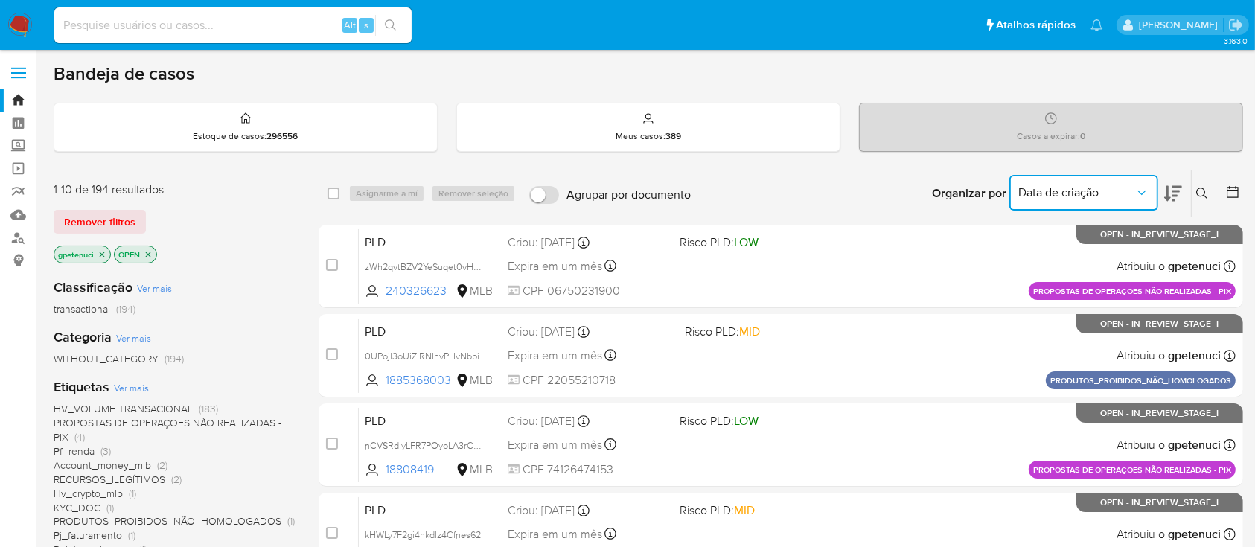
click at [1091, 194] on span "Data de criação" at bounding box center [1076, 192] width 116 height 15
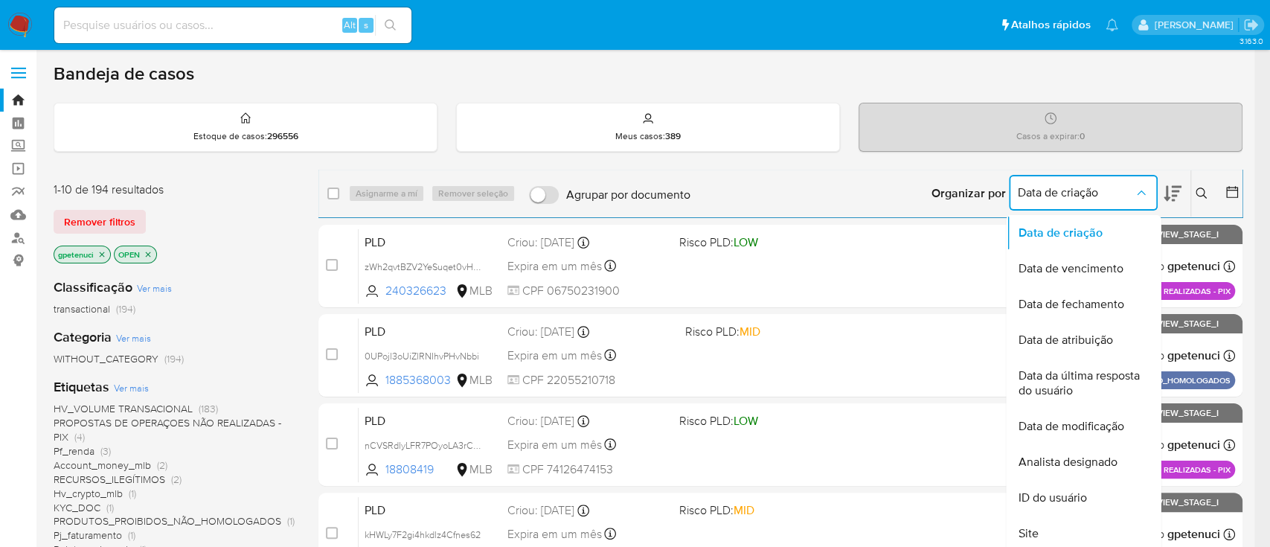
click at [1174, 194] on icon at bounding box center [1173, 194] width 18 height 16
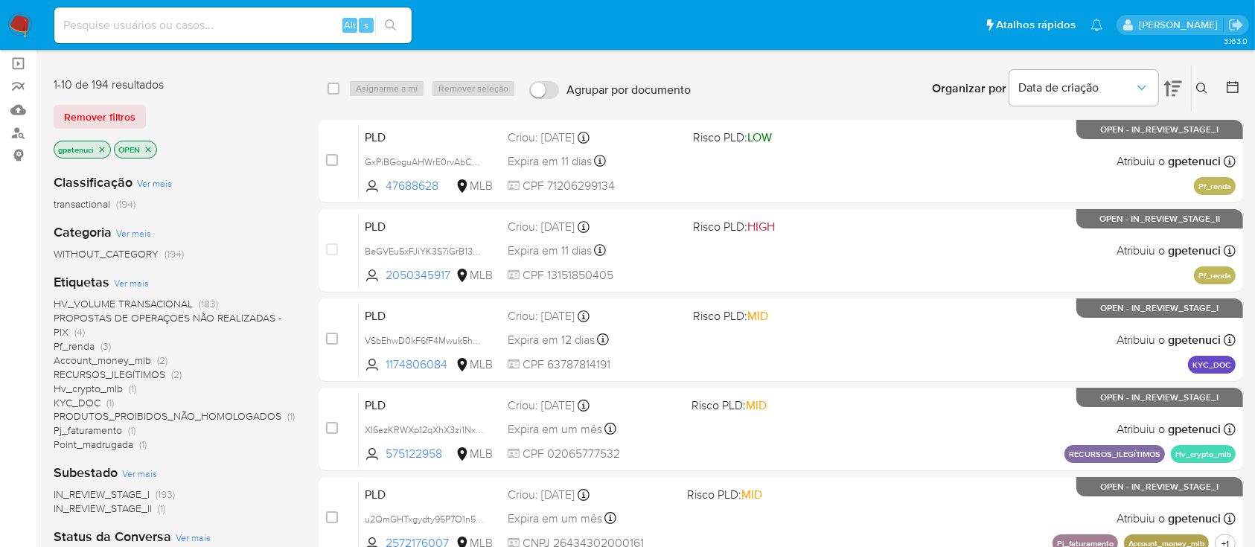
scroll to position [99, 0]
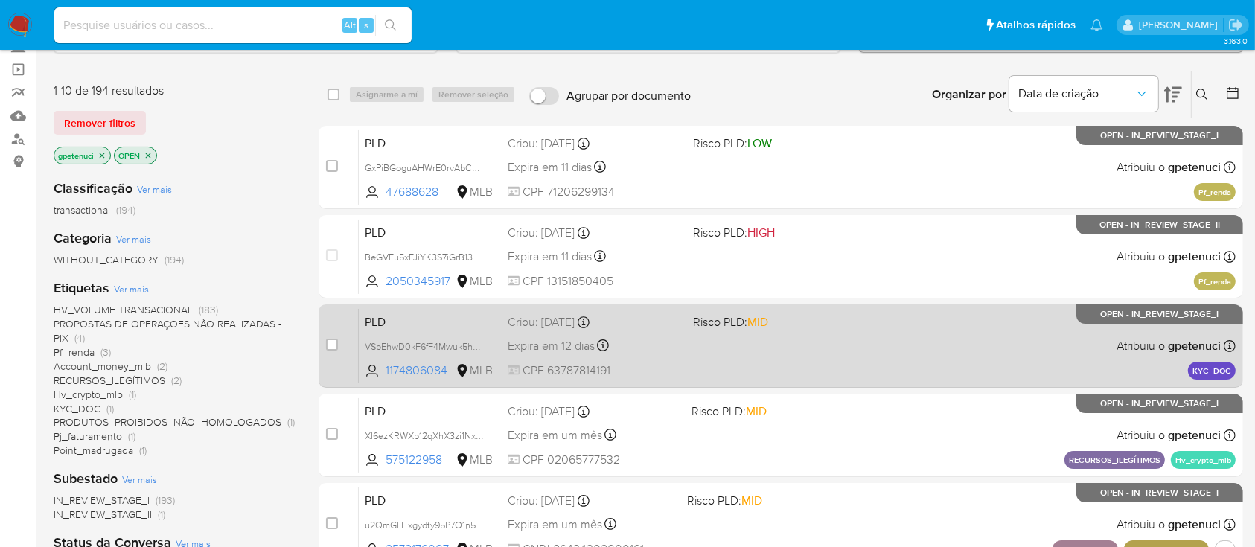
click at [869, 358] on div "PLD VSbEhwD0kF6fF4Mwuk5hBQcK 1174806084 MLB Risco PLD: MID Criou: 12/09/2025 Cr…" at bounding box center [797, 345] width 877 height 75
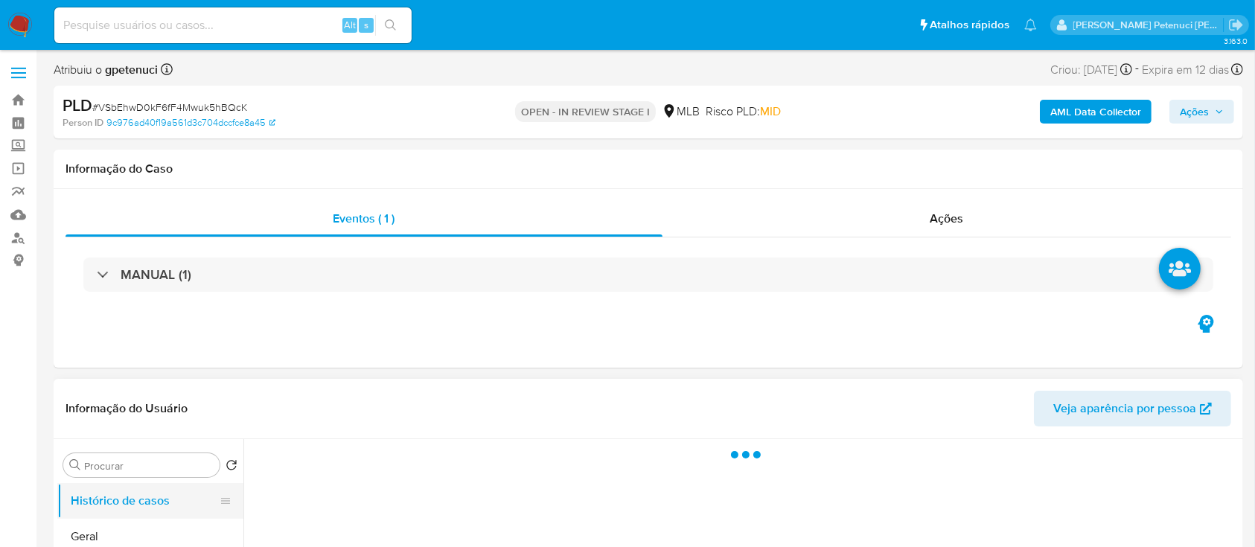
select select "10"
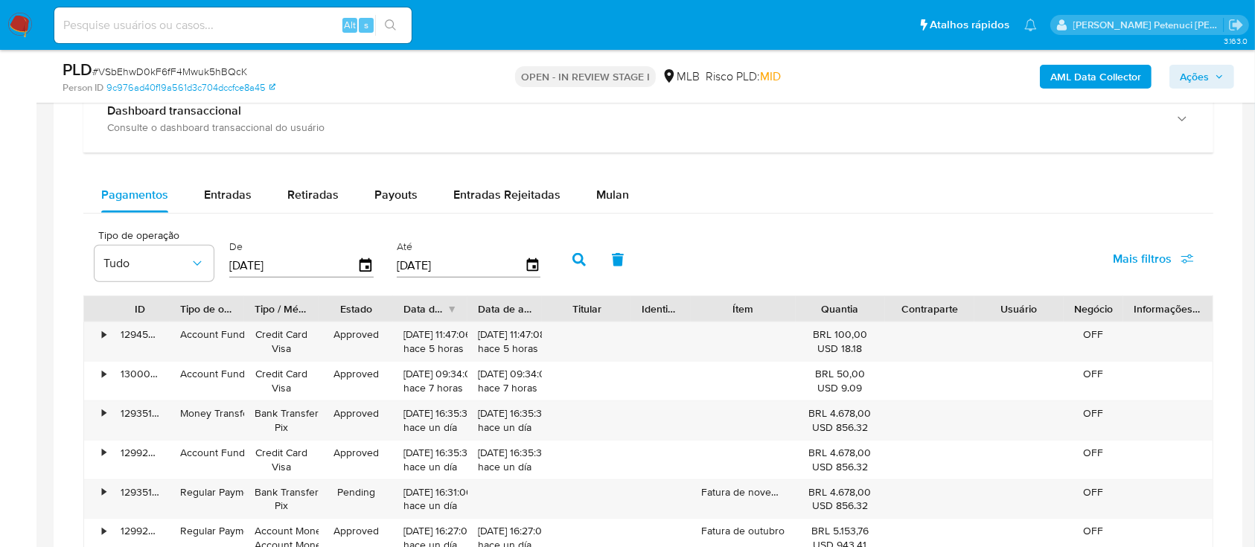
scroll to position [992, 0]
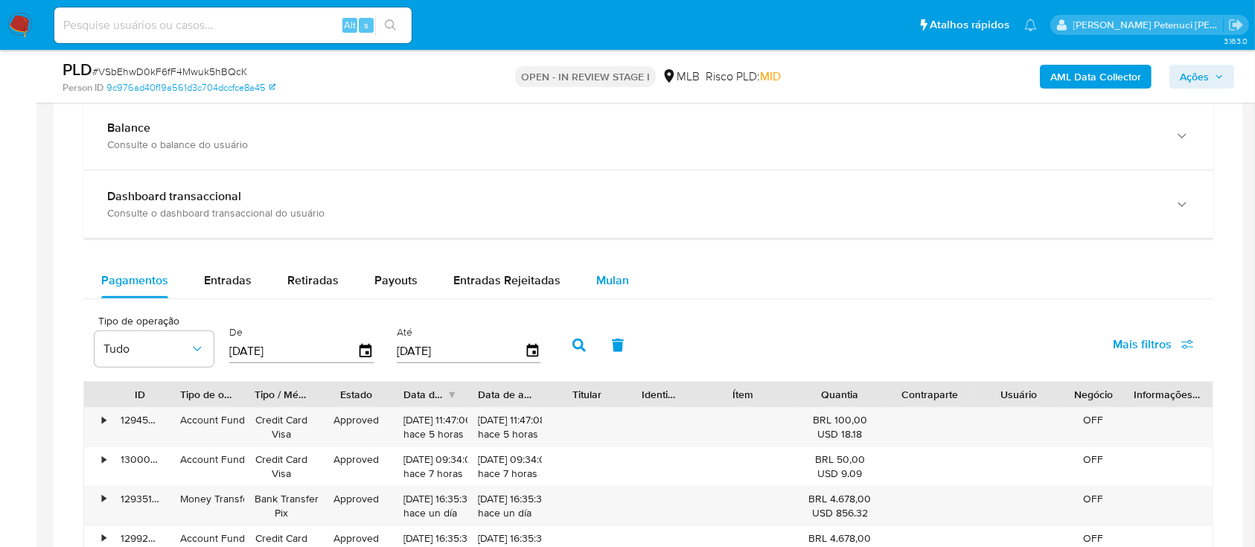
click at [609, 288] on span "Mulan" at bounding box center [612, 280] width 33 height 17
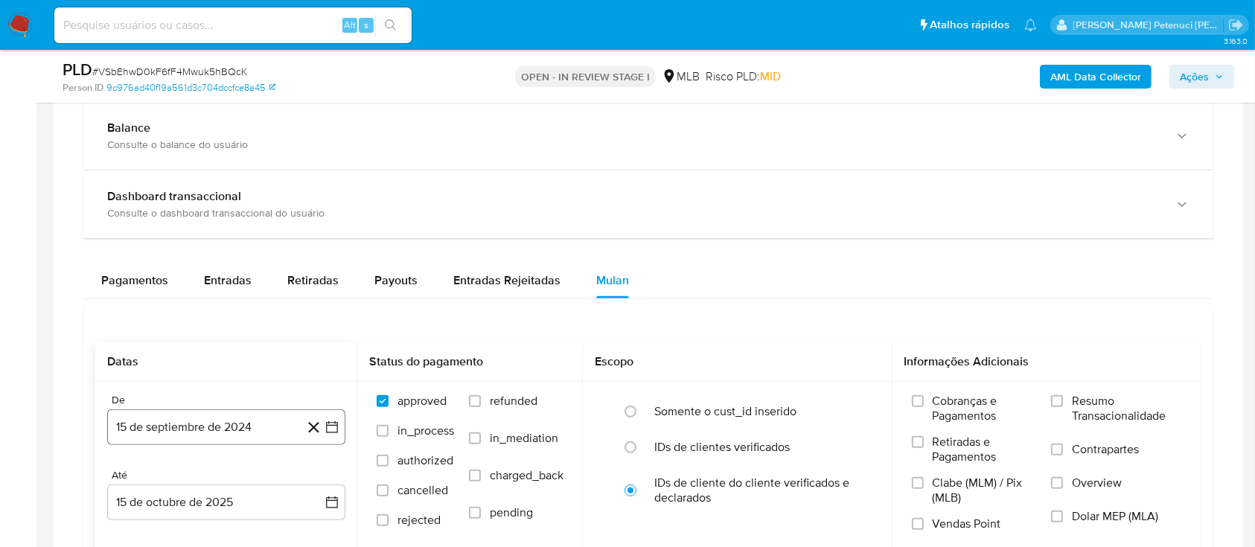
click at [246, 436] on button "15 de septiembre de 2024" at bounding box center [226, 427] width 238 height 36
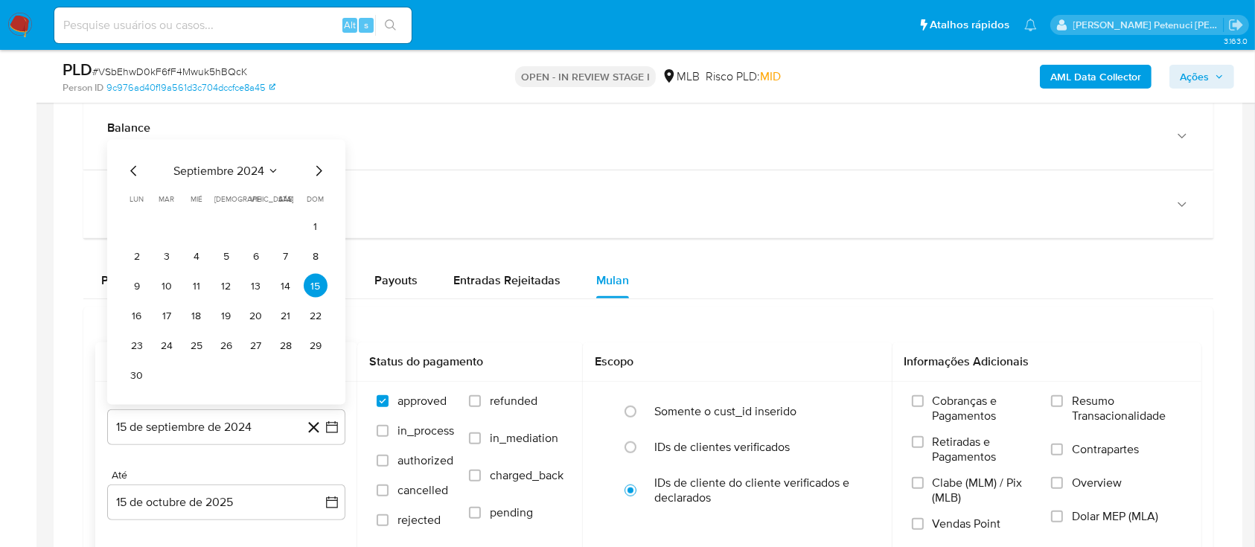
click at [246, 176] on span "septiembre 2024" at bounding box center [218, 171] width 91 height 15
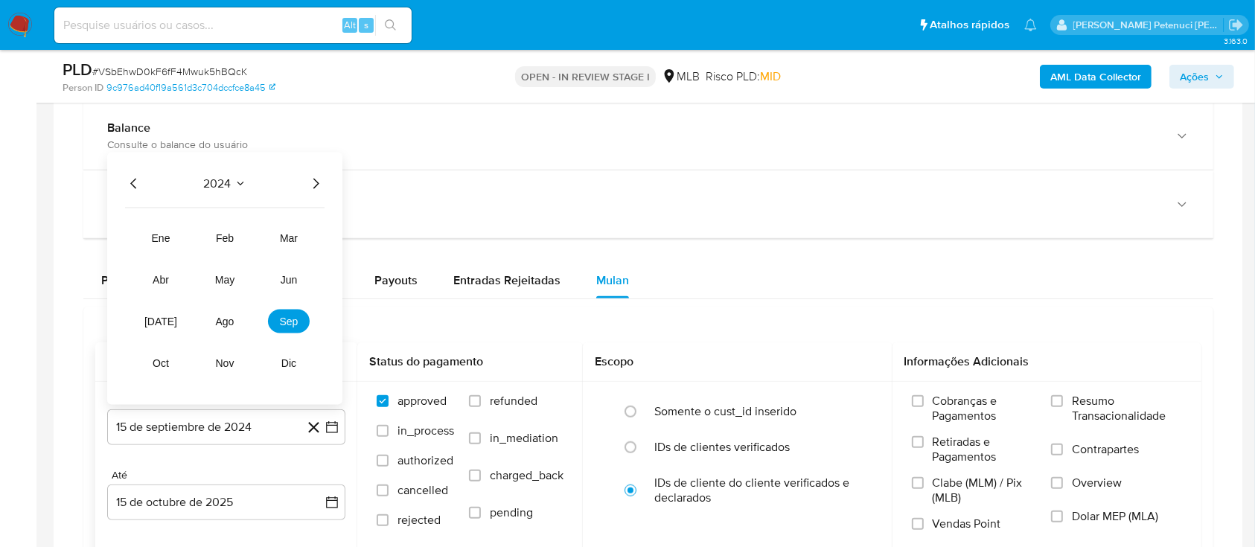
click at [324, 175] on icon "Año siguiente" at bounding box center [316, 184] width 18 height 18
click at [282, 326] on span "sep" at bounding box center [289, 322] width 19 height 12
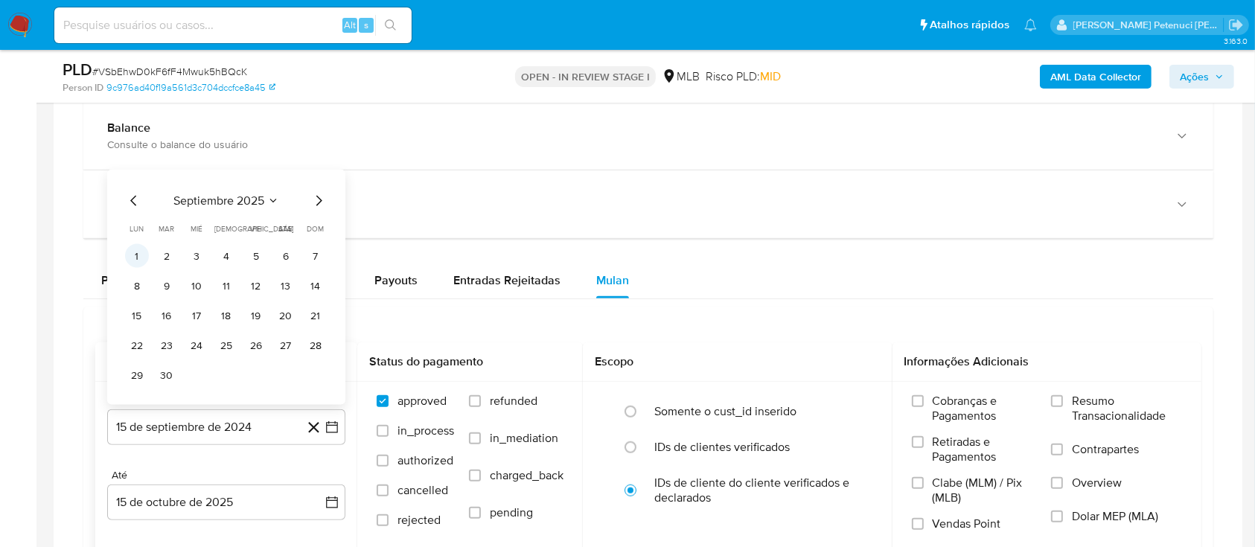
click at [147, 257] on button "1" at bounding box center [137, 256] width 24 height 24
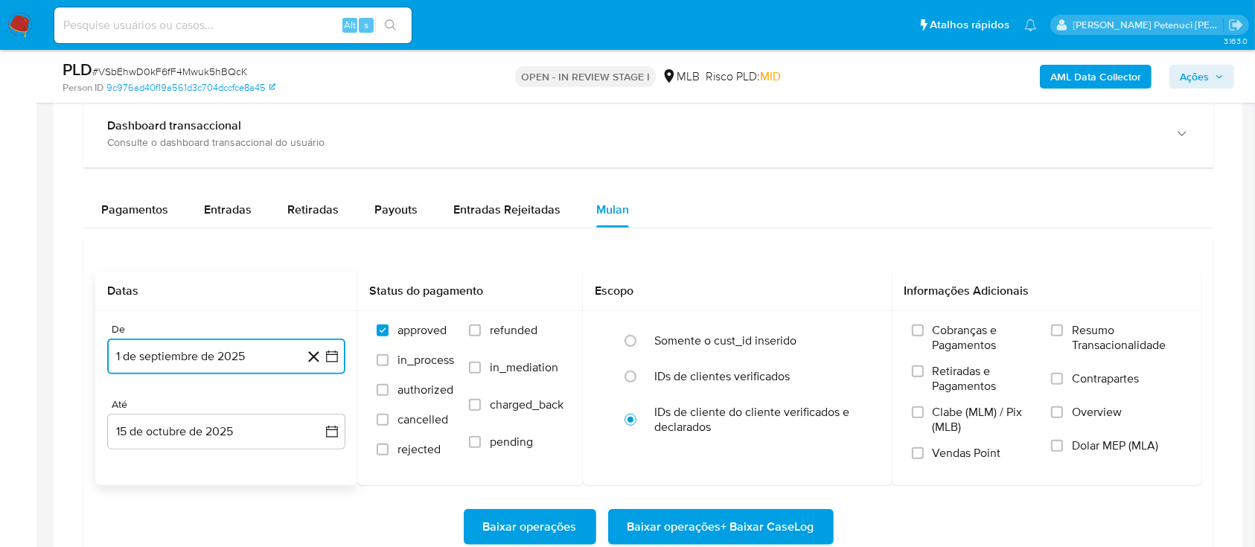
scroll to position [1091, 0]
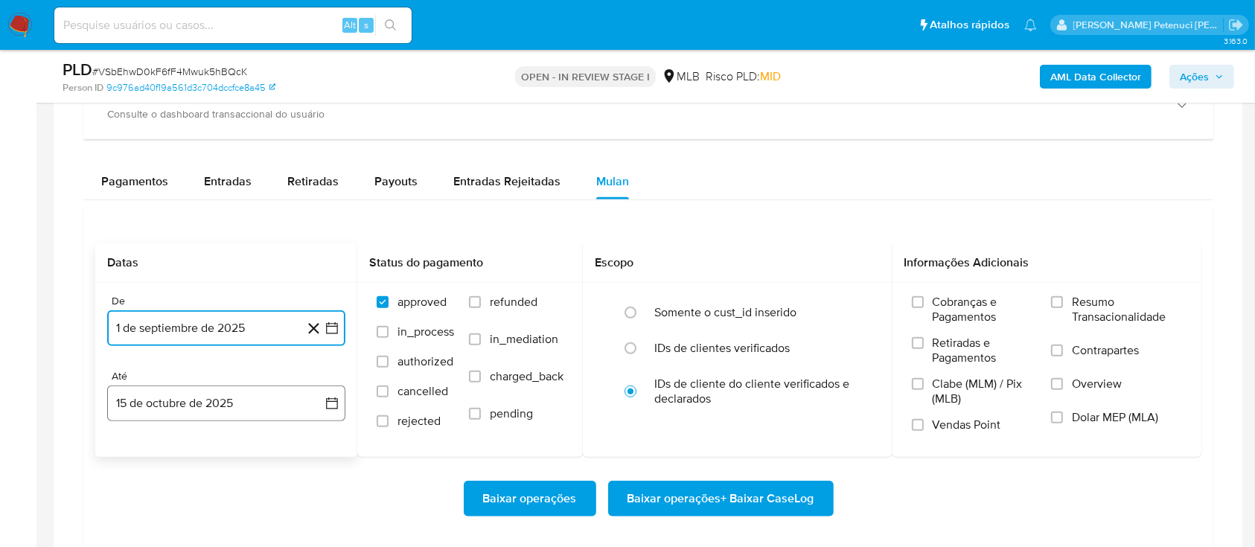
click at [244, 396] on button "15 de octubre de 2025" at bounding box center [226, 404] width 238 height 36
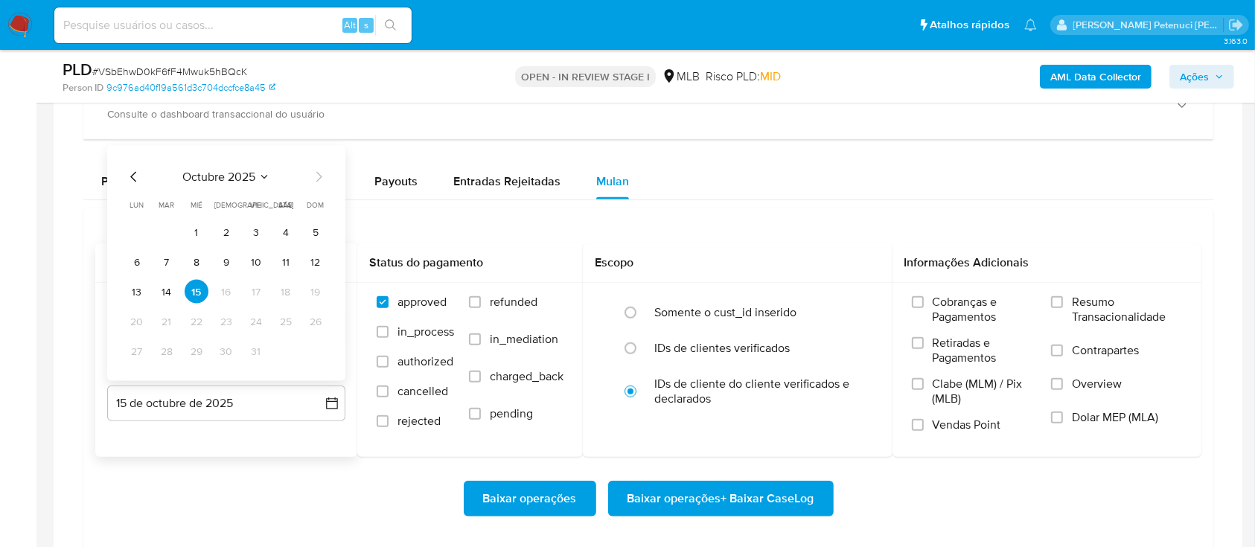
click at [179, 295] on tr "13 14 15 16 17 18 19" at bounding box center [226, 292] width 202 height 24
click at [167, 295] on button "14" at bounding box center [167, 292] width 24 height 24
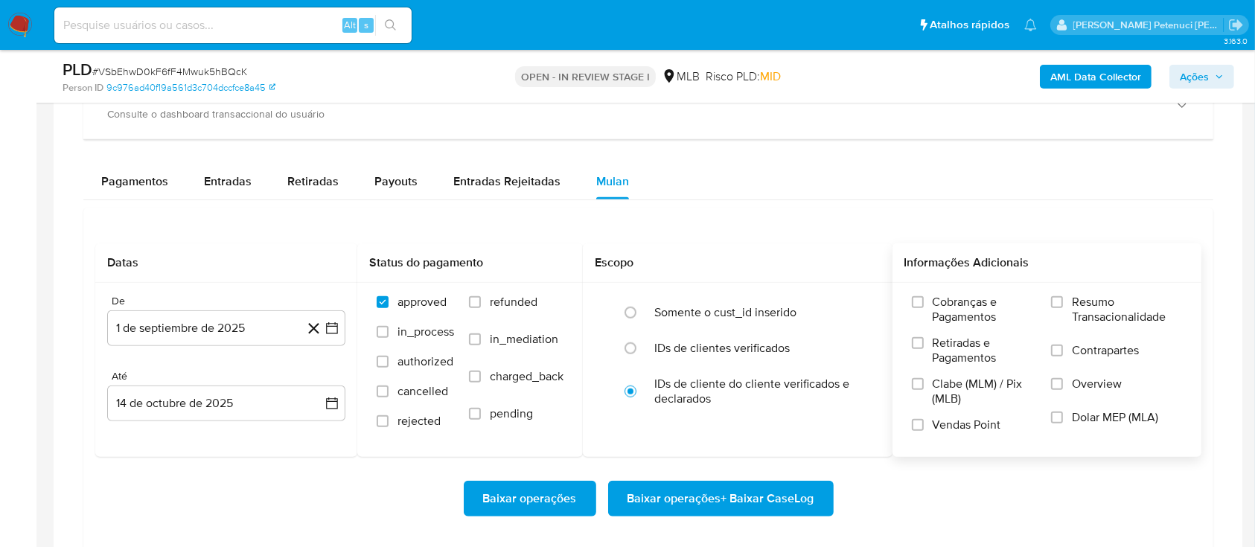
click at [1099, 324] on label "Resumo Transacionalidade" at bounding box center [1116, 319] width 131 height 48
click at [1063, 308] on input "Resumo Transacionalidade" at bounding box center [1057, 302] width 12 height 12
click at [786, 505] on span "Baixar operações + Baixar CaseLog" at bounding box center [720, 498] width 187 height 33
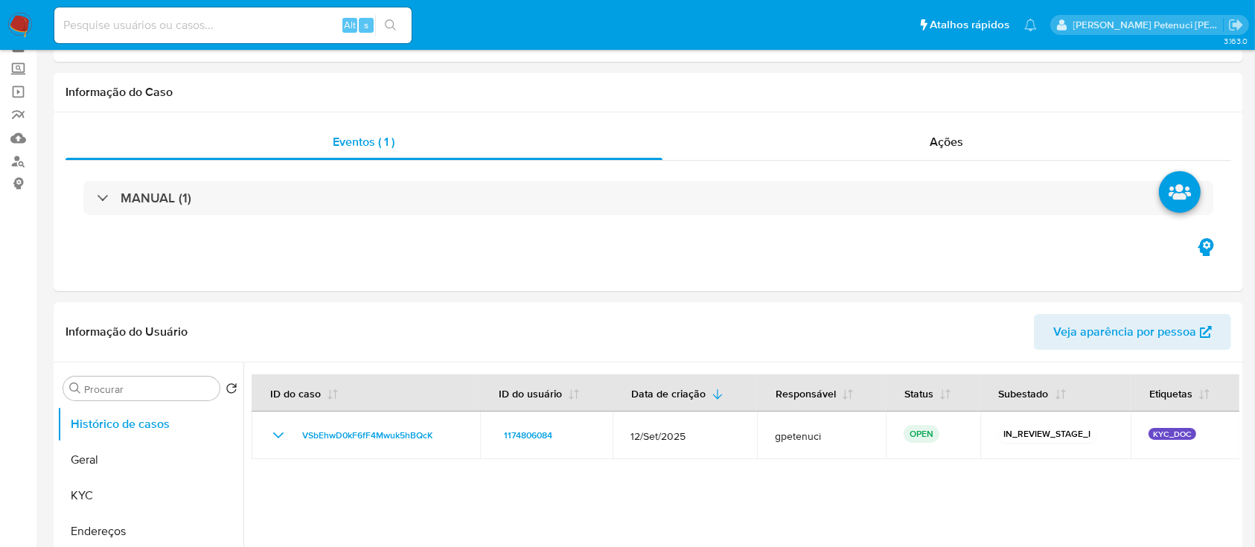
scroll to position [0, 0]
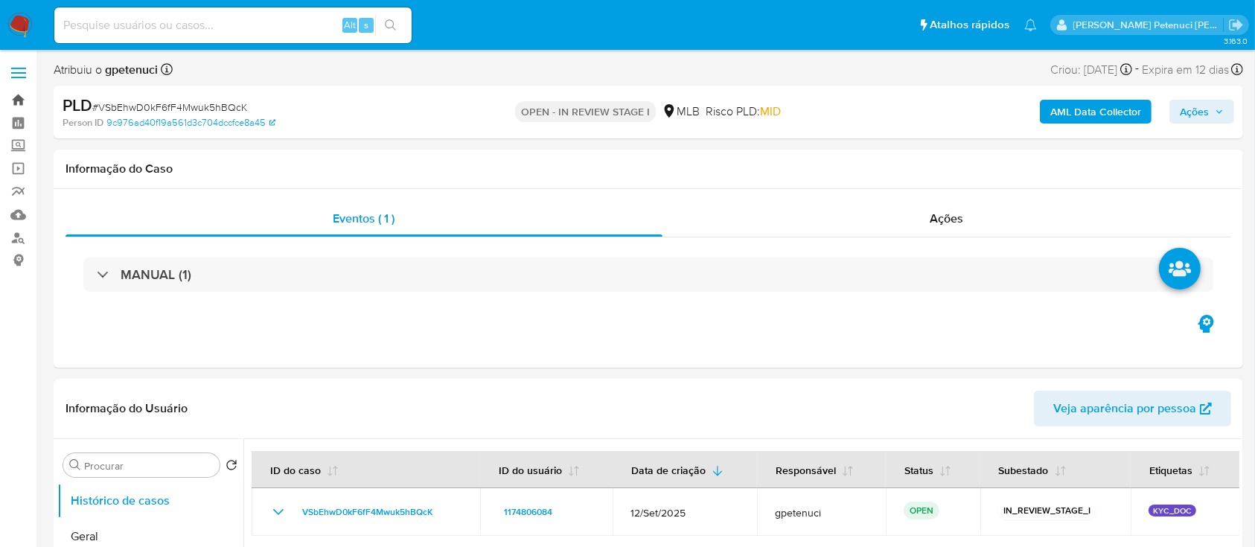
click at [21, 104] on link "Bandeja" at bounding box center [88, 100] width 177 height 23
